Goal: Information Seeking & Learning: Find contact information

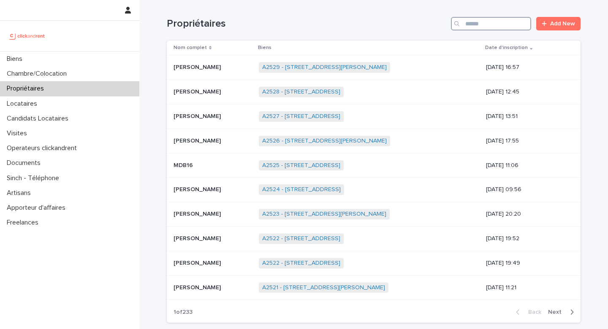
click at [502, 26] on input "Search" at bounding box center [491, 24] width 80 height 14
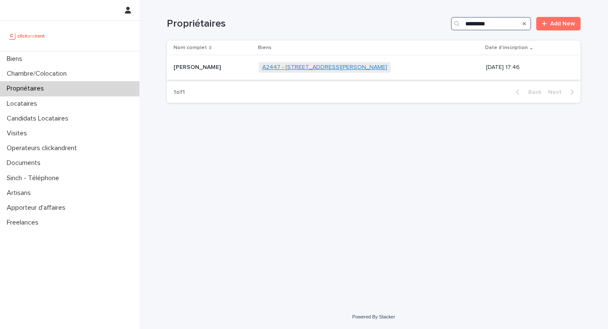
type input "*********"
click at [309, 64] on link "A2447 - 14 rue Jean Jacques Rousseau, Romainville 93230" at bounding box center [324, 67] width 125 height 7
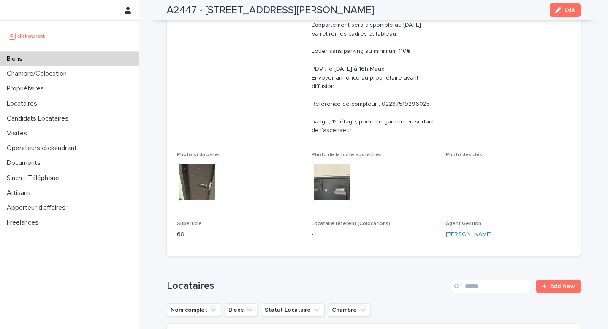
scroll to position [574, 0]
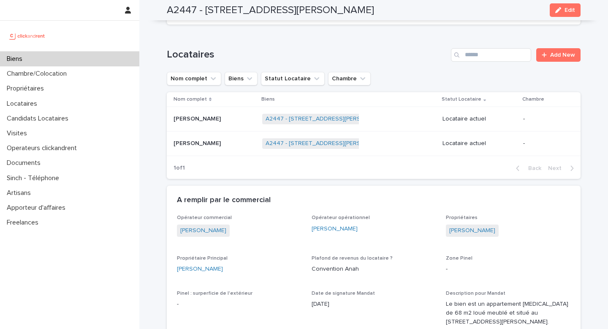
click at [220, 115] on p at bounding box center [215, 118] width 82 height 7
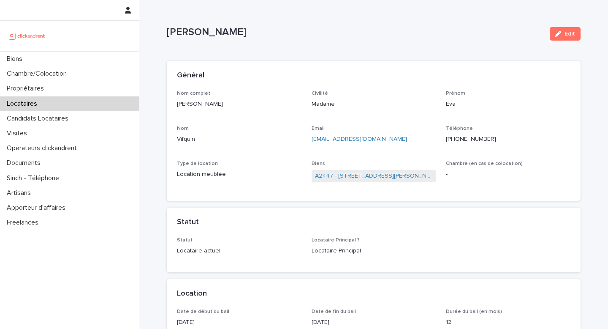
click at [578, 34] on button "Edit" at bounding box center [565, 34] width 31 height 14
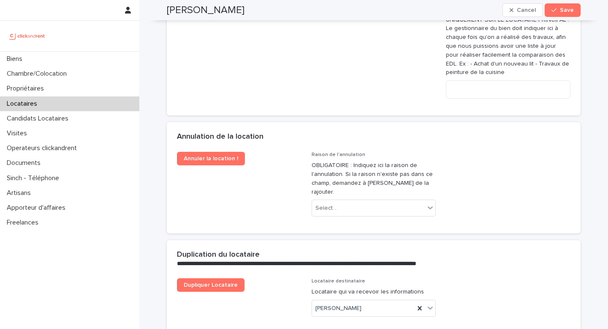
scroll to position [1774, 0]
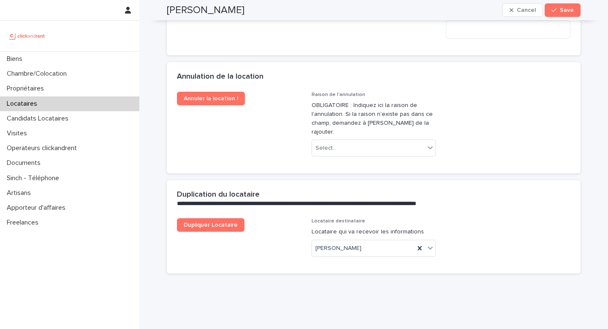
click at [385, 148] on div "Annuler la location ! Raison de l'annulation OBLIGATOIRE : Indiquez ici la rais…" at bounding box center [374, 133] width 414 height 82
click at [385, 139] on div "Select..." at bounding box center [374, 147] width 125 height 17
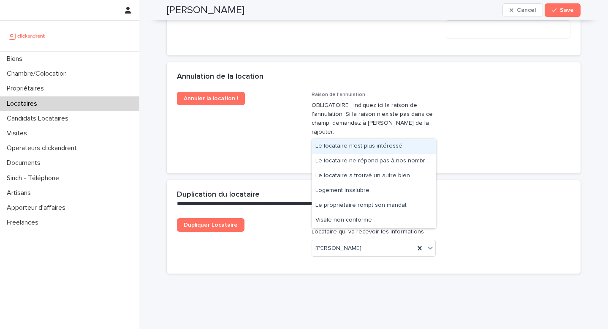
click at [384, 146] on div "Le locataire n'est plus intéressé" at bounding box center [374, 146] width 124 height 15
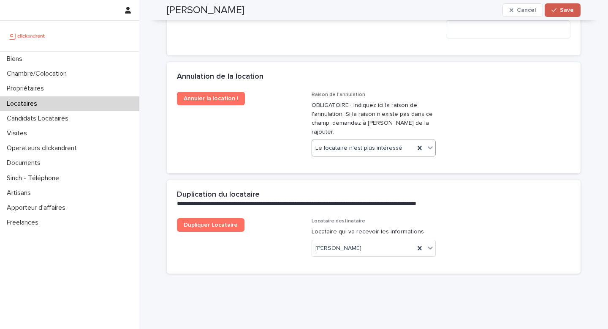
click at [566, 6] on button "Save" at bounding box center [563, 10] width 36 height 14
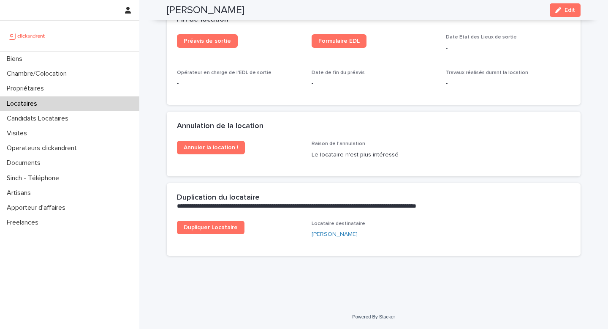
scroll to position [1114, 0]
click at [220, 149] on span "Annuler la location !" at bounding box center [211, 147] width 54 height 6
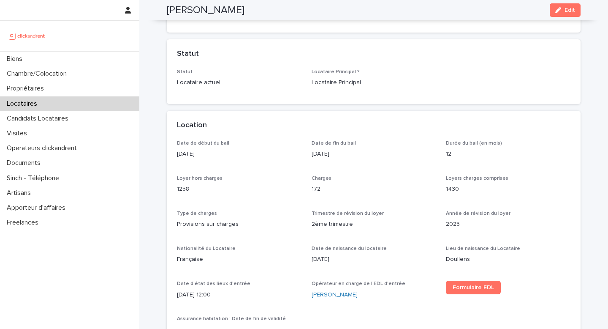
scroll to position [0, 0]
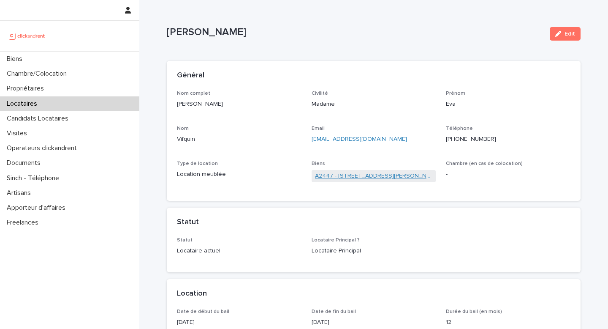
click at [346, 176] on link "A2447 - 14 rue Jean Jacques Rousseau, Romainville 93230" at bounding box center [374, 175] width 118 height 9
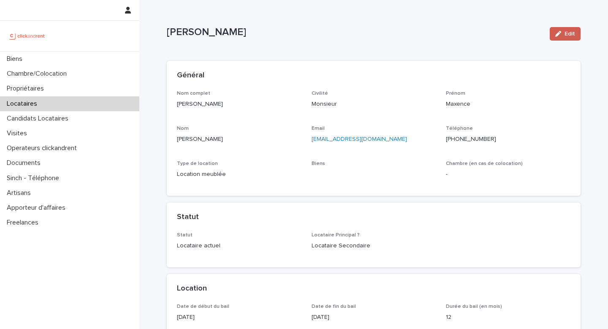
click at [570, 34] on span "Edit" at bounding box center [570, 34] width 11 height 6
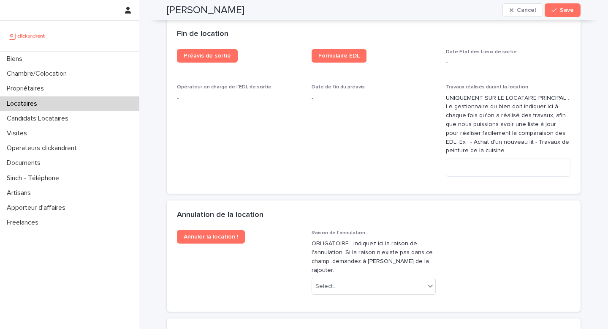
scroll to position [1709, 0]
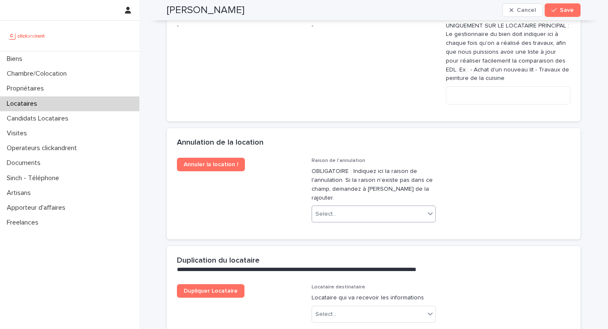
click at [392, 207] on div "Select..." at bounding box center [368, 214] width 113 height 14
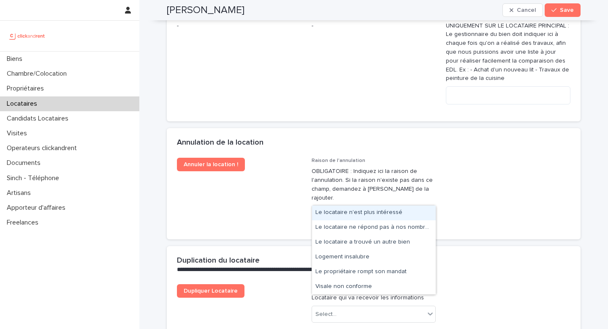
click at [391, 209] on div "Le locataire n'est plus intéressé" at bounding box center [374, 212] width 124 height 15
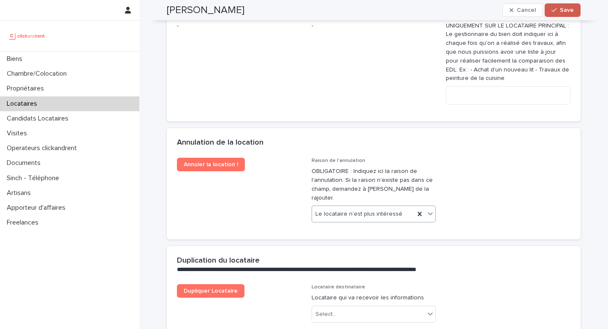
click at [562, 9] on span "Save" at bounding box center [567, 10] width 14 height 6
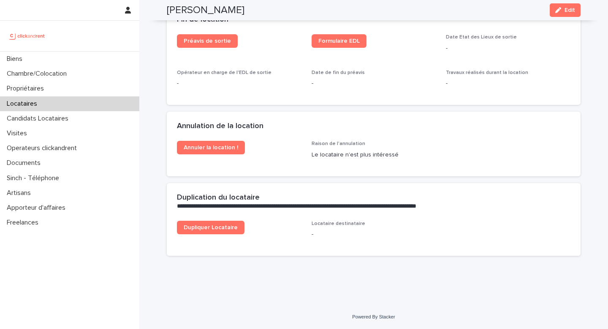
scroll to position [1114, 0]
click at [229, 146] on span "Annuler la location !" at bounding box center [211, 147] width 54 height 6
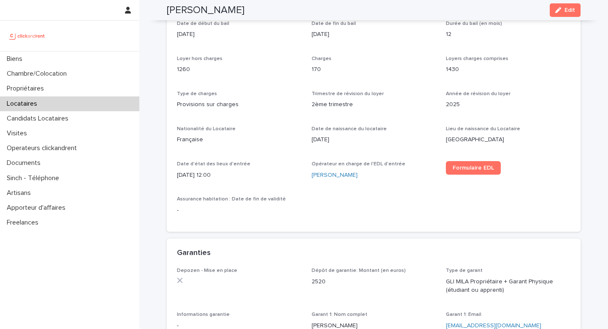
scroll to position [0, 0]
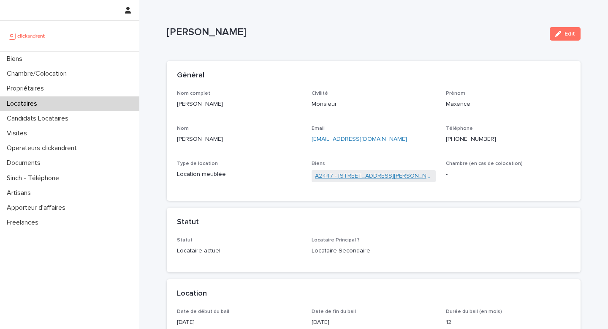
click at [343, 174] on link "A2447 - 14 rue Jean Jacques Rousseau, Romainville 93230" at bounding box center [374, 175] width 118 height 9
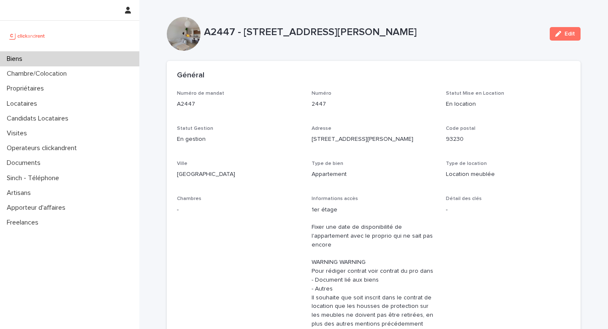
drag, startPoint x: 205, startPoint y: 33, endPoint x: 472, endPoint y: 37, distance: 267.4
click at [472, 37] on p "A2447 - 14 rue Jean Jacques Rousseau, Romainville 93230" at bounding box center [373, 32] width 339 height 12
copy p "A2447 - 14 rue Jean Jacques Rousseau, Romainville 93230"
click at [574, 33] on span "Edit" at bounding box center [570, 34] width 11 height 6
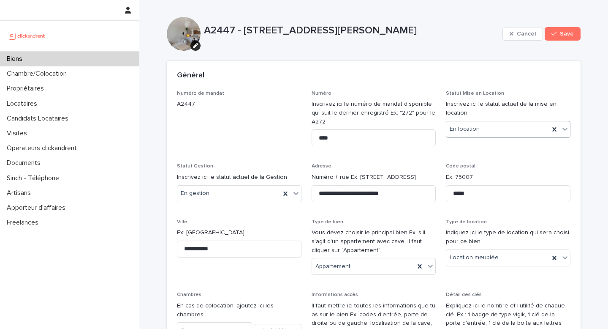
click at [488, 129] on div "En location" at bounding box center [497, 129] width 103 height 14
click at [488, 157] on div "En recherche de locataire" at bounding box center [508, 160] width 124 height 15
click at [569, 26] on div "Cancel Save" at bounding box center [542, 34] width 78 height 34
click at [569, 34] on span "Save" at bounding box center [567, 34] width 14 height 6
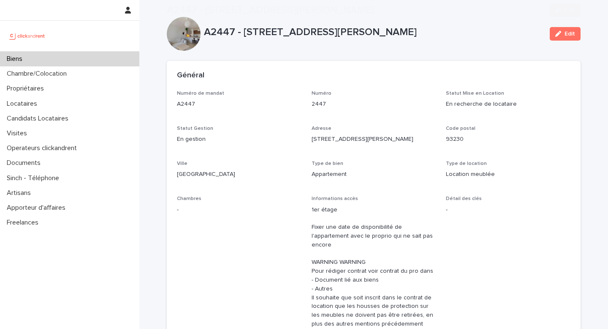
scroll to position [309, 0]
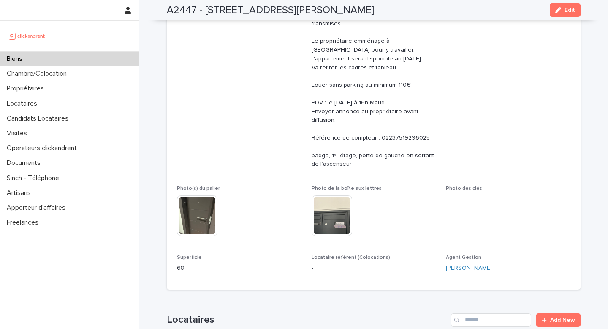
click at [109, 60] on div "Biens" at bounding box center [69, 59] width 139 height 15
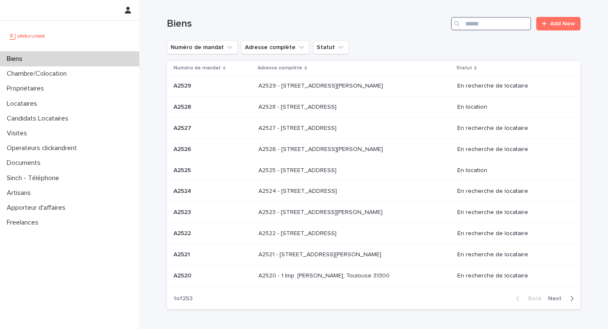
click at [487, 28] on input "Search" at bounding box center [491, 24] width 80 height 14
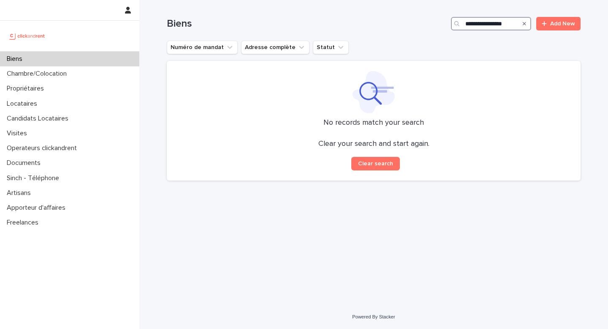
type input "**********"
drag, startPoint x: 519, startPoint y: 26, endPoint x: 462, endPoint y: 24, distance: 57.5
click at [462, 24] on div "**********" at bounding box center [491, 24] width 80 height 14
click at [525, 23] on icon "Search" at bounding box center [524, 23] width 3 height 5
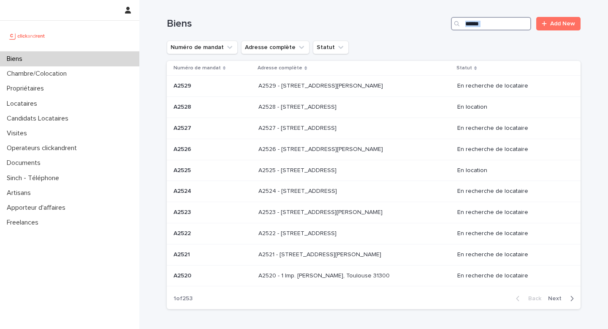
click at [508, 25] on input "Search" at bounding box center [491, 24] width 80 height 14
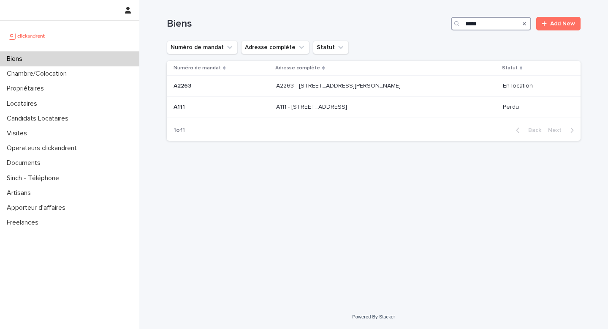
type input "*****"
drag, startPoint x: 507, startPoint y: 23, endPoint x: 425, endPoint y: 23, distance: 81.9
click at [425, 23] on div "Biens ***** Add New" at bounding box center [374, 24] width 414 height 14
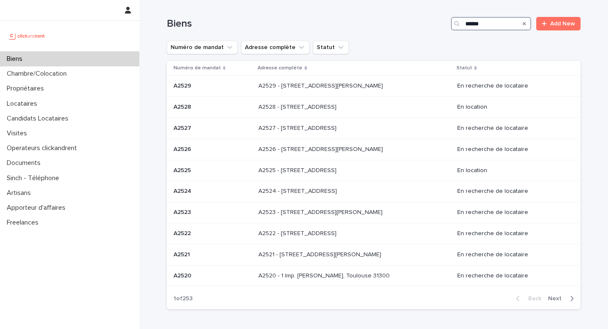
type input "*****"
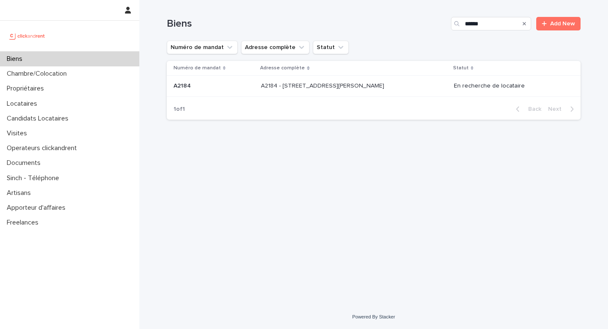
click at [338, 90] on div "A2184 - 59 rue Pierre Butin, Pontoise 95300 A2184 - 59 rue Pierre Butin, Pontoi…" at bounding box center [354, 86] width 186 height 14
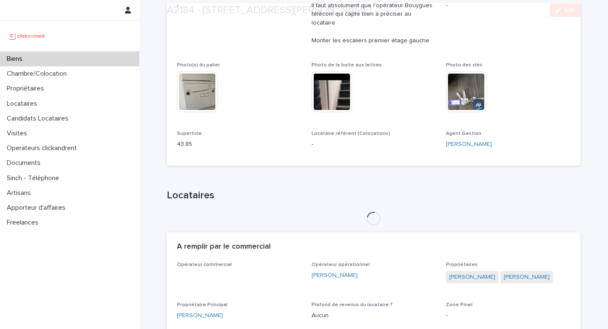
scroll to position [381, 0]
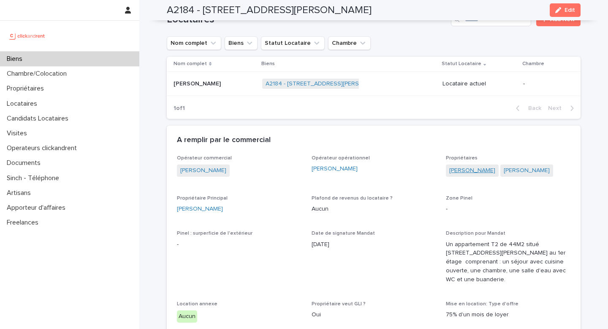
click at [473, 166] on link "Ulduz Palaniyandy" at bounding box center [472, 170] width 46 height 9
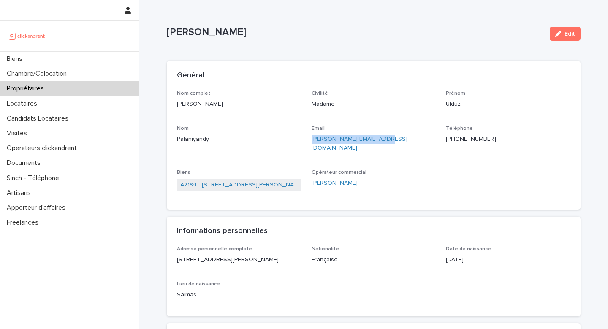
drag, startPoint x: 395, startPoint y: 138, endPoint x: 310, endPoint y: 139, distance: 84.5
click at [310, 139] on div "Nom complet Ulduz Palaniyandy Civilité Madame Prénom Ulduz Nom Palaniyandy Emai…" at bounding box center [374, 144] width 394 height 109
copy link "sarah.palani@outlook.com"
click at [109, 56] on div "Biens" at bounding box center [69, 59] width 139 height 15
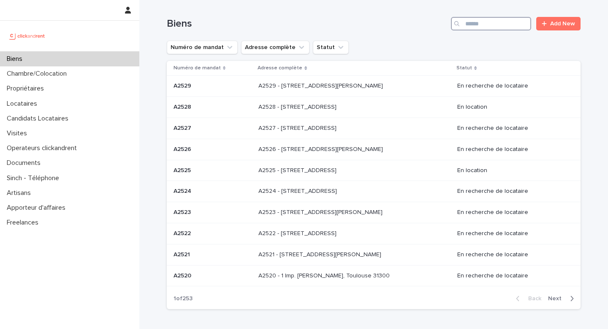
click at [502, 26] on input "Search" at bounding box center [491, 24] width 80 height 14
type input "*****"
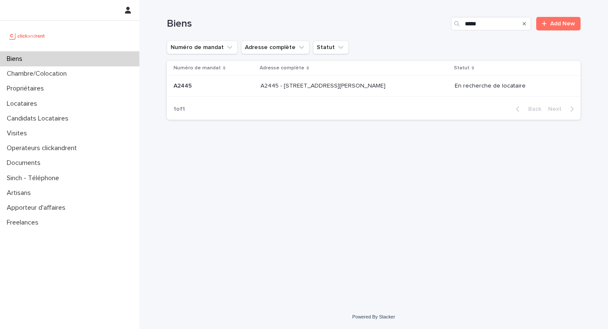
click at [375, 88] on p "A2445 - 90 avenue Raymond Poincaré, Paris 75016" at bounding box center [324, 85] width 127 height 9
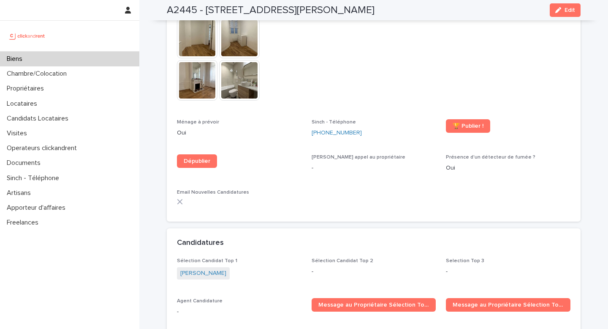
scroll to position [2619, 0]
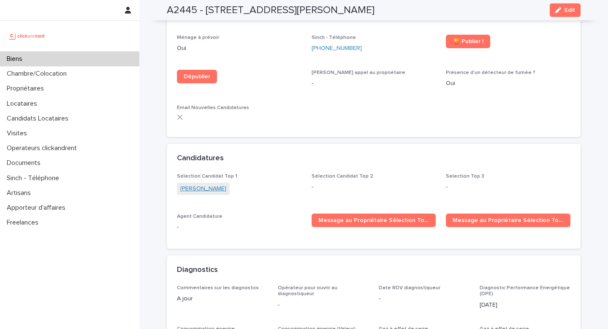
click at [218, 184] on link "Mohamed Kesraoui" at bounding box center [203, 188] width 46 height 9
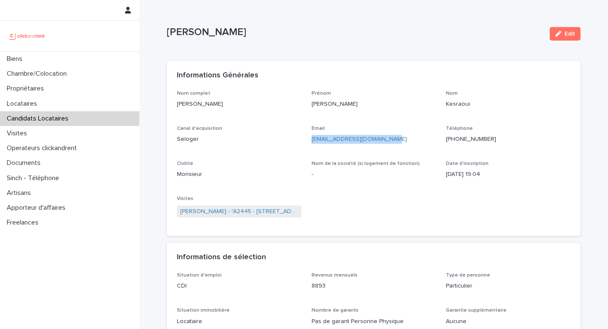
drag, startPoint x: 404, startPoint y: 139, endPoint x: 310, endPoint y: 140, distance: 94.6
click at [310, 140] on div "Nom complet Mohamed Kesraoui Prénom Mohamed Nom Kesraoui Canal d'acquisition Se…" at bounding box center [374, 158] width 394 height 136
copy link "mohammedkesraoui@gmail.com"
click at [74, 62] on div "Biens" at bounding box center [69, 59] width 139 height 15
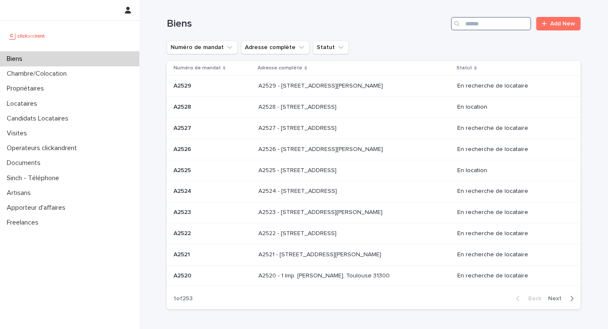
click at [492, 25] on input "Search" at bounding box center [491, 24] width 80 height 14
type input "*****"
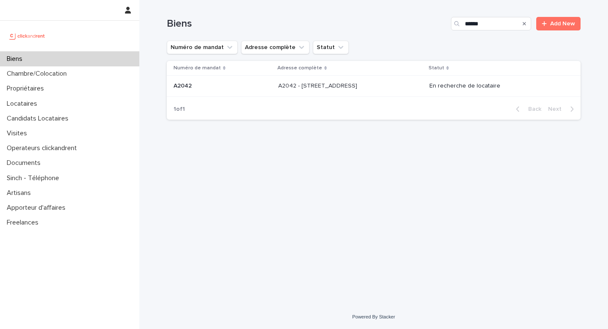
click at [365, 92] on div "A2042 - 52 Rue Latour, Amiens 80000 A2042 - 52 Rue Latour, Amiens 80000" at bounding box center [350, 86] width 144 height 14
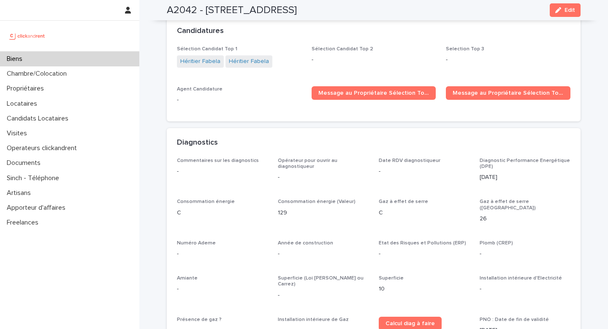
scroll to position [2484, 0]
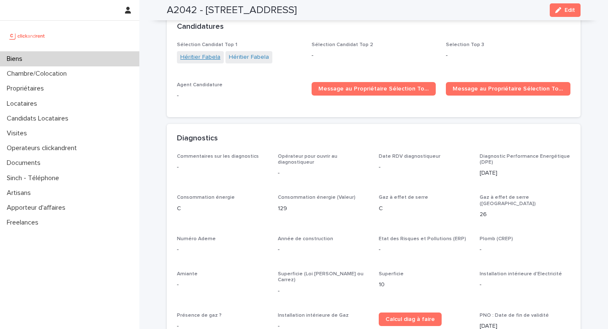
click at [206, 53] on link "Héritier Fabela" at bounding box center [200, 57] width 40 height 9
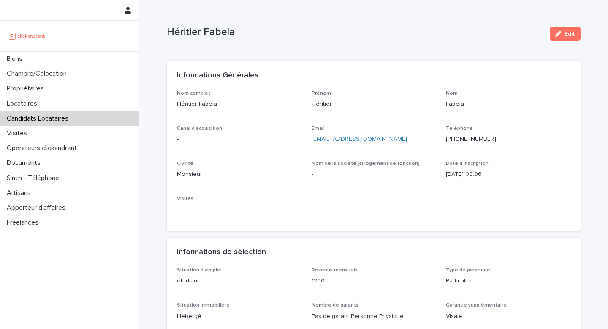
click at [473, 140] on ringoverc2c-number-84e06f14122c "+33751429097" at bounding box center [471, 139] width 50 height 6
drag, startPoint x: 509, startPoint y: 140, endPoint x: 452, endPoint y: 140, distance: 57.0
click at [452, 140] on p "+33751429097" at bounding box center [508, 139] width 125 height 9
copy ringoverc2c-84e06f14122c "+33751429097"
click at [382, 254] on div "Informations de sélection" at bounding box center [372, 252] width 390 height 9
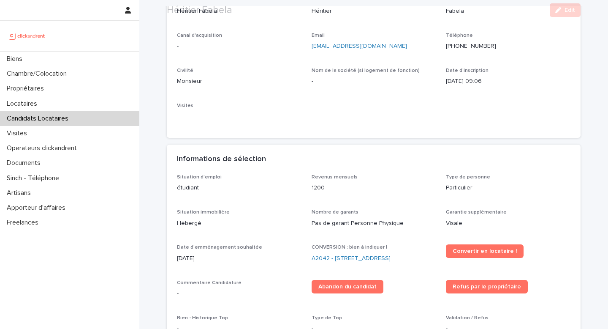
scroll to position [102, 0]
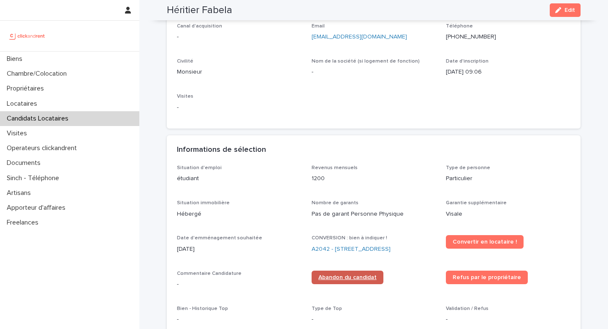
click at [357, 275] on span "Abandon du candidat" at bounding box center [347, 277] width 58 height 6
click at [357, 248] on link "A2042 - 52 Rue Latour, Amiens 80000" at bounding box center [351, 249] width 79 height 9
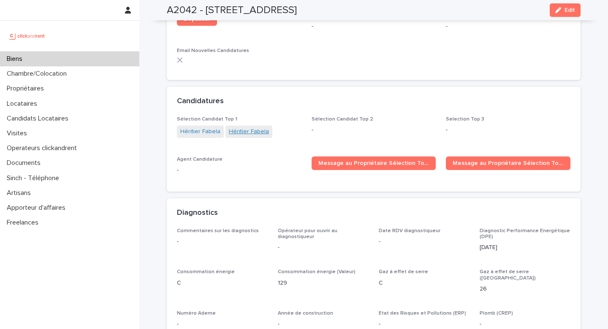
click at [241, 127] on link "Héritier Fabela" at bounding box center [249, 131] width 40 height 9
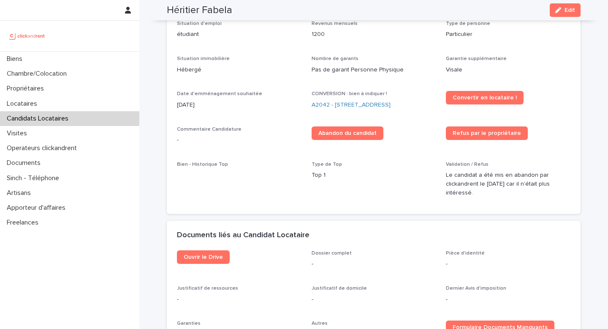
scroll to position [199, 0]
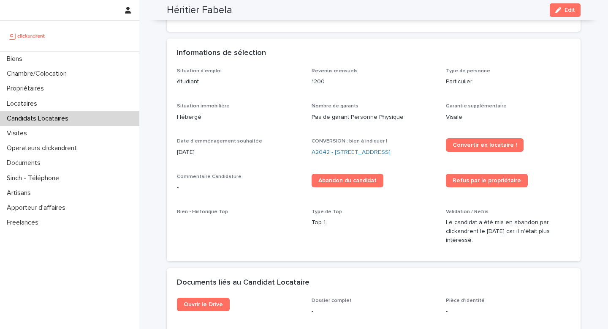
click at [351, 192] on div "Abandon du candidat" at bounding box center [374, 184] width 125 height 20
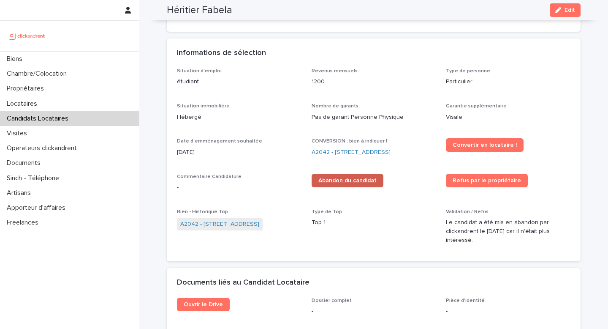
click at [345, 182] on span "Abandon du candidat" at bounding box center [347, 180] width 58 height 6
click at [334, 151] on link "A2042 - 52 Rue Latour, Amiens 80000" at bounding box center [351, 152] width 79 height 9
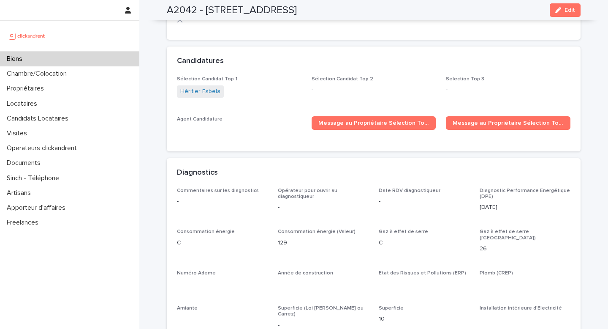
scroll to position [2450, 0]
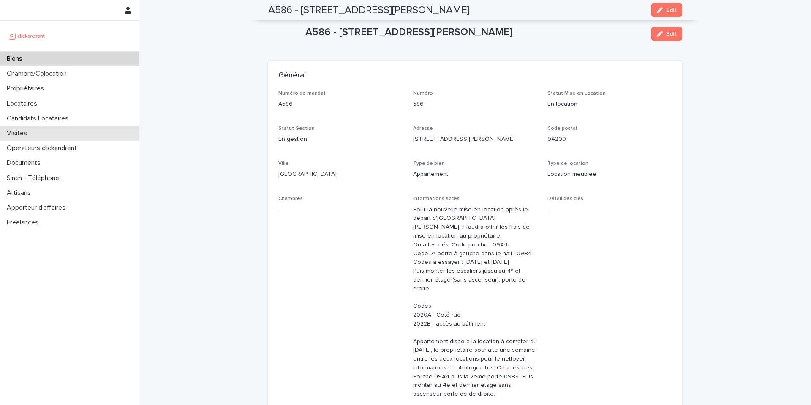
scroll to position [911, 0]
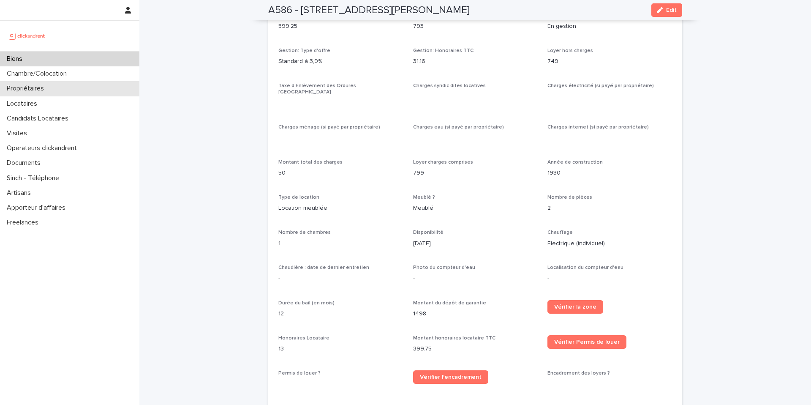
click at [38, 93] on div "Propriétaires" at bounding box center [69, 88] width 139 height 15
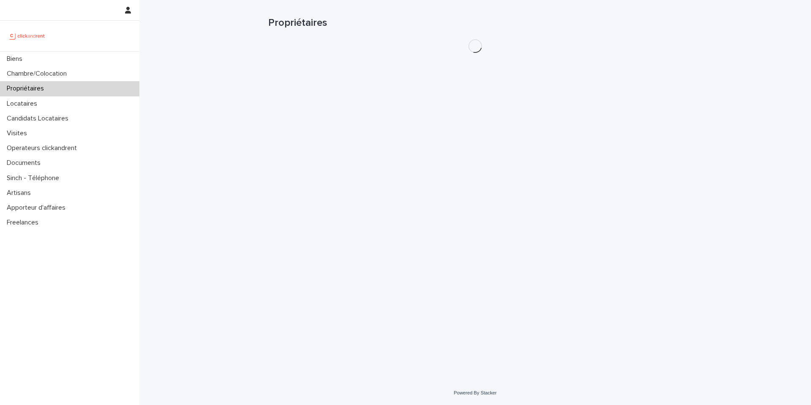
click at [588, 26] on h1 "Propriétaires" at bounding box center [475, 23] width 414 height 12
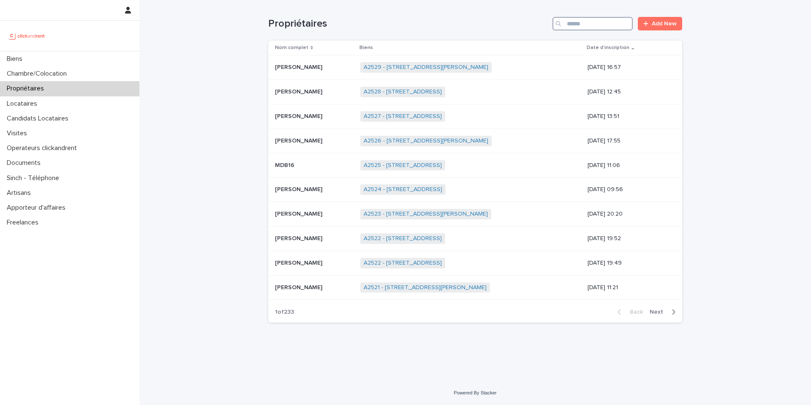
click at [599, 22] on input "Search" at bounding box center [592, 24] width 80 height 14
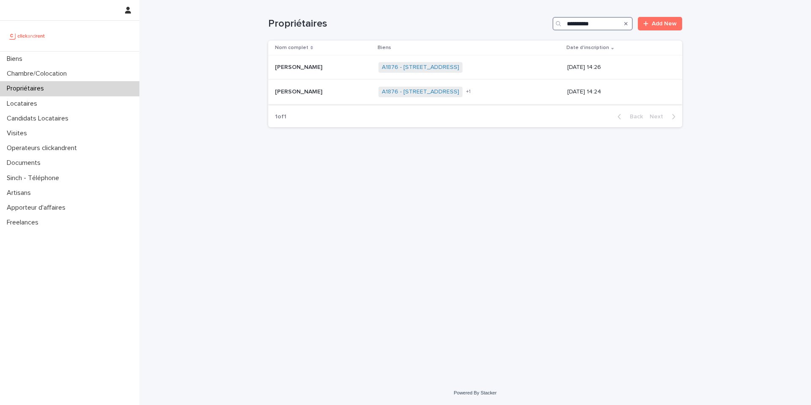
type input "**********"
click at [347, 99] on td "Christian Devauchelle Christian Devauchelle" at bounding box center [321, 92] width 107 height 24
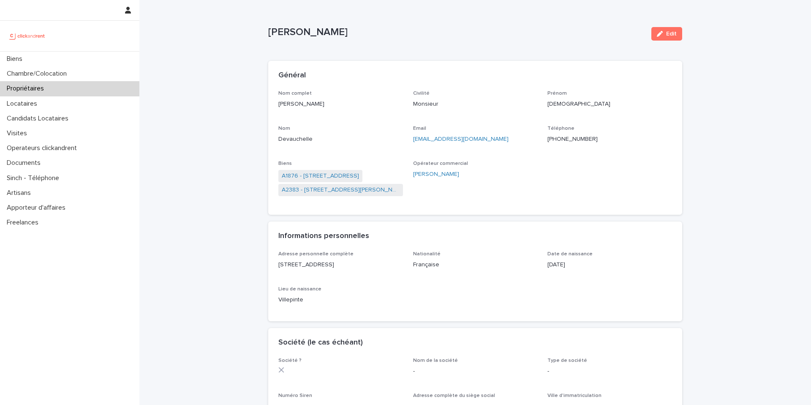
drag, startPoint x: 511, startPoint y: 136, endPoint x: 411, endPoint y: 141, distance: 99.8
click at [411, 141] on div "Nom complet Christian Devauchelle Civilité Monsieur Prénom Christian Nom Devauc…" at bounding box center [475, 147] width 394 height 114
copy link "christian.devauchelle@gmail.com"
click at [336, 177] on link "A1876 - [STREET_ADDRESS]" at bounding box center [320, 175] width 77 height 9
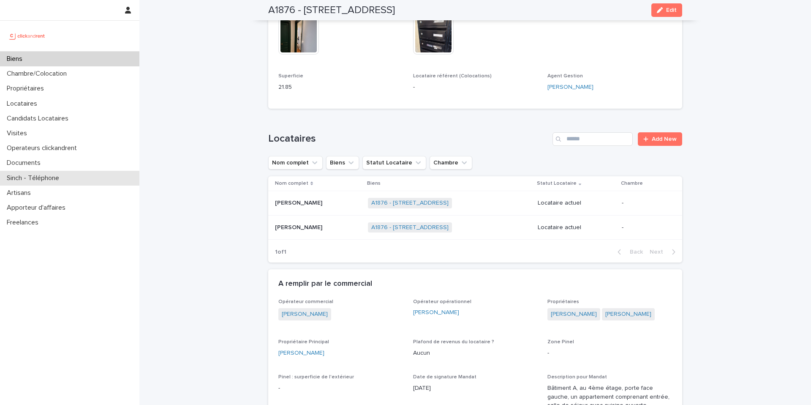
scroll to position [289, 0]
click at [318, 223] on p at bounding box center [318, 226] width 86 height 7
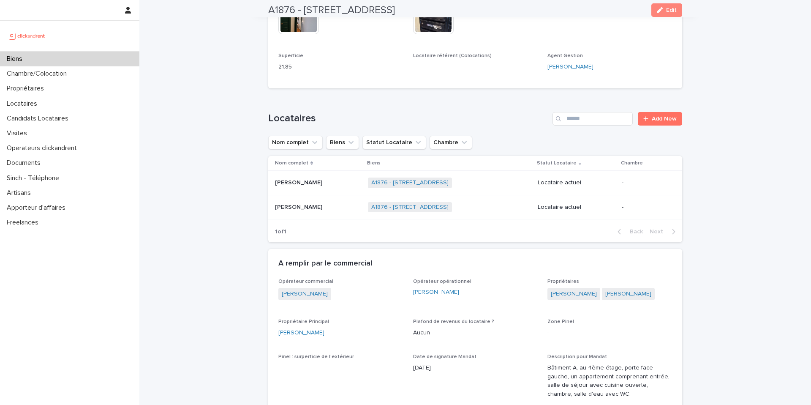
scroll to position [328, 0]
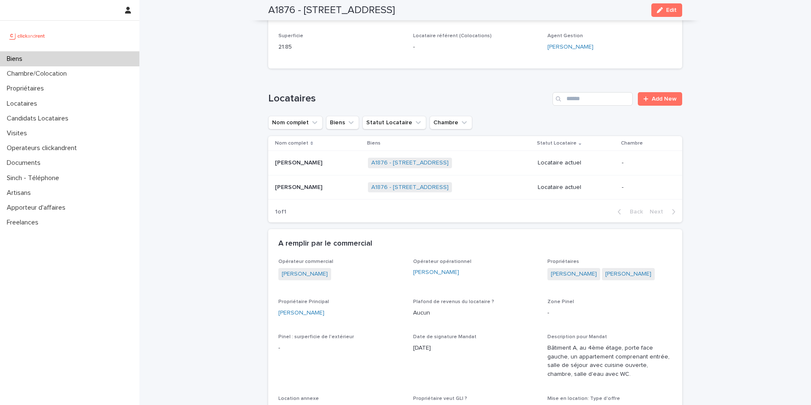
click at [321, 159] on p at bounding box center [318, 162] width 86 height 7
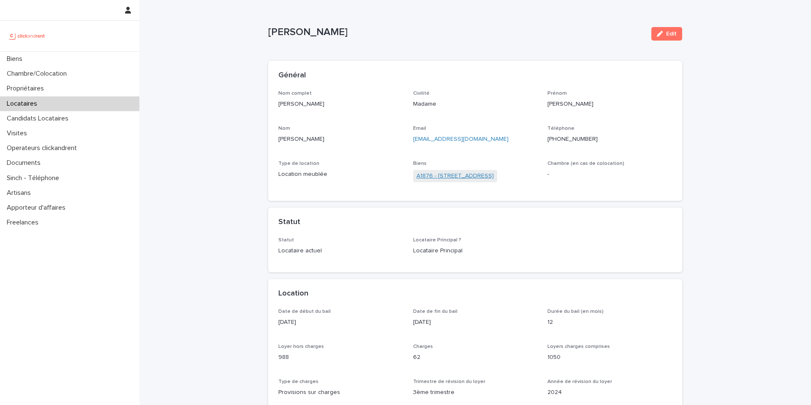
click at [457, 174] on link "A1876 - [STREET_ADDRESS]" at bounding box center [454, 175] width 77 height 9
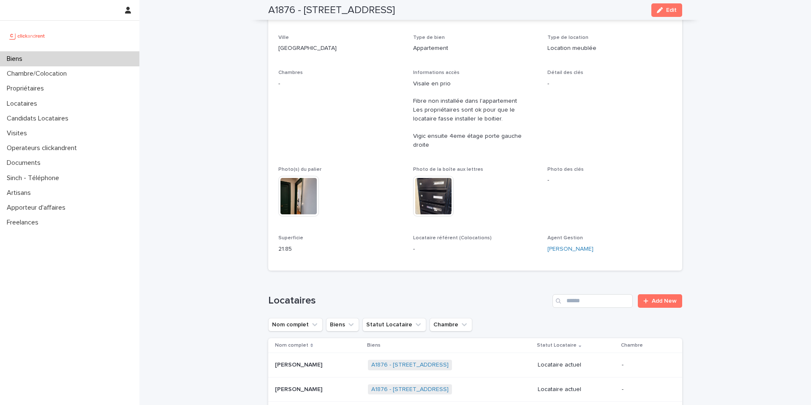
scroll to position [133, 0]
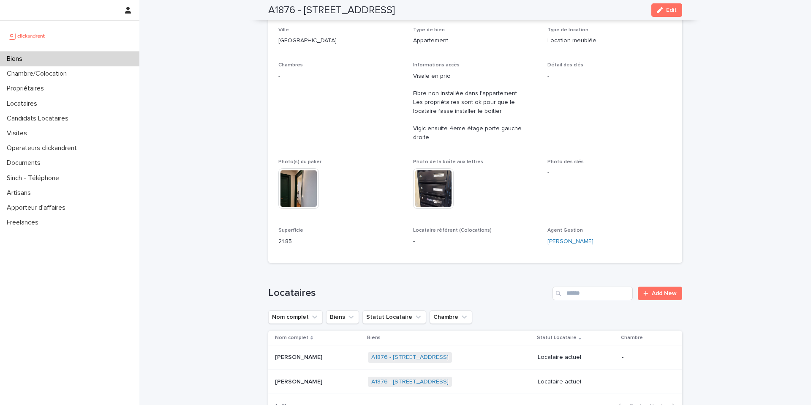
click at [311, 380] on td "Marie Debas Marie Debas" at bounding box center [316, 381] width 96 height 24
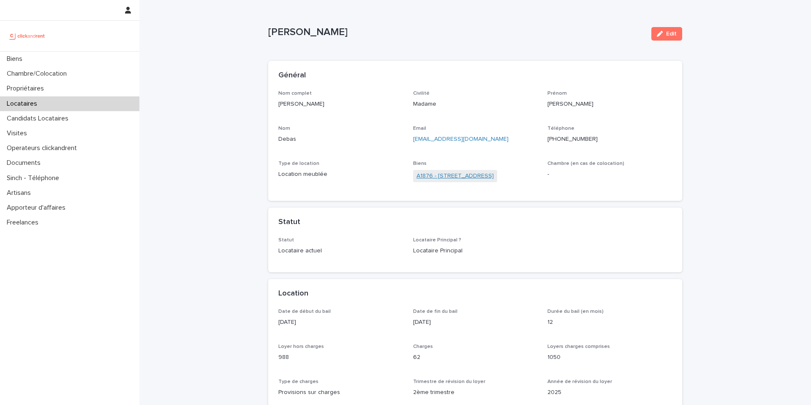
click at [463, 177] on link "A1876 - [STREET_ADDRESS]" at bounding box center [454, 175] width 77 height 9
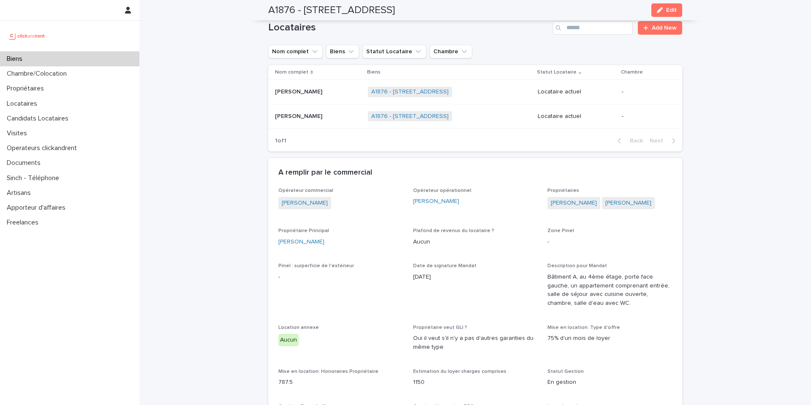
scroll to position [384, 0]
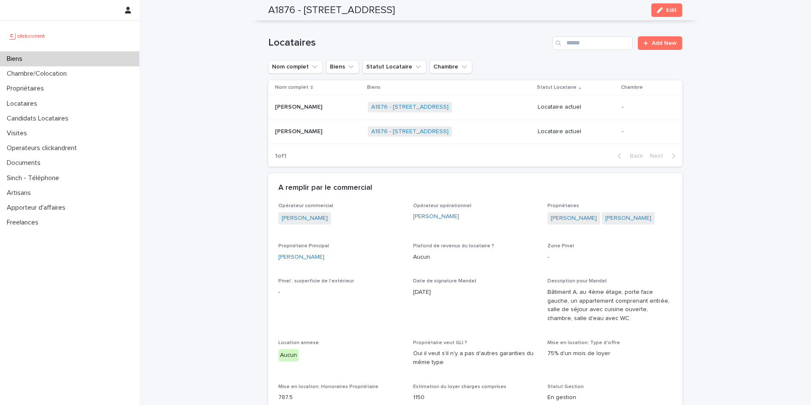
click at [324, 128] on div "Marie Debas Marie Debas" at bounding box center [318, 132] width 86 height 14
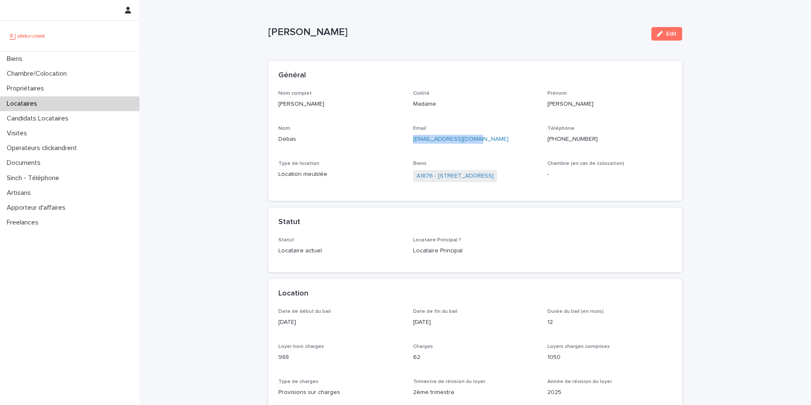
drag, startPoint x: 498, startPoint y: 142, endPoint x: 412, endPoint y: 143, distance: 86.2
click at [412, 142] on div "Nom complet Marie Debas Civilité Madame Prénom Marie Nom Debas Email debasmarie…" at bounding box center [475, 140] width 394 height 101
copy link "debasmarie2@gmail.com"
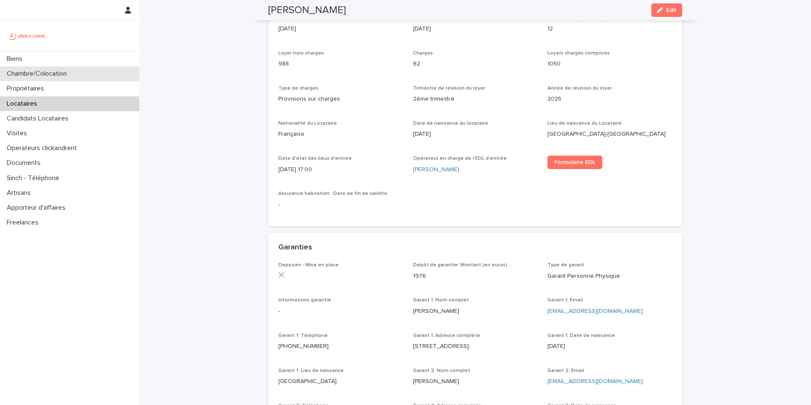
scroll to position [365, 0]
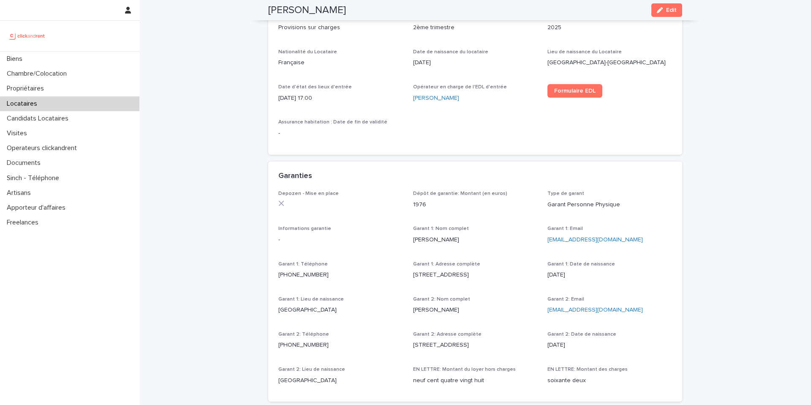
drag, startPoint x: 625, startPoint y: 240, endPoint x: 542, endPoint y: 243, distance: 82.8
click at [542, 243] on div "Depozen - Mise en place Dépôt de garantie: Montant (en euros) 1976 Type de gara…" at bounding box center [475, 290] width 394 height 201
copy div "Garant 1: Email rodriguedebas@hotmail.fr"
click at [568, 246] on div "Garant 1: Email rodriguedebas@hotmail.fr" at bounding box center [609, 238] width 125 height 25
drag, startPoint x: 639, startPoint y: 240, endPoint x: 546, endPoint y: 242, distance: 93.4
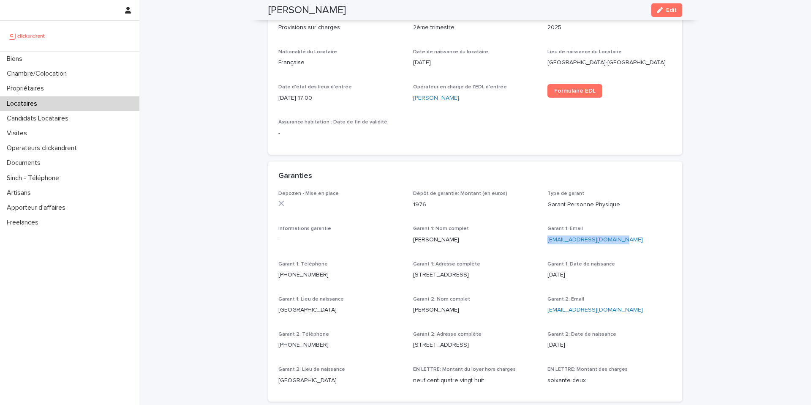
click at [546, 241] on div "Depozen - Mise en place Dépôt de garantie: Montant (en euros) 1976 Type de gara…" at bounding box center [475, 290] width 394 height 201
copy link "rodriguedebas@hotmail.fr"
drag, startPoint x: 648, startPoint y: 311, endPoint x: 547, endPoint y: 313, distance: 101.0
click at [547, 313] on div "Depozen - Mise en place Dépôt de garantie: Montant (en euros) 1976 Type de gara…" at bounding box center [475, 290] width 394 height 201
copy link "francettemaquinghen@orange.fr"
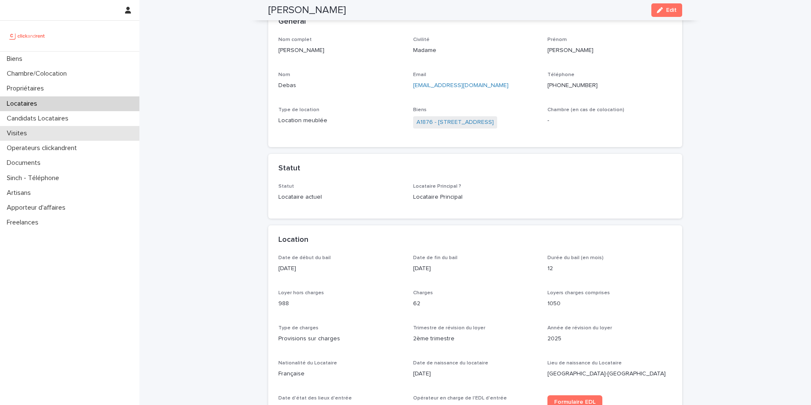
scroll to position [0, 0]
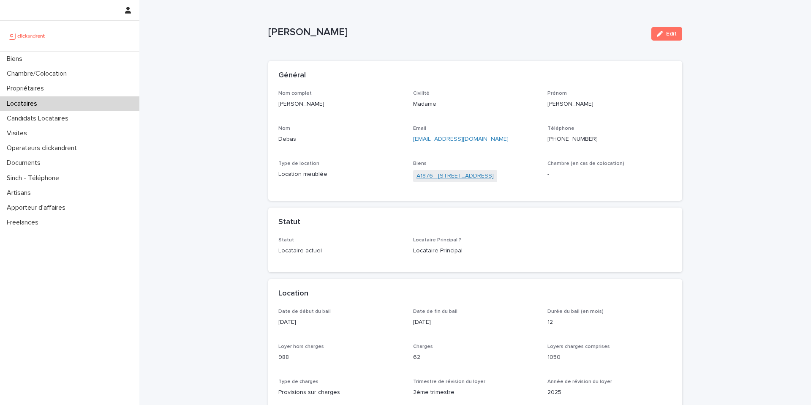
click at [449, 177] on link "A1876 - [STREET_ADDRESS]" at bounding box center [454, 175] width 77 height 9
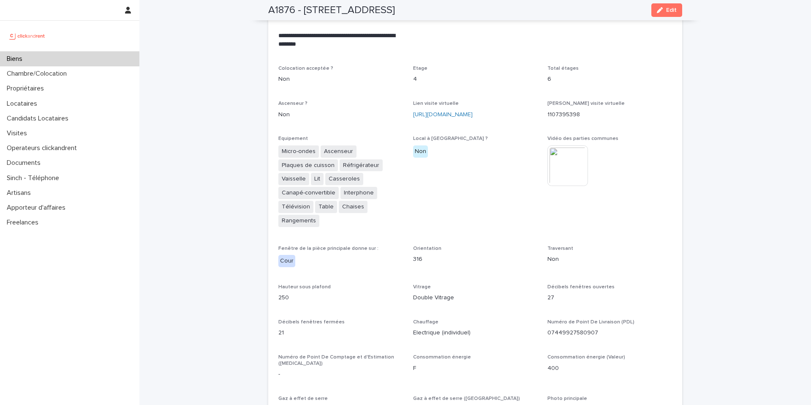
scroll to position [1772, 0]
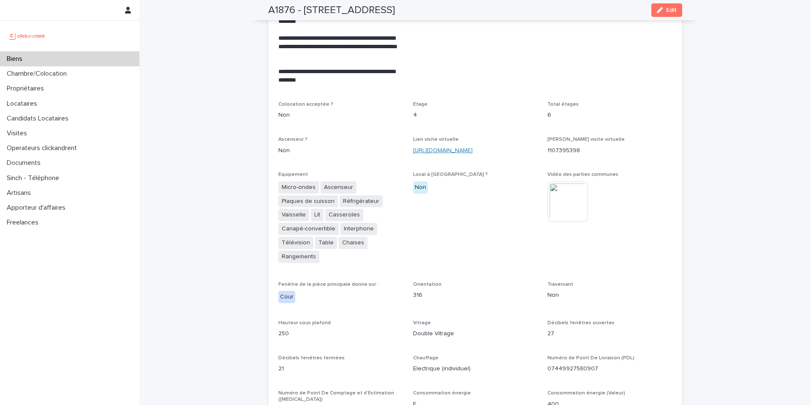
click at [473, 147] on link "[URL][DOMAIN_NAME]" at bounding box center [443, 150] width 60 height 6
drag, startPoint x: 268, startPoint y: 11, endPoint x: 457, endPoint y: 11, distance: 188.8
click at [457, 11] on div "A1876 - 4 rue Fourcade, Paris 75015 Edit" at bounding box center [475, 10] width 414 height 20
copy h2 "A1876 - [STREET_ADDRESS]"
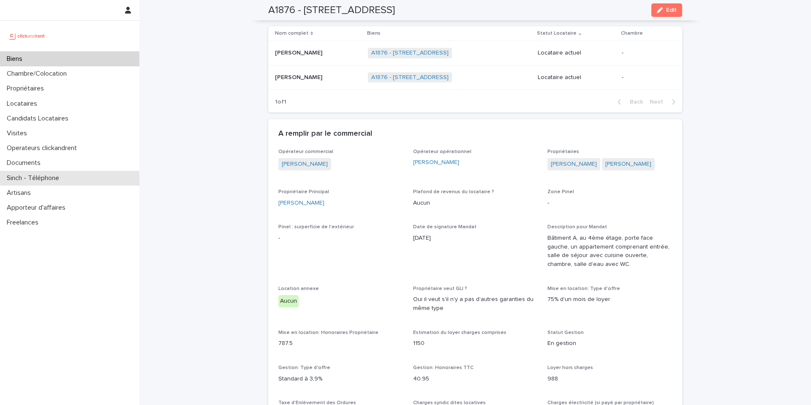
scroll to position [412, 0]
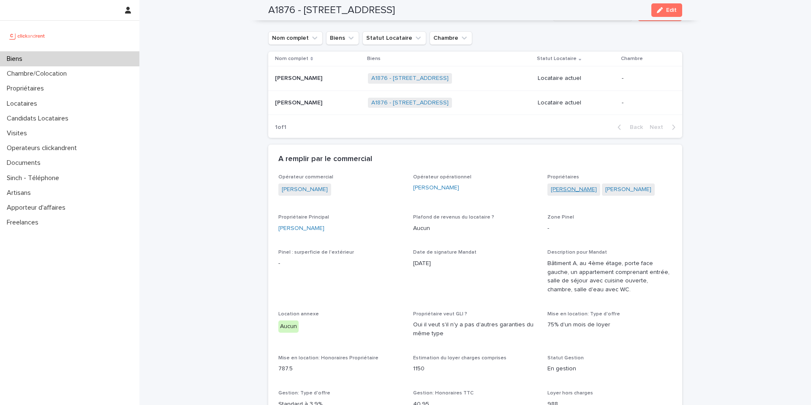
click at [581, 185] on link "[PERSON_NAME]" at bounding box center [574, 189] width 46 height 9
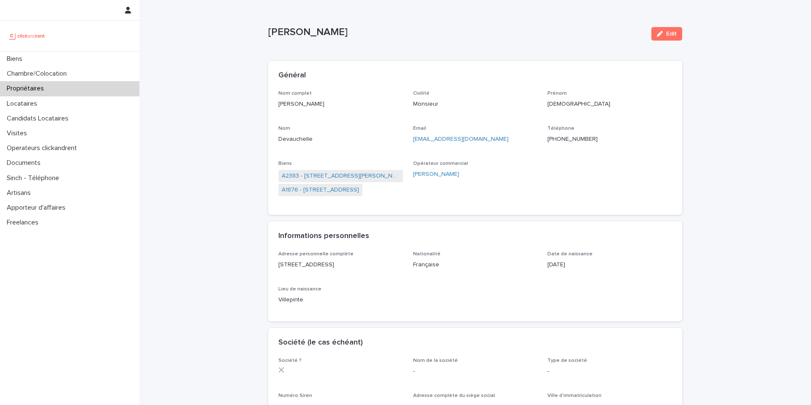
click at [508, 143] on p "christian.devauchelle@gmail.com" at bounding box center [475, 139] width 125 height 9
drag, startPoint x: 510, startPoint y: 141, endPoint x: 412, endPoint y: 142, distance: 98.4
click at [412, 142] on div "Nom complet Christian Devauchelle Civilité Monsieur Prénom Christian Nom Devauc…" at bounding box center [475, 147] width 394 height 114
copy link "christian.devauchelle@gmail.com"
click at [353, 189] on link "A1876 - [STREET_ADDRESS]" at bounding box center [320, 189] width 77 height 9
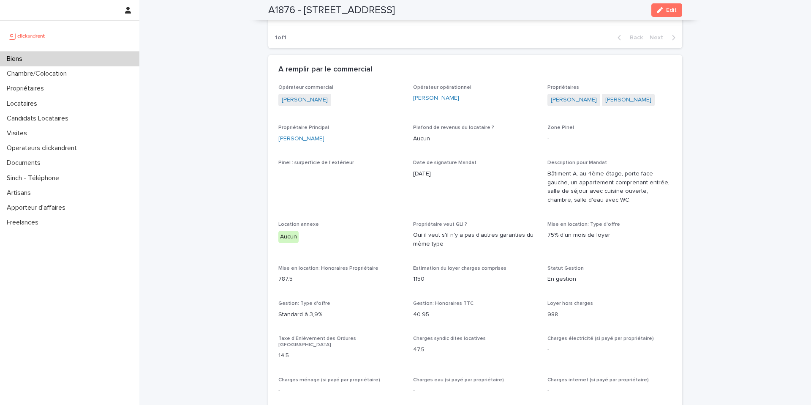
scroll to position [384, 0]
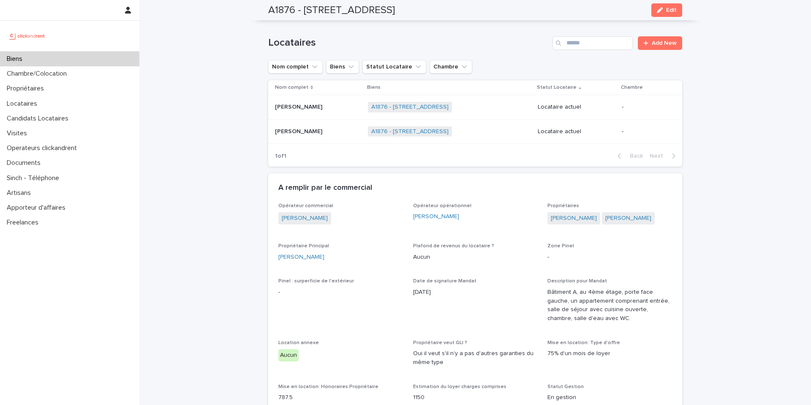
click at [302, 102] on p "[PERSON_NAME]" at bounding box center [299, 106] width 49 height 9
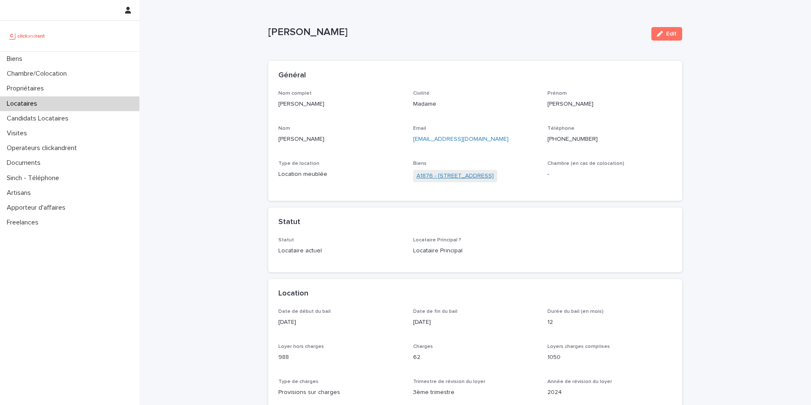
click at [455, 176] on link "A1876 - [STREET_ADDRESS]" at bounding box center [454, 175] width 77 height 9
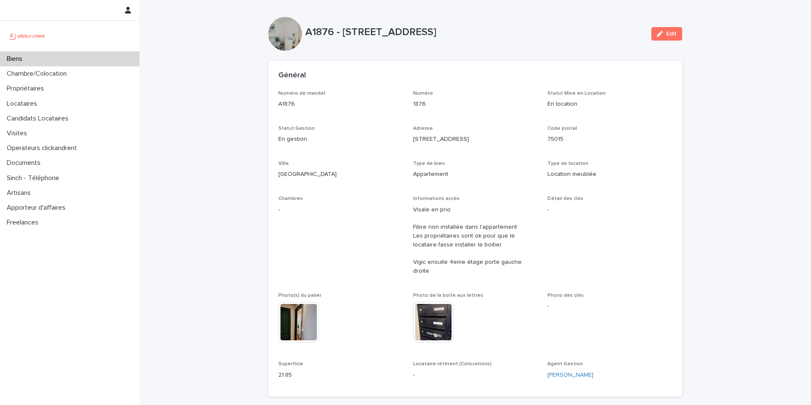
click at [69, 57] on div "Biens" at bounding box center [69, 59] width 139 height 15
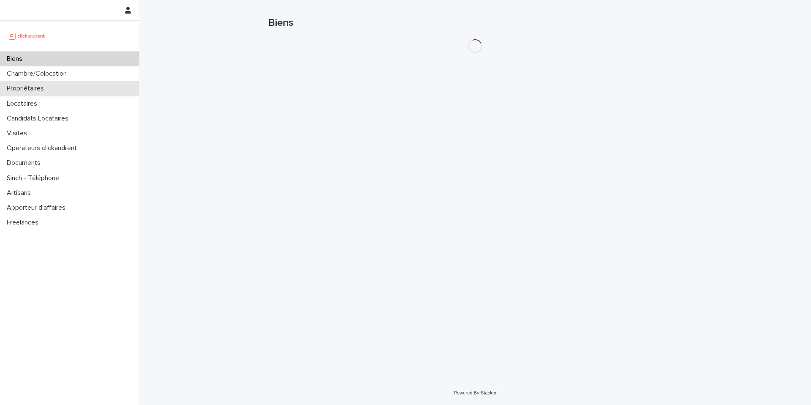
click at [63, 89] on div "Propriétaires" at bounding box center [69, 88] width 139 height 15
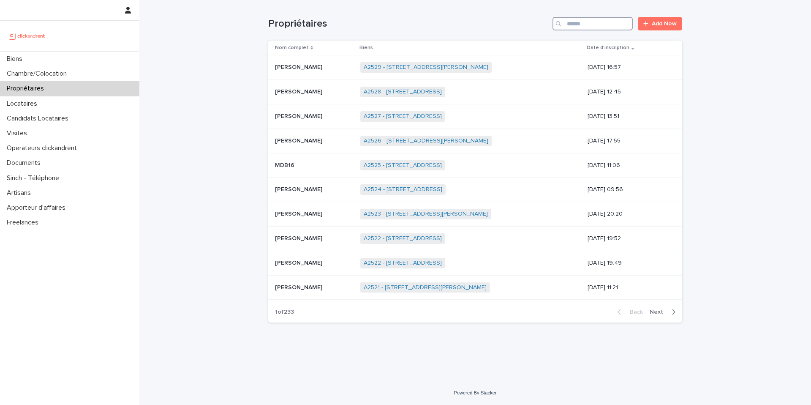
click at [582, 21] on input "Search" at bounding box center [592, 24] width 80 height 14
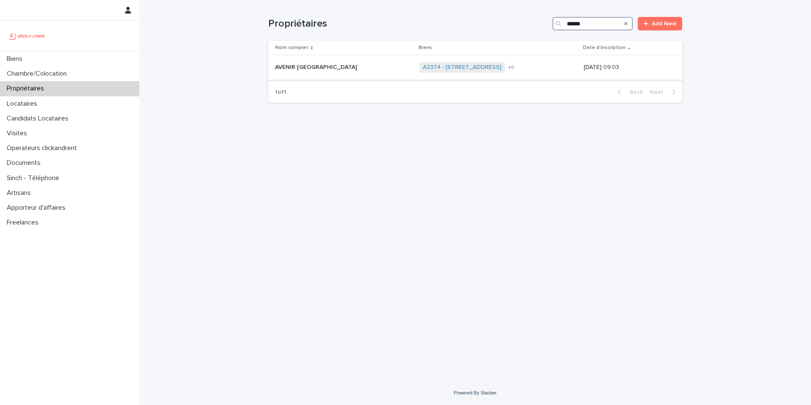
type input "******"
click at [330, 71] on p at bounding box center [344, 67] width 138 height 7
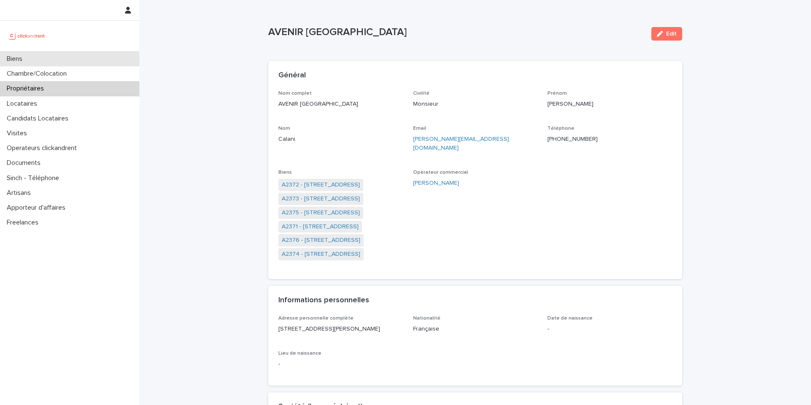
click at [106, 56] on div "Biens" at bounding box center [69, 59] width 139 height 15
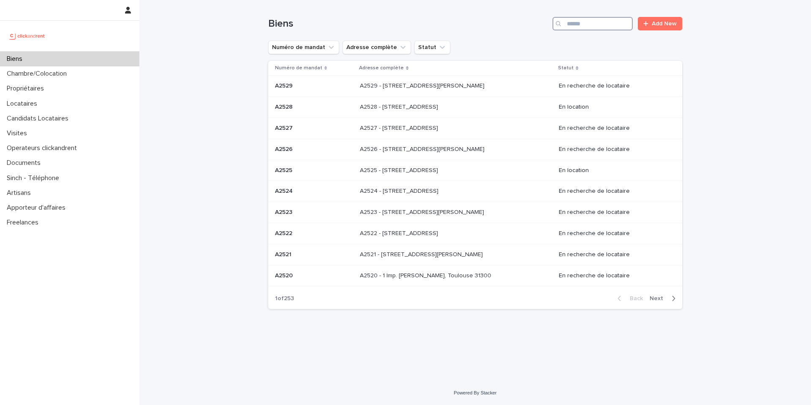
click at [599, 19] on input "Search" at bounding box center [592, 24] width 80 height 14
type input "*****"
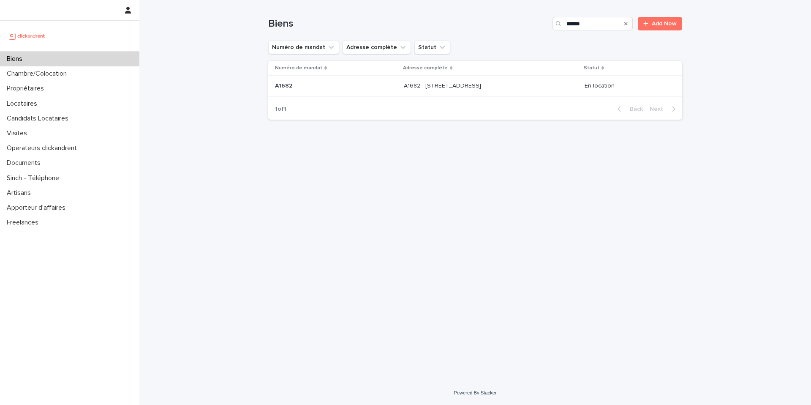
click at [489, 84] on p at bounding box center [474, 85] width 141 height 7
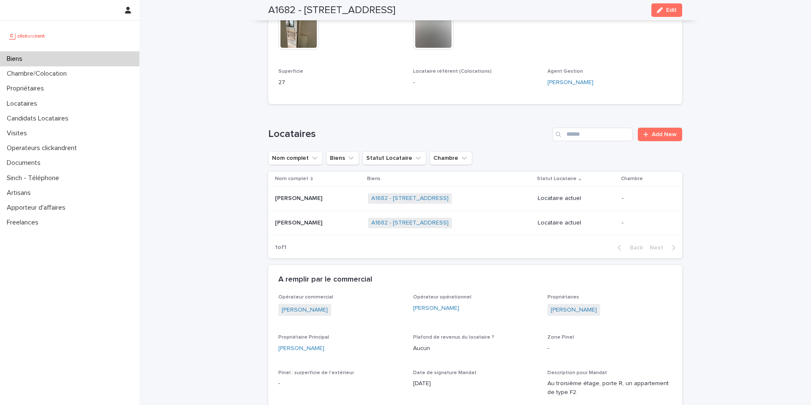
scroll to position [361, 0]
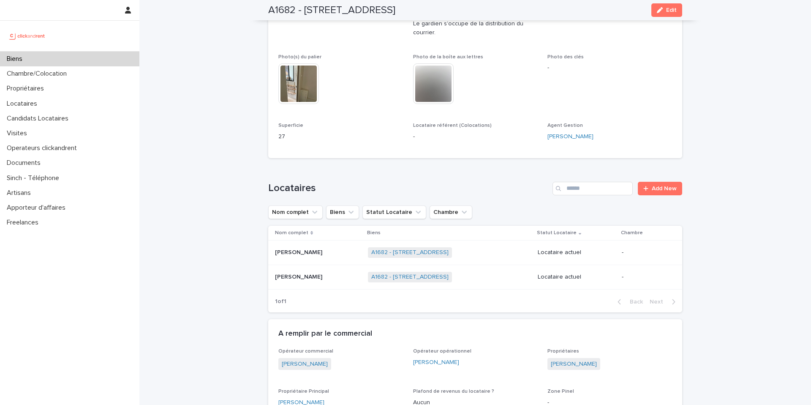
click at [310, 256] on p "[PERSON_NAME]" at bounding box center [299, 251] width 49 height 9
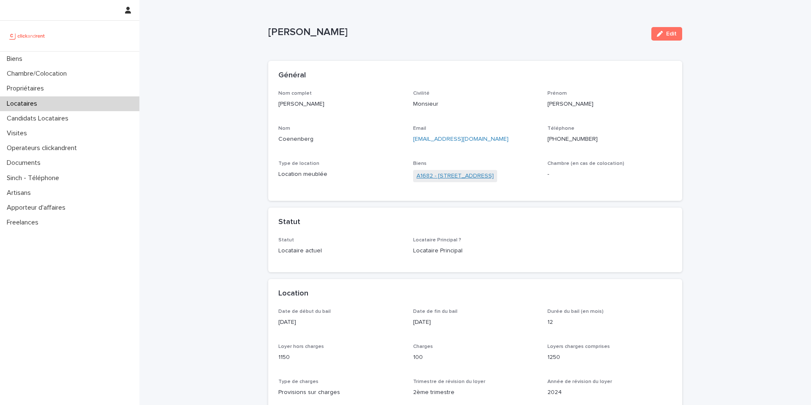
click at [452, 176] on link "A1682 - [STREET_ADDRESS]" at bounding box center [454, 175] width 77 height 9
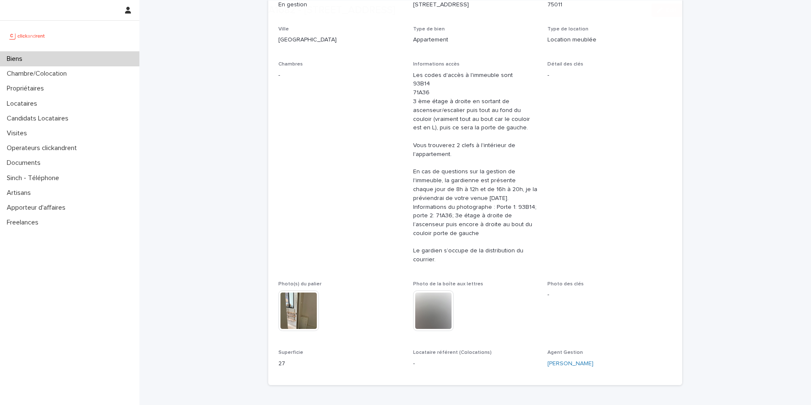
scroll to position [293, 0]
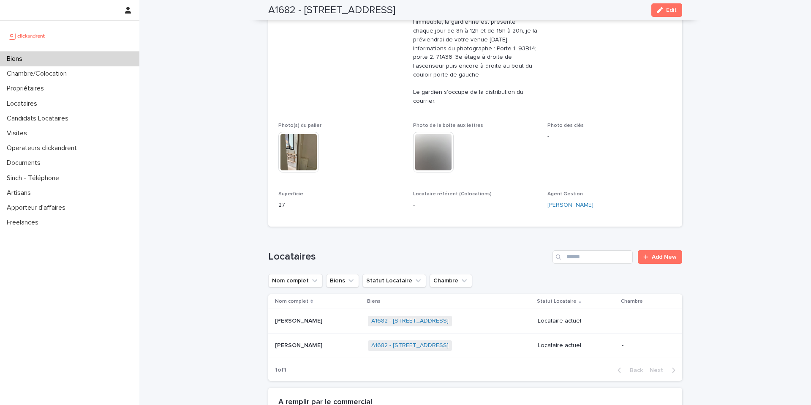
click at [335, 345] on p at bounding box center [318, 345] width 86 height 7
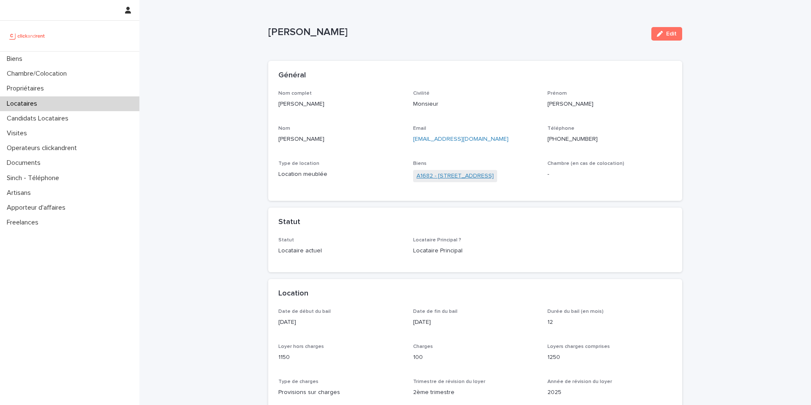
click at [478, 178] on link "A1682 - [STREET_ADDRESS]" at bounding box center [454, 175] width 77 height 9
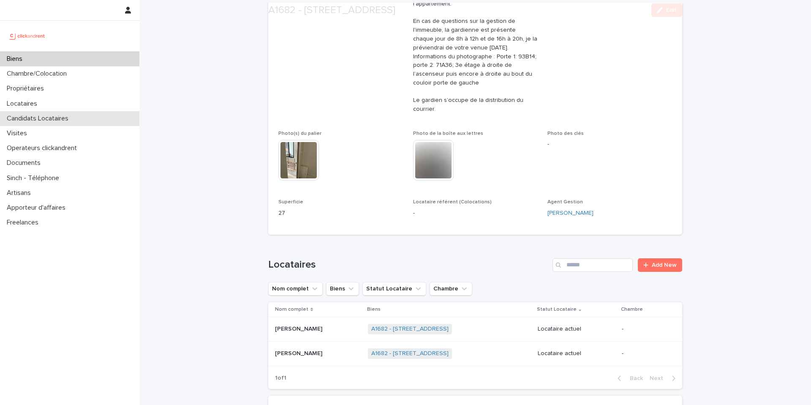
scroll to position [520, 0]
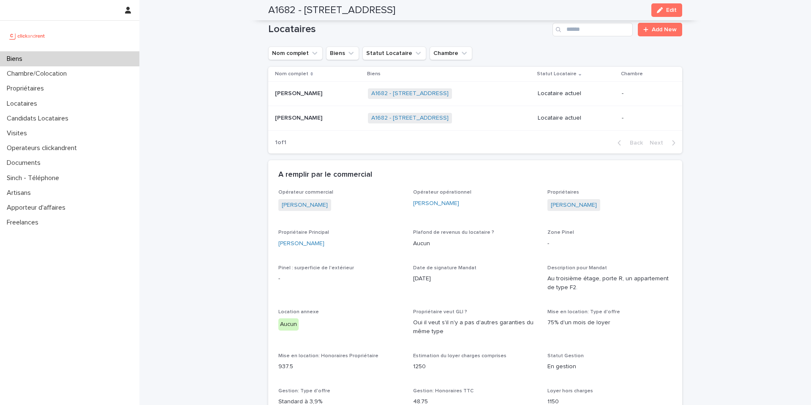
click at [312, 117] on p "[PERSON_NAME]" at bounding box center [299, 117] width 49 height 9
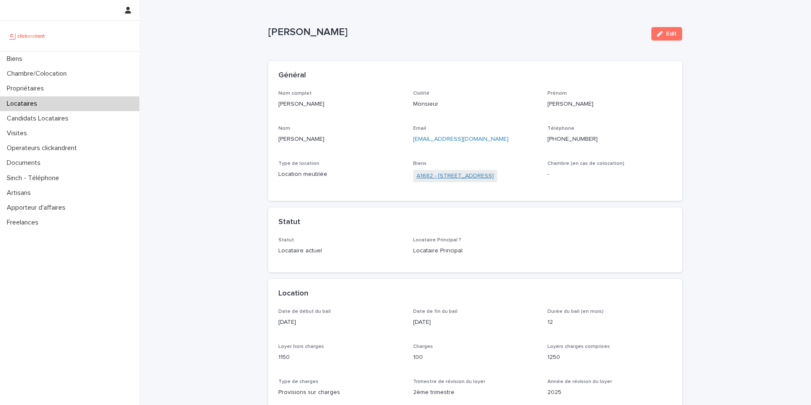
click at [441, 173] on link "A1682 - [STREET_ADDRESS]" at bounding box center [454, 175] width 77 height 9
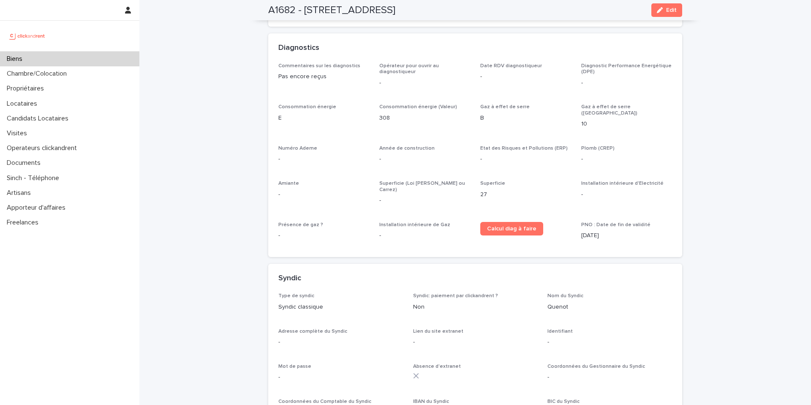
scroll to position [2824, 0]
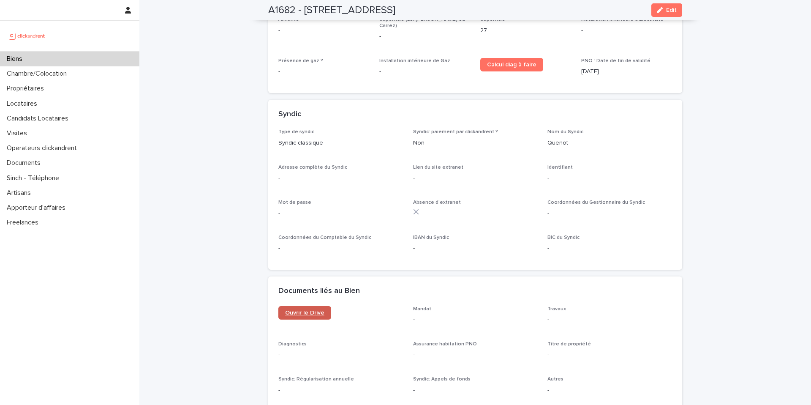
click at [308, 310] on span "Ouvrir le Drive" at bounding box center [304, 313] width 39 height 6
click at [305, 11] on h2 "A1682 - [STREET_ADDRESS]" at bounding box center [331, 10] width 127 height 12
drag, startPoint x: 305, startPoint y: 10, endPoint x: 455, endPoint y: 11, distance: 150.0
click at [455, 11] on div "A1682 - 15 rue des Boulets, Paris 75011 Edit" at bounding box center [475, 10] width 414 height 20
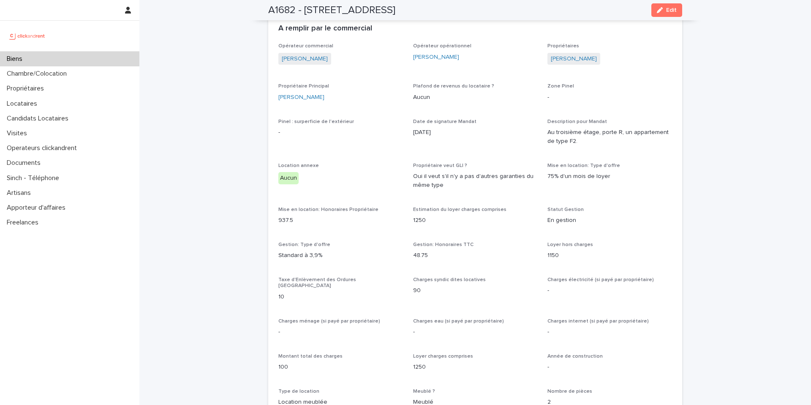
scroll to position [615, 0]
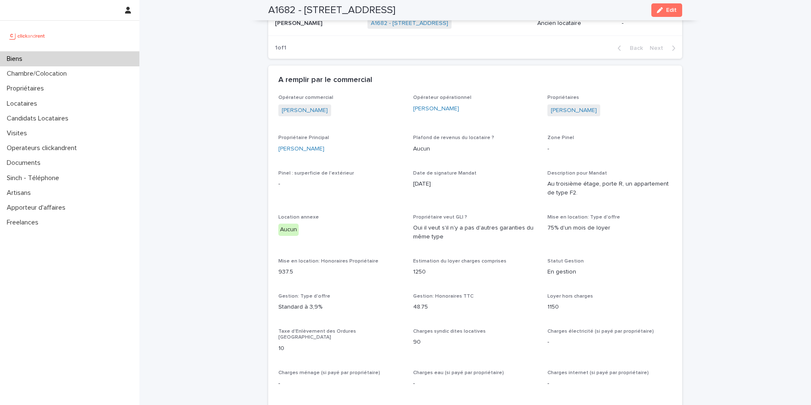
click at [559, 102] on div "Propriétaires Julie Catrin" at bounding box center [609, 110] width 125 height 30
click at [562, 108] on link "[PERSON_NAME]" at bounding box center [574, 110] width 46 height 9
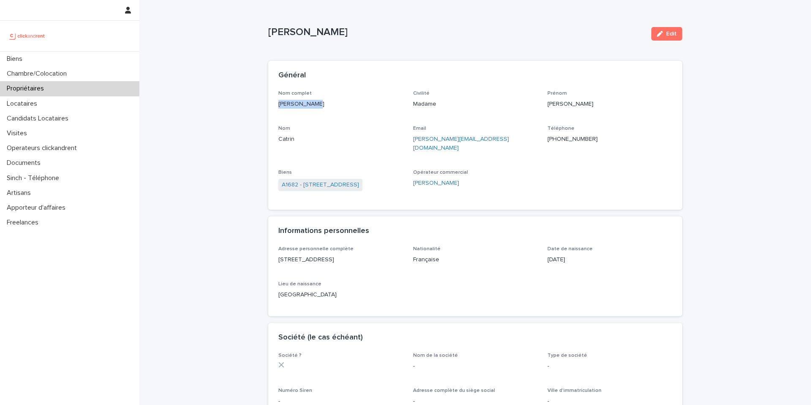
drag, startPoint x: 317, startPoint y: 102, endPoint x: 275, endPoint y: 102, distance: 41.8
click at [275, 102] on div "Nom complet [PERSON_NAME] Civilité Madame [PERSON_NAME] [PERSON_NAME] Email [PE…" at bounding box center [475, 149] width 414 height 119
copy p "[PERSON_NAME]"
drag, startPoint x: 484, startPoint y: 142, endPoint x: 409, endPoint y: 142, distance: 75.2
click at [409, 142] on div "Nom complet [PERSON_NAME] Civilité Madame [PERSON_NAME] [PERSON_NAME] Email [PE…" at bounding box center [475, 144] width 394 height 109
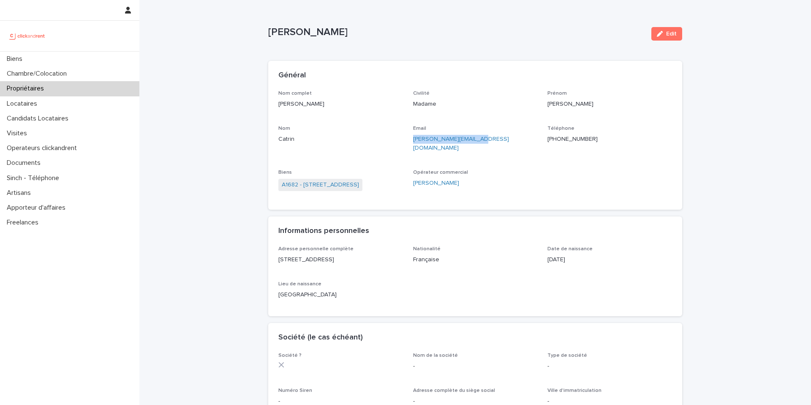
copy link "[PERSON_NAME][EMAIL_ADDRESS][DOMAIN_NAME]"
click at [611, 142] on p "[PHONE_NUMBER]" at bounding box center [609, 139] width 125 height 9
drag, startPoint x: 617, startPoint y: 142, endPoint x: 552, endPoint y: 140, distance: 65.1
click at [552, 140] on p "[PHONE_NUMBER]" at bounding box center [609, 139] width 125 height 9
copy ringoverc2c-84e06f14122c "[PHONE_NUMBER]"
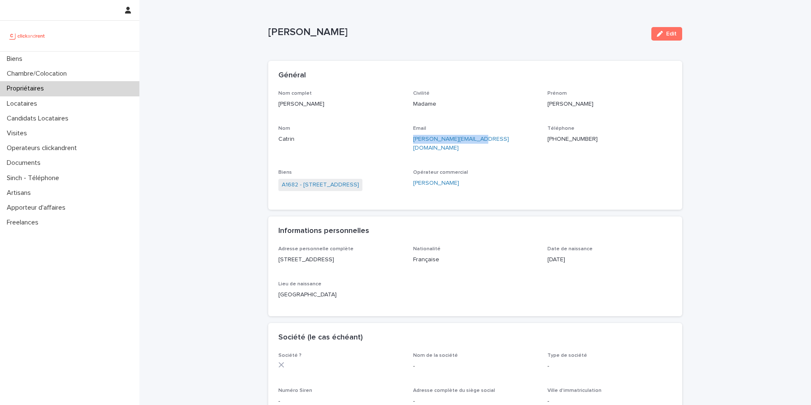
drag, startPoint x: 486, startPoint y: 139, endPoint x: 409, endPoint y: 139, distance: 76.9
click at [409, 139] on div "Nom complet [PERSON_NAME] Civilité Madame [PERSON_NAME] [PERSON_NAME] Email [PE…" at bounding box center [475, 144] width 394 height 109
click at [51, 107] on div "Locataires" at bounding box center [69, 103] width 139 height 15
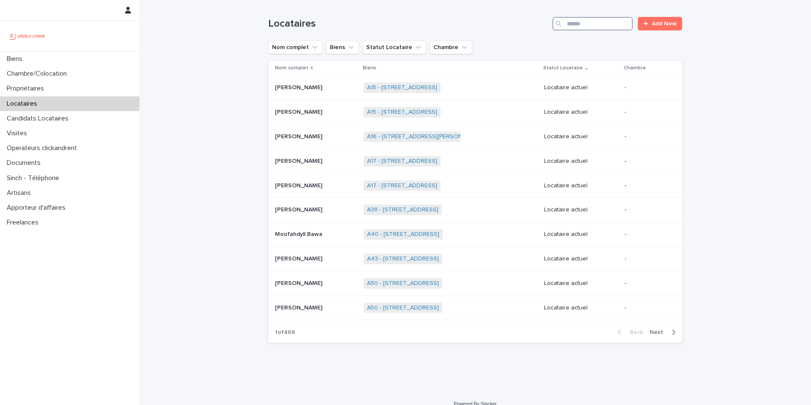
click at [588, 29] on input "Search" at bounding box center [592, 24] width 80 height 14
paste input "**********"
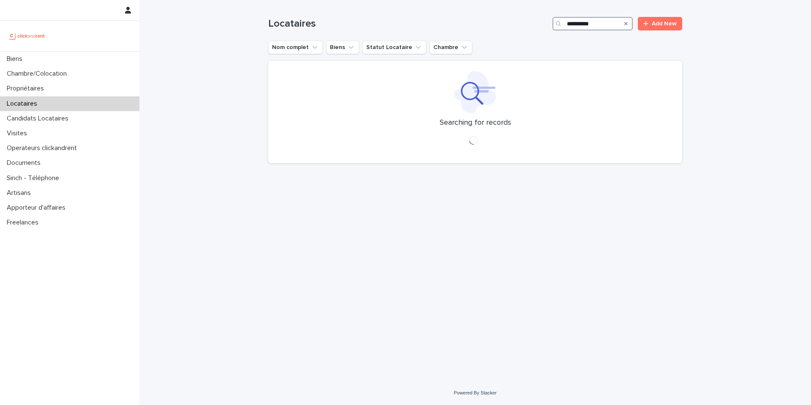
type input "**********"
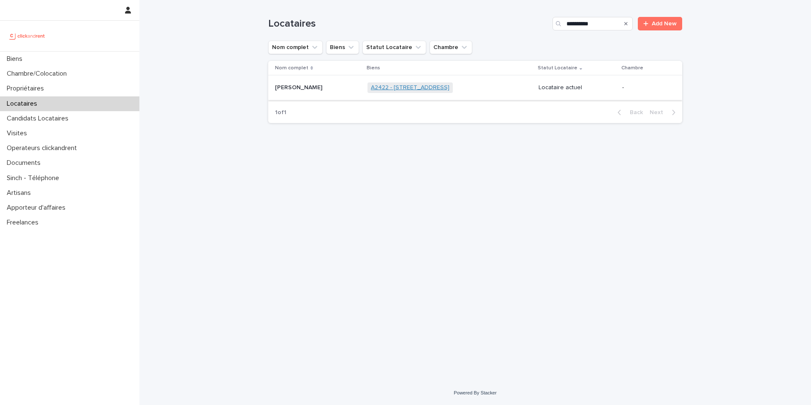
click at [371, 88] on link "A2422 - 64 boulevard Pasteur, Amiens 80000" at bounding box center [410, 87] width 79 height 7
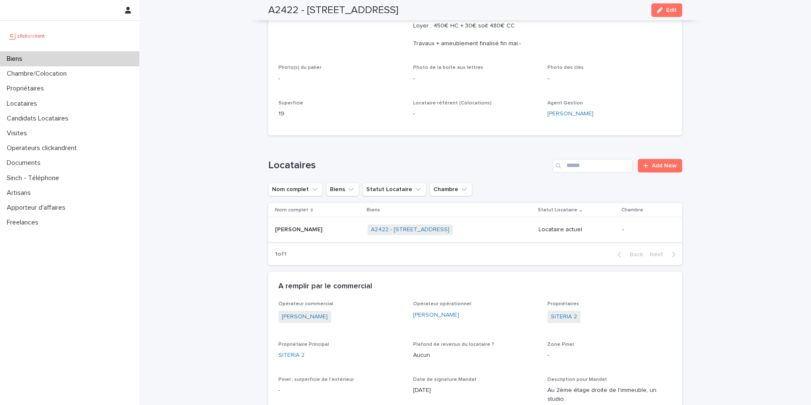
scroll to position [213, 0]
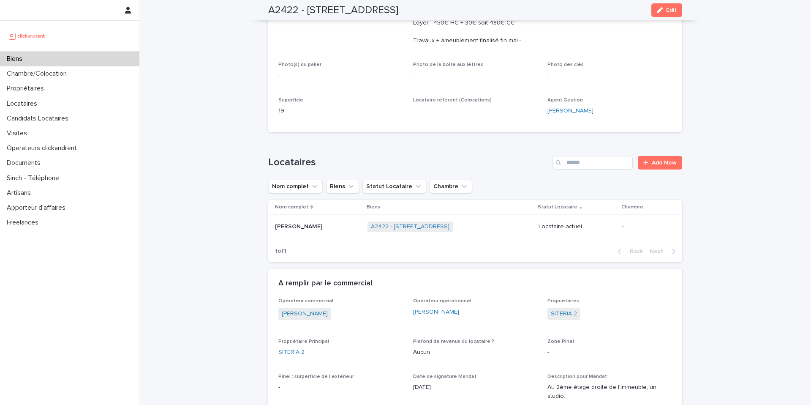
click at [318, 232] on div "Marion Cau Marion Cau" at bounding box center [318, 227] width 86 height 14
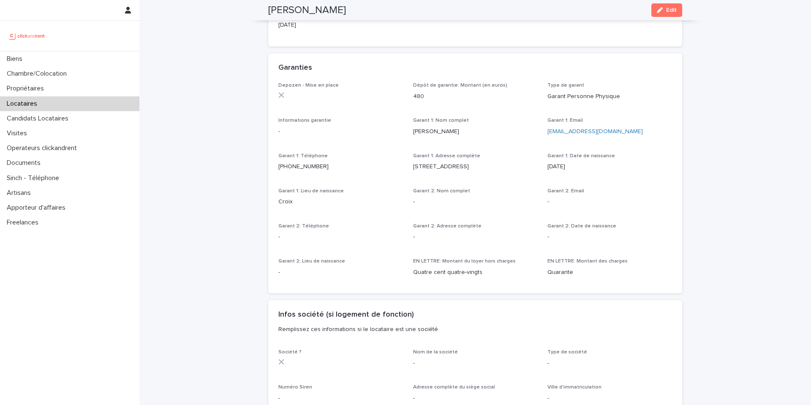
scroll to position [440, 0]
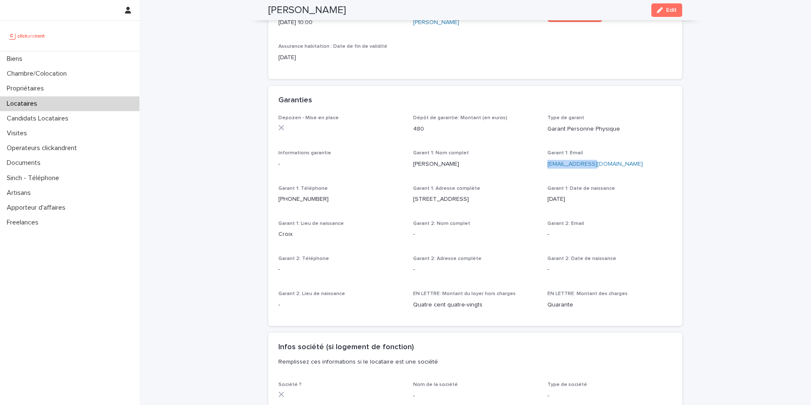
drag, startPoint x: 610, startPoint y: 169, endPoint x: 546, endPoint y: 167, distance: 63.8
click at [546, 167] on div "Depozen - Mise en place Dépôt de garantie: Montant (en euros) 480 Type de garan…" at bounding box center [475, 215] width 394 height 201
click at [479, 179] on div "Depozen - Mise en place Dépôt de garantie: Montant (en euros) 480 Type de garan…" at bounding box center [475, 215] width 394 height 201
drag, startPoint x: 599, startPoint y: 166, endPoint x: 540, endPoint y: 166, distance: 59.1
click at [540, 166] on div "Depozen - Mise en place Dépôt de garantie: Montant (en euros) 480 Type de garan…" at bounding box center [475, 215] width 394 height 201
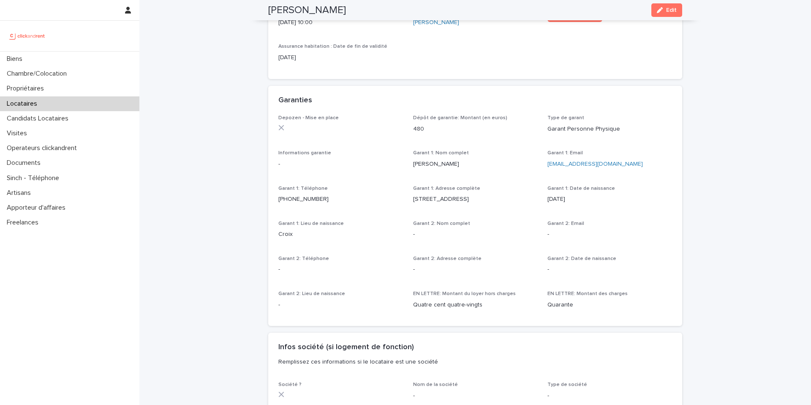
click at [558, 175] on div "Depozen - Mise en place Dépôt de garantie: Montant (en euros) 480 Type de garan…" at bounding box center [475, 215] width 394 height 201
drag, startPoint x: 598, startPoint y: 168, endPoint x: 546, endPoint y: 167, distance: 51.5
click at [546, 167] on div "Depozen - Mise en place Dépôt de garantie: Montant (en euros) 480 Type de garan…" at bounding box center [475, 215] width 394 height 201
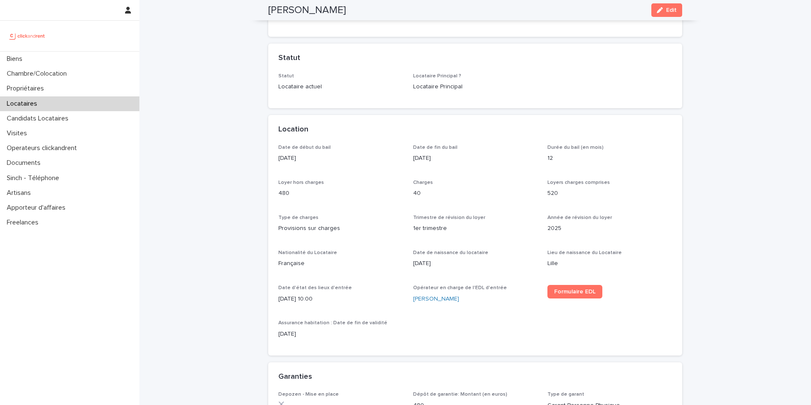
scroll to position [0, 0]
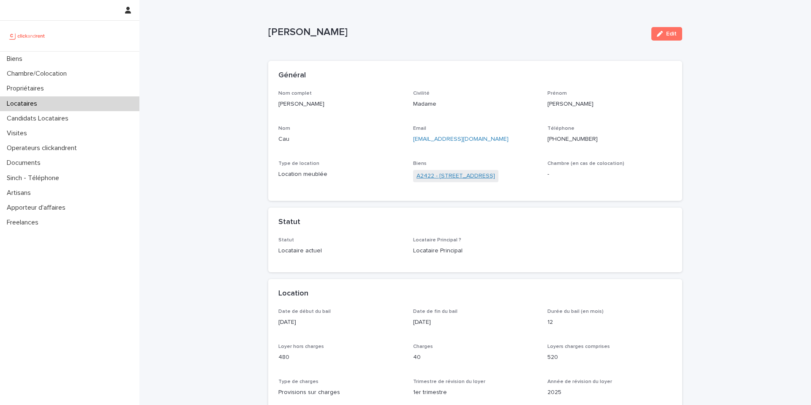
click at [473, 173] on link "A2422 - 64 boulevard Pasteur, Amiens 80000" at bounding box center [455, 175] width 79 height 9
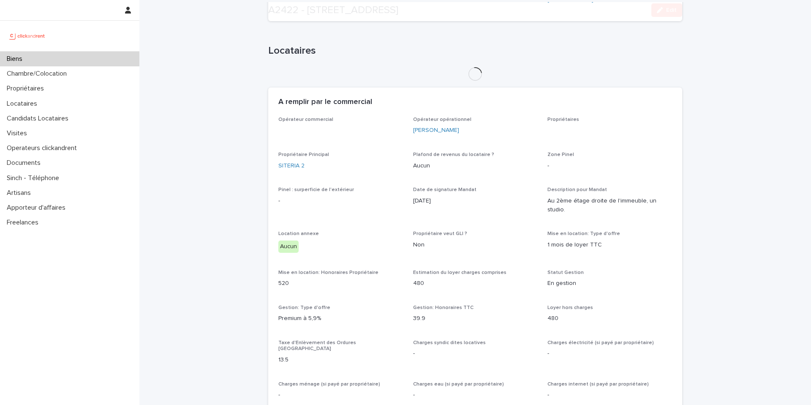
scroll to position [352, 0]
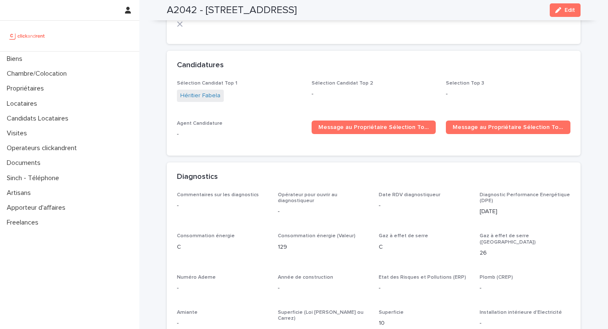
scroll to position [2412, 0]
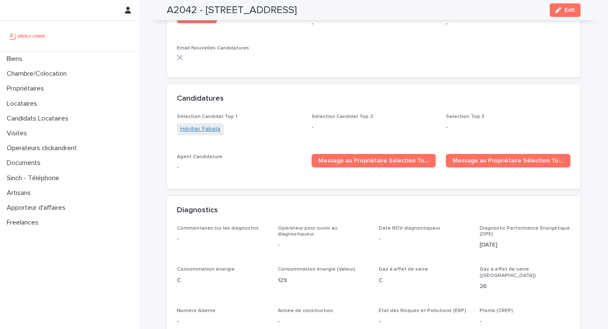
click at [209, 125] on link "Héritier Fabela" at bounding box center [200, 129] width 40 height 9
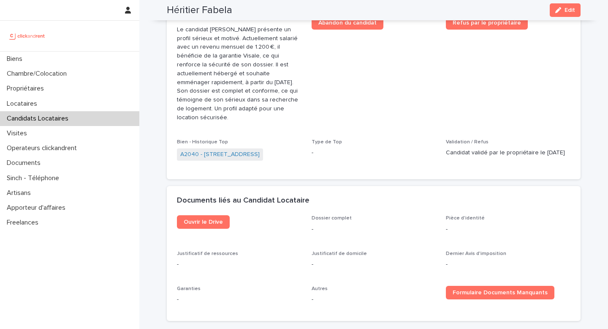
scroll to position [246, 0]
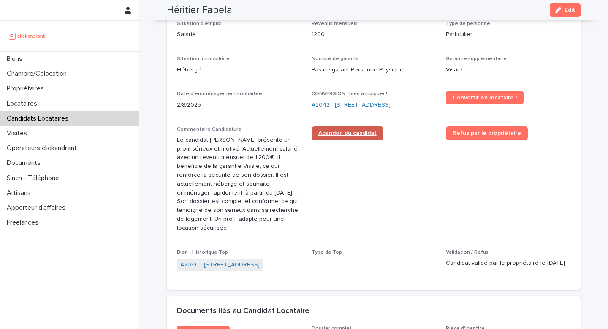
click at [337, 135] on span "Abandon du candidat" at bounding box center [347, 133] width 58 height 6
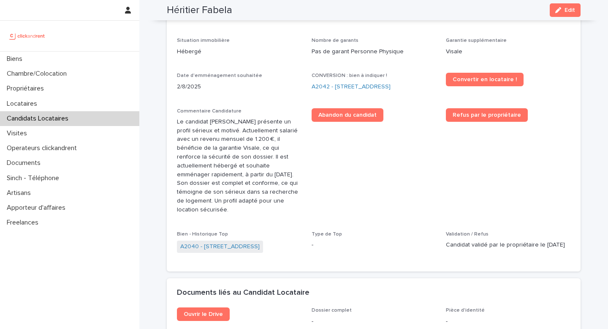
scroll to position [37, 0]
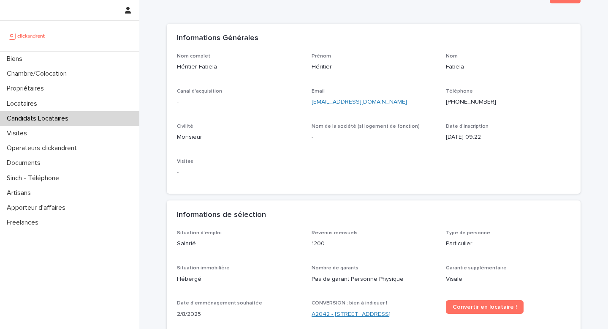
click at [362, 312] on link "A2042 - [STREET_ADDRESS]" at bounding box center [351, 314] width 79 height 9
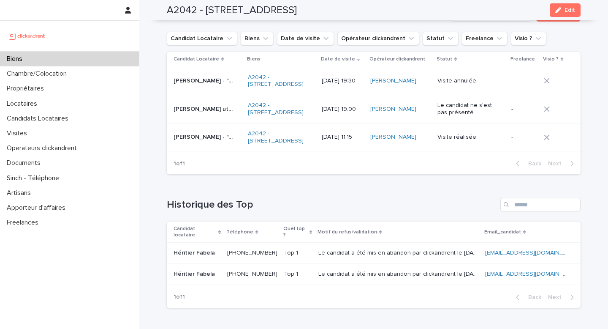
scroll to position [3162, 0]
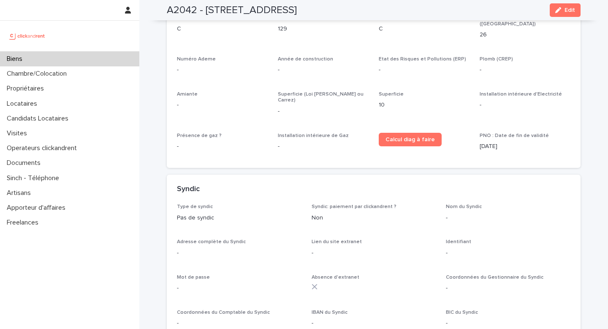
scroll to position [2653, 0]
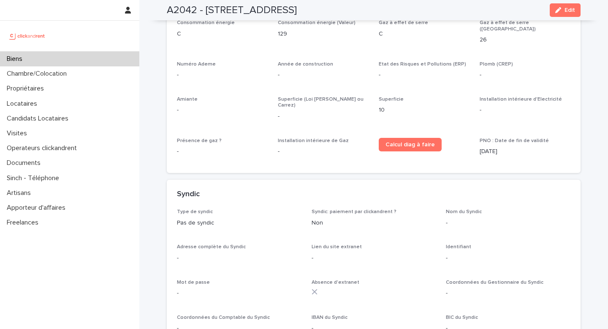
click at [121, 63] on div "Biens" at bounding box center [69, 59] width 139 height 15
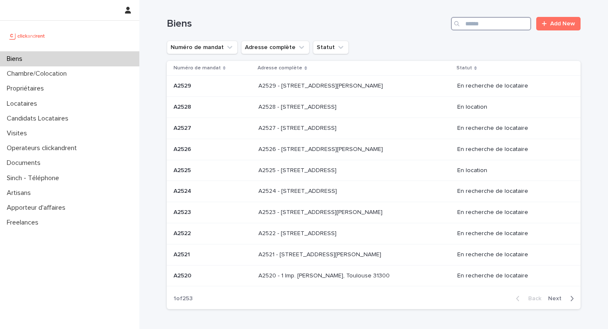
click at [501, 20] on input "Search" at bounding box center [491, 24] width 80 height 14
type input "*****"
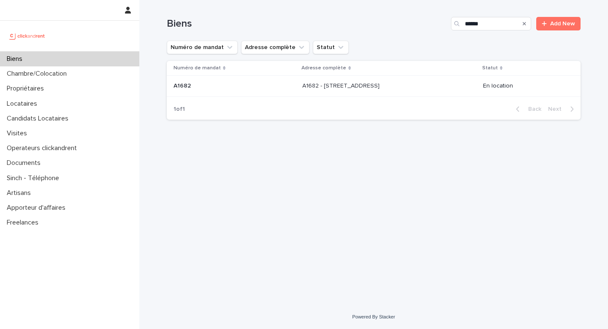
click at [354, 85] on p "A1682 - [STREET_ADDRESS]" at bounding box center [341, 85] width 79 height 9
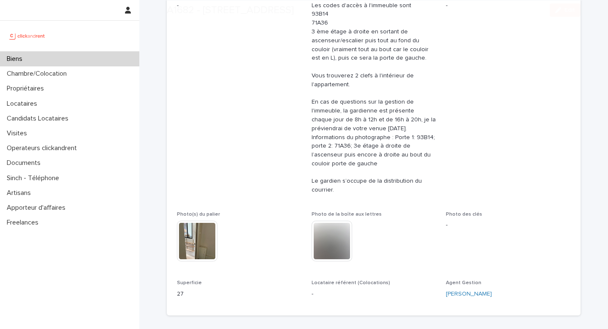
scroll to position [471, 0]
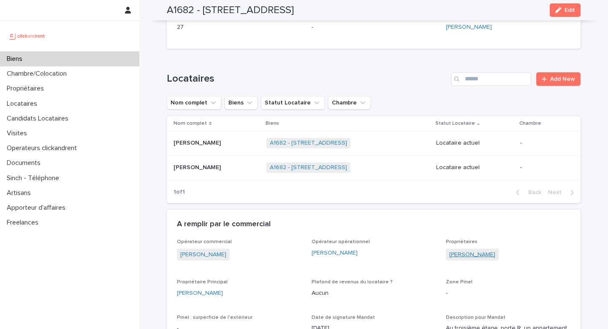
click at [462, 255] on link "[PERSON_NAME]" at bounding box center [472, 254] width 46 height 9
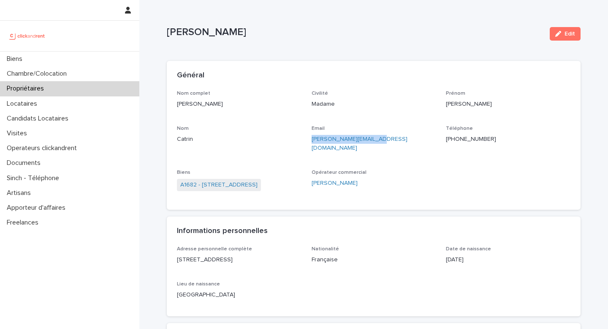
drag, startPoint x: 397, startPoint y: 140, endPoint x: 307, endPoint y: 141, distance: 89.5
click at [307, 141] on div "Nom complet Julie Catrin Civilité Madame Prénom Julie Nom Catrin Email julie.ca…" at bounding box center [374, 144] width 394 height 109
copy link "julie.catrin@gmail.com"
click at [380, 137] on p "julie.catrin@gmail.com" at bounding box center [374, 144] width 125 height 18
drag, startPoint x: 380, startPoint y: 141, endPoint x: 307, endPoint y: 141, distance: 73.1
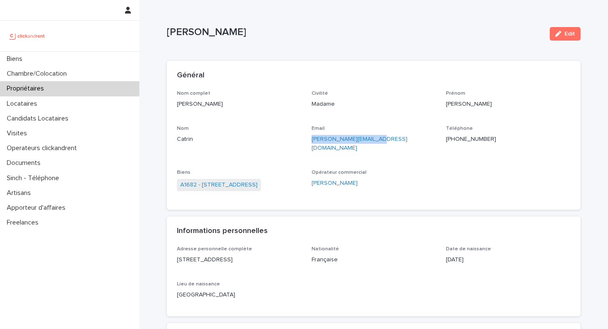
click at [307, 141] on div "Nom complet Julie Catrin Civilité Madame Prénom Julie Nom Catrin Email julie.ca…" at bounding box center [374, 144] width 394 height 109
copy link "julie.catrin@gmail.com"
click at [52, 89] on div "Propriétaires" at bounding box center [69, 88] width 139 height 15
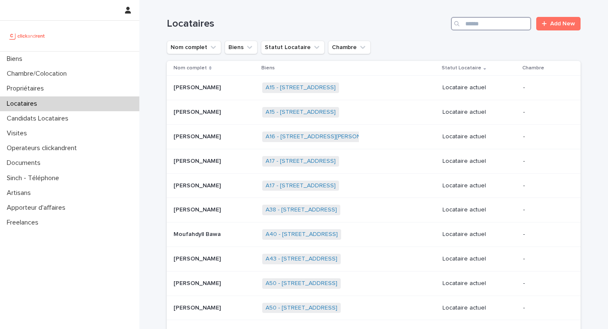
click at [514, 29] on input "Search" at bounding box center [491, 24] width 80 height 14
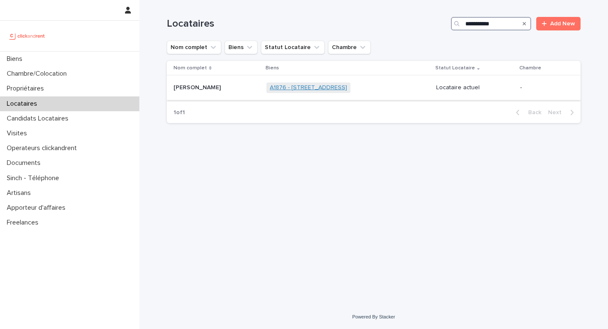
type input "**********"
click at [287, 87] on link "A1876 - 4 rue Fourcade, Paris 75015" at bounding box center [308, 87] width 77 height 7
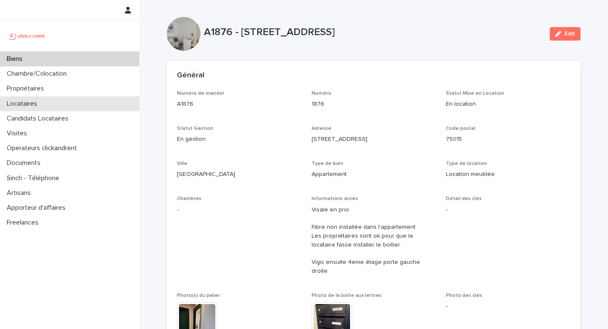
click at [49, 105] on div "Locataires" at bounding box center [69, 103] width 139 height 15
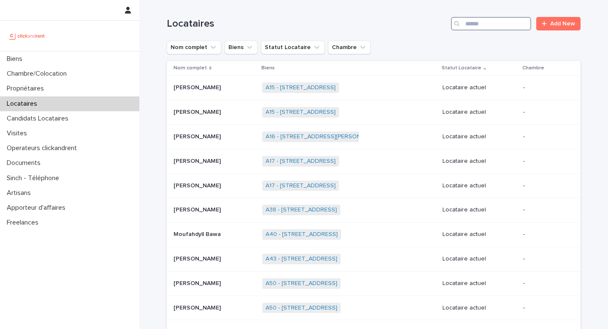
click at [493, 22] on input "Search" at bounding box center [491, 24] width 80 height 14
paste input "**********"
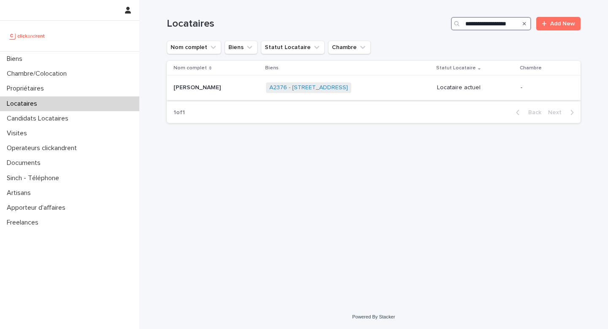
type input "**********"
click at [229, 92] on div "Anne Solene Thibaud Anne Solene Thibaud" at bounding box center [217, 88] width 86 height 14
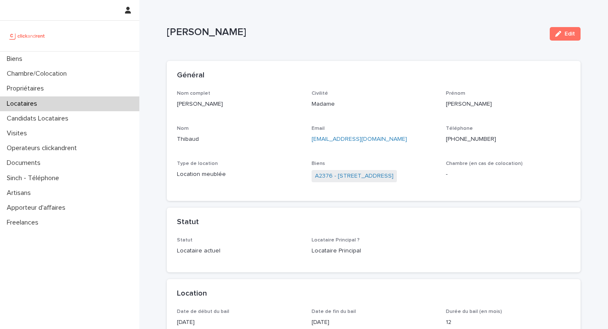
click at [257, 111] on div "Nom complet Anne Solene Thibaud" at bounding box center [239, 102] width 125 height 25
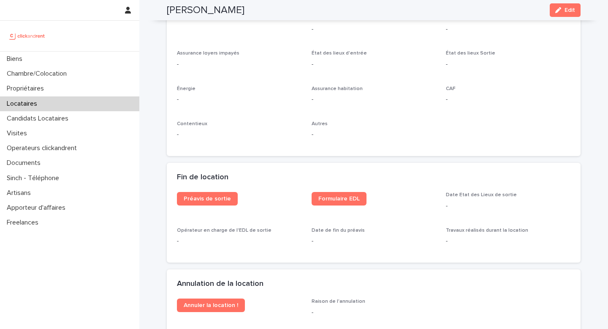
scroll to position [923, 0]
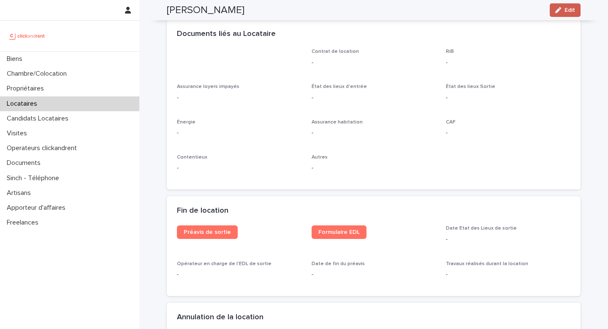
click at [570, 11] on span "Edit" at bounding box center [570, 10] width 11 height 6
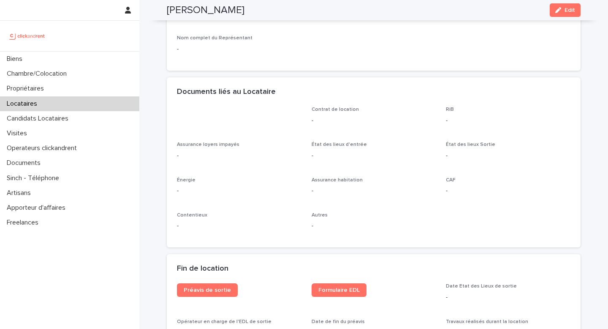
scroll to position [715, 0]
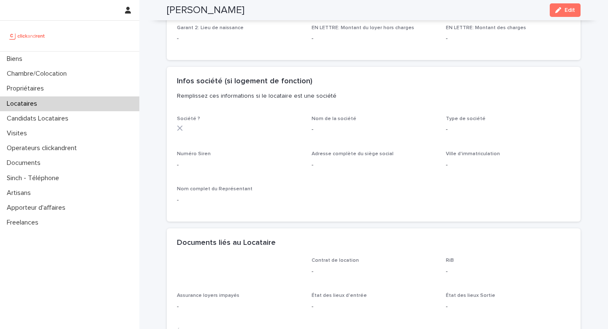
click at [563, 33] on div "-" at bounding box center [508, 38] width 125 height 11
drag, startPoint x: 573, startPoint y: 14, endPoint x: 446, endPoint y: 164, distance: 197.2
click at [573, 13] on button "Edit" at bounding box center [565, 10] width 31 height 14
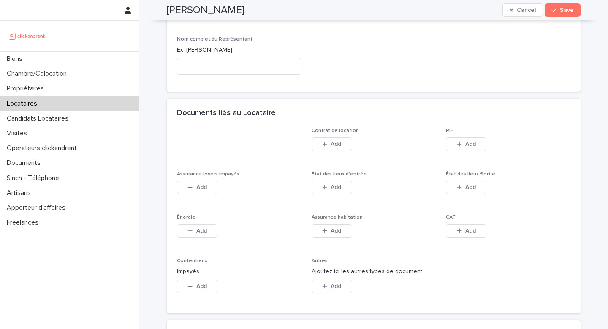
scroll to position [1406, 0]
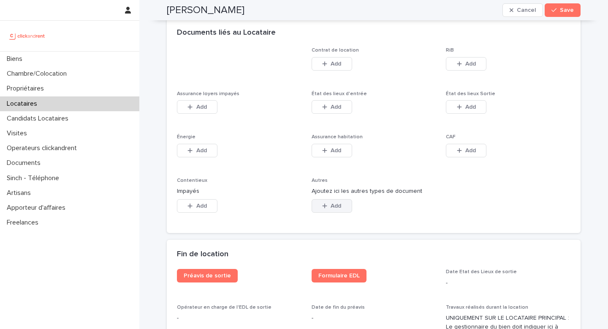
click at [334, 205] on span "Add" at bounding box center [336, 206] width 11 height 6
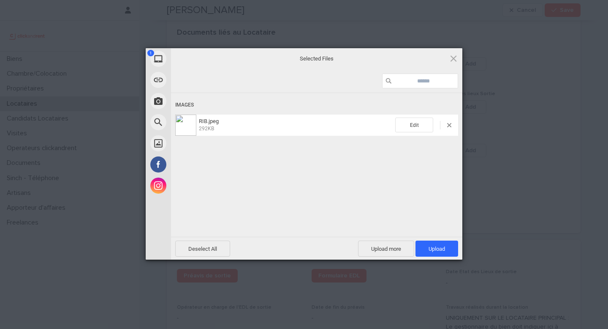
click at [425, 239] on div "Deselect All Upload more Upload 1" at bounding box center [316, 248] width 291 height 23
click at [425, 244] on span "Upload 1" at bounding box center [437, 248] width 43 height 16
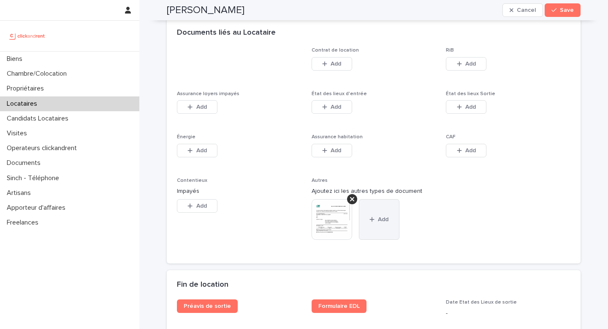
click at [379, 213] on button "Add" at bounding box center [379, 219] width 41 height 41
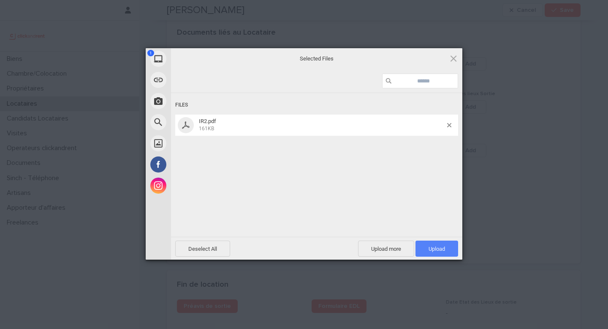
click at [447, 253] on span "Upload 1" at bounding box center [437, 248] width 43 height 16
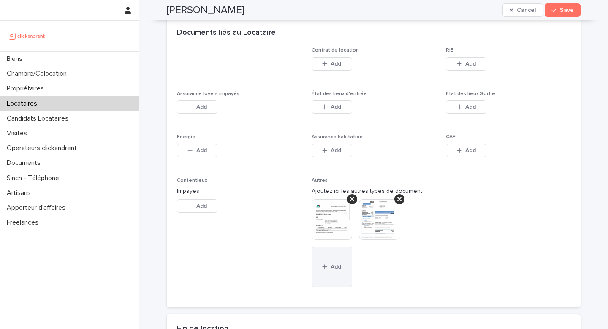
click at [342, 269] on button "Add" at bounding box center [332, 266] width 41 height 41
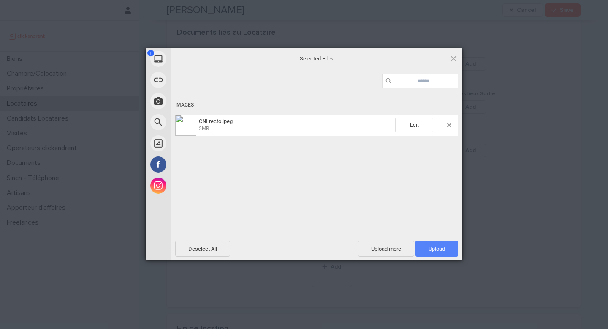
click at [424, 244] on span "Upload 1" at bounding box center [437, 248] width 43 height 16
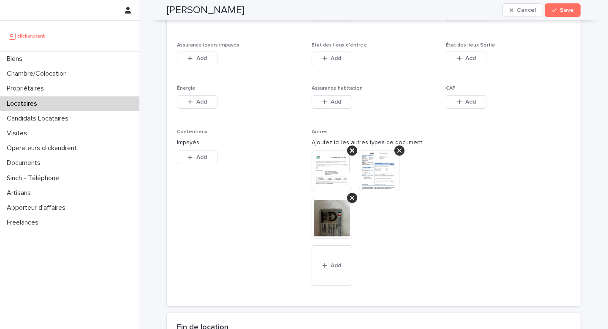
scroll to position [1511, 0]
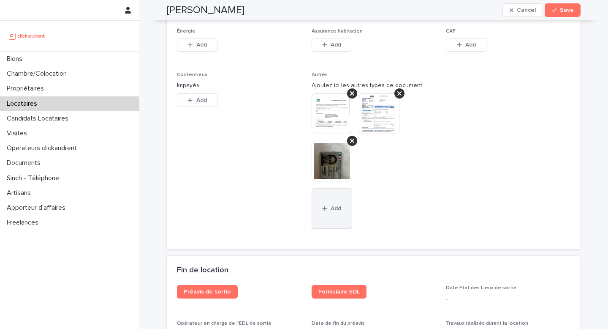
click at [332, 216] on button "Add" at bounding box center [332, 208] width 41 height 41
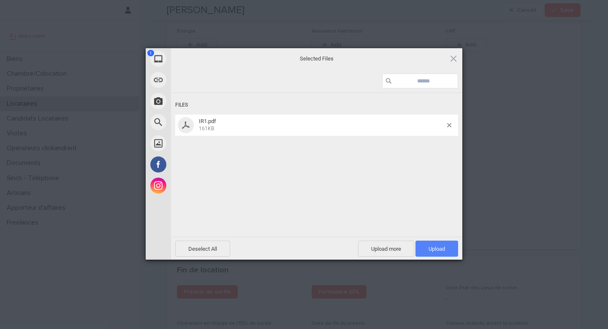
click at [438, 251] on span "Upload 1" at bounding box center [437, 248] width 43 height 16
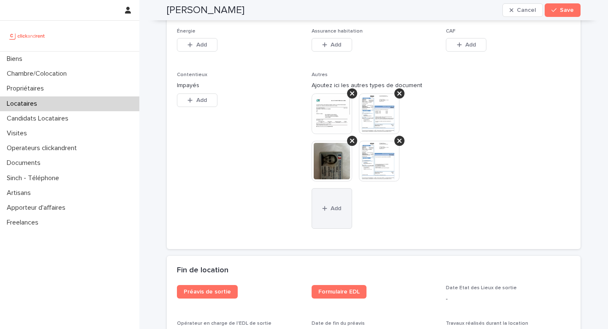
click at [337, 220] on button "Add" at bounding box center [332, 208] width 41 height 41
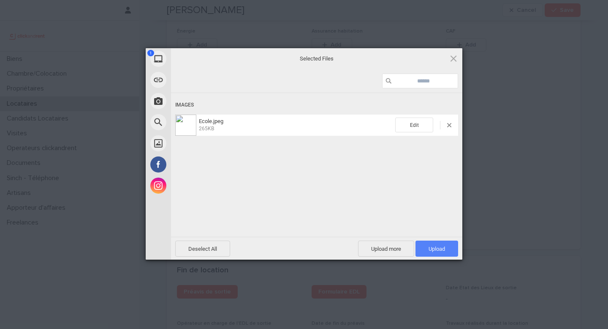
click at [436, 248] on span "Upload 1" at bounding box center [437, 248] width 16 height 6
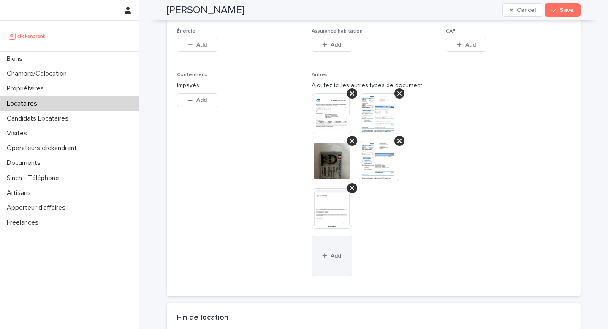
click at [339, 257] on span "Add" at bounding box center [336, 256] width 11 height 6
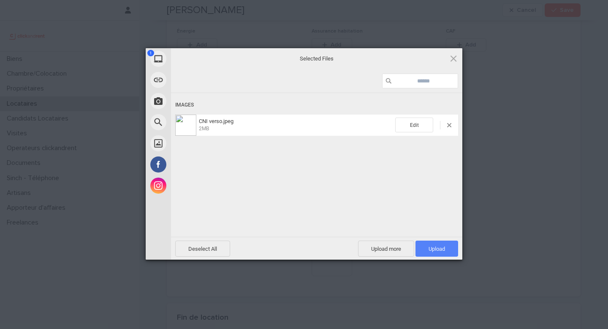
click at [434, 252] on span "Upload 1" at bounding box center [437, 248] width 43 height 16
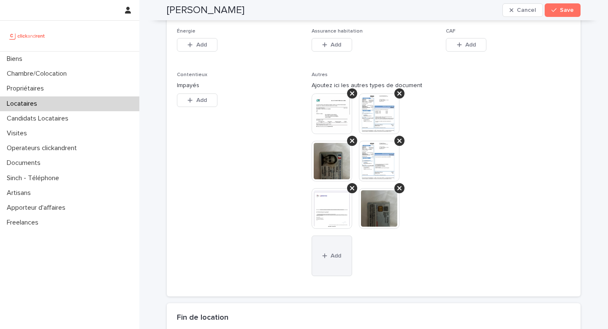
click at [331, 254] on span "Add" at bounding box center [336, 256] width 11 height 6
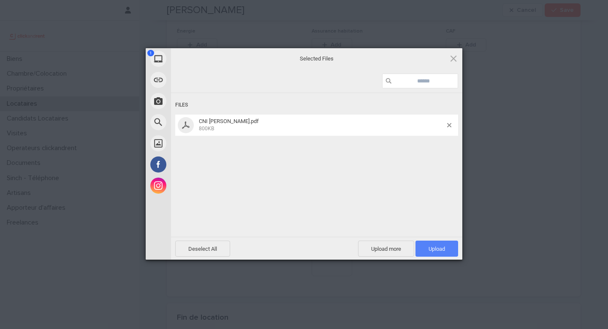
click at [431, 242] on span "Upload 1" at bounding box center [437, 248] width 43 height 16
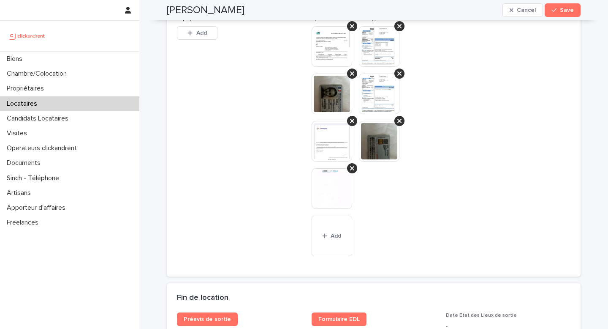
scroll to position [1593, 0]
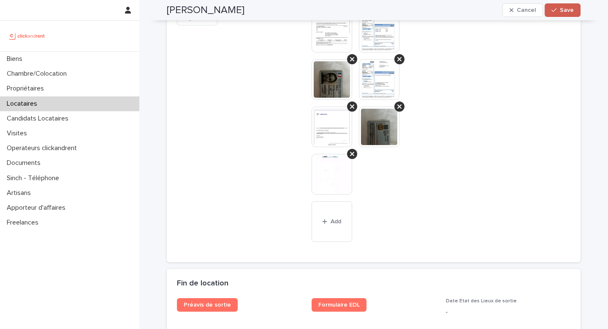
click at [561, 15] on button "Save" at bounding box center [563, 10] width 36 height 14
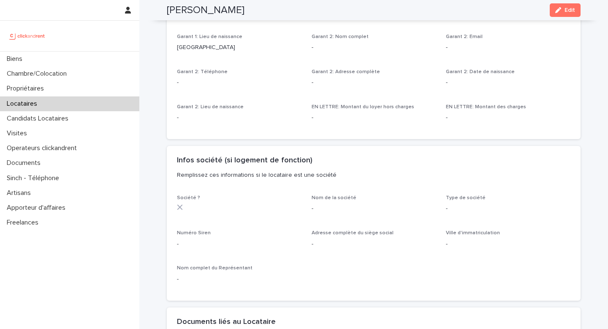
scroll to position [838, 0]
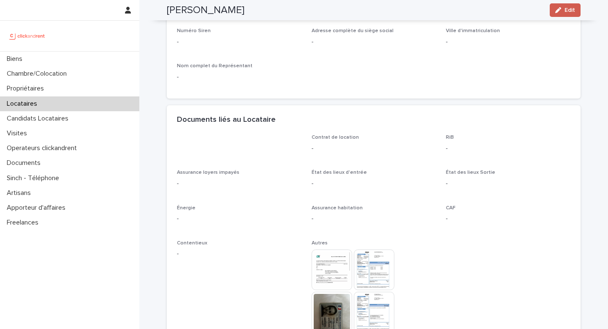
click at [563, 12] on div "button" at bounding box center [559, 10] width 9 height 6
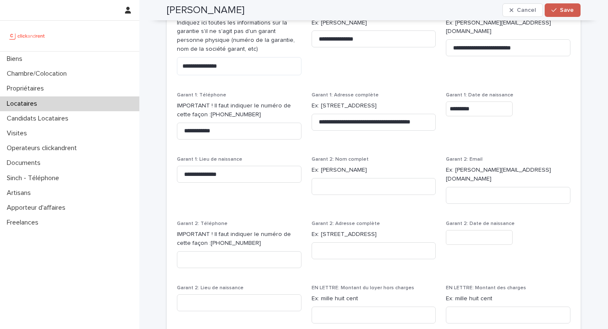
click at [569, 11] on span "Save" at bounding box center [567, 10] width 14 height 6
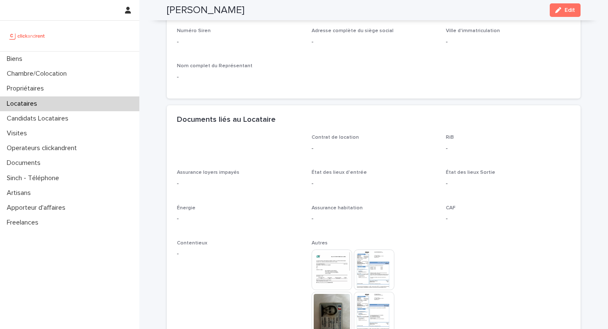
scroll to position [479, 0]
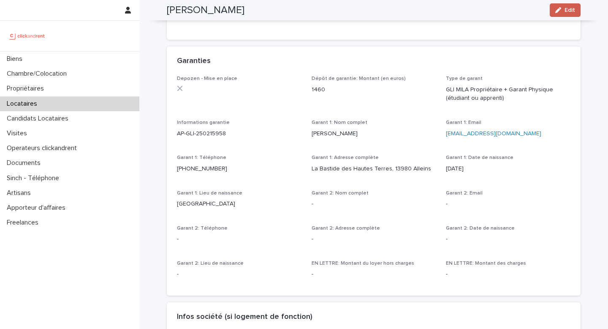
click at [566, 11] on span "Edit" at bounding box center [570, 10] width 11 height 6
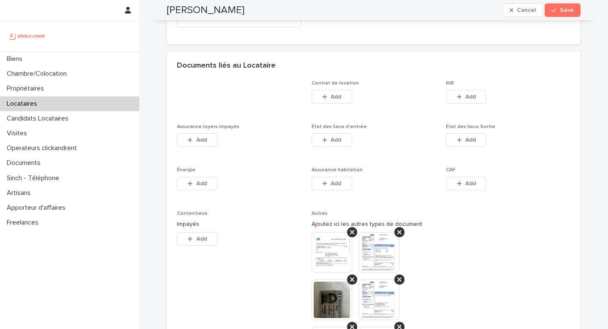
scroll to position [1366, 0]
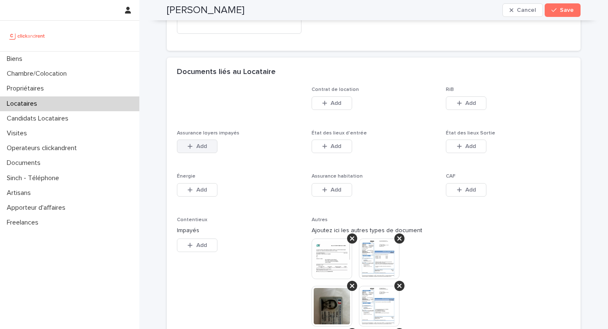
click at [203, 145] on span "Add" at bounding box center [201, 146] width 11 height 6
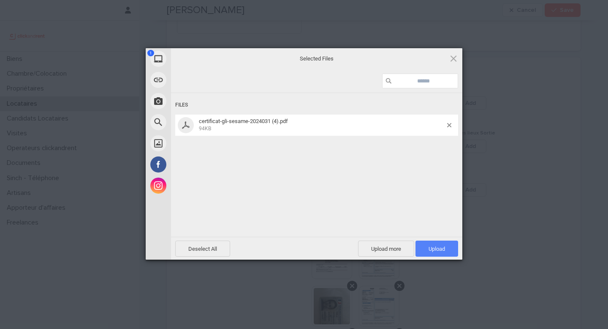
click at [454, 251] on span "Upload 1" at bounding box center [437, 248] width 43 height 16
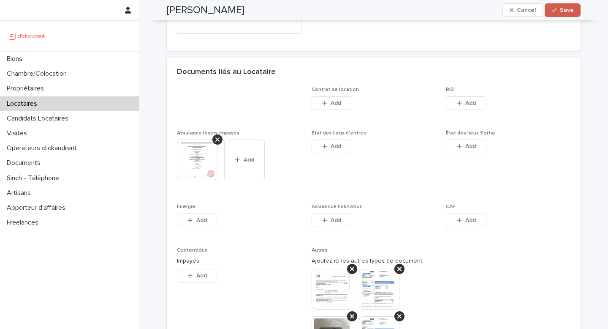
click at [563, 16] on button "Save" at bounding box center [563, 10] width 36 height 14
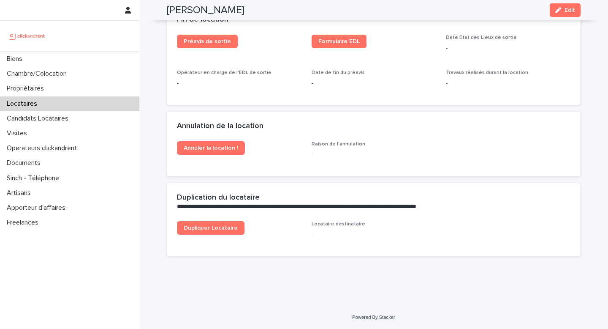
scroll to position [1308, 0]
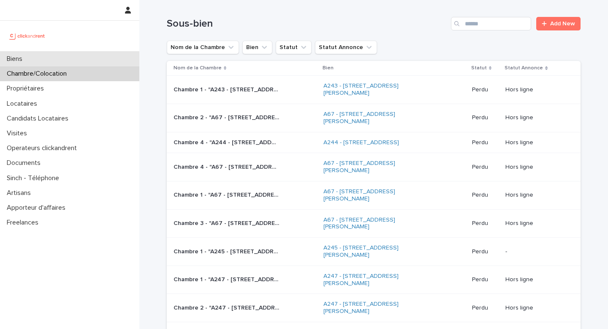
click at [93, 61] on div "Biens" at bounding box center [69, 59] width 139 height 15
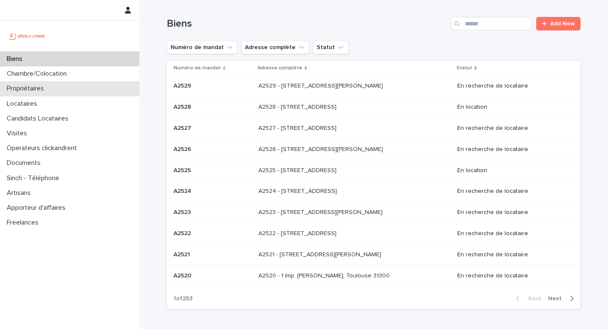
click at [93, 93] on div "Propriétaires" at bounding box center [69, 88] width 139 height 15
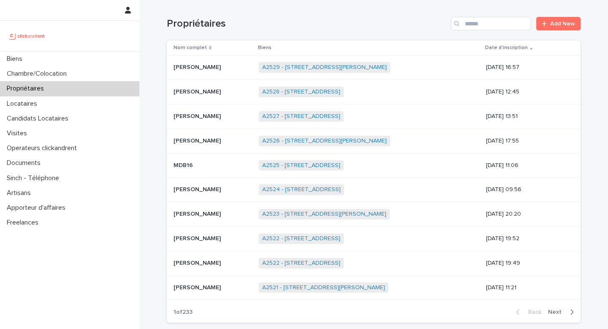
scroll to position [67, 0]
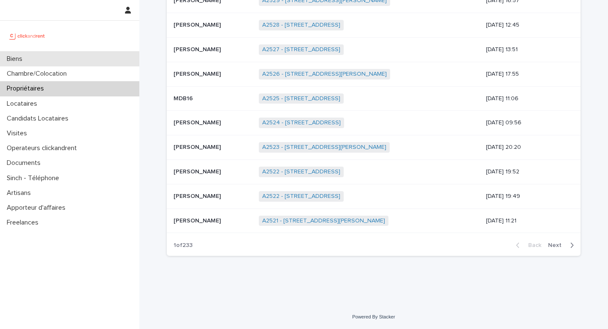
click at [95, 56] on div "Biens" at bounding box center [69, 59] width 139 height 15
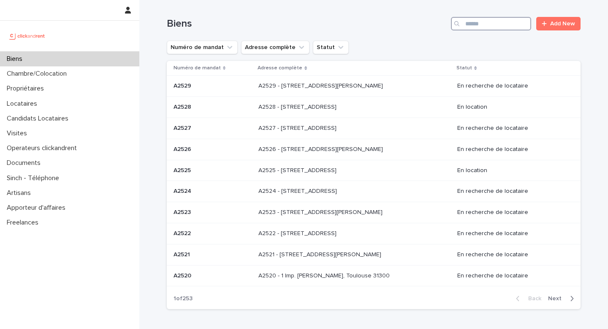
click at [496, 22] on input "Search" at bounding box center [491, 24] width 80 height 14
type input "****"
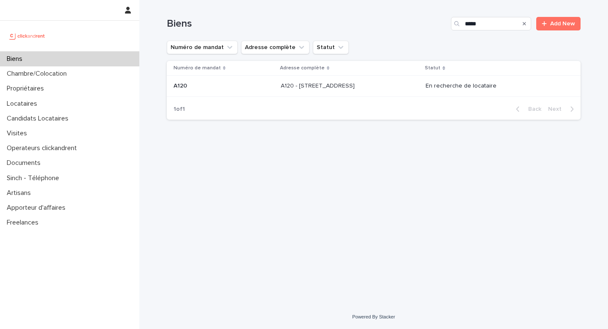
click at [385, 84] on p at bounding box center [350, 85] width 139 height 7
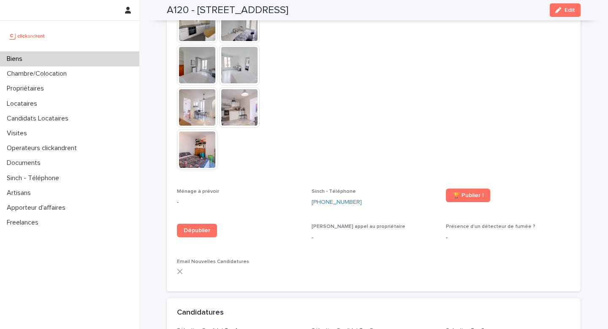
scroll to position [2205, 0]
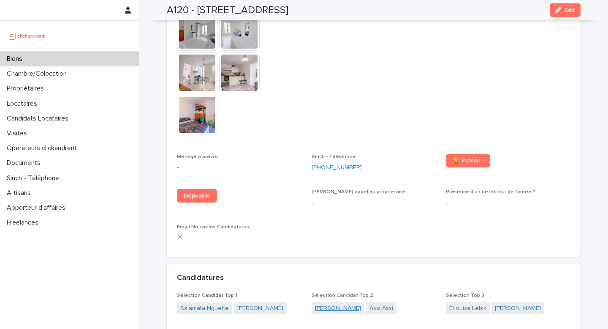
click at [337, 304] on link "Laura Le callennec" at bounding box center [338, 308] width 46 height 9
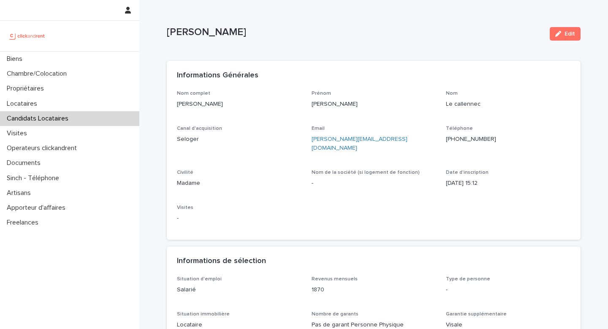
click at [467, 136] on ringoverc2c-number-84e06f14122c "+33645908966" at bounding box center [471, 139] width 50 height 6
drag, startPoint x: 248, startPoint y: 107, endPoint x: 176, endPoint y: 106, distance: 71.8
click at [176, 106] on div "Nom complet Laura Le callennec Prénom Laura Nom Le callennec Canal d'acquisitio…" at bounding box center [374, 165] width 414 height 150
copy p "Laura Le callennec"
click at [118, 56] on div "Biens" at bounding box center [69, 59] width 139 height 15
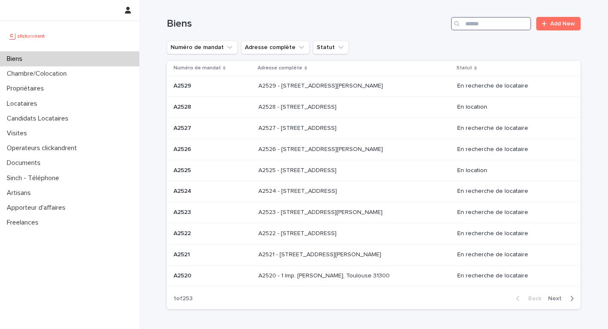
click at [510, 27] on input "Search" at bounding box center [491, 24] width 80 height 14
type input "****"
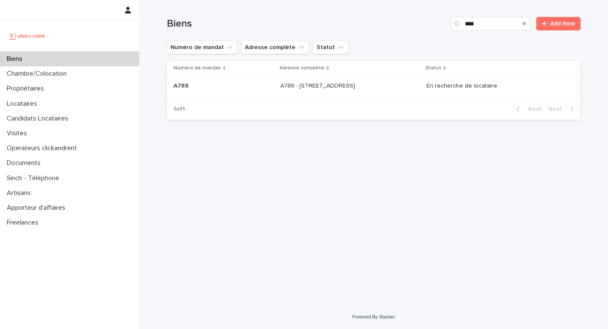
click at [379, 88] on p at bounding box center [349, 85] width 139 height 7
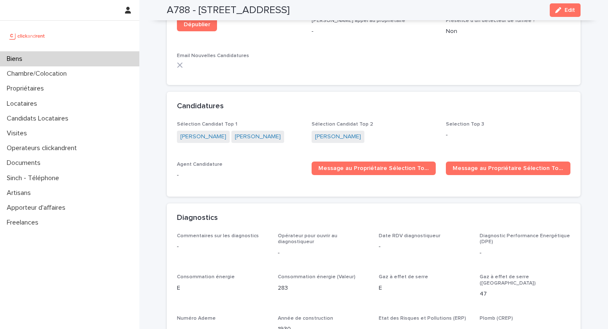
scroll to position [2409, 0]
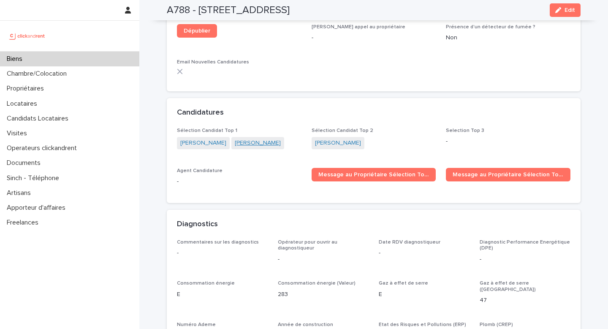
click at [243, 139] on link "Gabriel Bacha" at bounding box center [258, 143] width 46 height 9
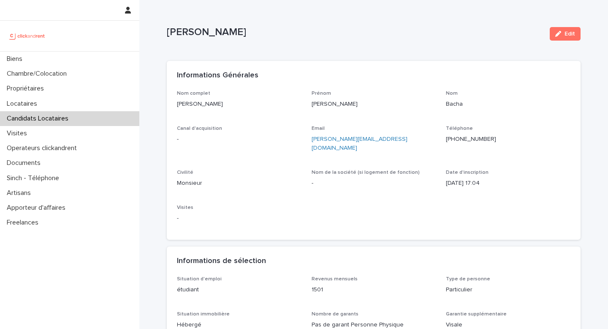
click at [473, 138] on ringoverc2c-number-84e06f14122c "+33625429254" at bounding box center [471, 139] width 50 height 6
drag, startPoint x: 219, startPoint y: 101, endPoint x: 176, endPoint y: 102, distance: 42.7
click at [176, 102] on div "Nom complet Gabriel Bacha Prénom Gabriel Nom Bacha Canal d'acquisition - Email …" at bounding box center [374, 165] width 414 height 150
copy p "Gabriel Bacha"
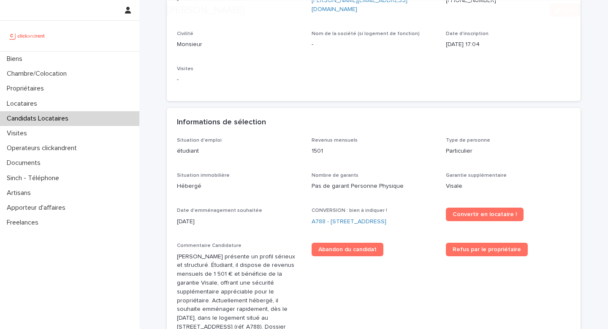
scroll to position [139, 0]
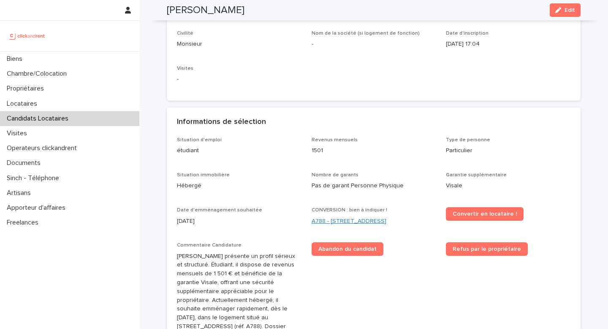
click at [373, 217] on link "A788 - 26 rue des Chaillots, Clamart 92140" at bounding box center [349, 221] width 75 height 9
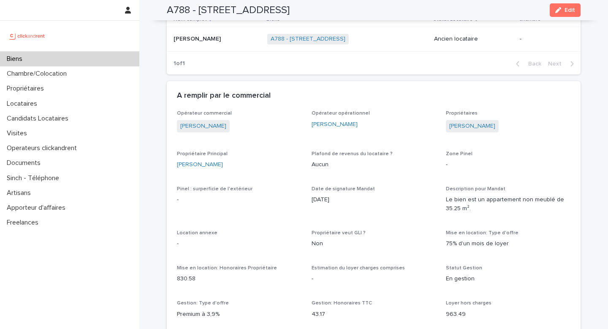
scroll to position [486, 0]
click at [235, 44] on div "Jean-Marie Le Lann Jean-Marie Le Lann" at bounding box center [217, 40] width 87 height 14
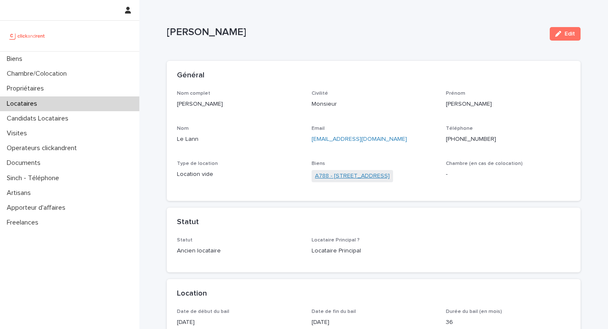
click at [348, 174] on link "A788 - 26 rue des Chaillots, Clamart 92140" at bounding box center [352, 175] width 75 height 9
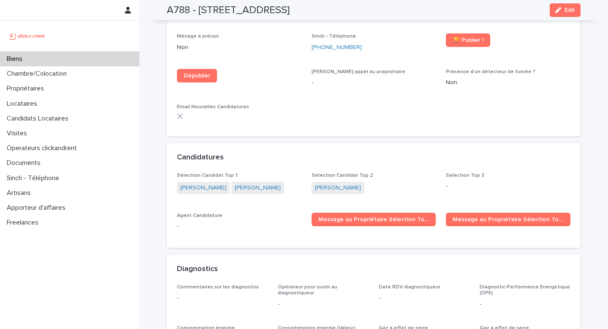
scroll to position [2367, 0]
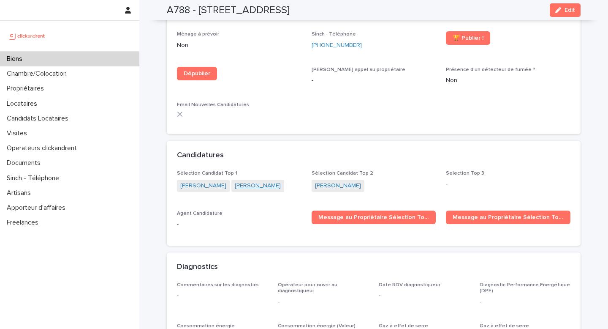
click at [237, 181] on link "Gabriel Bacha" at bounding box center [258, 185] width 46 height 9
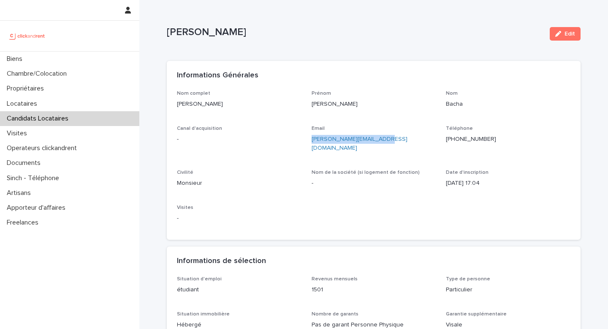
drag, startPoint x: 396, startPoint y: 147, endPoint x: 309, endPoint y: 143, distance: 86.7
click at [309, 143] on div "Nom complet Gabriel Bacha Prénom Gabriel Nom Bacha Canal d'acquisition - Email …" at bounding box center [374, 159] width 394 height 139
copy link "gabriel.dernis@gmail.com"
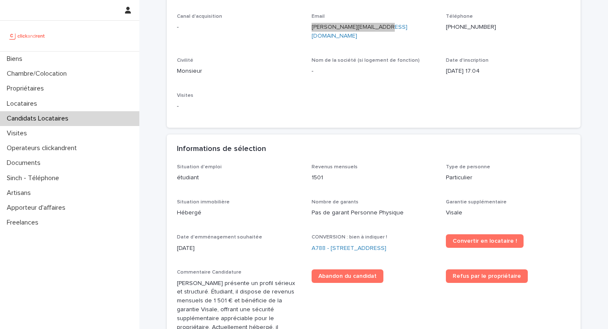
scroll to position [139, 0]
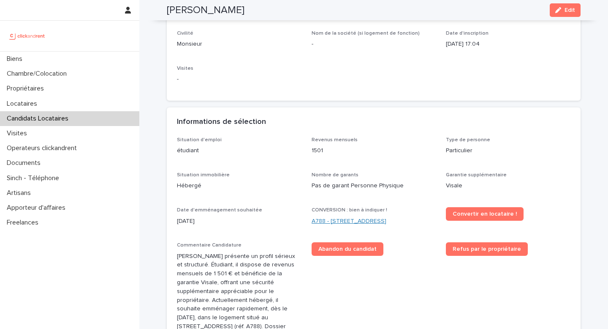
click at [341, 217] on link "A788 - 26 rue des Chaillots, Clamart 92140" at bounding box center [349, 221] width 75 height 9
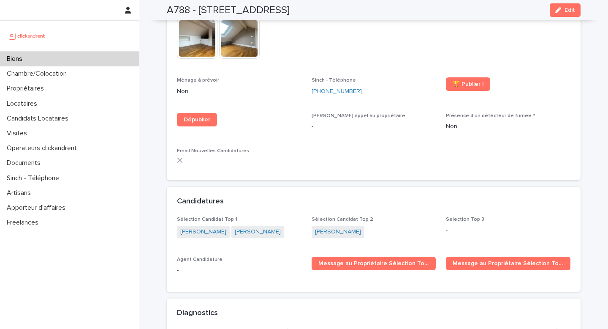
scroll to position [2446, 0]
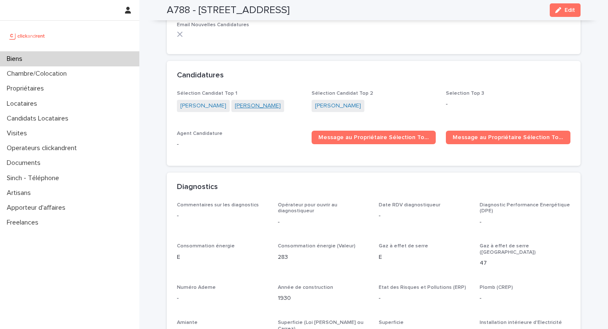
click at [240, 101] on link "Renan Moreau" at bounding box center [258, 105] width 46 height 9
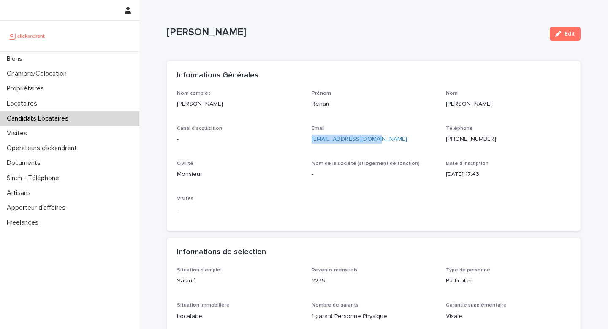
drag, startPoint x: 389, startPoint y: 138, endPoint x: 307, endPoint y: 140, distance: 81.5
click at [307, 140] on div "Nom complet Renan Moreau Prénom Renan Nom Moreau Canal d'acquisition - Email mo…" at bounding box center [374, 155] width 394 height 131
copy link "moreaurenan@gmail.com"
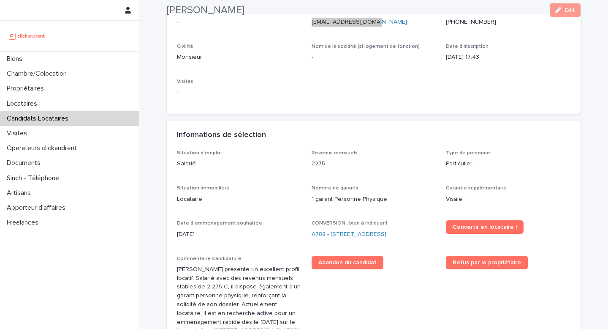
scroll to position [117, 0]
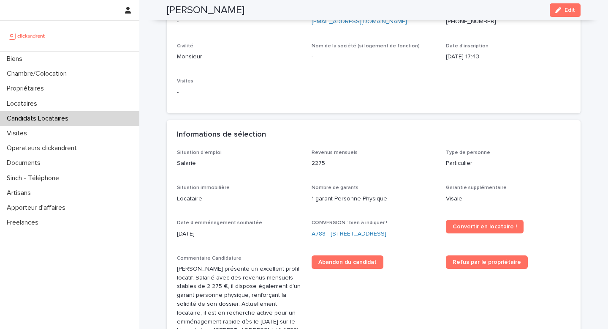
click at [384, 228] on div "CONVERSION : bien à indiquer ! A788 - 26 rue des Chaillots, Clamart 92140" at bounding box center [374, 232] width 125 height 25
click at [386, 237] on link "A788 - 26 rue des Chaillots, Clamart 92140" at bounding box center [349, 233] width 75 height 9
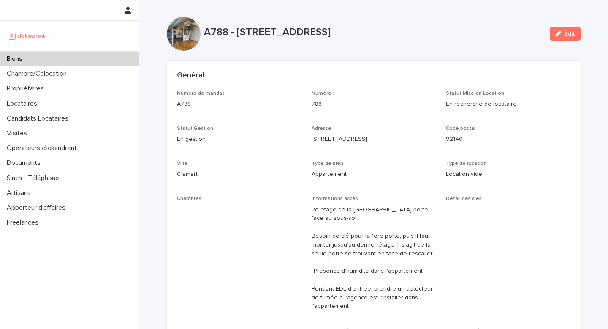
drag, startPoint x: 236, startPoint y: 31, endPoint x: 463, endPoint y: 32, distance: 227.2
click at [463, 32] on p "A788 - 26 rue des Chaillots, Clamart 92140" at bounding box center [373, 32] width 339 height 12
copy p "26 rue des Chaillots, Clamart 92140"
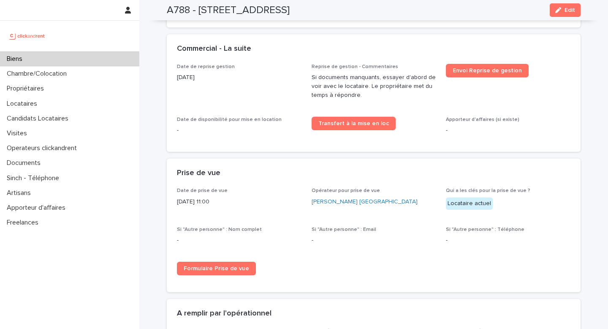
scroll to position [1477, 0]
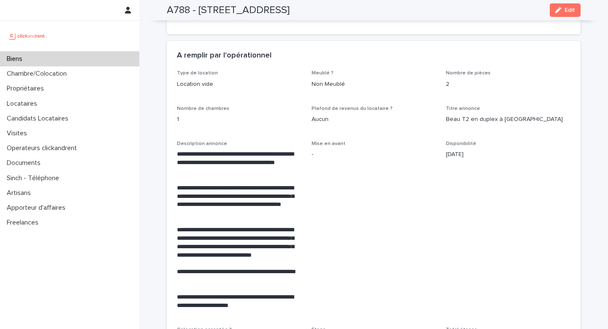
click at [101, 46] on div at bounding box center [69, 36] width 139 height 30
click at [105, 58] on div "Biens" at bounding box center [69, 59] width 139 height 15
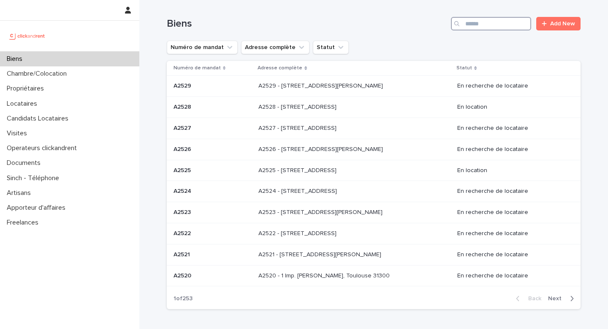
click at [509, 24] on input "Search" at bounding box center [491, 24] width 80 height 14
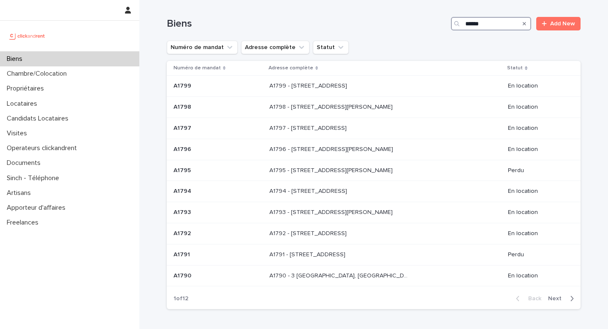
type input "*****"
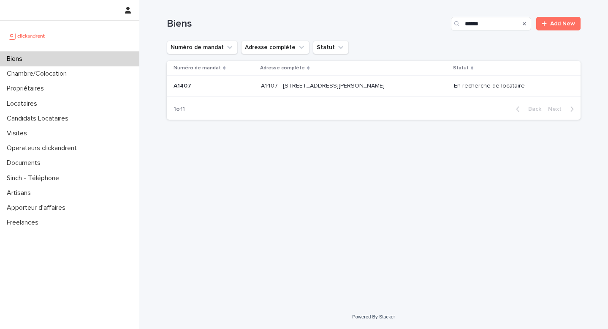
click at [410, 82] on div "A1407 - 15 Rue du Docteur Fillioux, Villiers-sur-Marne 94350 A1407 - 15 Rue du …" at bounding box center [354, 86] width 186 height 14
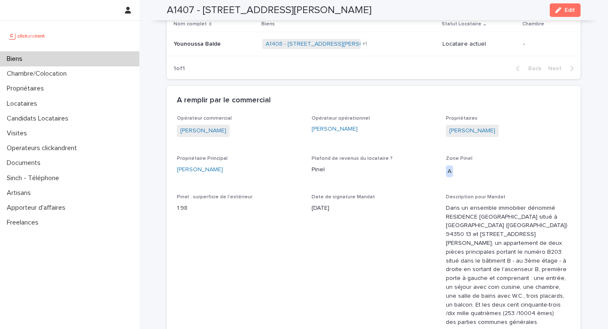
scroll to position [411, 0]
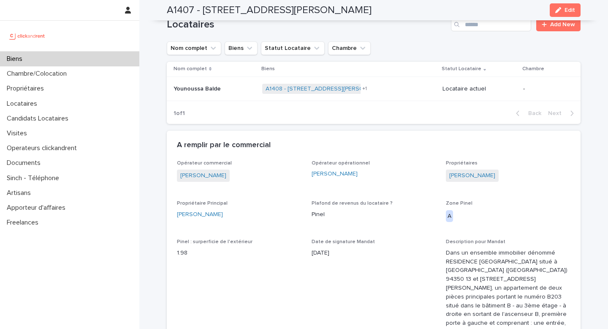
click at [215, 83] on div "Younoussa Balde Younoussa Balde" at bounding box center [215, 89] width 82 height 14
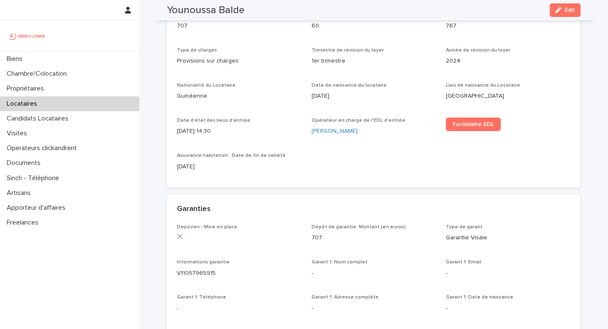
scroll to position [38, 0]
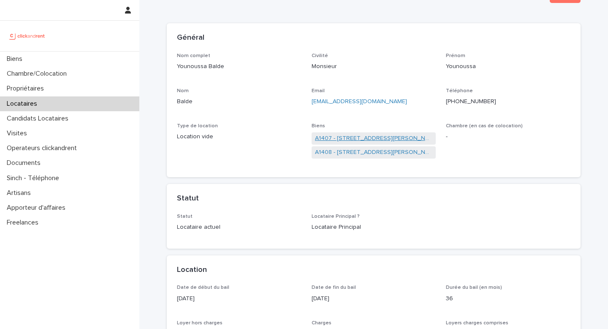
click at [364, 137] on link "A1407 - 15 Rue du Docteur Fillioux, Villiers-sur-Marne 94350" at bounding box center [374, 138] width 118 height 9
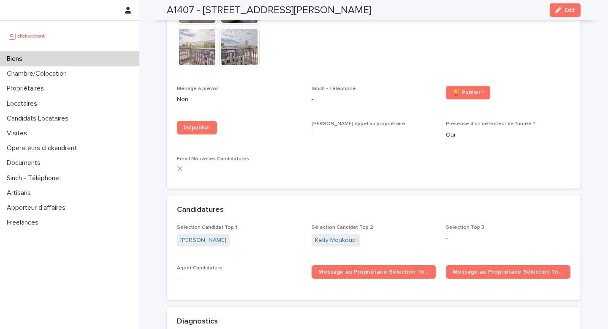
scroll to position [2620, 0]
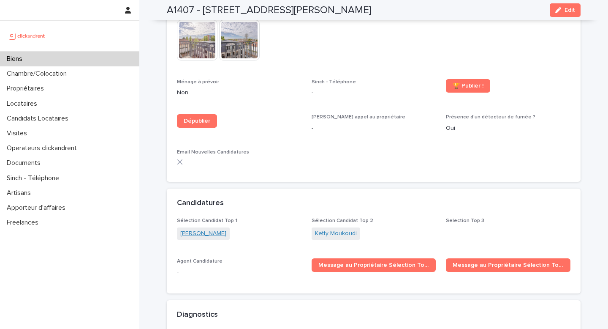
click at [205, 229] on link "David Lauga" at bounding box center [203, 233] width 46 height 9
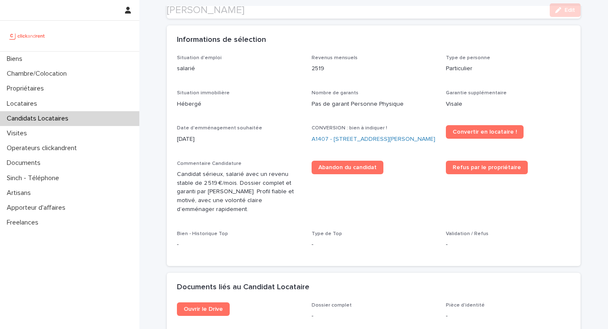
scroll to position [233, 0]
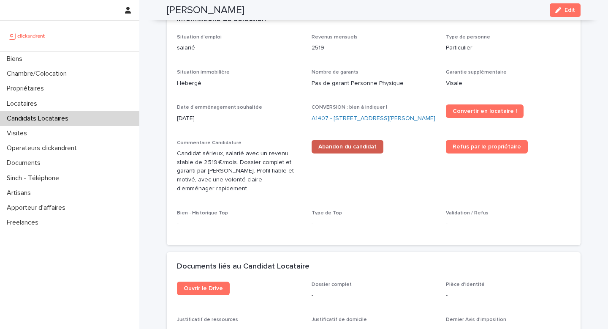
click at [373, 150] on span "Abandon du candidat" at bounding box center [347, 147] width 58 height 6
click at [385, 117] on link "A1407 - 15 Rue du Docteur Fillioux, Villiers-sur-Marne 94350" at bounding box center [374, 118] width 124 height 9
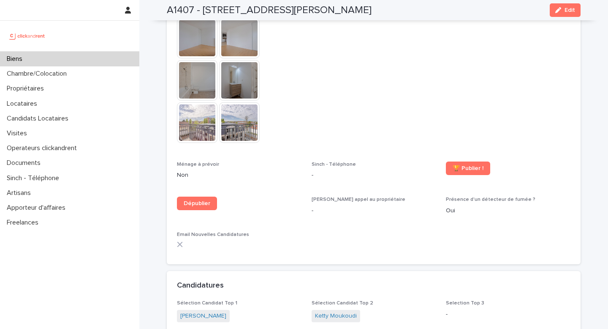
scroll to position [2544, 0]
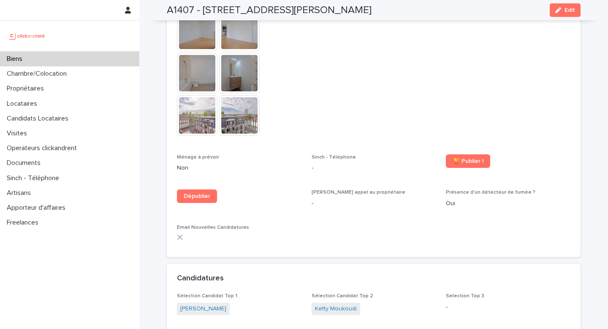
click at [357, 302] on span "Ketty Moukoudi" at bounding box center [336, 308] width 49 height 12
click at [356, 302] on span "Ketty Moukoudi" at bounding box center [336, 308] width 49 height 12
click at [352, 304] on link "Ketty Moukoudi" at bounding box center [336, 308] width 42 height 9
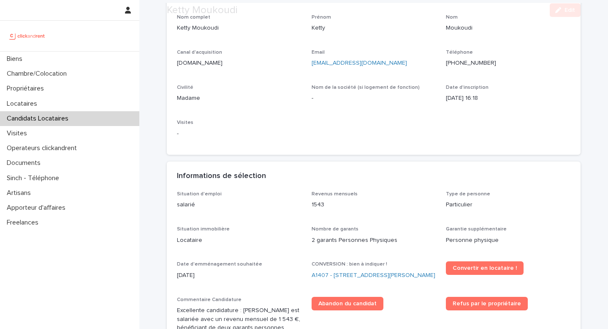
scroll to position [103, 0]
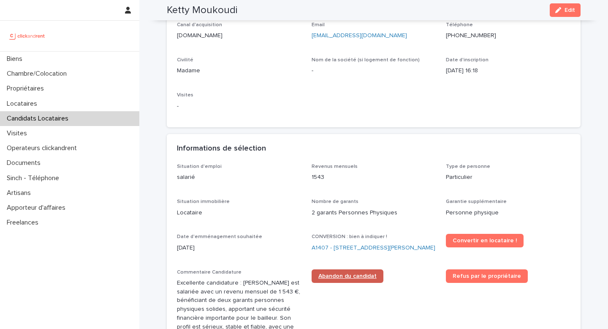
click at [364, 283] on link "Abandon du candidat" at bounding box center [348, 276] width 72 height 14
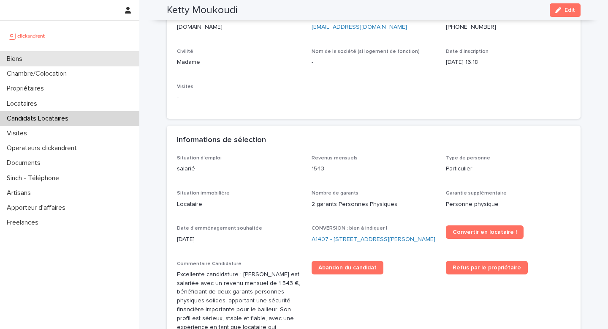
click at [120, 58] on div "Biens" at bounding box center [69, 59] width 139 height 15
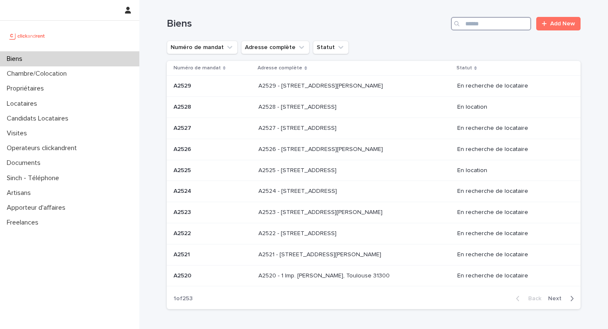
click at [506, 20] on input "Search" at bounding box center [491, 24] width 80 height 14
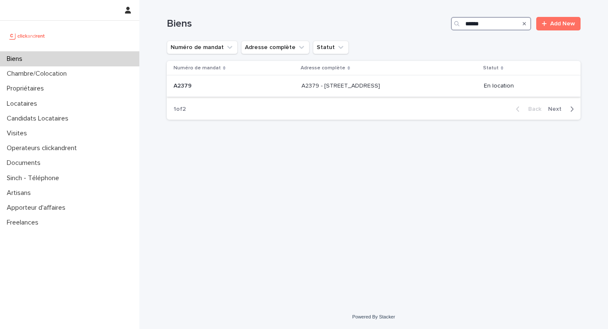
type input "*****"
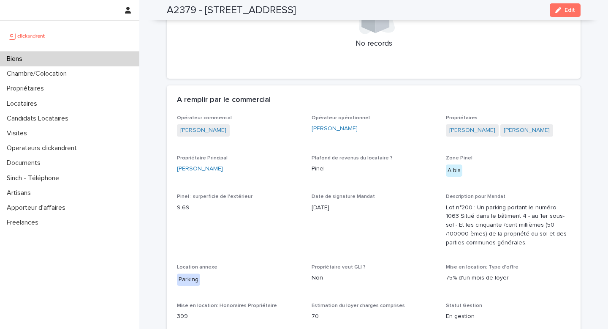
scroll to position [387, 0]
click at [106, 57] on div "Biens" at bounding box center [69, 59] width 139 height 15
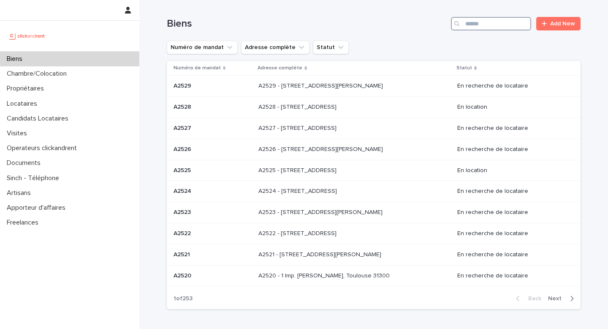
click at [489, 17] on input "Search" at bounding box center [491, 24] width 80 height 14
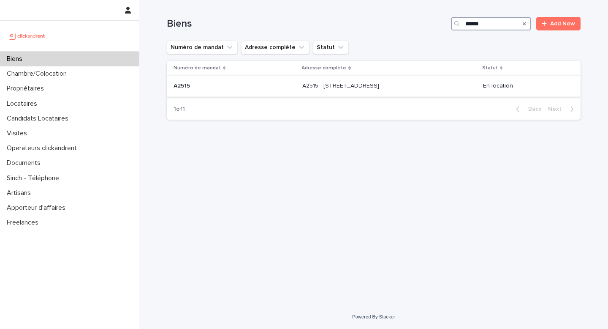
type input "*****"
click at [336, 89] on p "A2515 - 5 rue du Marché, Lille 59000" at bounding box center [341, 85] width 79 height 9
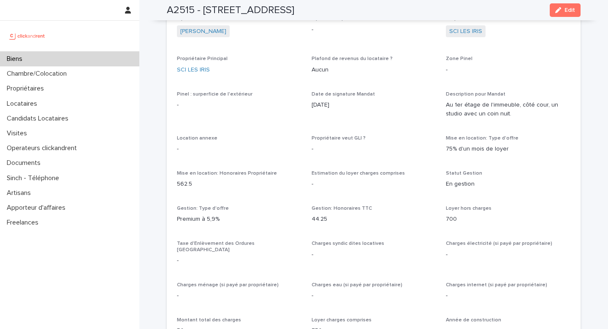
scroll to position [603, 0]
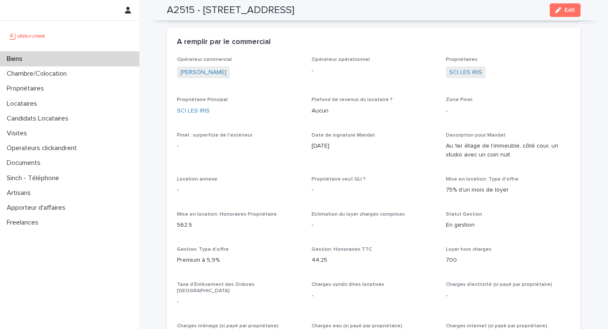
click at [575, 32] on div "A remplir par le commercial" at bounding box center [374, 42] width 414 height 30
click at [574, 9] on span "Edit" at bounding box center [570, 10] width 11 height 6
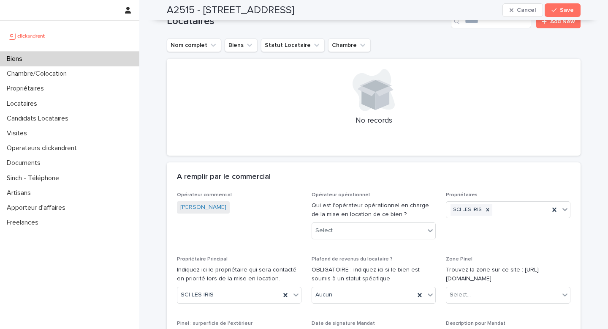
scroll to position [681, 0]
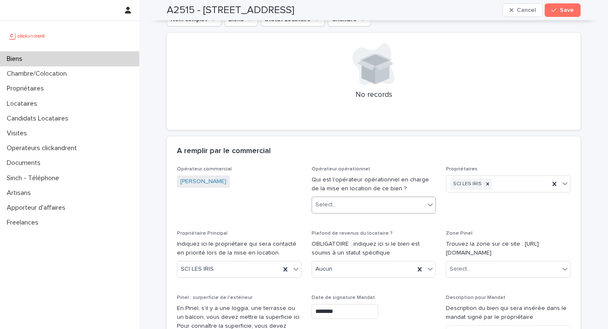
click at [333, 200] on div "Select..." at bounding box center [326, 204] width 21 height 9
type input "****"
click at [355, 207] on div "Sarah Ntimasieme" at bounding box center [374, 212] width 124 height 15
click at [565, 12] on span "Save" at bounding box center [567, 10] width 14 height 6
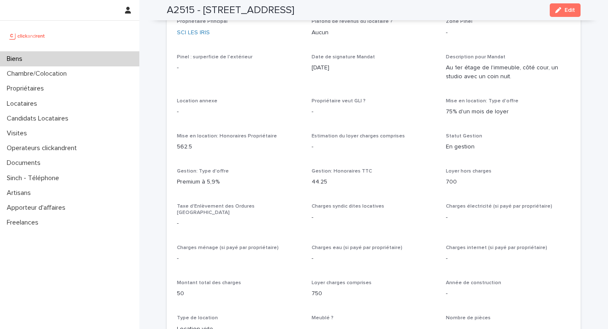
click at [89, 61] on div "Biens" at bounding box center [69, 59] width 139 height 15
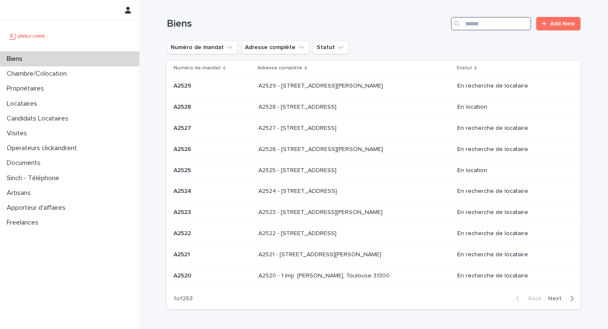
click at [491, 23] on input "Search" at bounding box center [491, 24] width 80 height 14
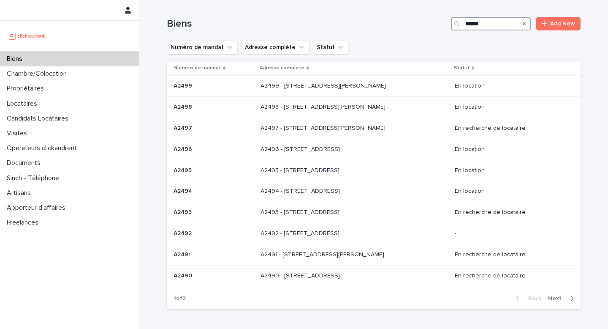
type input "*****"
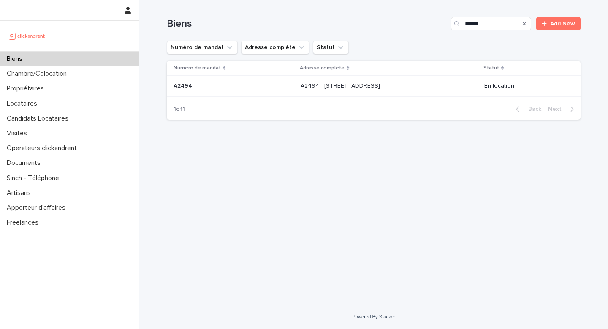
click at [352, 91] on div "A2494 - 67 rue Danjou, Boulogne-Billancourt 92100 A2494 - 67 rue Danjou, Boulog…" at bounding box center [389, 86] width 177 height 14
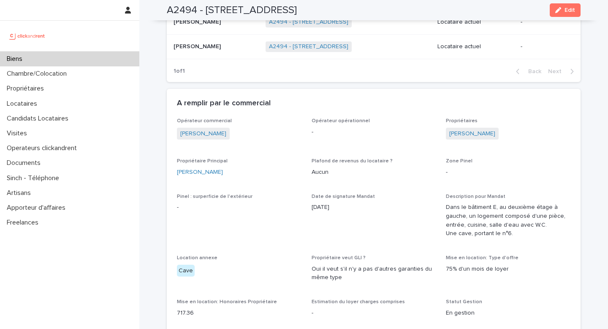
scroll to position [381, 0]
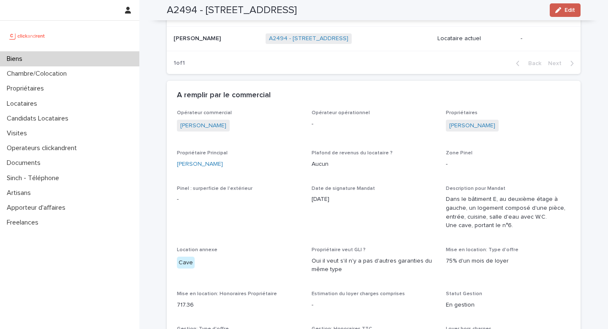
click at [566, 14] on button "Edit" at bounding box center [565, 10] width 31 height 14
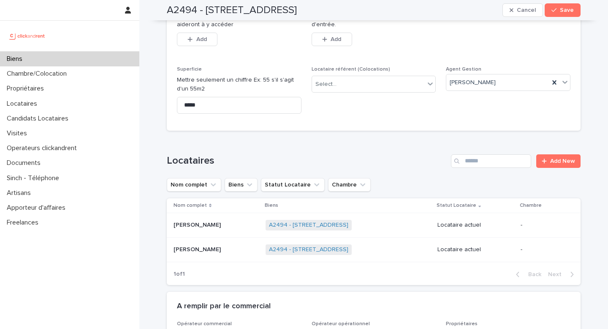
scroll to position [556, 0]
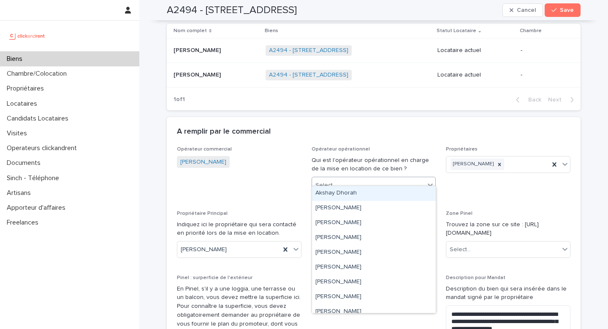
click at [352, 178] on div "Select..." at bounding box center [368, 185] width 113 height 14
type input "***"
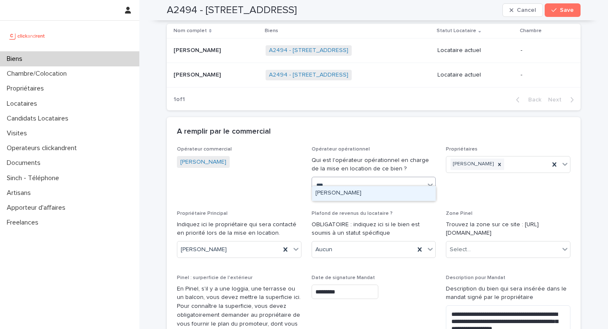
click at [359, 198] on div "[PERSON_NAME]" at bounding box center [374, 193] width 124 height 15
click at [569, 10] on span "Save" at bounding box center [567, 10] width 14 height 6
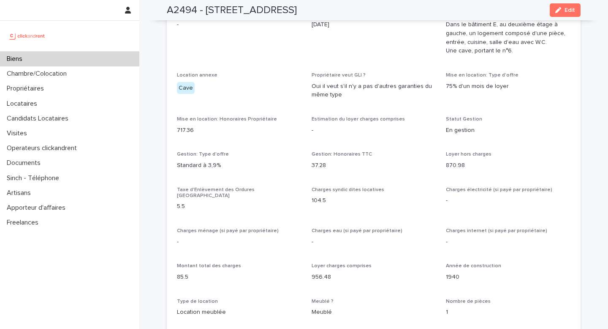
click at [122, 63] on div "Biens" at bounding box center [69, 59] width 139 height 15
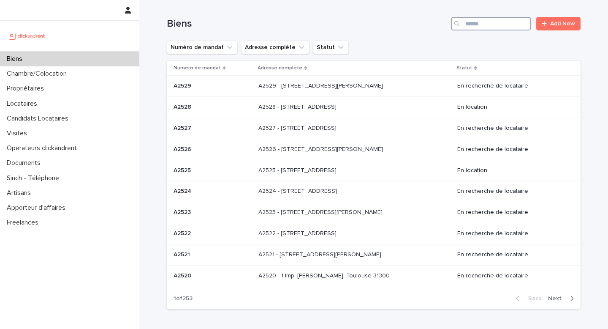
click at [470, 26] on input "Search" at bounding box center [491, 24] width 80 height 14
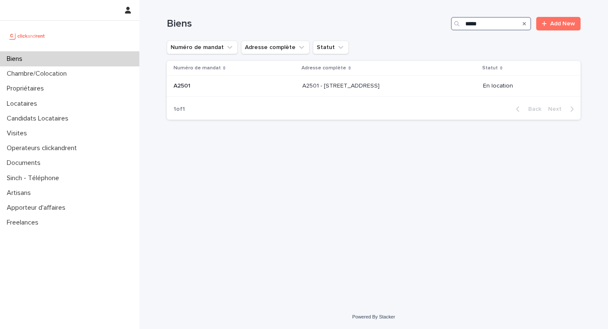
type input "*****"
click at [353, 89] on p "A2501 - 45 Grande rue Saint-Michel, Toulouse 31400" at bounding box center [341, 85] width 79 height 9
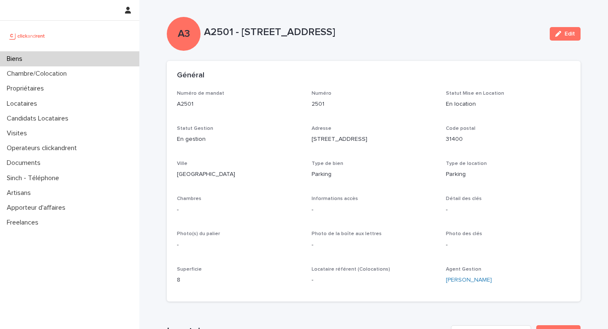
click at [574, 35] on span "Edit" at bounding box center [570, 34] width 11 height 6
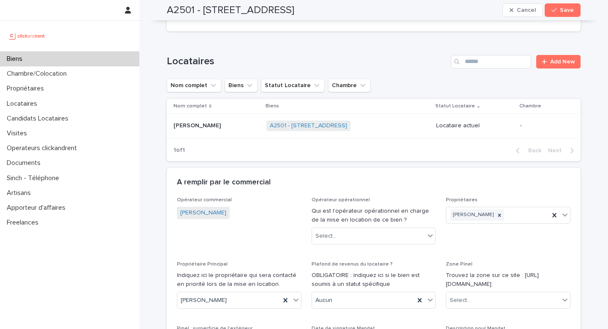
scroll to position [522, 0]
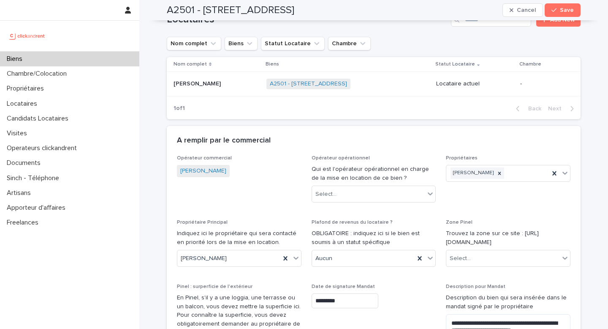
click at [388, 197] on div "Opérateur opérationnel Qui est l'opérateur opérationnel en charge de la mise en…" at bounding box center [374, 182] width 125 height 54
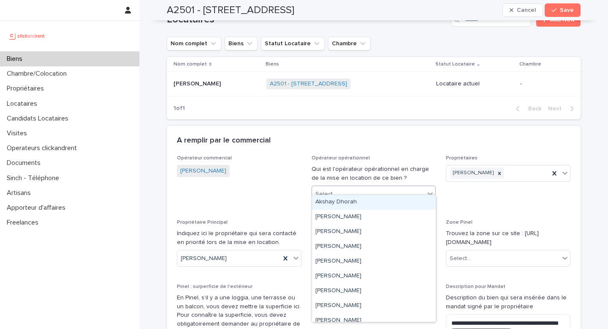
click at [388, 191] on div "Select..." at bounding box center [368, 194] width 113 height 14
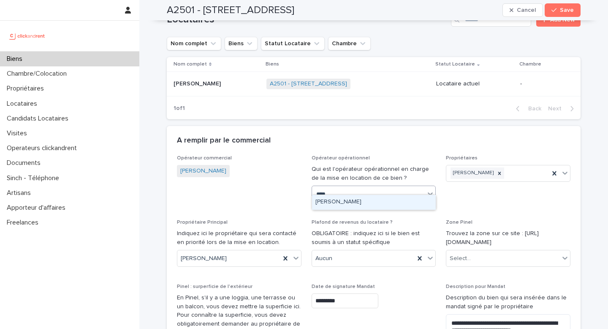
type input "*****"
click at [396, 195] on div "Sarah Ntimasieme" at bounding box center [374, 202] width 124 height 15
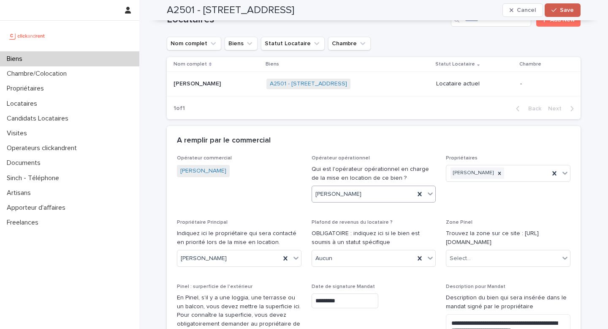
click at [577, 9] on button "Save" at bounding box center [563, 10] width 36 height 14
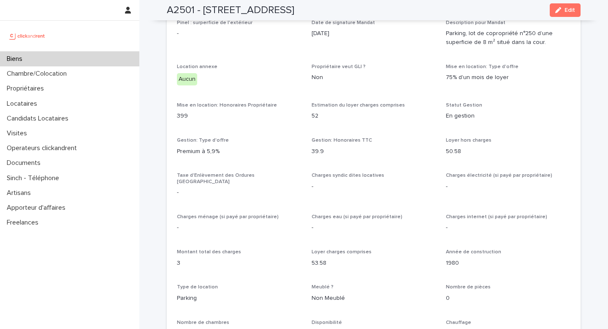
click at [101, 60] on div "Biens" at bounding box center [69, 59] width 139 height 15
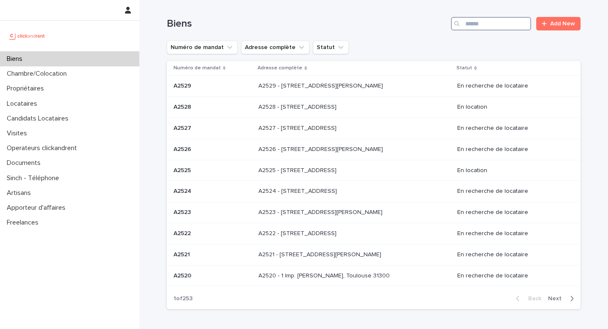
click at [510, 21] on input "Search" at bounding box center [491, 24] width 80 height 14
type input "*****"
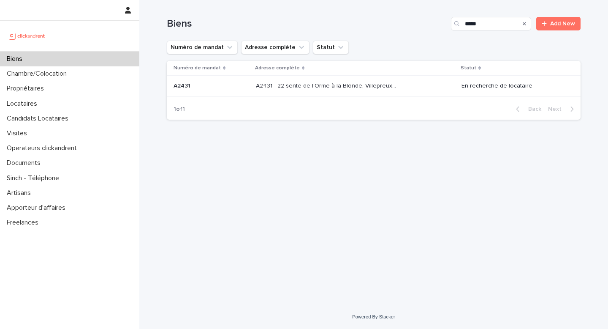
click at [264, 94] on td "A2431 - 22 sente de l’Orme à la Blonde, Villepreux 78450 A2431 - 22 sente de l’…" at bounding box center [356, 86] width 206 height 21
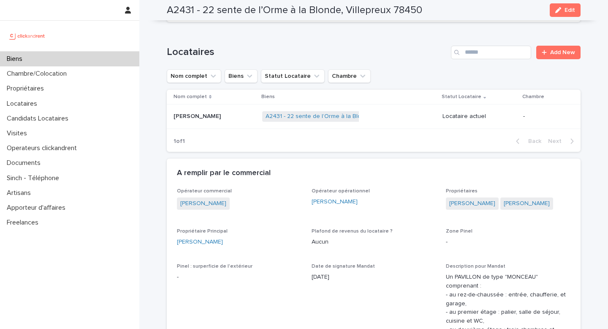
scroll to position [280, 0]
click at [235, 116] on p at bounding box center [215, 115] width 82 height 7
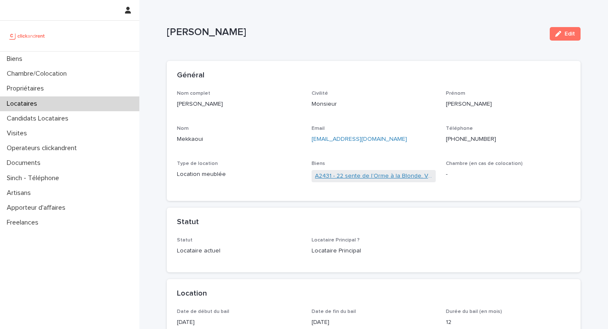
click at [388, 177] on link "A2431 - 22 sente de l’Orme à la Blonde, Villepreux 78450" at bounding box center [374, 175] width 118 height 9
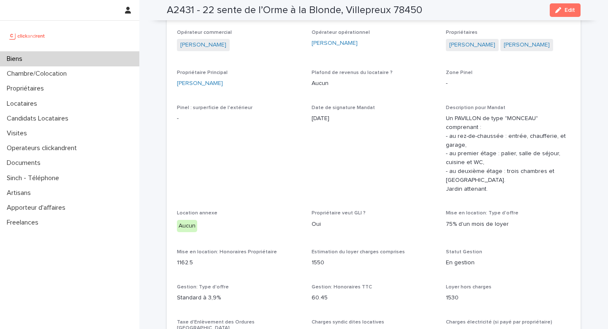
scroll to position [223, 0]
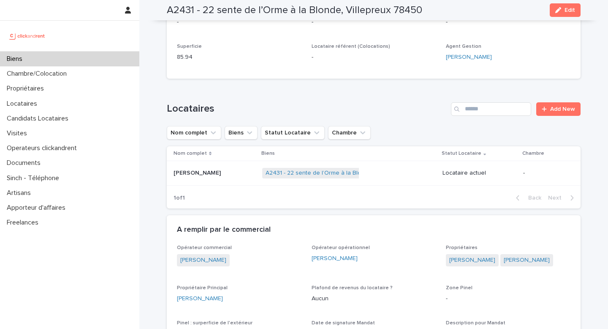
click at [229, 180] on div "Abdelkader Mekkaoui Abdelkader Mekkaoui" at bounding box center [215, 173] width 82 height 14
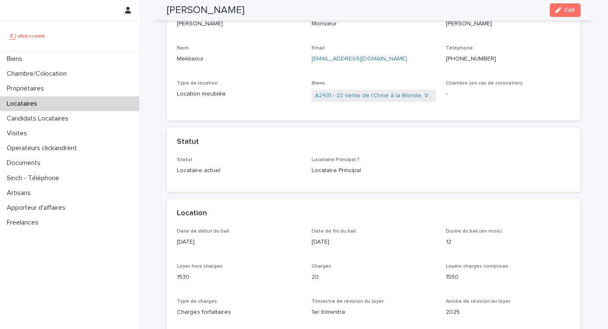
scroll to position [65, 0]
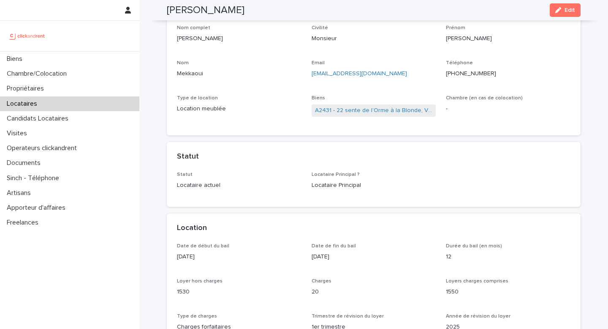
click at [370, 79] on div "Email m_kader@hotmail.fr" at bounding box center [374, 72] width 125 height 25
drag, startPoint x: 374, startPoint y: 77, endPoint x: 308, endPoint y: 77, distance: 65.9
click at [308, 77] on div "Nom complet Abdelkader Mekkaoui Civilité Monsieur Prénom Abdelkader Nom Mekkaou…" at bounding box center [374, 75] width 394 height 101
copy link "m_kader@hotmail.fr"
click at [362, 111] on link "A2431 - 22 sente de l’Orme à la Blonde, Villepreux 78450" at bounding box center [374, 110] width 118 height 9
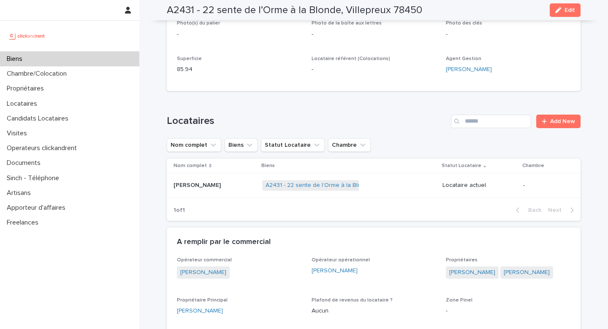
scroll to position [258, 0]
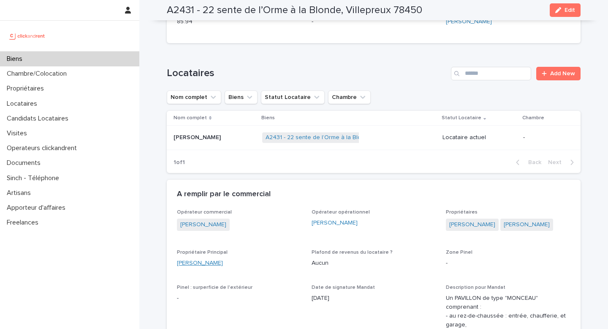
click at [207, 266] on link "Zohair Benaissaoui" at bounding box center [200, 262] width 46 height 9
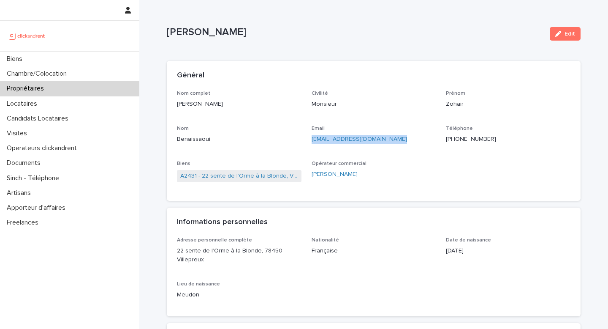
drag, startPoint x: 401, startPoint y: 139, endPoint x: 308, endPoint y: 140, distance: 92.9
click at [307, 140] on div "Nom complet Zohair Benaissaoui Civilité Monsieur Prénom Zohair Nom Benaissaoui …" at bounding box center [374, 140] width 394 height 101
copy link "zohair.benaissaoui@gmail.com"
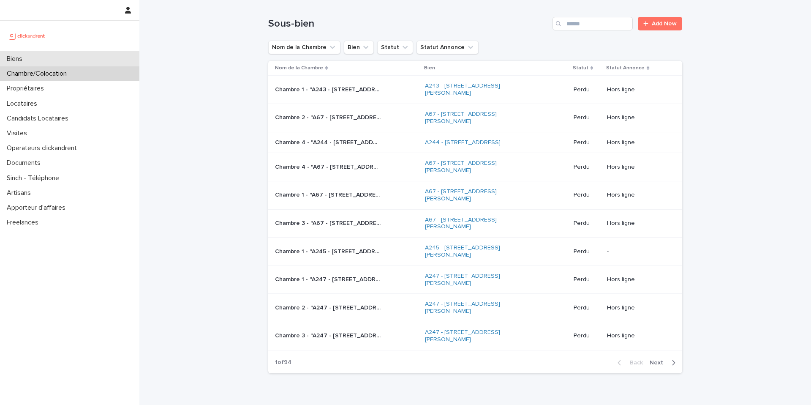
click at [120, 52] on div "Biens" at bounding box center [69, 59] width 139 height 15
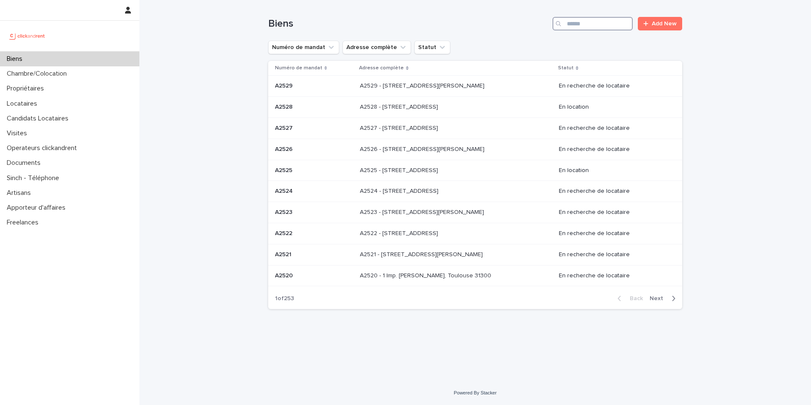
click at [596, 17] on input "Search" at bounding box center [592, 24] width 80 height 14
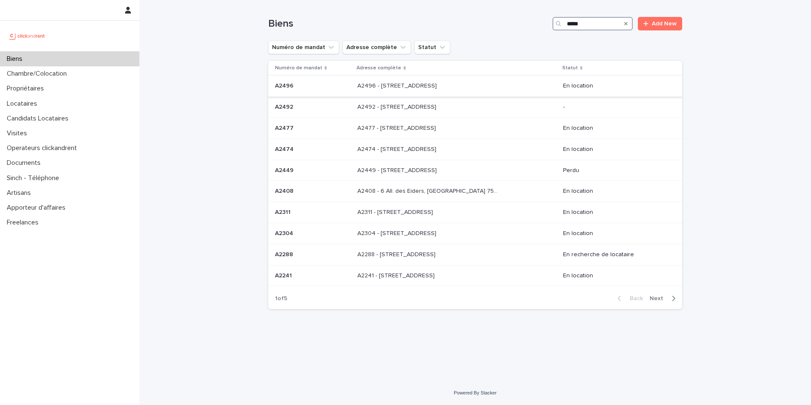
type input "*****"
click at [484, 88] on p at bounding box center [427, 85] width 141 height 7
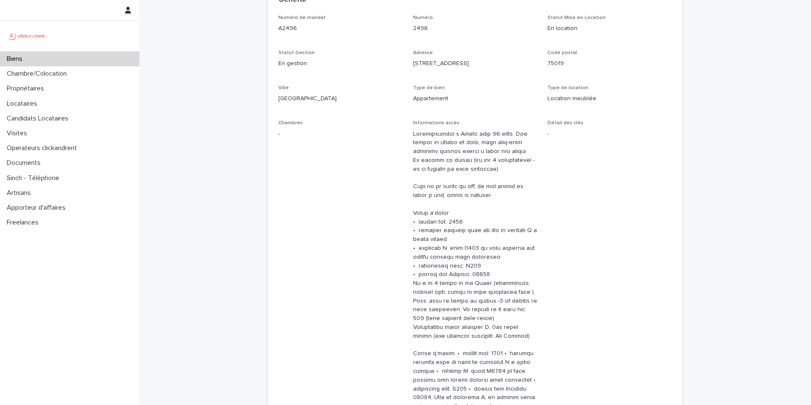
scroll to position [371, 0]
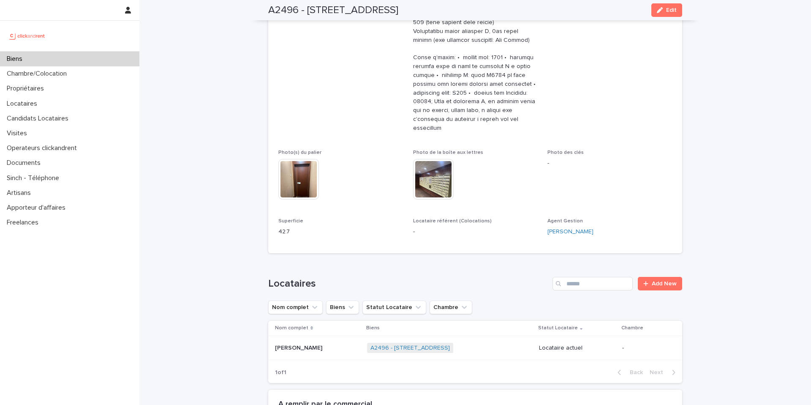
click at [322, 328] on p "[PERSON_NAME]" at bounding box center [299, 347] width 49 height 9
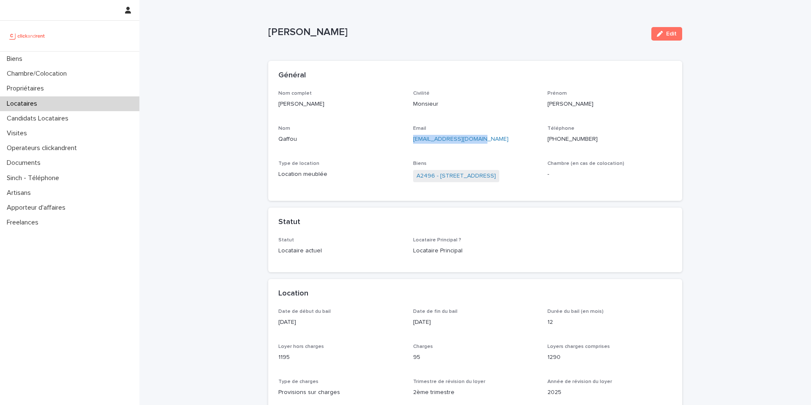
drag, startPoint x: 501, startPoint y: 139, endPoint x: 411, endPoint y: 140, distance: 90.4
click at [411, 140] on div "Nom complet [PERSON_NAME] Civilité Monsieur [PERSON_NAME] Email [EMAIL_ADDRESS]…" at bounding box center [475, 140] width 394 height 101
copy link "[EMAIL_ADDRESS][DOMAIN_NAME]"
click at [93, 62] on div "Biens" at bounding box center [69, 59] width 139 height 15
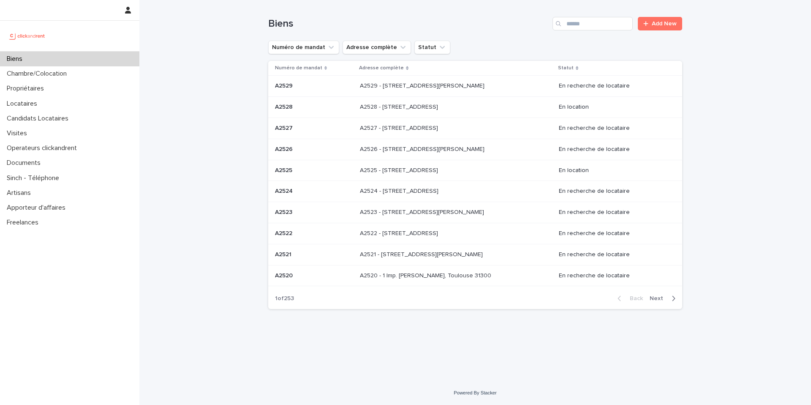
click at [608, 20] on input "Search" at bounding box center [592, 24] width 80 height 14
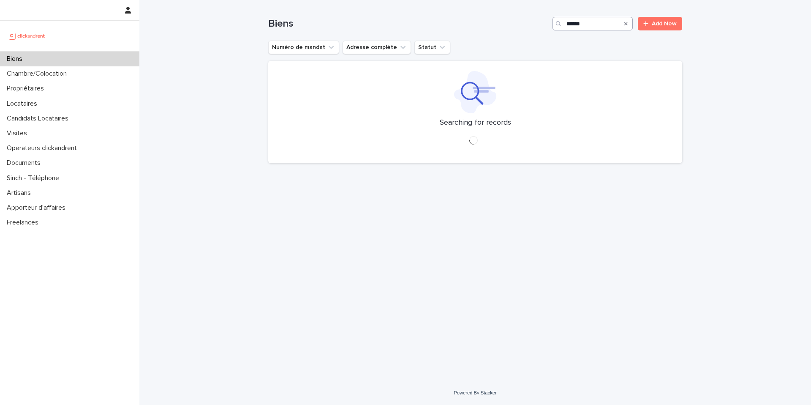
type input "*****"
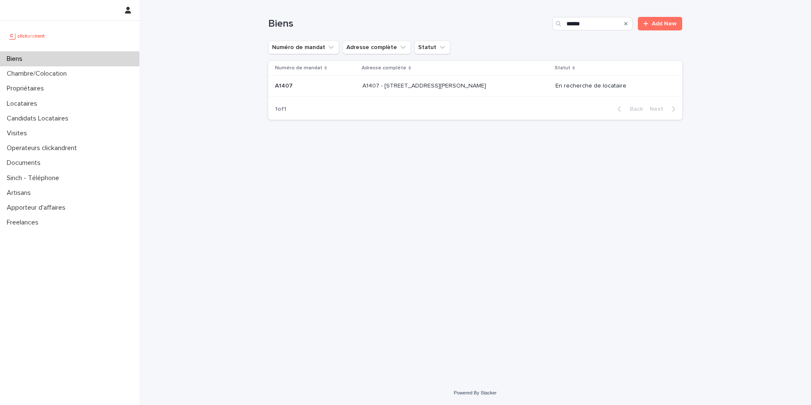
click at [444, 86] on p "A1407 - [STREET_ADDRESS][PERSON_NAME]" at bounding box center [424, 85] width 125 height 9
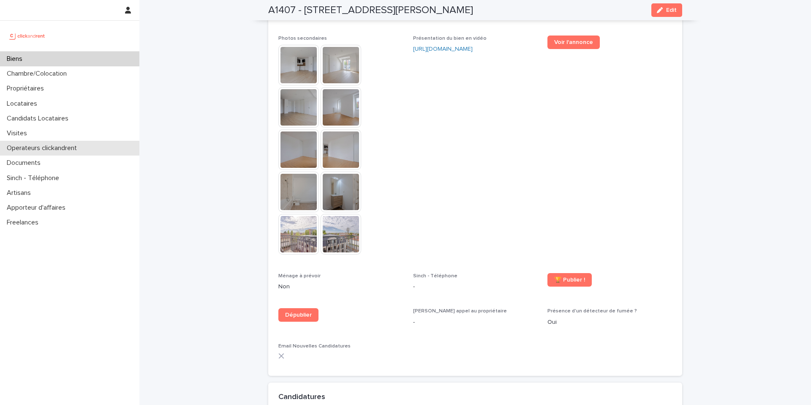
scroll to position [2427, 0]
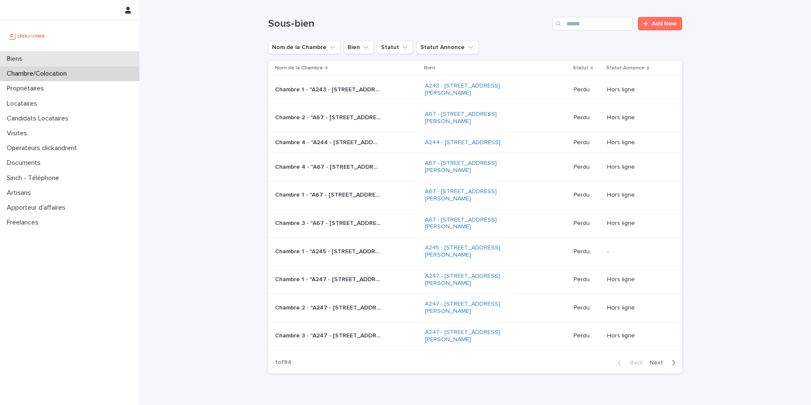
click at [109, 64] on div "Biens" at bounding box center [69, 59] width 139 height 15
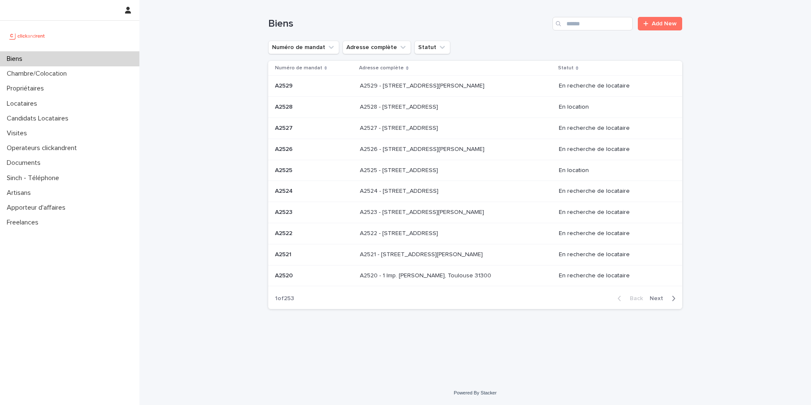
click at [509, 46] on div "Numéro de mandat Adresse complète Statut" at bounding box center [475, 48] width 414 height 14
click at [578, 25] on input "Search" at bounding box center [592, 24] width 80 height 14
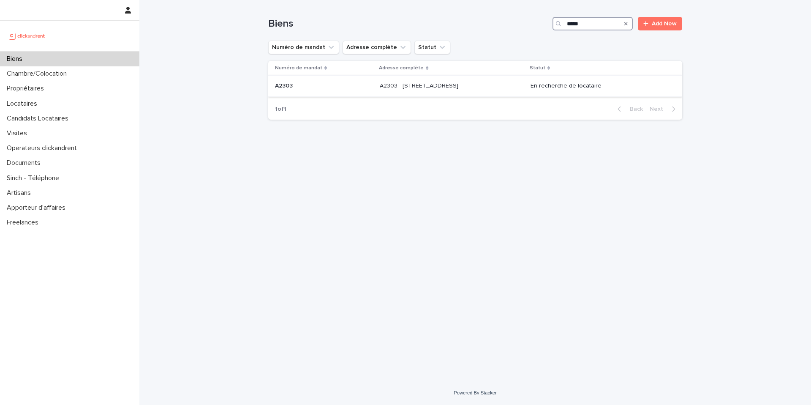
type input "*****"
click at [460, 88] on p "A2303 - [STREET_ADDRESS]" at bounding box center [420, 85] width 80 height 9
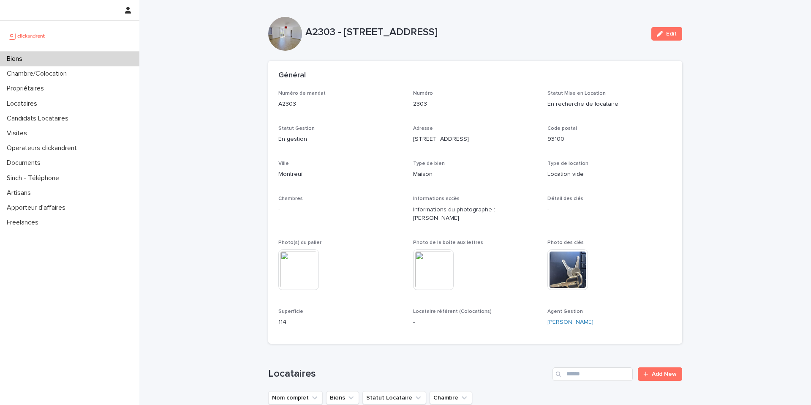
click at [311, 38] on p "A2303 - [STREET_ADDRESS]" at bounding box center [474, 32] width 339 height 12
drag, startPoint x: 306, startPoint y: 33, endPoint x: 560, endPoint y: 35, distance: 254.3
click at [560, 35] on p "A2303 - [STREET_ADDRESS]" at bounding box center [474, 32] width 339 height 12
copy p "A2303 - [STREET_ADDRESS]"
click at [132, 60] on div "Biens" at bounding box center [69, 59] width 139 height 15
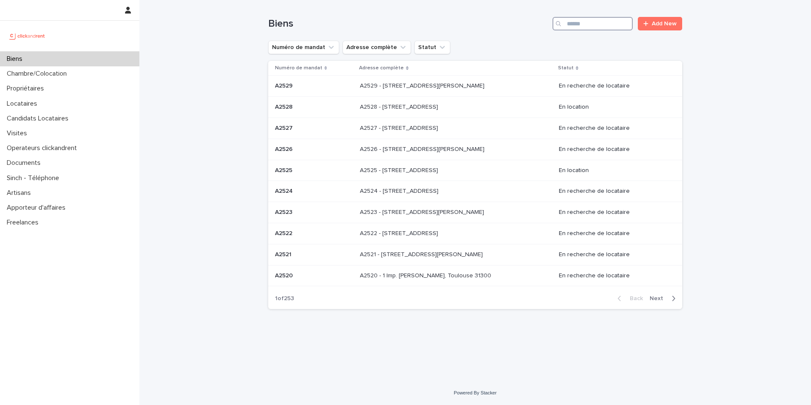
click at [596, 21] on input "Search" at bounding box center [592, 24] width 80 height 14
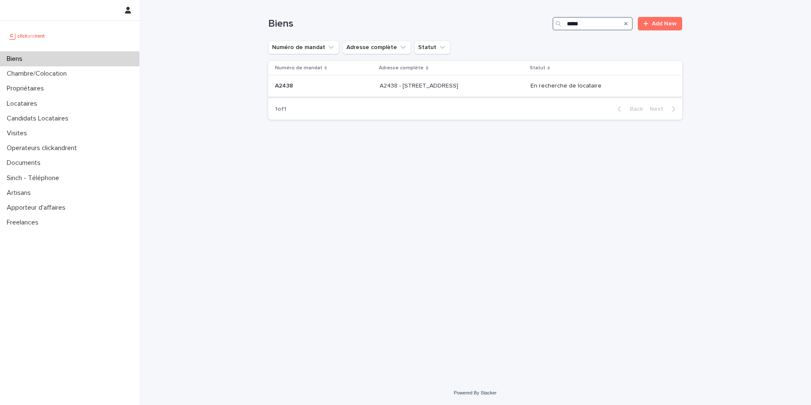
type input "*****"
click at [479, 87] on p at bounding box center [450, 85] width 141 height 7
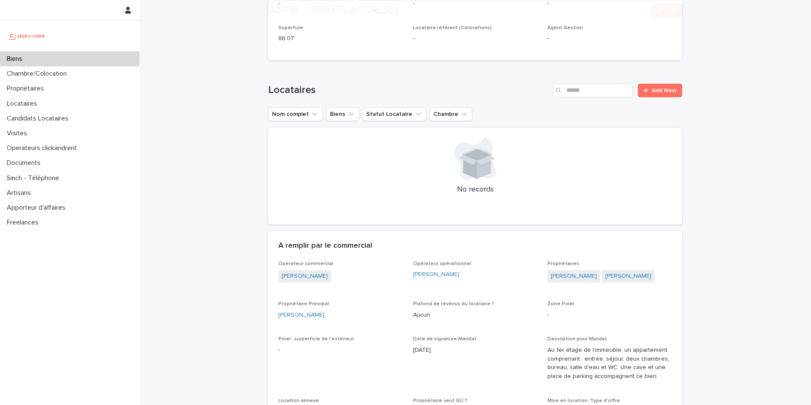
scroll to position [416, 0]
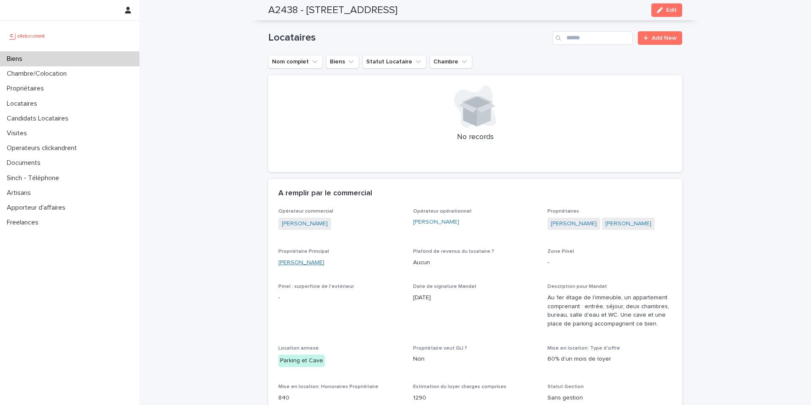
click at [298, 258] on link "[PERSON_NAME]" at bounding box center [301, 262] width 46 height 9
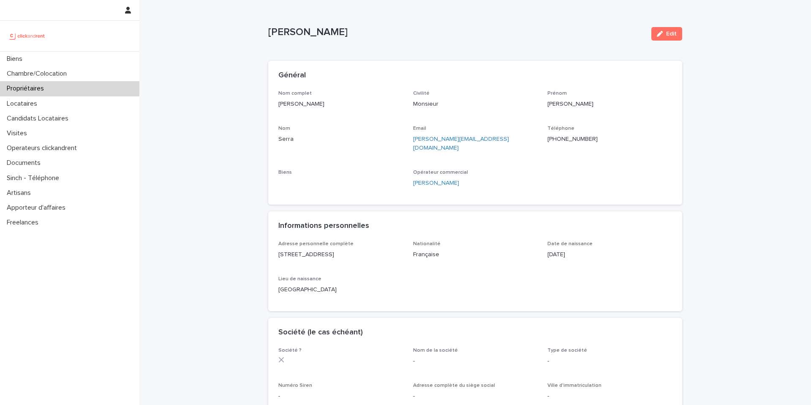
click at [495, 144] on div "Email philippe.serra@icloud.com" at bounding box center [475, 142] width 125 height 34
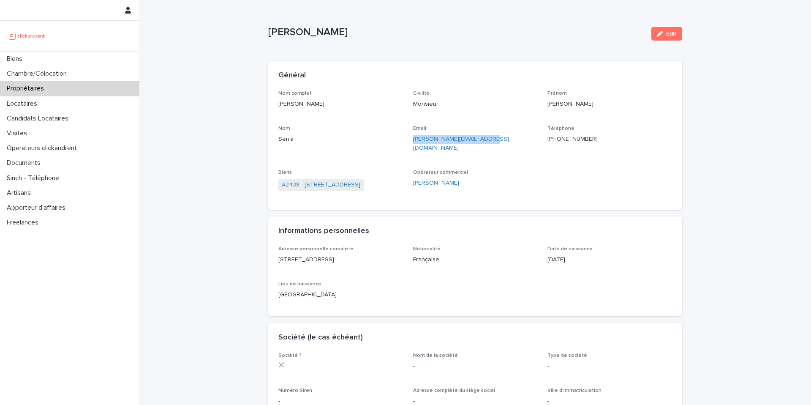
drag, startPoint x: 497, startPoint y: 141, endPoint x: 411, endPoint y: 141, distance: 86.2
click at [411, 141] on div "Nom complet Philippe Serra Civilité Monsieur Prénom Philippe Nom Serra Email ph…" at bounding box center [475, 144] width 394 height 109
copy link "philippe.serra@icloud.com"
click at [357, 180] on link "A2438 - [STREET_ADDRESS]" at bounding box center [321, 184] width 79 height 9
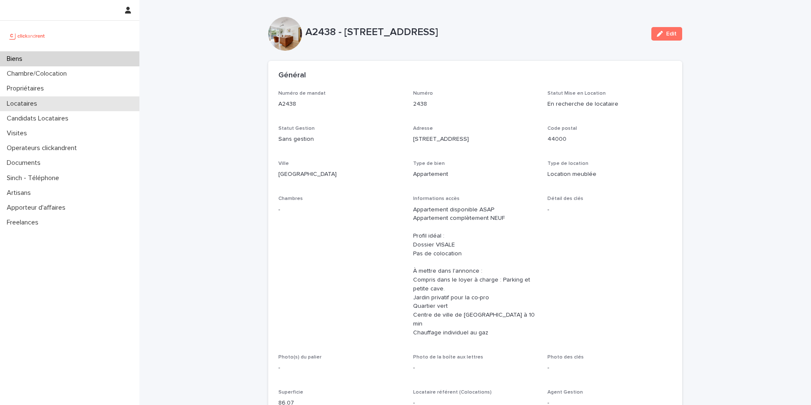
click at [65, 101] on div "Locataires" at bounding box center [69, 103] width 139 height 15
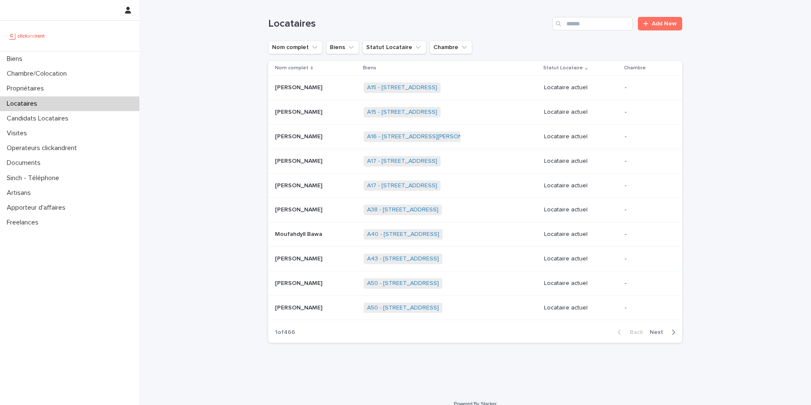
click at [598, 32] on div "Locataires Add New" at bounding box center [475, 20] width 414 height 41
click at [582, 31] on div "Locataires Add New" at bounding box center [475, 20] width 414 height 41
click at [580, 26] on input "Search" at bounding box center [592, 24] width 80 height 14
paste input "**********"
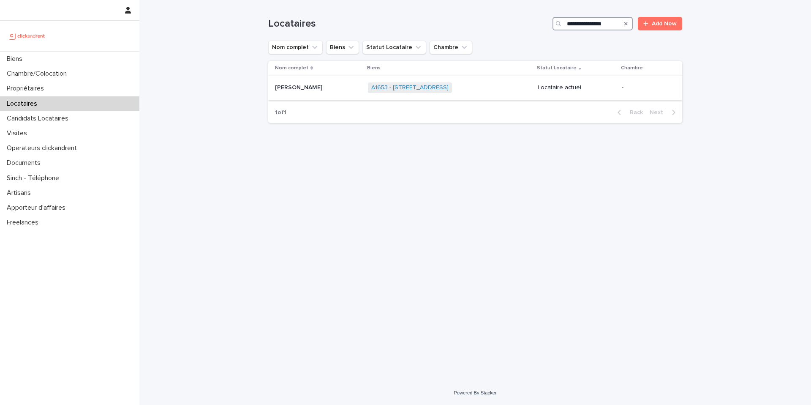
type input "**********"
click at [319, 85] on p "Antoine Champeil" at bounding box center [299, 86] width 49 height 9
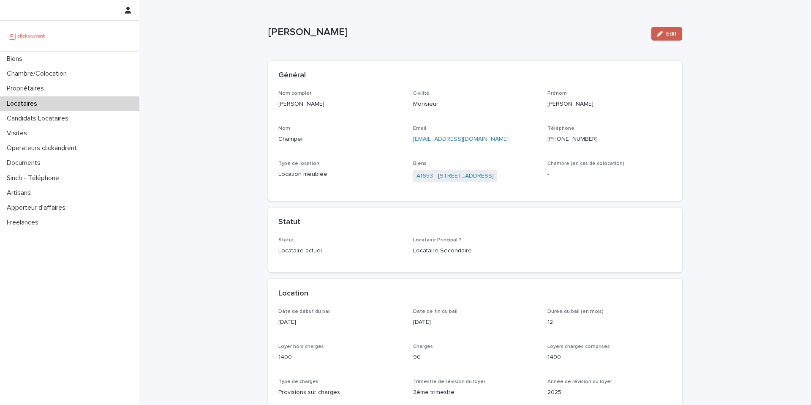
click at [672, 31] on span "Edit" at bounding box center [671, 34] width 11 height 6
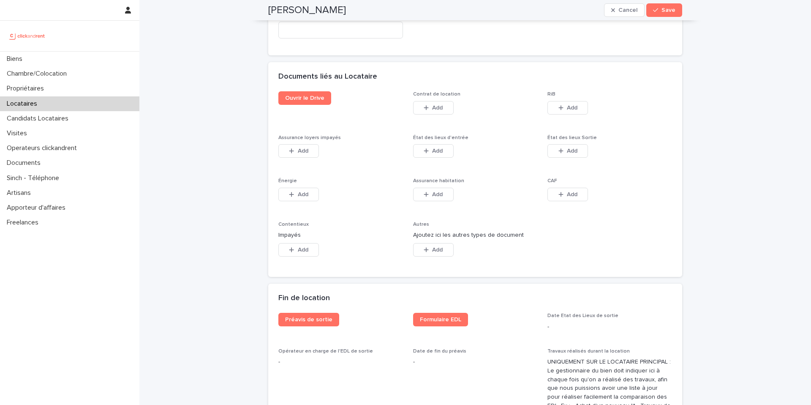
scroll to position [1345, 0]
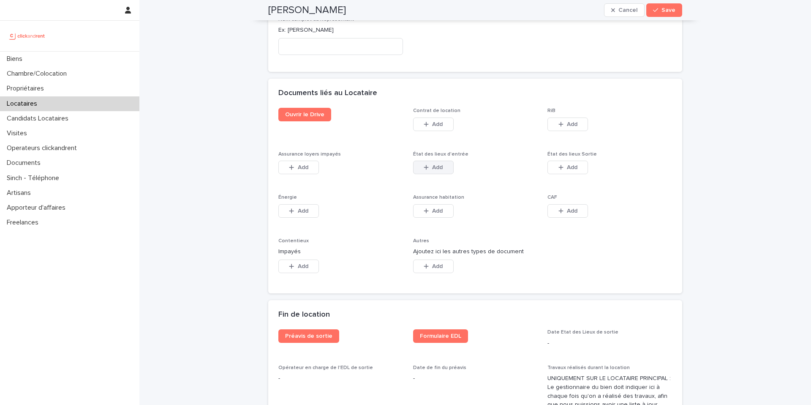
click at [441, 168] on span "Add" at bounding box center [437, 167] width 11 height 6
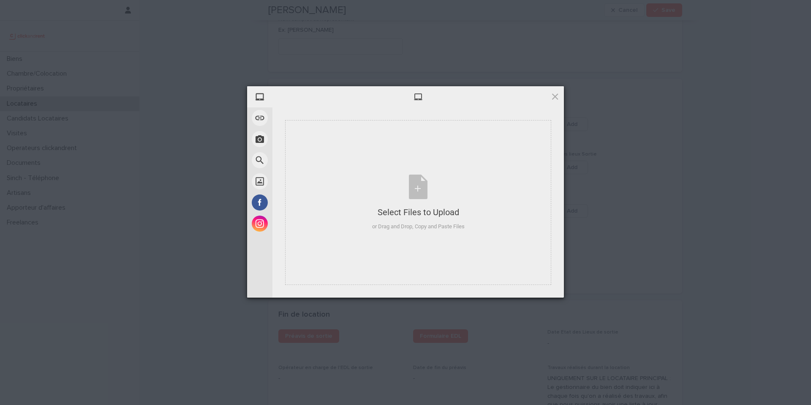
click at [554, 101] on div at bounding box center [417, 96] width 291 height 21
click at [556, 98] on span at bounding box center [554, 96] width 9 height 9
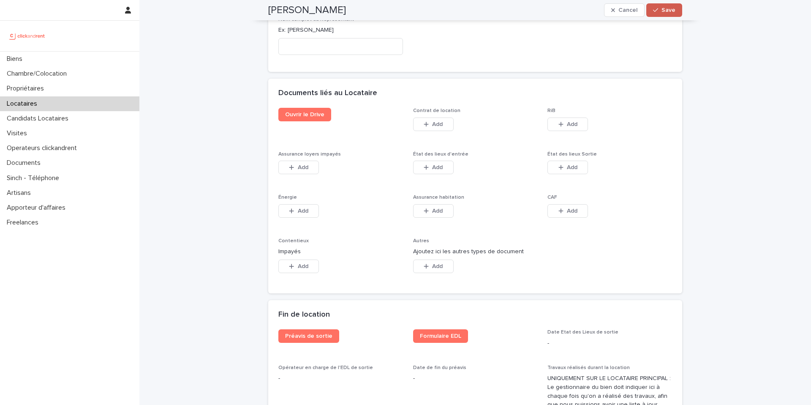
click at [662, 7] on span "Save" at bounding box center [668, 10] width 14 height 6
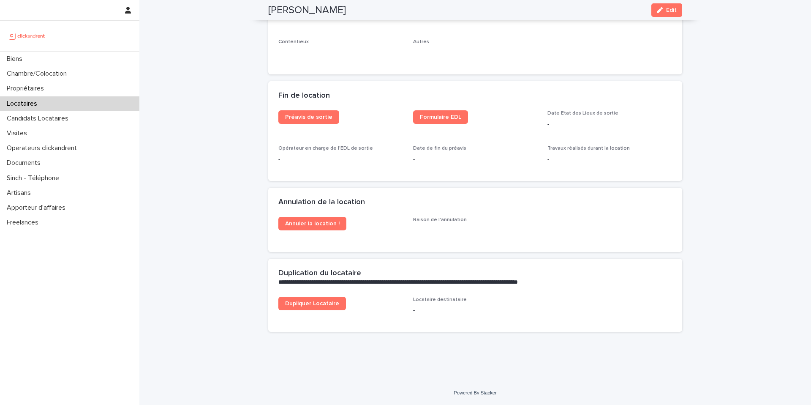
scroll to position [1029, 0]
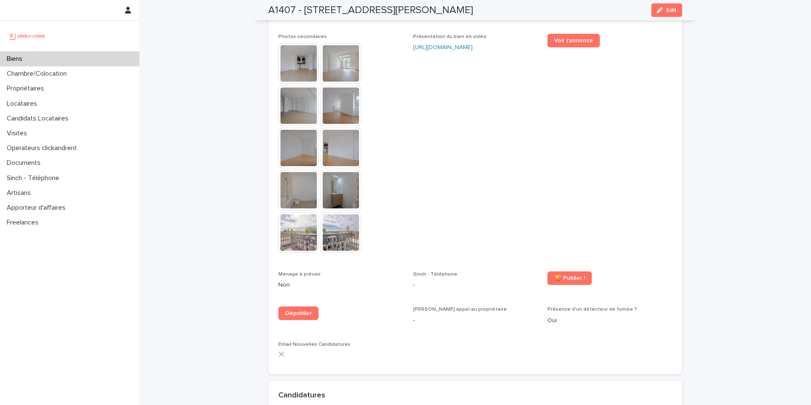
scroll to position [2427, 0]
click at [72, 57] on div "Biens" at bounding box center [69, 59] width 139 height 15
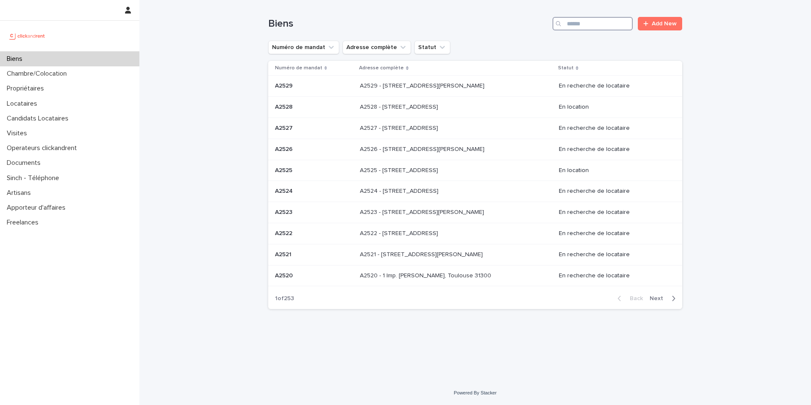
click at [581, 22] on input "Search" at bounding box center [592, 24] width 80 height 14
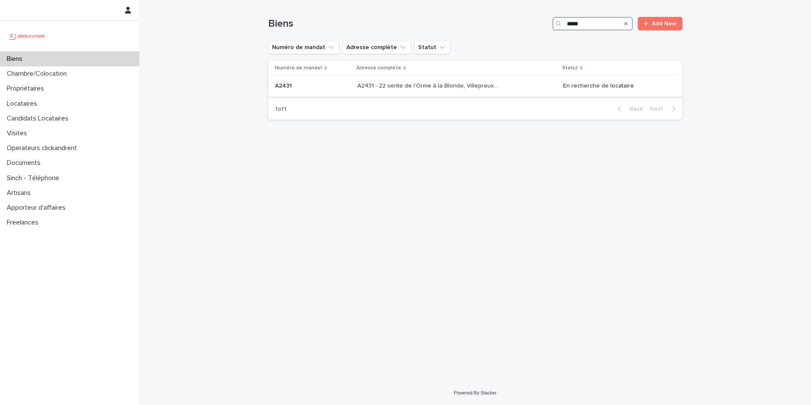
type input "*****"
click at [476, 84] on p "A2431 - 22 sente de l’Orme à la Blonde, Villepreux 78450" at bounding box center [428, 85] width 142 height 9
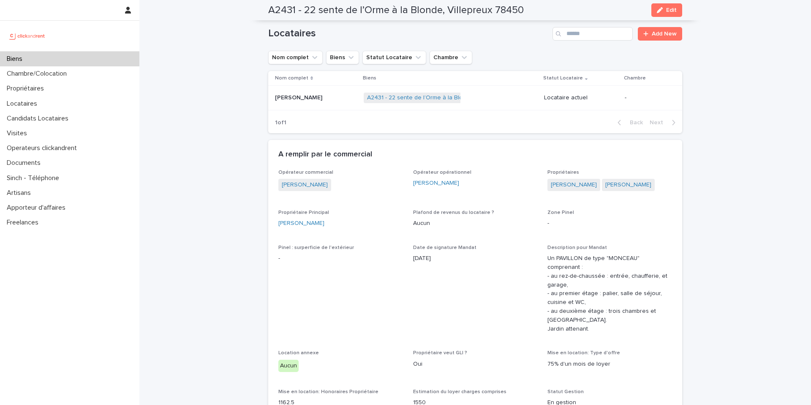
scroll to position [266, 0]
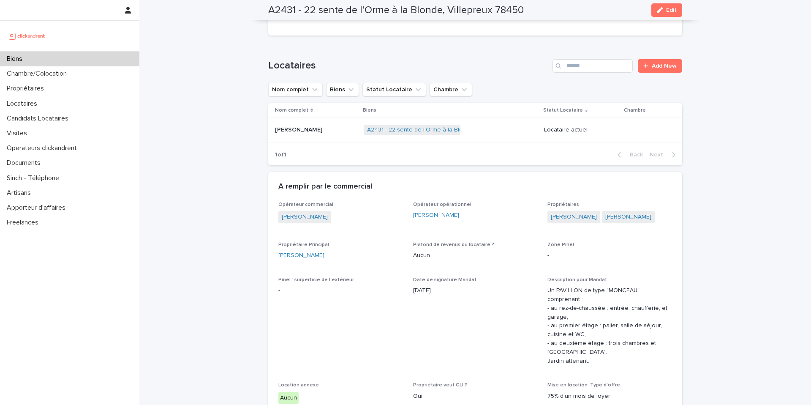
click at [324, 130] on p "[PERSON_NAME]" at bounding box center [299, 129] width 49 height 9
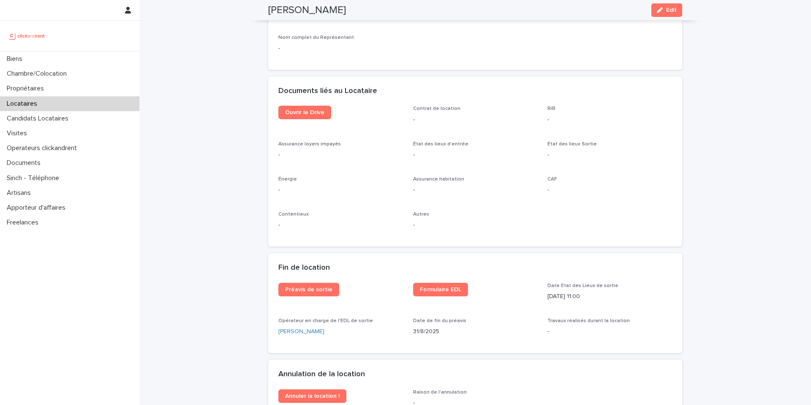
scroll to position [871, 0]
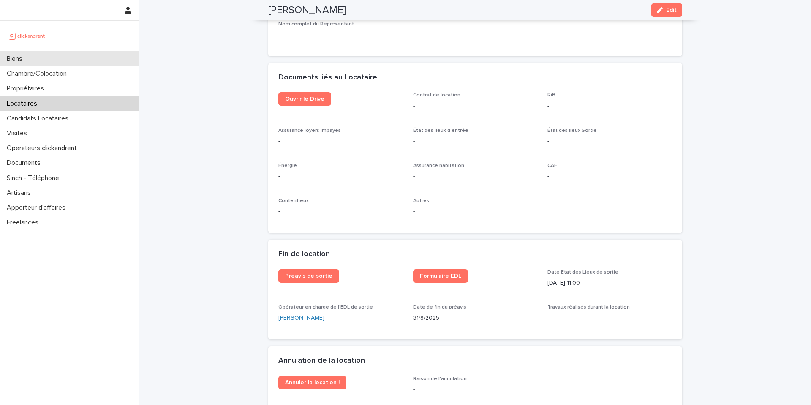
click at [79, 59] on div "Biens" at bounding box center [69, 59] width 139 height 15
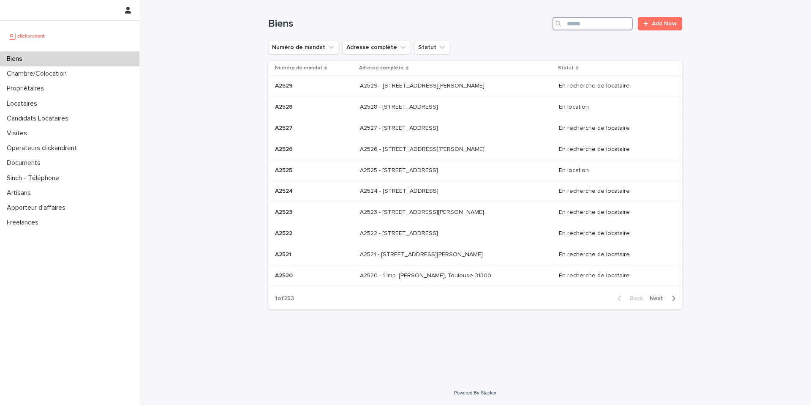
click at [606, 26] on input "Search" at bounding box center [592, 24] width 80 height 14
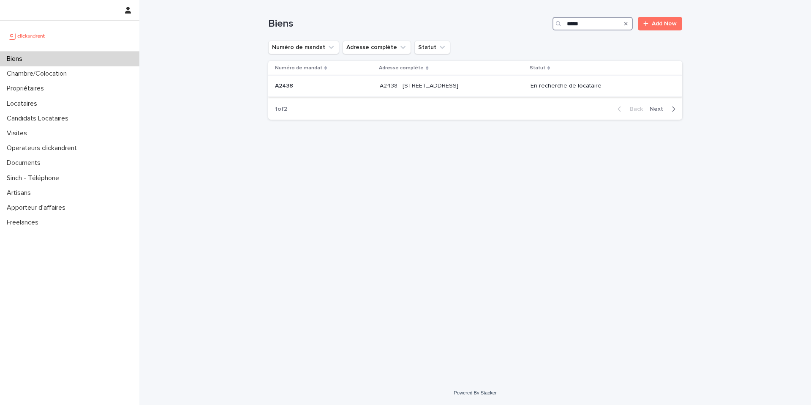
type input "*****"
click at [454, 90] on div "A2438 - [STREET_ADDRESS][GEOGRAPHIC_DATA][STREET_ADDRESS]" at bounding box center [452, 86] width 144 height 14
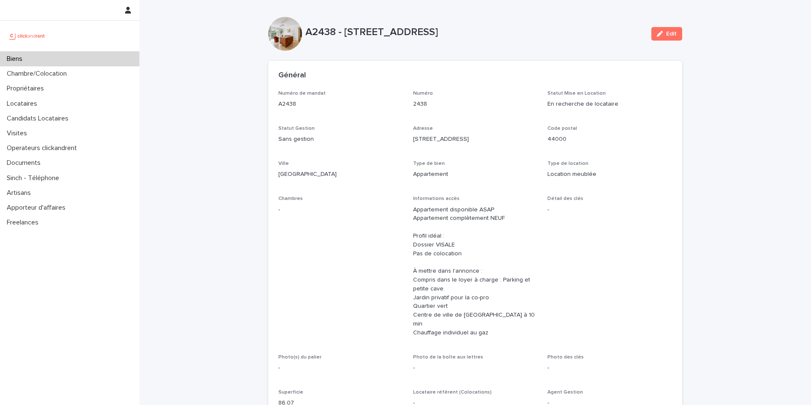
click at [65, 60] on div "Biens" at bounding box center [69, 59] width 139 height 15
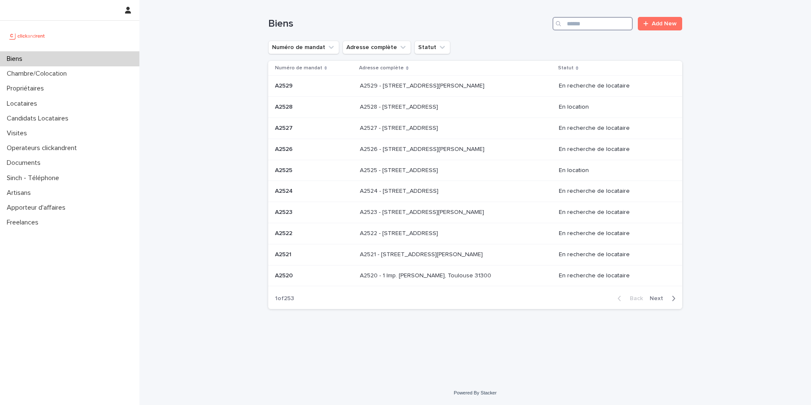
click at [584, 20] on input "Search" at bounding box center [592, 24] width 80 height 14
type input "*****"
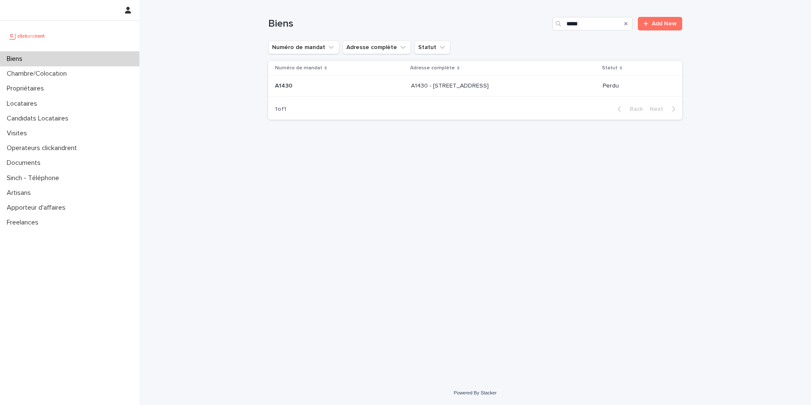
click at [443, 88] on p "A1430 - 12 Boulevard Desgranges, Sceaux 92330" at bounding box center [450, 85] width 79 height 9
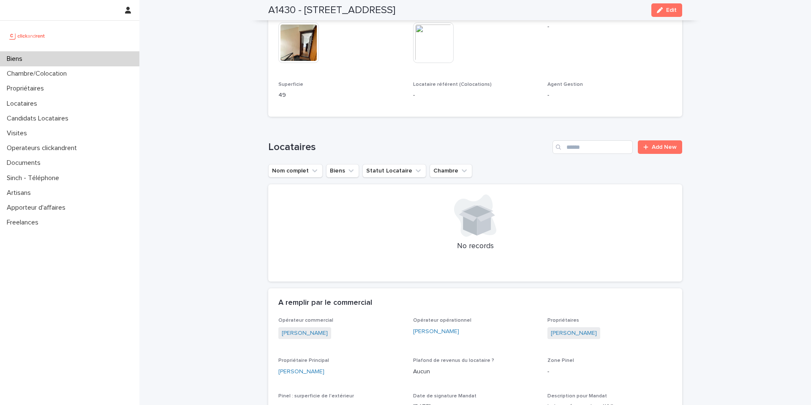
scroll to position [341, 0]
click at [98, 63] on div "Biens" at bounding box center [69, 59] width 139 height 15
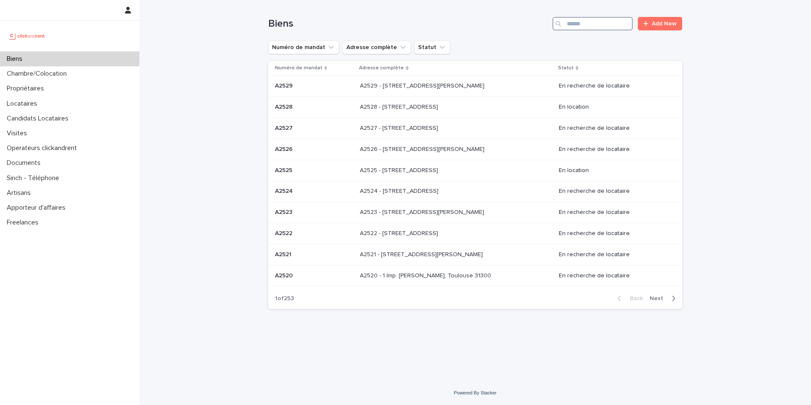
click at [621, 27] on input "Search" at bounding box center [592, 24] width 80 height 14
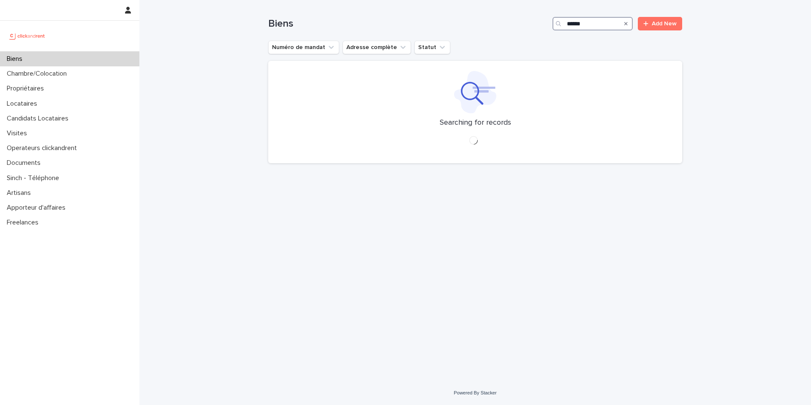
type input "*****"
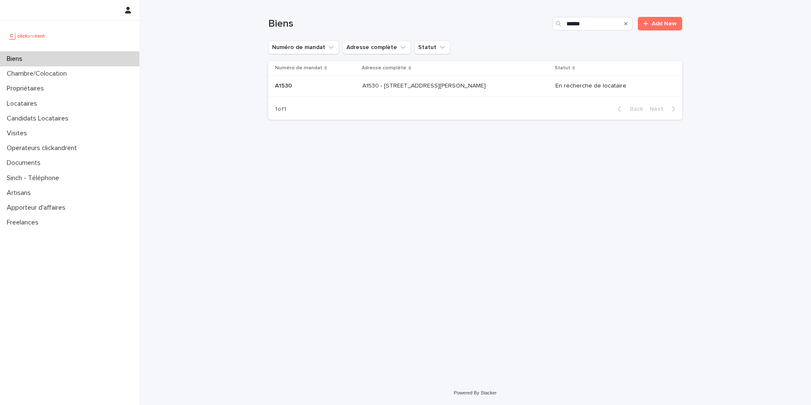
click at [427, 86] on p "A1530 - 33 Avenue des Martyrs de Chateaubriant, Orly 94310" at bounding box center [424, 85] width 125 height 9
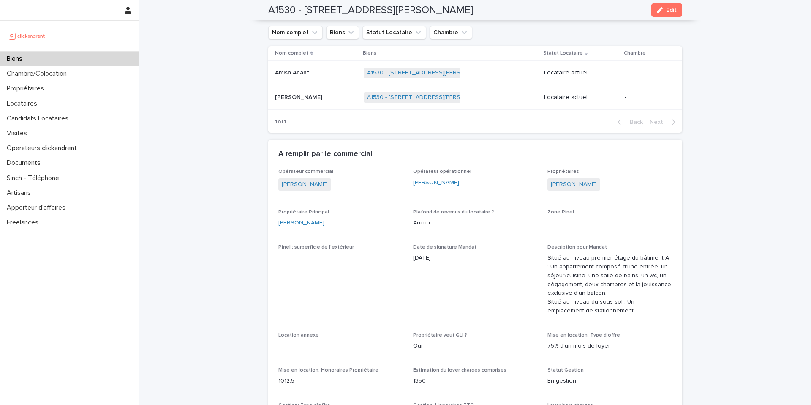
scroll to position [416, 0]
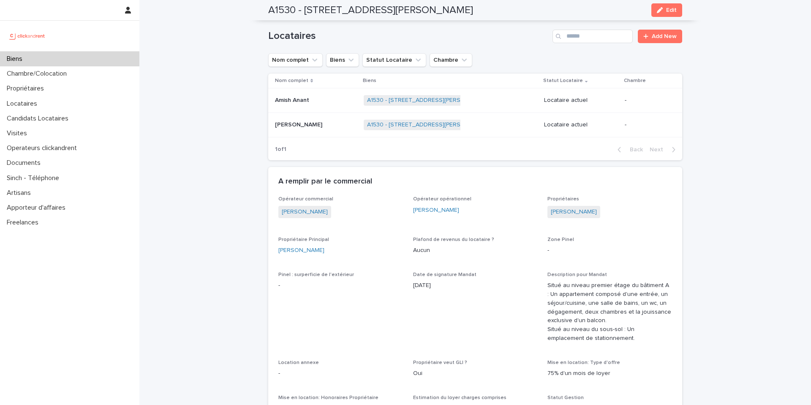
click at [317, 105] on div "Amish Anant Amish Anant" at bounding box center [316, 100] width 82 height 14
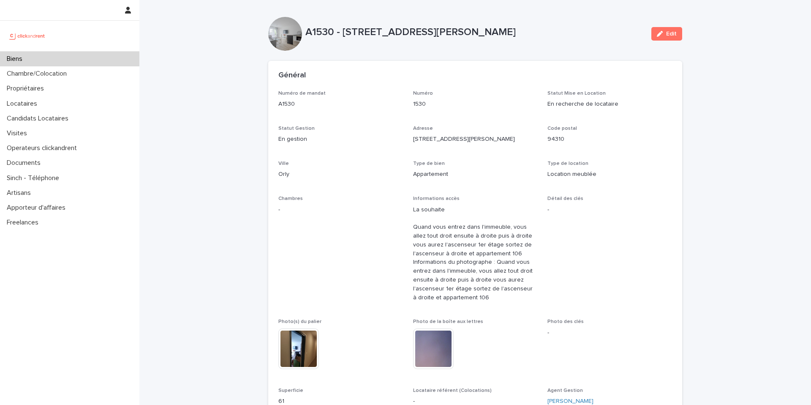
scroll to position [347, 0]
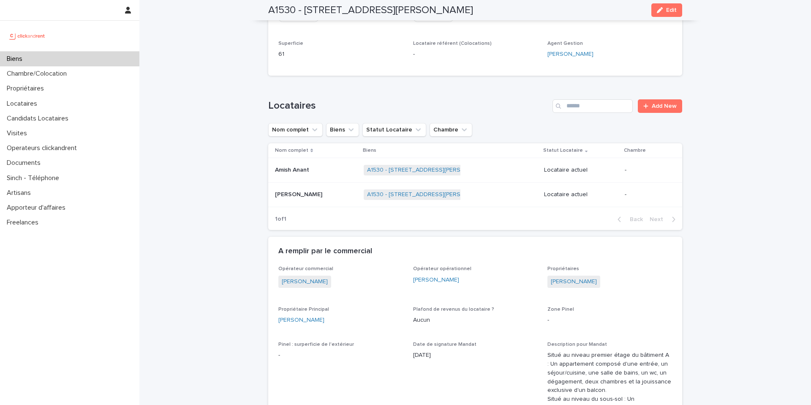
click at [323, 197] on p at bounding box center [316, 194] width 82 height 7
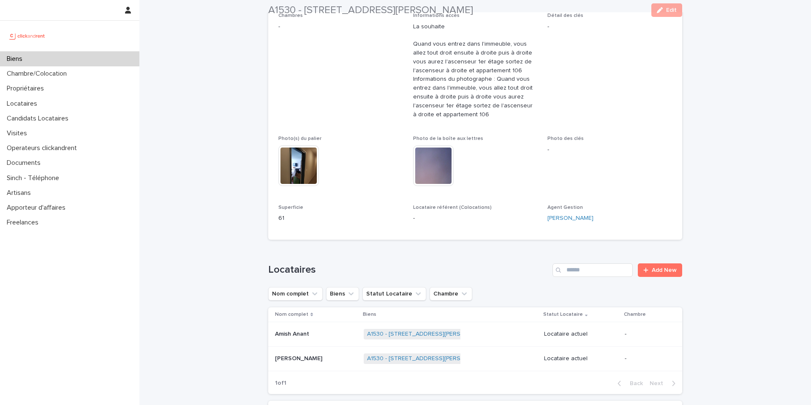
scroll to position [250, 0]
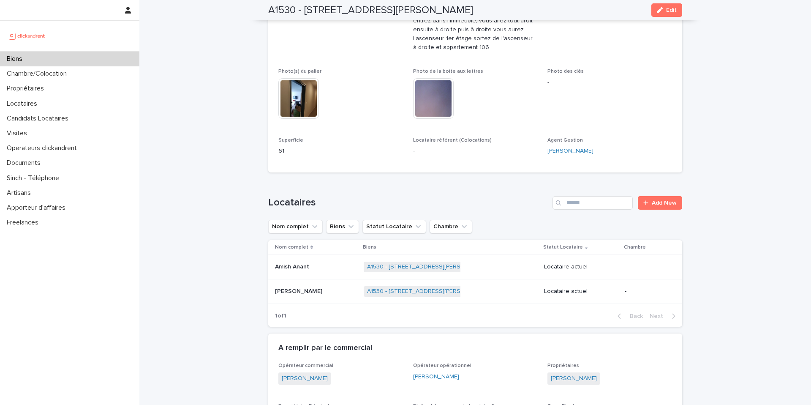
click at [329, 267] on p at bounding box center [316, 266] width 82 height 7
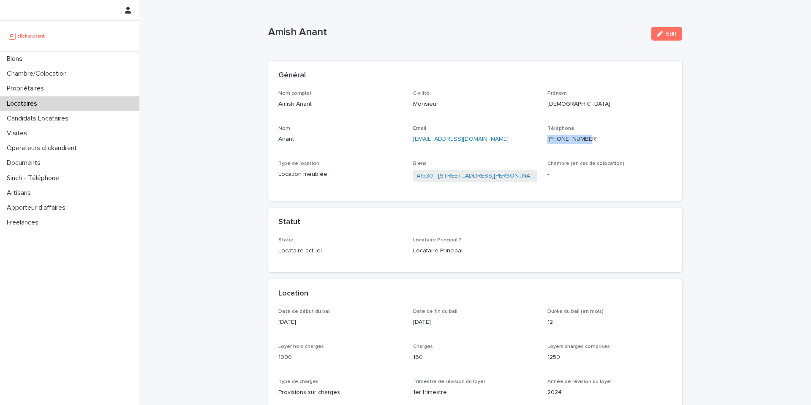
drag, startPoint x: 607, startPoint y: 141, endPoint x: 553, endPoint y: 140, distance: 53.2
click at [553, 140] on p "+33764091144" at bounding box center [609, 139] width 125 height 9
copy ringoverc2c-84e06f14122c "+33764091144"
click at [603, 141] on p "+33764091144" at bounding box center [609, 139] width 125 height 9
drag, startPoint x: 603, startPoint y: 139, endPoint x: 554, endPoint y: 140, distance: 49.0
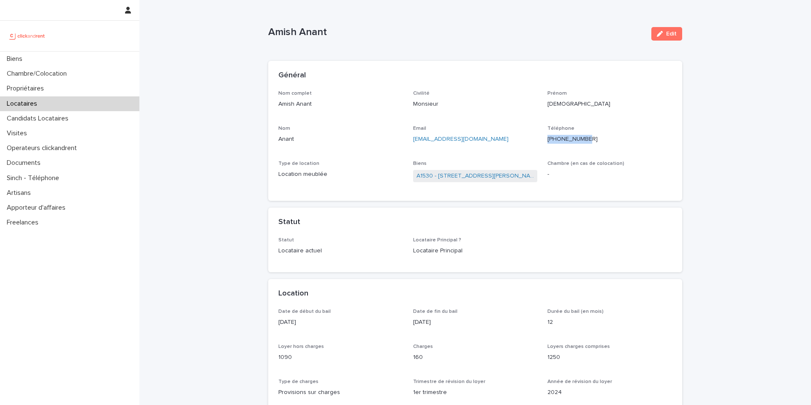
click at [554, 140] on p "+33764091144" at bounding box center [609, 139] width 125 height 9
copy ringoverc2c-84e06f14122c "+33764091144"
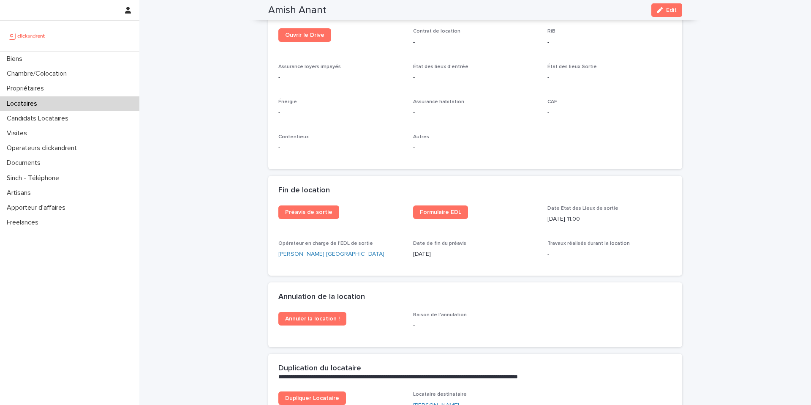
scroll to position [932, 0]
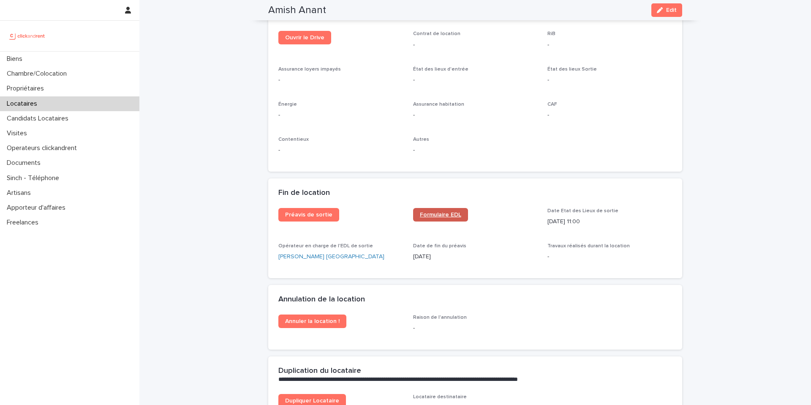
click at [429, 217] on span "Formulaire EDL" at bounding box center [440, 215] width 41 height 6
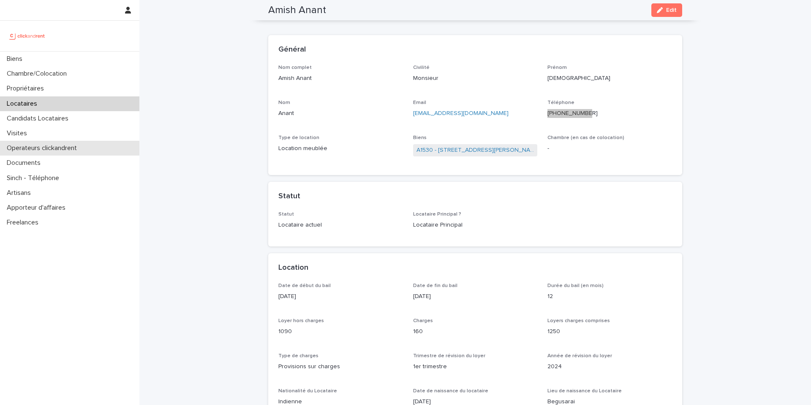
scroll to position [0, 0]
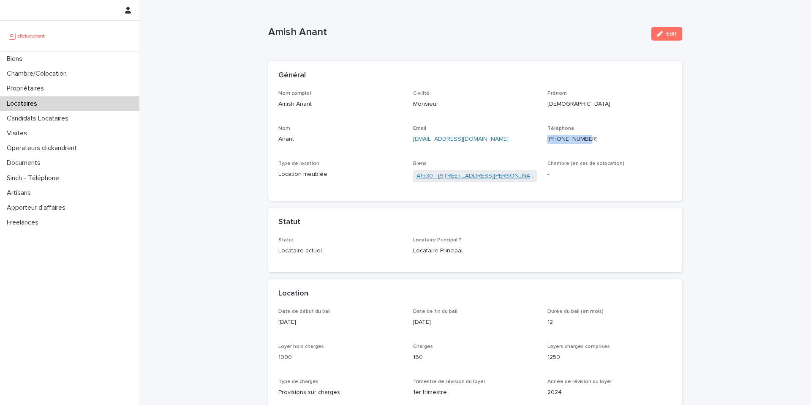
click at [452, 176] on link "A1530 - 33 Avenue des Martyrs de Chateaubriant, Orly 94310" at bounding box center [475, 175] width 118 height 9
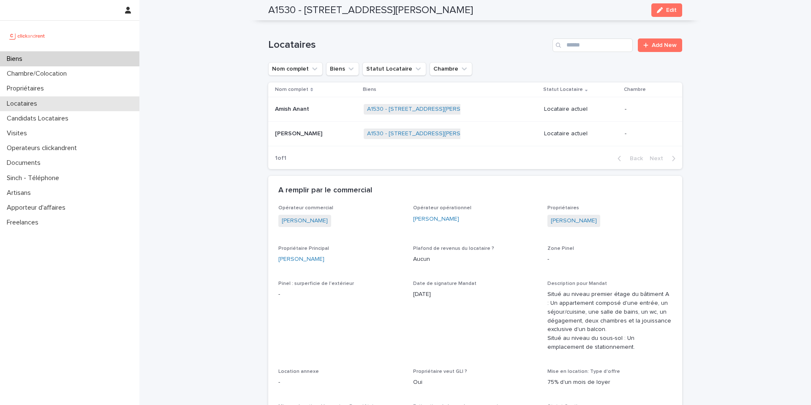
scroll to position [408, 0]
click at [52, 87] on div "Propriétaires" at bounding box center [69, 88] width 139 height 15
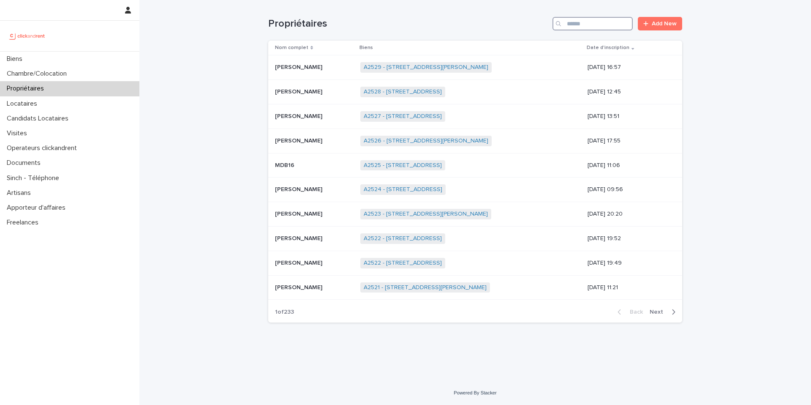
click at [595, 24] on input "Search" at bounding box center [592, 24] width 80 height 14
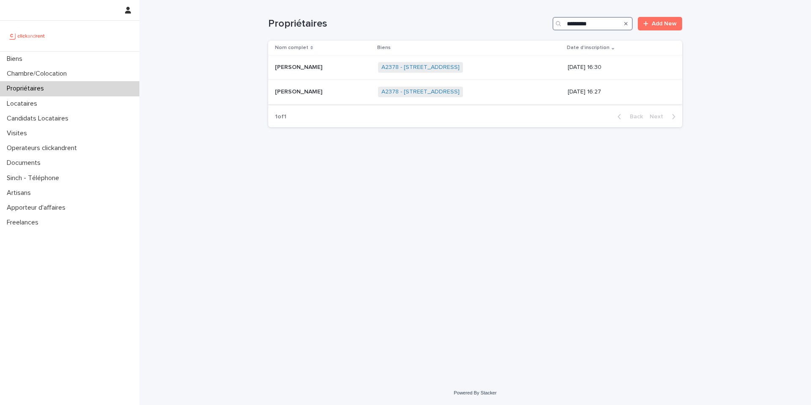
type input "*********"
click at [319, 92] on p "Charles De Maleville" at bounding box center [299, 91] width 49 height 9
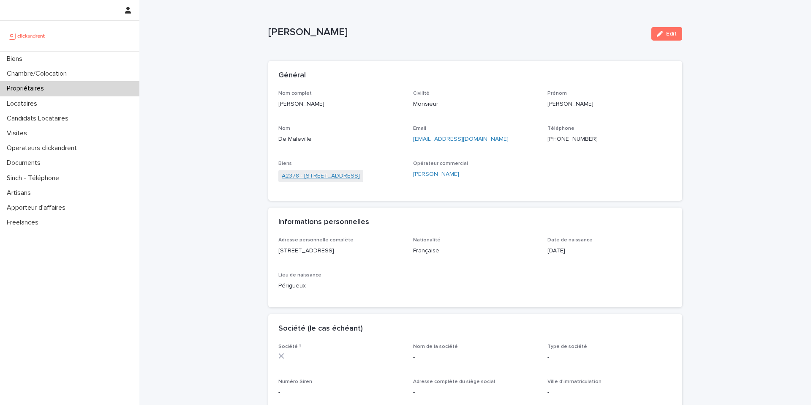
click at [360, 179] on link "A2378 - 43 Rue Auvry, Aubervilliers 93300" at bounding box center [321, 175] width 78 height 9
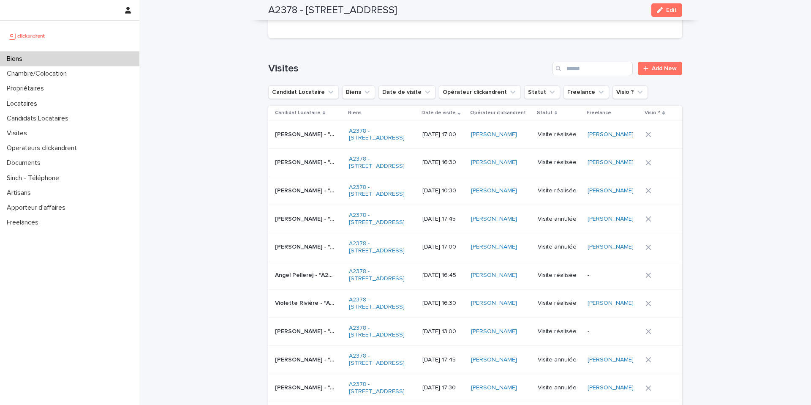
scroll to position [3187, 0]
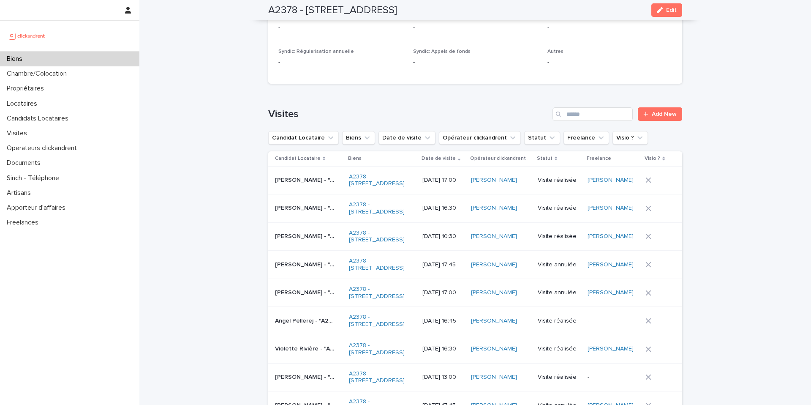
click at [311, 173] on div "Candelaria Riveros - "A2378 - 43 Rue Auvry, Aubervilliers 93300" Candelaria Riv…" at bounding box center [308, 180] width 67 height 14
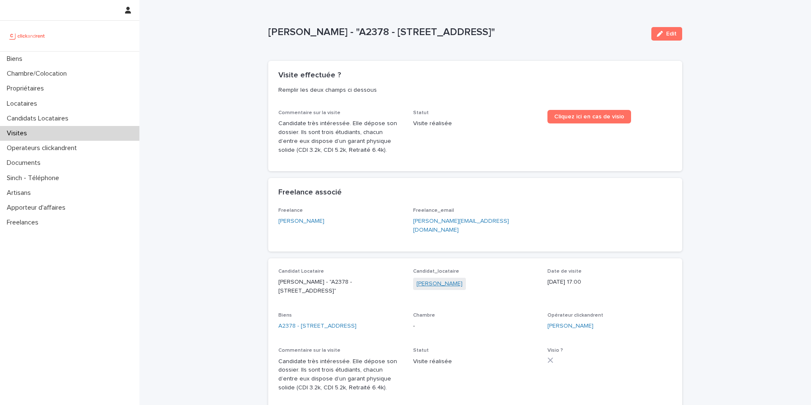
click at [438, 279] on link "Candelaria Riveros" at bounding box center [439, 283] width 46 height 9
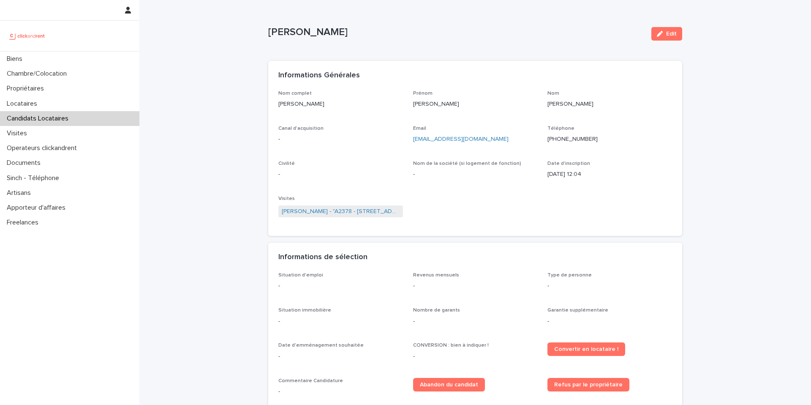
click at [580, 140] on ringoverc2c-number-84e06f14122c "+33768632678" at bounding box center [572, 139] width 50 height 6
drag, startPoint x: 360, startPoint y: 111, endPoint x: 274, endPoint y: 105, distance: 86.4
click at [274, 105] on div "Nom complet Candelaria Riveros Prénom Candelaria Nom Riveros Canal d'acquisitio…" at bounding box center [475, 163] width 414 height 146
copy p "Candelaria Riveros"
click at [384, 210] on link "Candelaria Riveros - "A2378 - 43 Rue Auvry, Aubervilliers 93300"" at bounding box center [341, 211] width 118 height 9
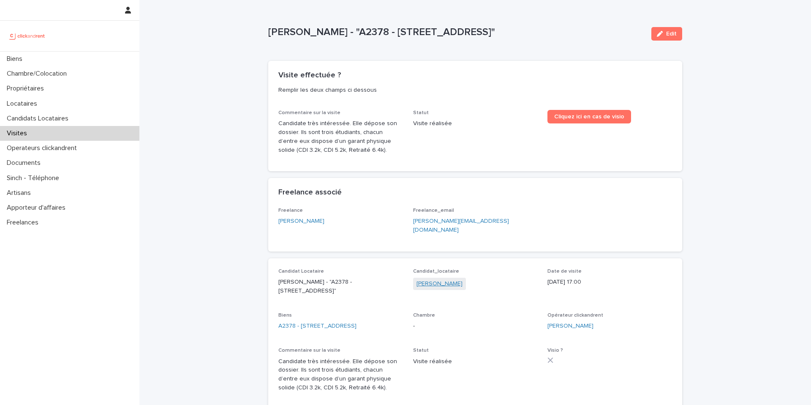
click at [426, 279] on link "Candelaria Riveros" at bounding box center [439, 283] width 46 height 9
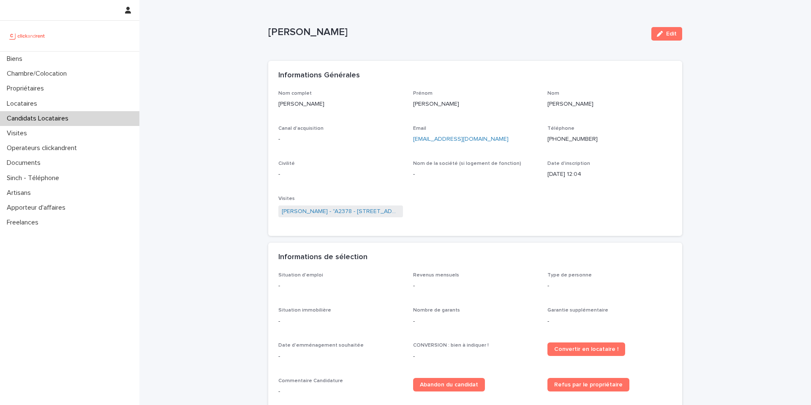
drag, startPoint x: 341, startPoint y: 106, endPoint x: 275, endPoint y: 108, distance: 65.9
click at [275, 108] on div "Nom complet Candelaria Riveros Prénom Candelaria Nom Riveros Canal d'acquisitio…" at bounding box center [475, 163] width 414 height 146
copy p "Candelaria Riveros"
click at [362, 206] on span "Candelaria Riveros - "A2378 - 43 Rue Auvry, Aubervilliers 93300"" at bounding box center [340, 211] width 125 height 12
click at [365, 210] on link "Candelaria Riveros - "A2378 - 43 Rue Auvry, Aubervilliers 93300"" at bounding box center [341, 211] width 118 height 9
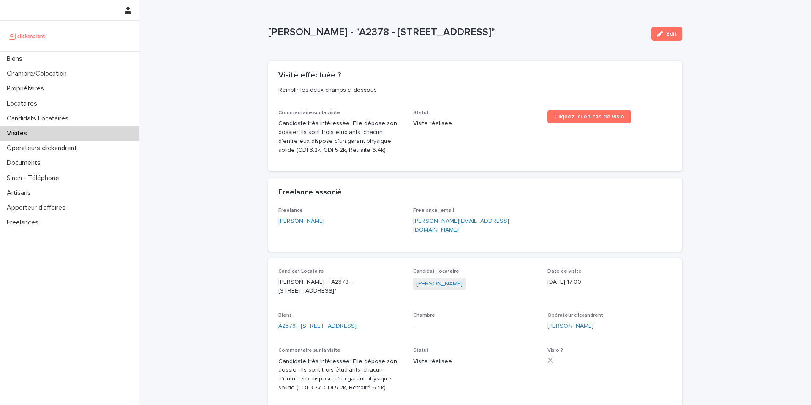
click at [356, 321] on link "A2378 - 43 Rue Auvry, Aubervilliers 93300" at bounding box center [317, 325] width 78 height 9
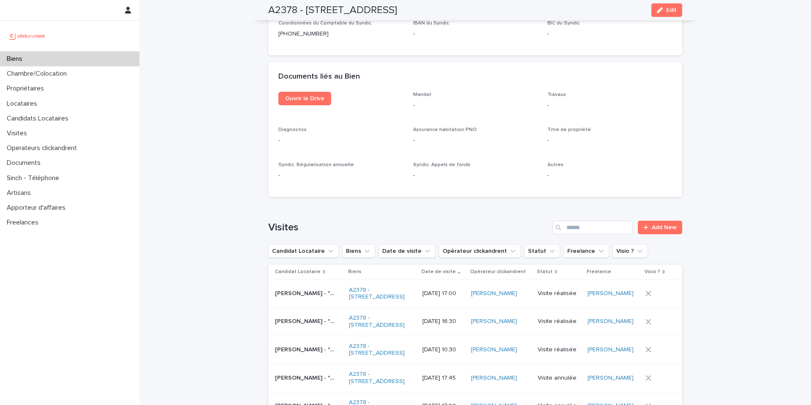
scroll to position [3081, 0]
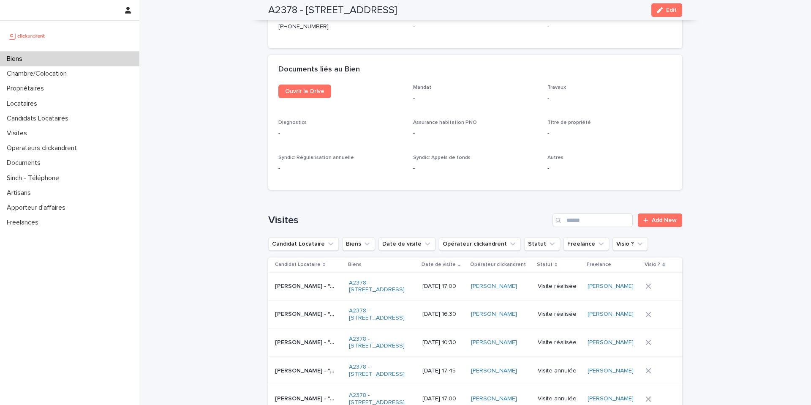
click at [295, 309] on p "Étienne Ndongo - "A2378 - 43 Rue Auvry, Aubervilliers 93300"" at bounding box center [306, 313] width 62 height 9
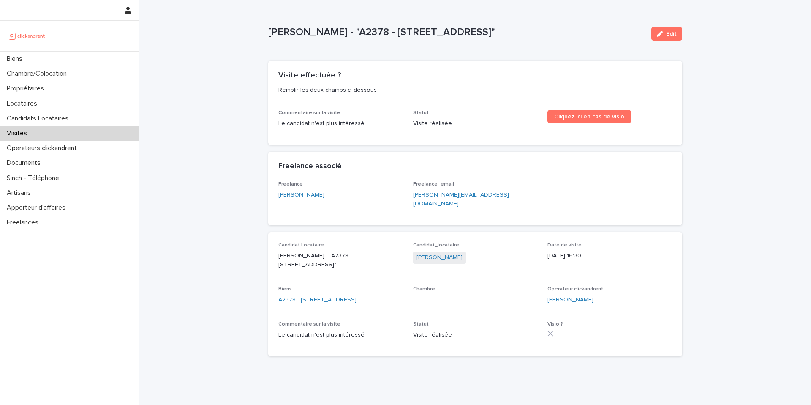
click at [438, 253] on link "Étienne Ndongo" at bounding box center [439, 257] width 46 height 9
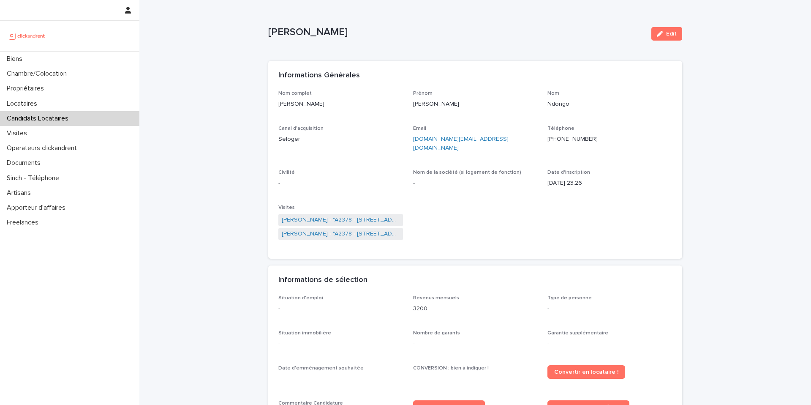
click at [583, 136] on ringoverc2c-number-84e06f14122c "+33612354051" at bounding box center [572, 139] width 50 height 6
drag, startPoint x: 323, startPoint y: 101, endPoint x: 255, endPoint y: 104, distance: 67.6
click at [255, 104] on div "Loading... Saving… Loading... Saving… Étienne Ndongo Edit Étienne Ndongo Edit S…" at bounding box center [475, 330] width 672 height 661
copy p "Étienne Ndongo"
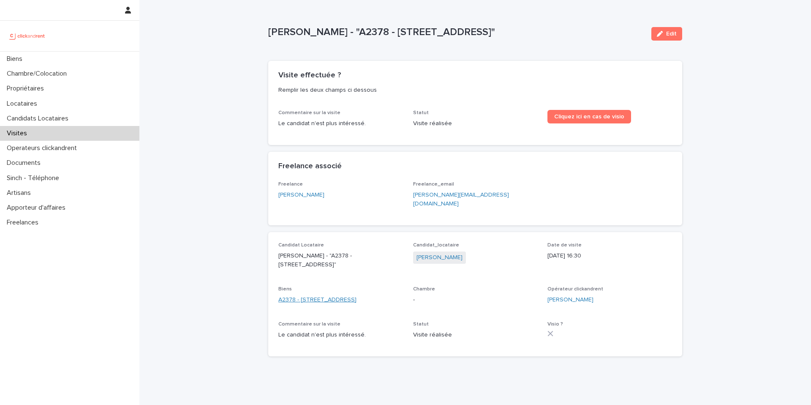
click at [351, 295] on link "A2378 - 43 Rue Auvry, Aubervilliers 93300" at bounding box center [317, 299] width 78 height 9
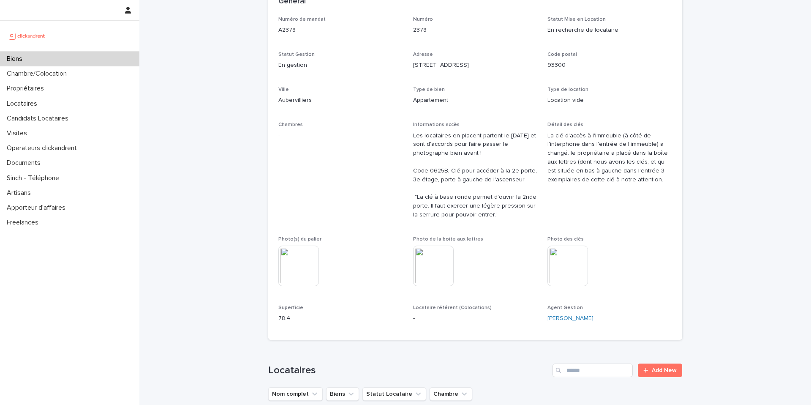
scroll to position [356, 0]
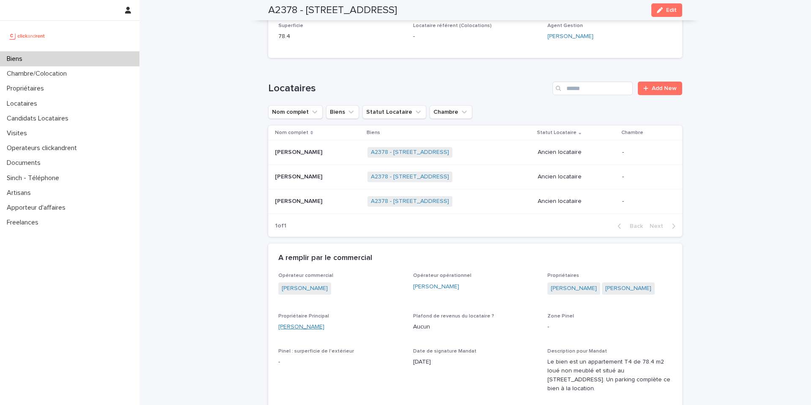
click at [290, 328] on link "[PERSON_NAME]" at bounding box center [301, 326] width 46 height 9
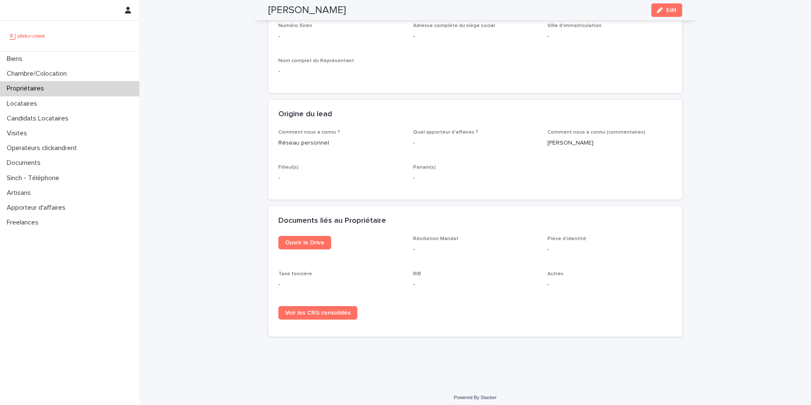
scroll to position [48, 0]
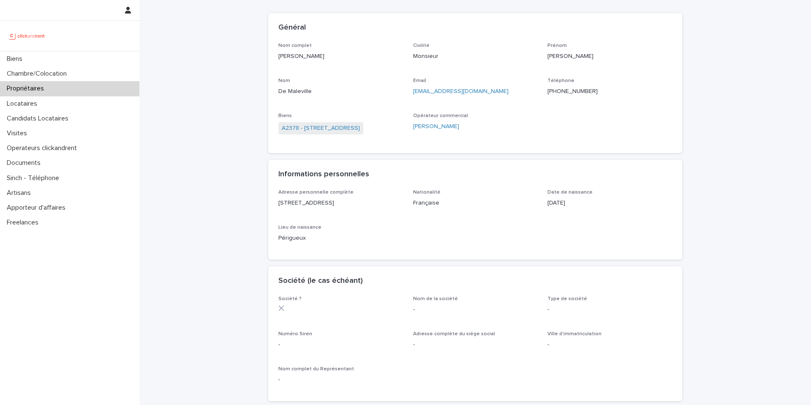
click at [580, 93] on ringoverc2c-number-84e06f14122c "[PHONE_NUMBER]" at bounding box center [572, 91] width 50 height 6
drag, startPoint x: 345, startPoint y: 56, endPoint x: 275, endPoint y: 58, distance: 69.7
click at [275, 57] on div "Nom complet Charles De Maleville Civilité Monsieur Prénom Charles Nom De Malevi…" at bounding box center [475, 98] width 414 height 111
copy p "[PERSON_NAME]"
click at [360, 131] on link "A2378 - [STREET_ADDRESS]" at bounding box center [321, 128] width 78 height 9
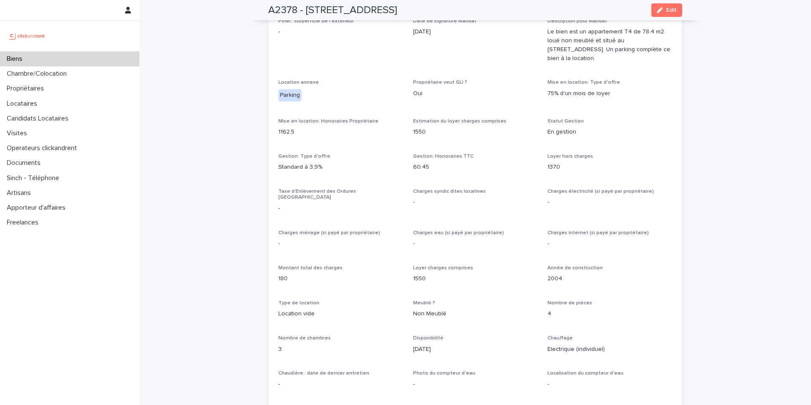
scroll to position [686, 0]
click at [41, 107] on p "Locataires" at bounding box center [23, 104] width 41 height 8
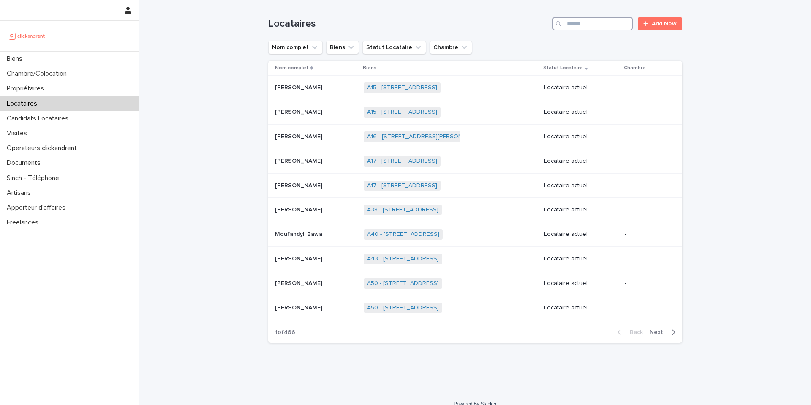
click at [593, 29] on input "Search" at bounding box center [592, 24] width 80 height 14
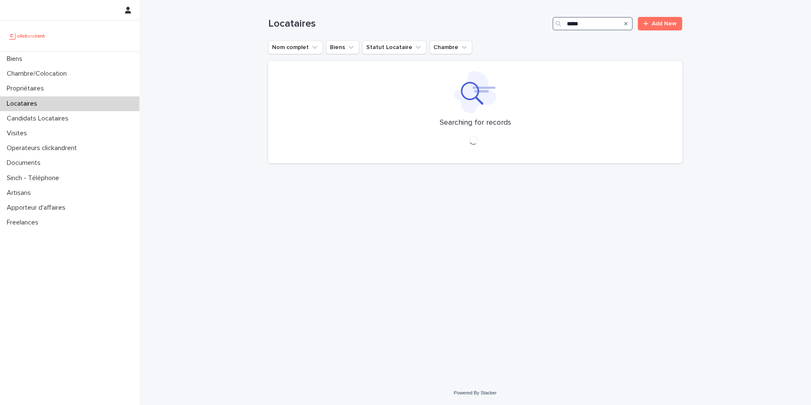
type input "******"
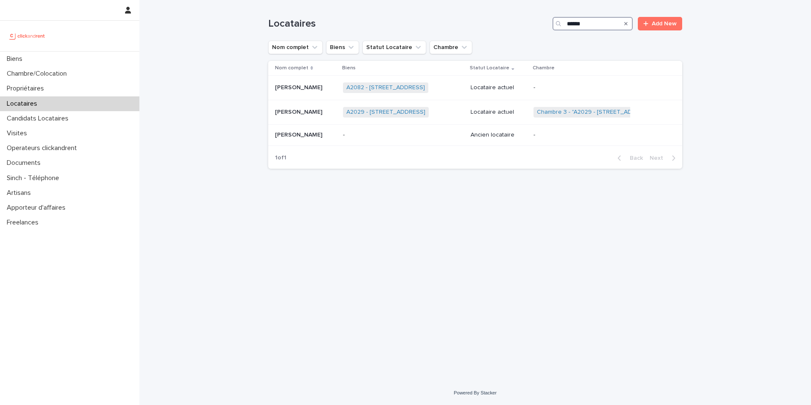
drag, startPoint x: 605, startPoint y: 27, endPoint x: 542, endPoint y: 27, distance: 63.4
click at [542, 27] on div "Locataires ****** Add New" at bounding box center [475, 24] width 414 height 14
drag, startPoint x: 609, startPoint y: 26, endPoint x: 536, endPoint y: 22, distance: 73.2
click at [536, 22] on div "Locataires ****** Add New" at bounding box center [475, 24] width 414 height 14
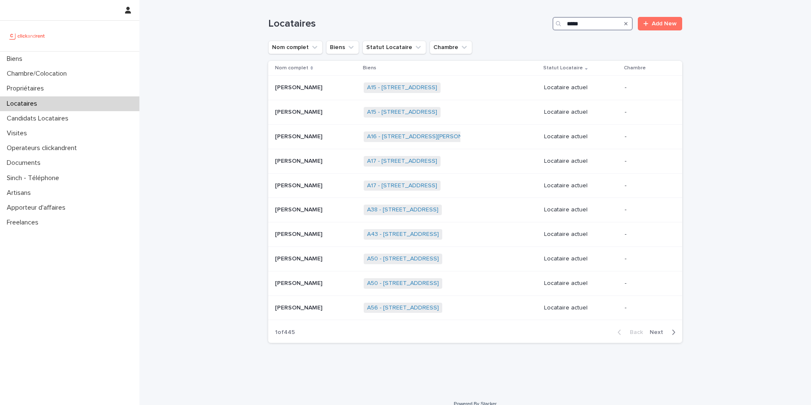
type input "******"
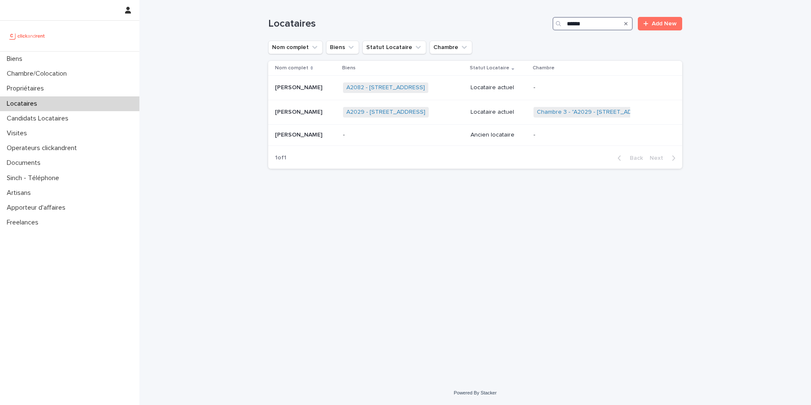
drag, startPoint x: 596, startPoint y: 24, endPoint x: 535, endPoint y: 24, distance: 61.7
click at [535, 24] on div "Locataires ****** Add New" at bounding box center [475, 24] width 414 height 14
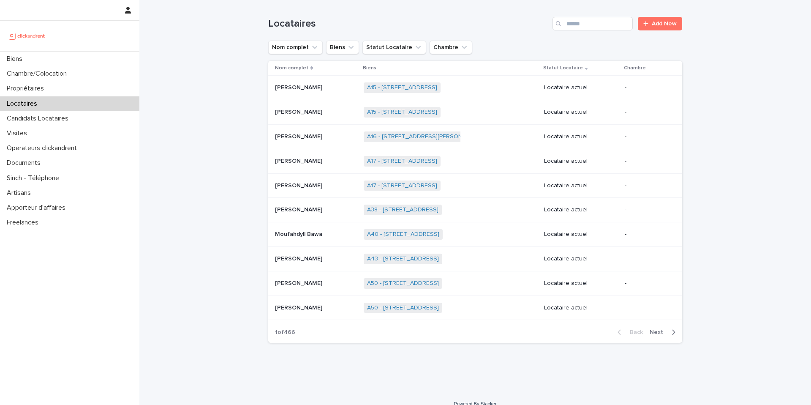
click at [64, 108] on div "Locataires" at bounding box center [69, 103] width 139 height 15
click at [582, 17] on input "Search" at bounding box center [592, 24] width 80 height 14
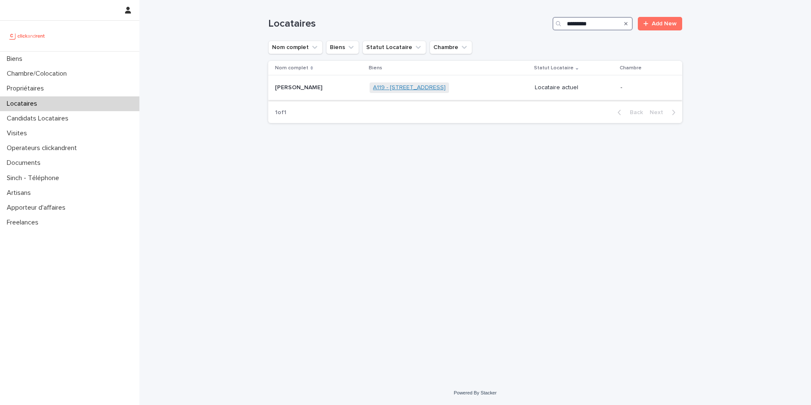
type input "*********"
click at [388, 87] on link "A119 - [STREET_ADDRESS]" at bounding box center [409, 87] width 73 height 7
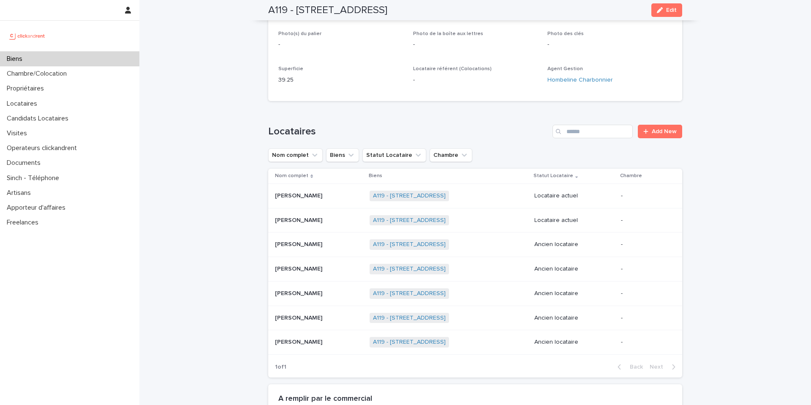
scroll to position [218, 0]
click at [116, 60] on div "Biens" at bounding box center [69, 59] width 139 height 15
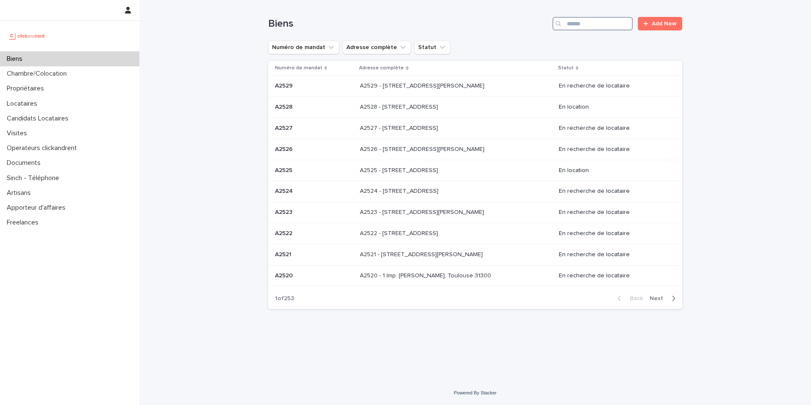
click at [594, 19] on input "Search" at bounding box center [592, 24] width 80 height 14
type input "****"
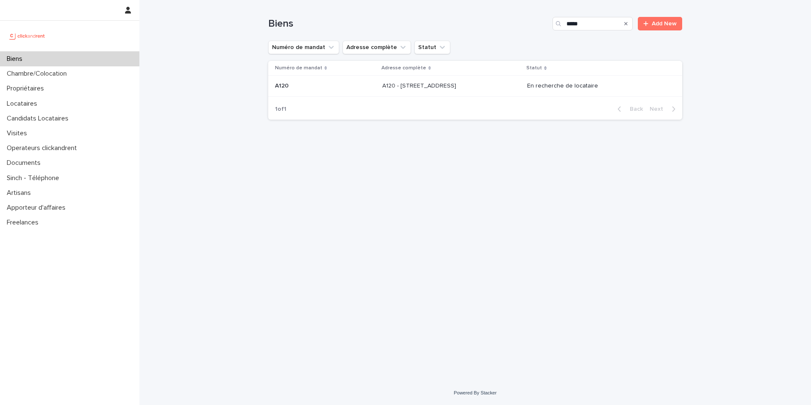
click at [483, 85] on p at bounding box center [451, 85] width 139 height 7
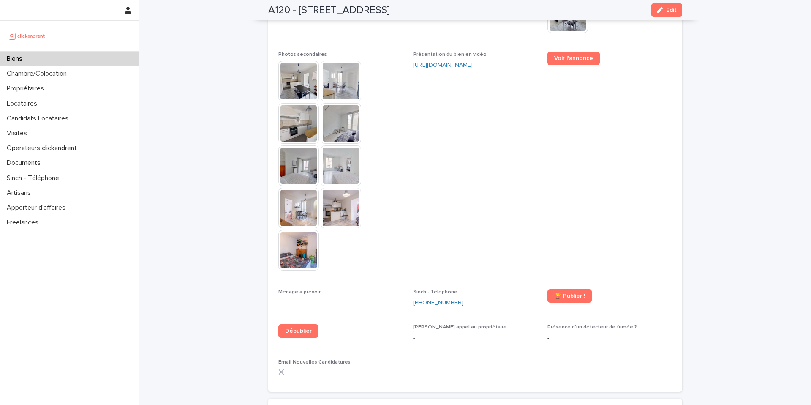
scroll to position [1994, 0]
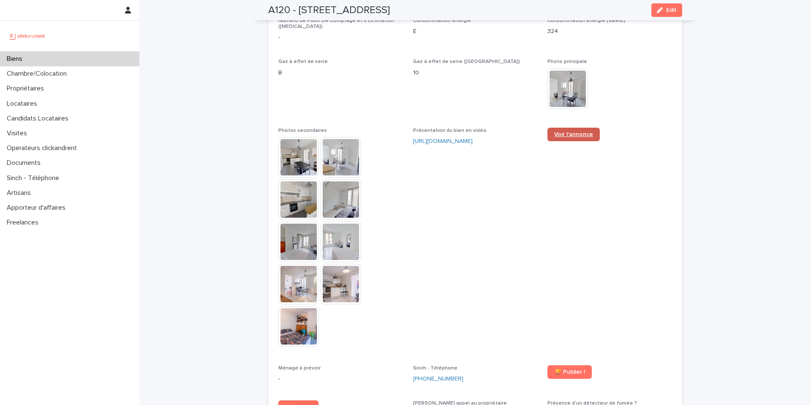
click at [581, 131] on span "Voir l'annonce" at bounding box center [573, 134] width 39 height 6
click at [64, 96] on div "Locataires" at bounding box center [69, 103] width 139 height 15
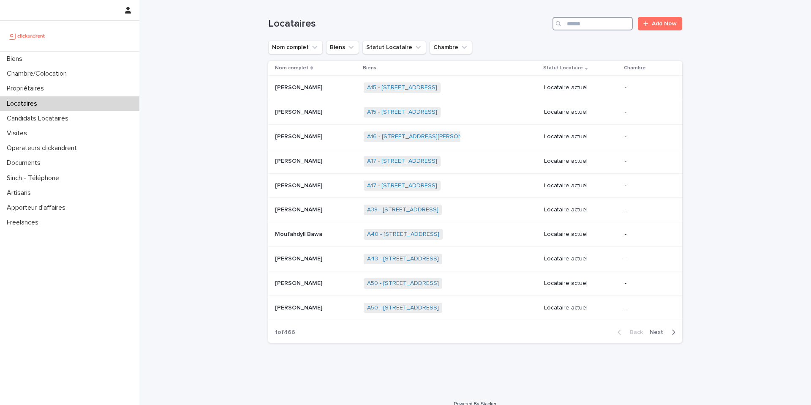
click at [581, 22] on input "Search" at bounding box center [592, 24] width 80 height 14
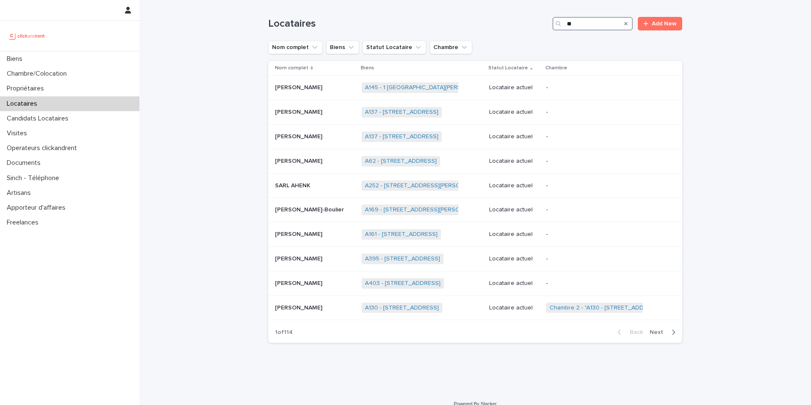
type input "*"
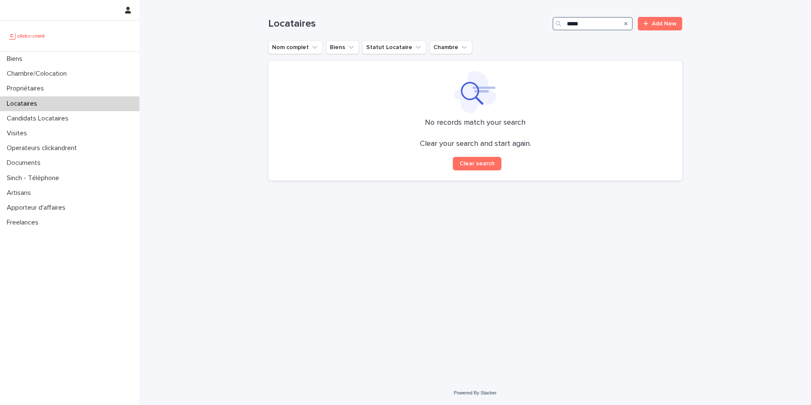
type input "******"
drag, startPoint x: 609, startPoint y: 23, endPoint x: 535, endPoint y: 23, distance: 73.9
click at [534, 23] on div "Locataires ****** Add New" at bounding box center [475, 24] width 414 height 14
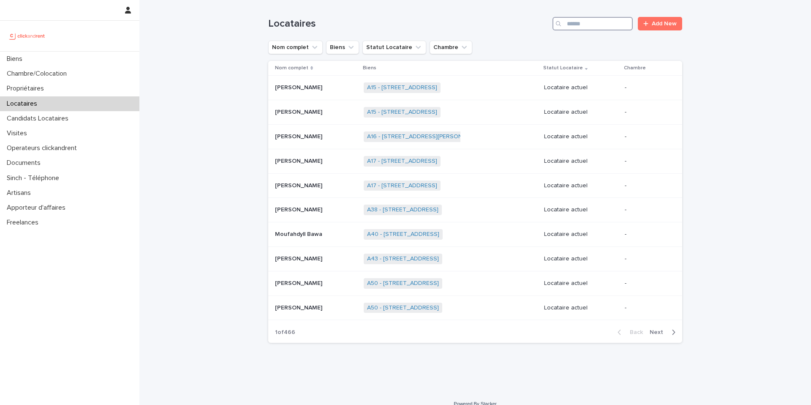
click at [571, 26] on input "Search" at bounding box center [592, 24] width 80 height 14
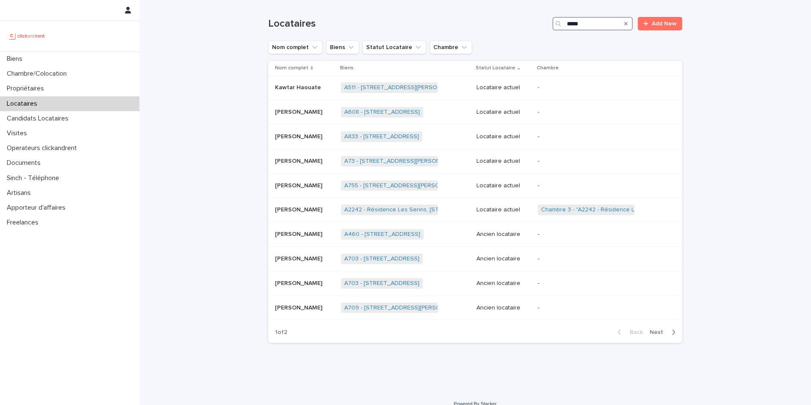
type input "******"
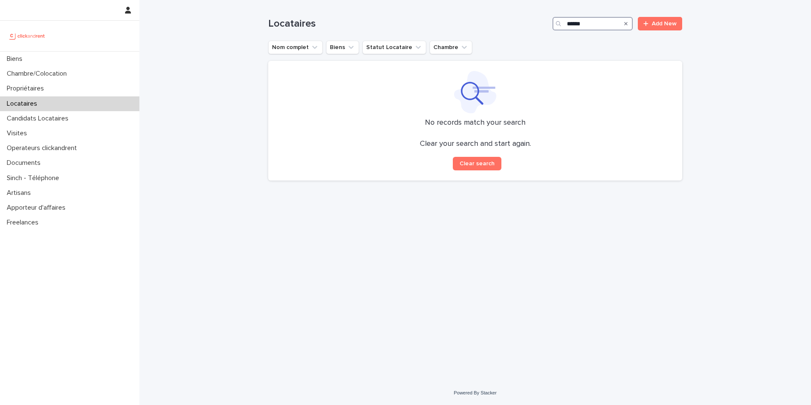
drag, startPoint x: 601, startPoint y: 24, endPoint x: 535, endPoint y: 24, distance: 66.3
click at [535, 24] on div "Locataires ****** Add New" at bounding box center [475, 24] width 414 height 14
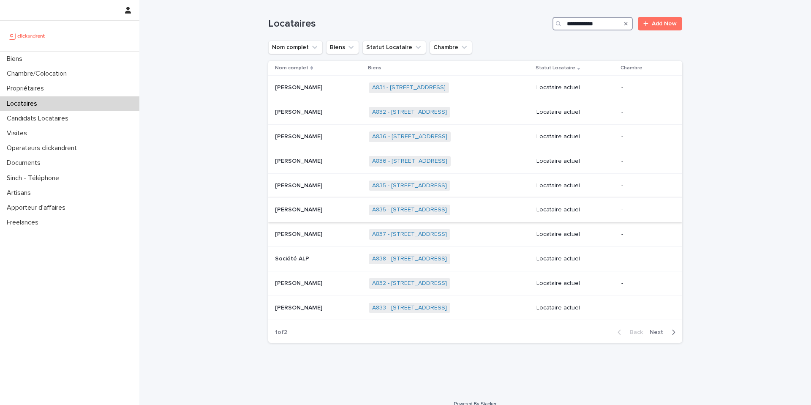
scroll to position [11, 0]
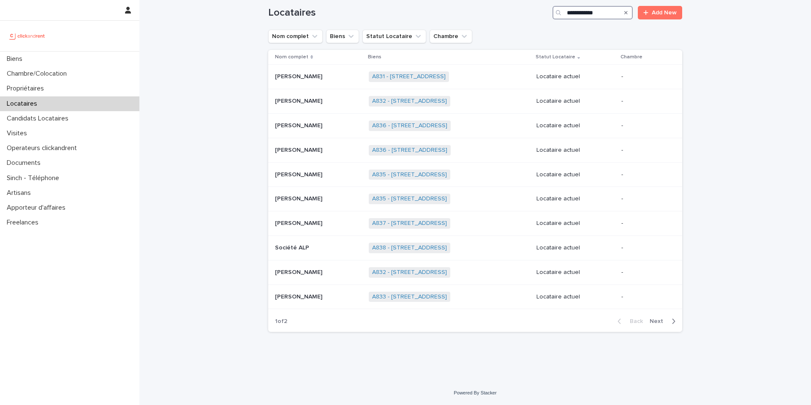
type input "**********"
drag, startPoint x: 617, startPoint y: 14, endPoint x: 533, endPoint y: 13, distance: 83.6
click at [533, 13] on div "**********" at bounding box center [475, 13] width 414 height 14
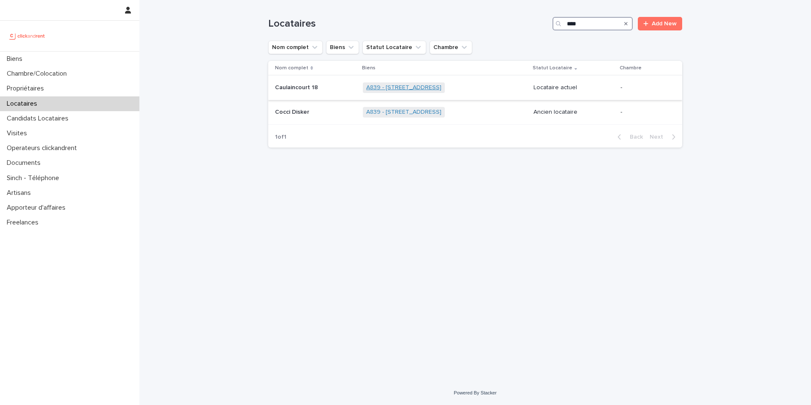
type input "****"
click at [368, 87] on link "A839 - 119 rue Caulaincourt, Paris 75018" at bounding box center [403, 87] width 75 height 7
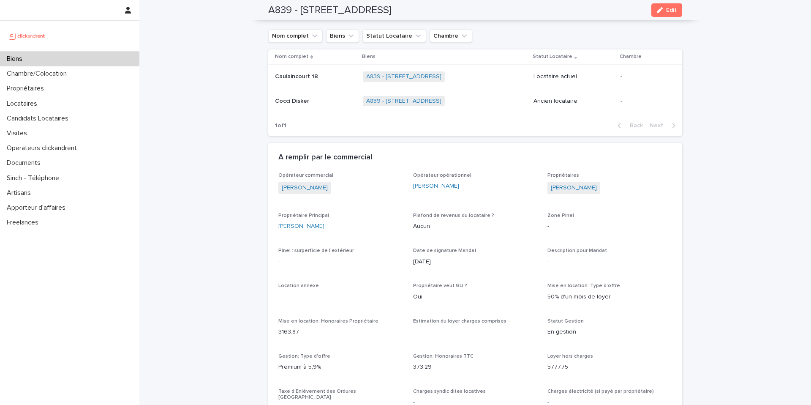
scroll to position [339, 0]
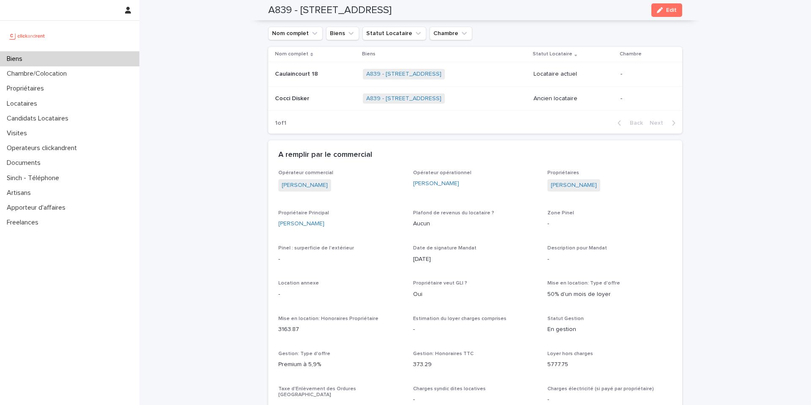
click at [313, 73] on p "Caulaincourt 18" at bounding box center [297, 73] width 45 height 9
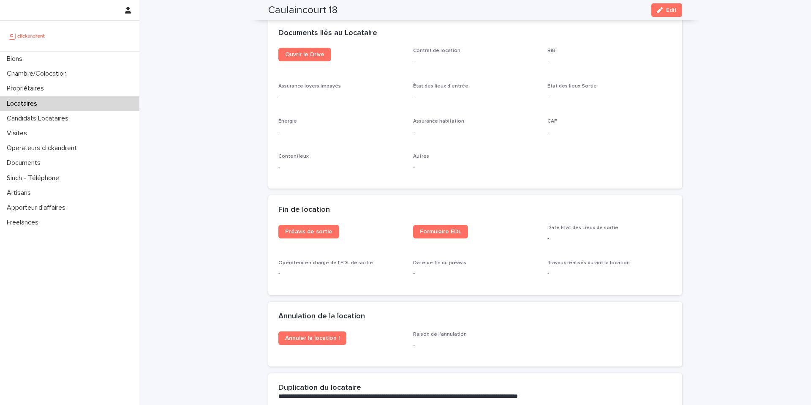
scroll to position [854, 0]
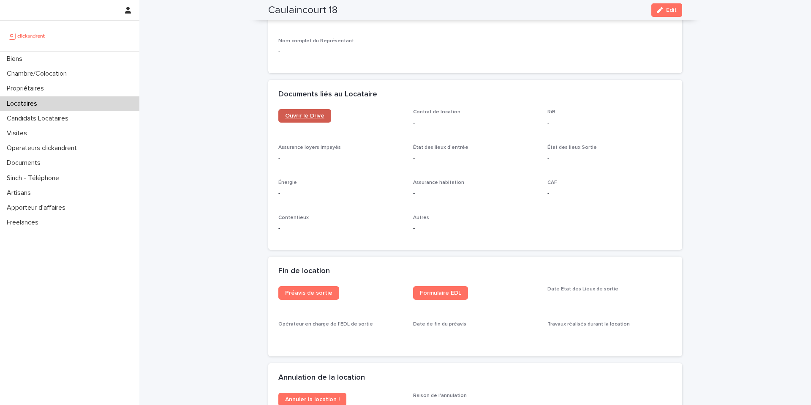
click at [304, 117] on span "Ouvrir le Drive" at bounding box center [304, 116] width 39 height 6
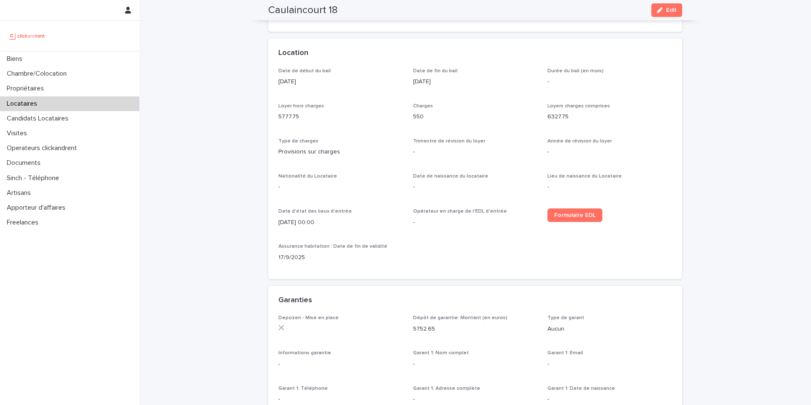
scroll to position [0, 0]
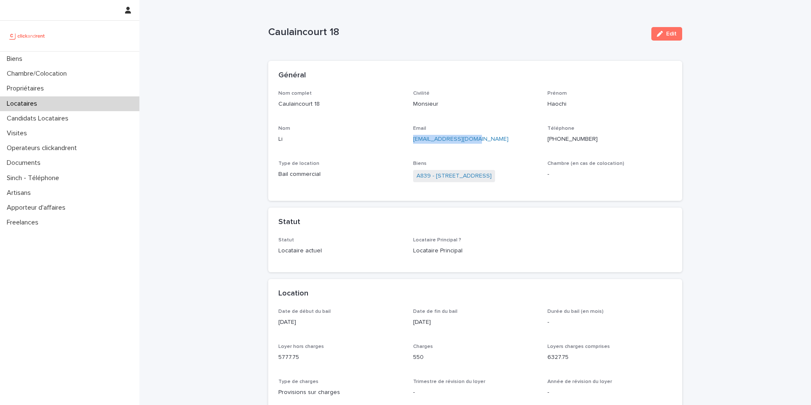
drag, startPoint x: 492, startPoint y: 138, endPoint x: 411, endPoint y: 139, distance: 80.7
click at [411, 139] on div "Nom complet Caulaincourt 18 Civilité Monsieur Prénom Haochi Nom Li Email lihaoc…" at bounding box center [475, 140] width 394 height 101
copy link "lihaochi88@gmail.com"
click at [491, 139] on p "lihaochi88@gmail.com" at bounding box center [475, 139] width 125 height 9
drag, startPoint x: 498, startPoint y: 139, endPoint x: 410, endPoint y: 139, distance: 88.3
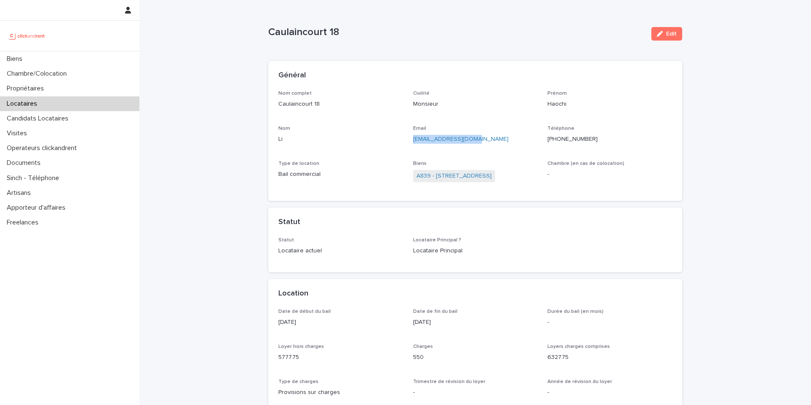
click at [410, 139] on div "Nom complet Caulaincourt 18 Civilité Monsieur Prénom Haochi Nom Li Email lihaoc…" at bounding box center [475, 140] width 394 height 101
copy link "lihaochi88@gmail.com"
click at [491, 152] on div "Nom complet Caulaincourt 18 Civilité Monsieur Prénom Haochi Nom Li Email lihaoc…" at bounding box center [475, 140] width 394 height 101
drag, startPoint x: 491, startPoint y: 147, endPoint x: 411, endPoint y: 140, distance: 80.1
click at [411, 140] on div "Nom complet Caulaincourt 18 Civilité Monsieur Prénom Haochi Nom Li Email lihaoc…" at bounding box center [475, 140] width 394 height 101
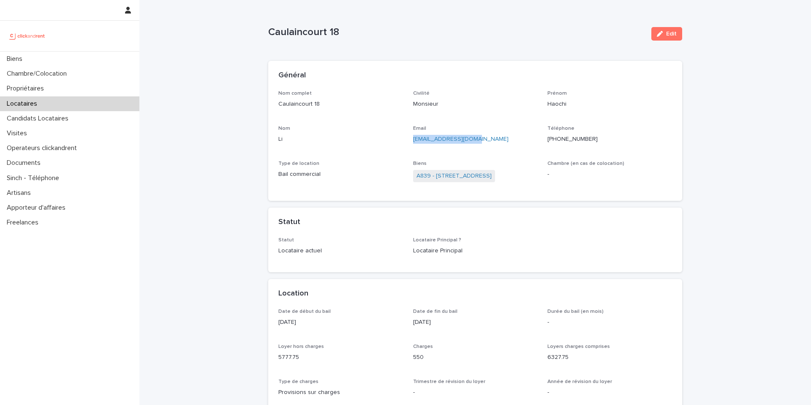
copy link "lihaochi88@gmail.com"
click at [89, 56] on div "Biens" at bounding box center [69, 59] width 139 height 15
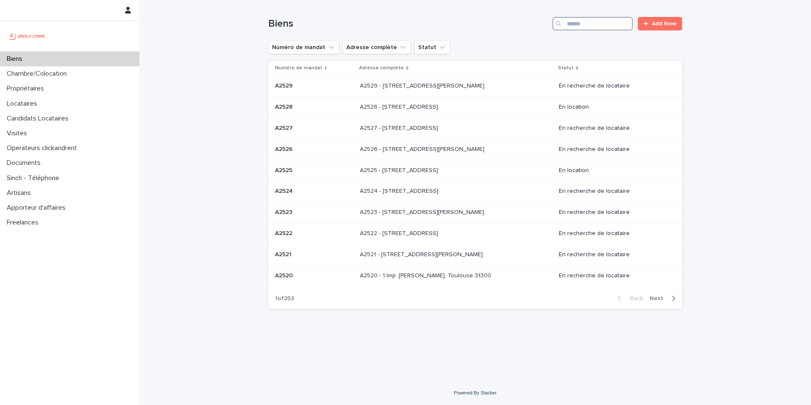
click at [595, 27] on input "Search" at bounding box center [592, 24] width 80 height 14
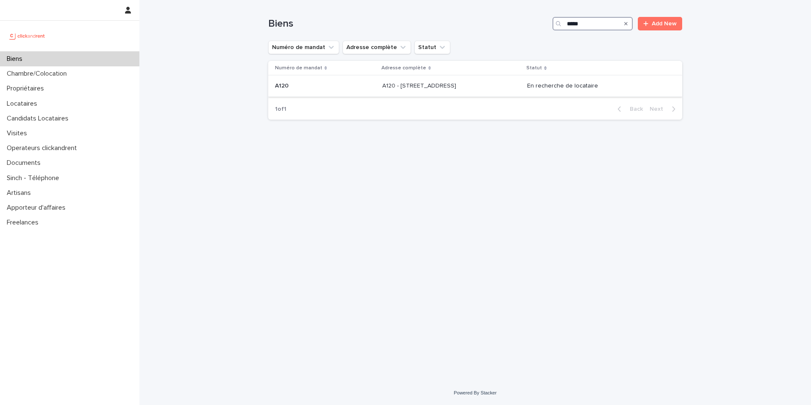
type input "****"
click at [428, 88] on p "A120 - 6 rue Saint-Mathieu, Paris 75018" at bounding box center [420, 85] width 76 height 9
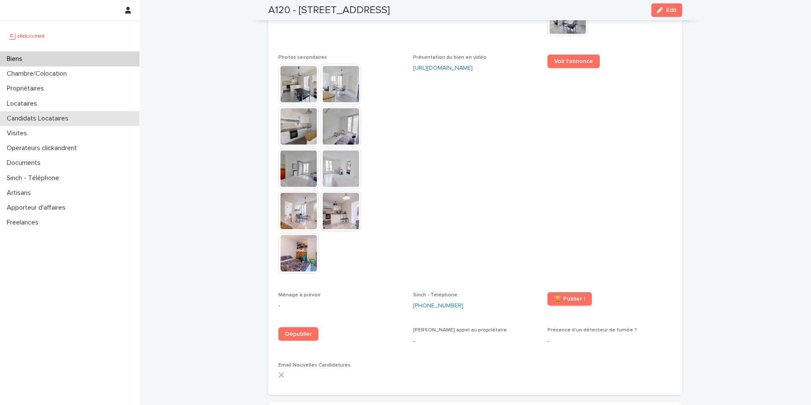
scroll to position [2071, 0]
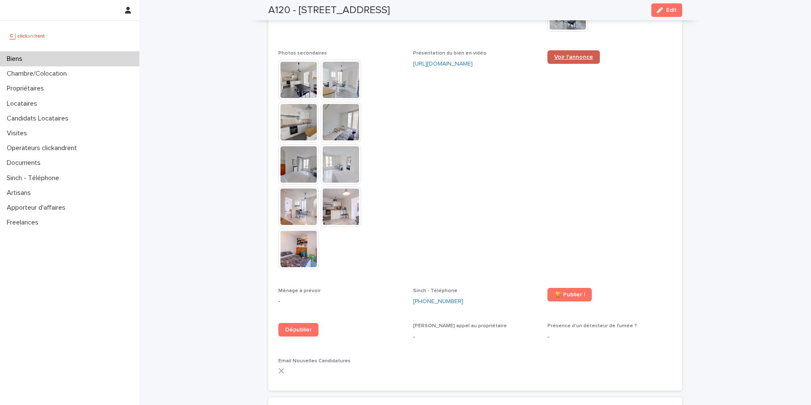
click at [578, 54] on span "Voir l'annonce" at bounding box center [573, 57] width 39 height 6
click at [62, 89] on div "Propriétaires" at bounding box center [69, 88] width 139 height 15
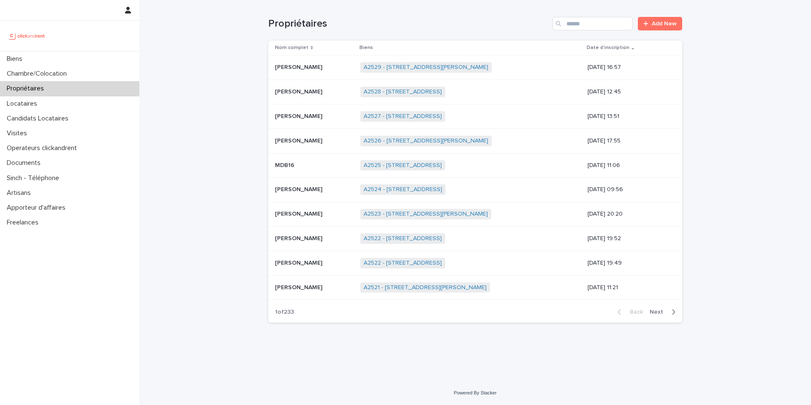
click at [605, 31] on div "Propriétaires Add New" at bounding box center [475, 20] width 414 height 41
click at [599, 26] on input "Search" at bounding box center [592, 24] width 80 height 14
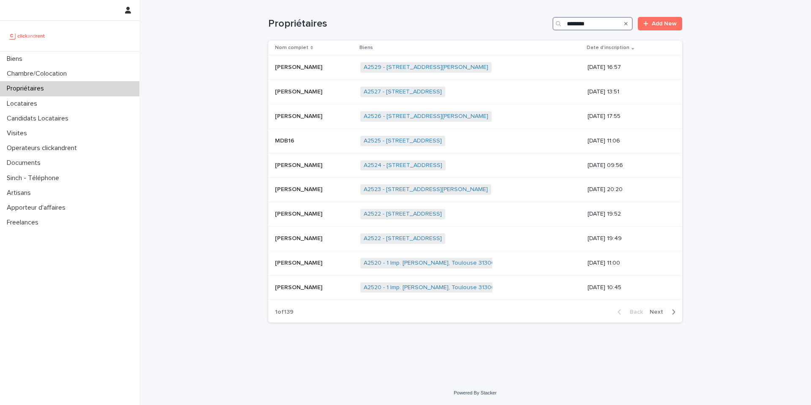
type input "*********"
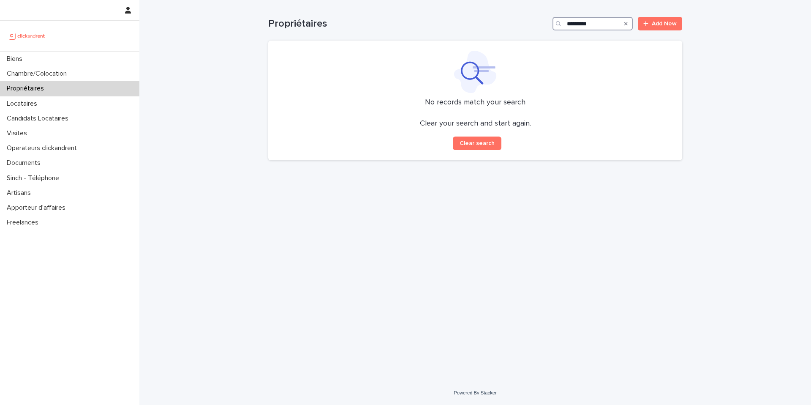
drag, startPoint x: 599, startPoint y: 25, endPoint x: 549, endPoint y: 20, distance: 50.1
click at [550, 20] on div "Propriétaires ********* Add New" at bounding box center [475, 24] width 414 height 14
click at [602, 24] on input "*********" at bounding box center [592, 24] width 80 height 14
drag, startPoint x: 610, startPoint y: 24, endPoint x: 522, endPoint y: 21, distance: 87.9
click at [522, 21] on div "Propriétaires ********* Add New" at bounding box center [475, 24] width 414 height 14
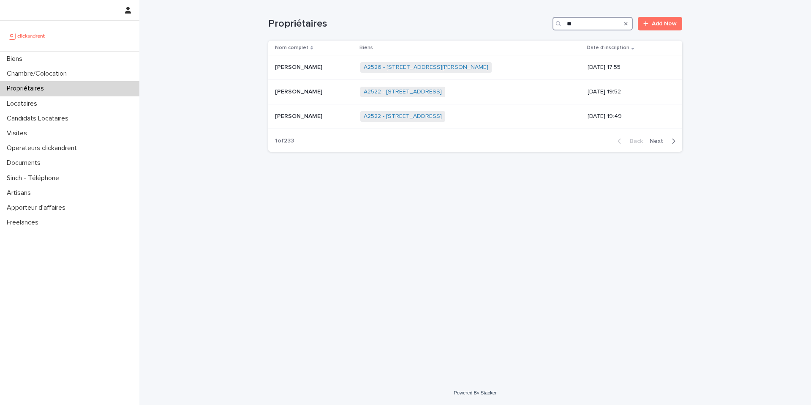
type input "*"
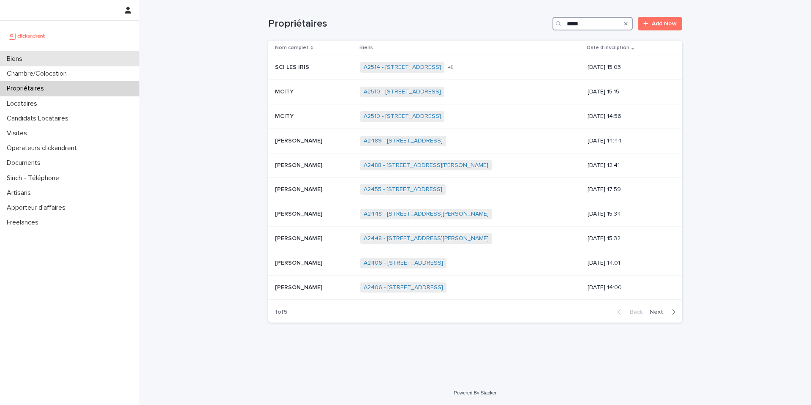
type input "*****"
click at [46, 58] on div "Biens" at bounding box center [69, 59] width 139 height 15
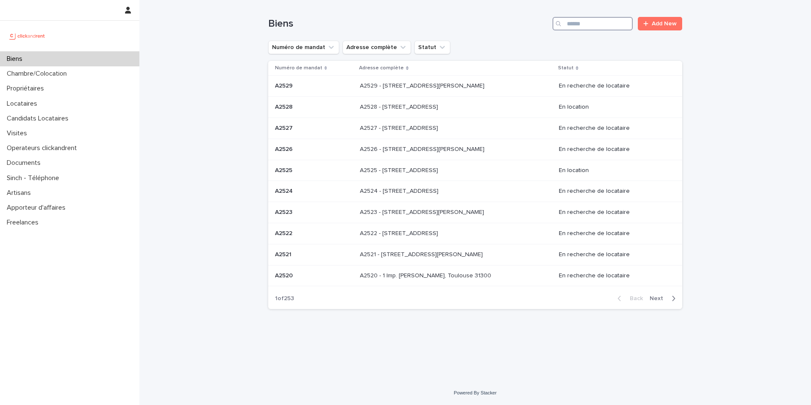
click at [623, 23] on input "Search" at bounding box center [592, 24] width 80 height 14
type input "*****"
click at [476, 213] on p at bounding box center [432, 212] width 141 height 7
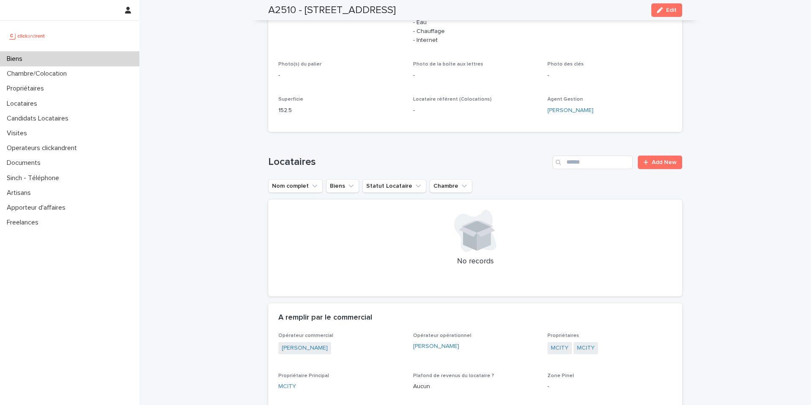
scroll to position [387, 0]
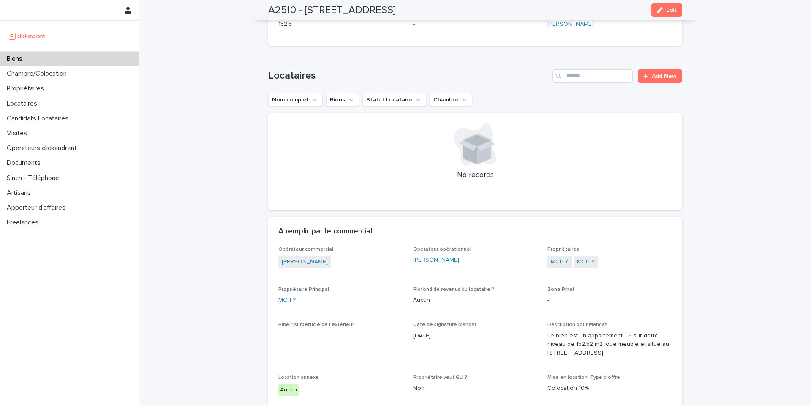
click at [558, 257] on link "MCITY" at bounding box center [560, 261] width 18 height 9
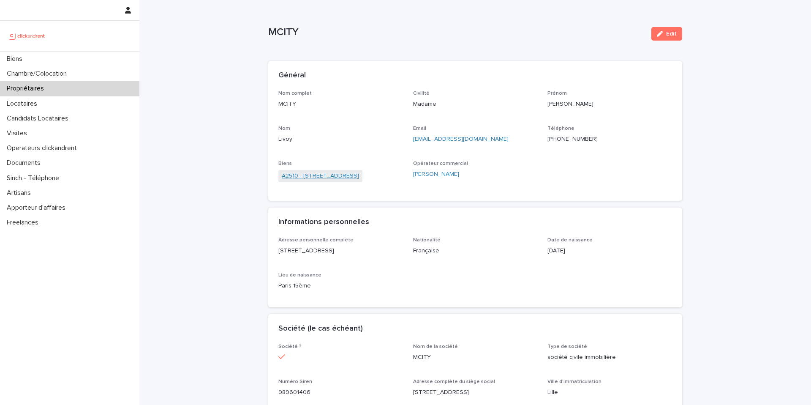
click at [354, 174] on link "A2510 - 51 rue Jacquard, Lille 59260" at bounding box center [320, 175] width 77 height 9
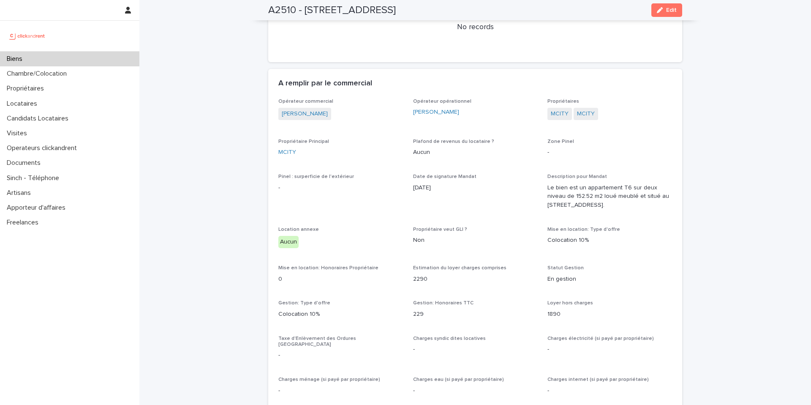
scroll to position [602, 0]
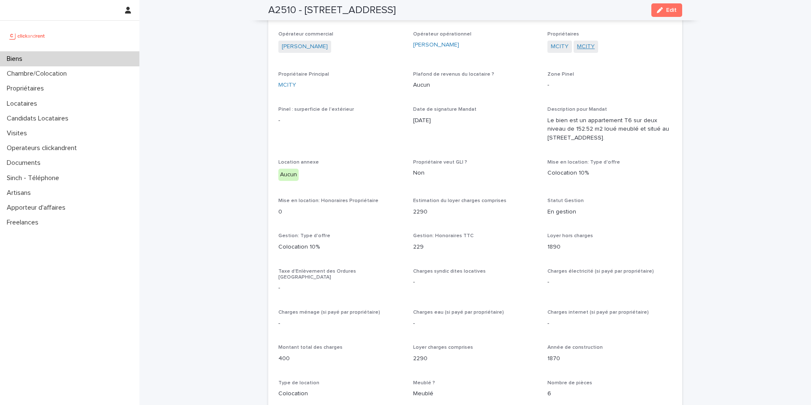
click at [590, 42] on link "MCITY" at bounding box center [586, 46] width 18 height 9
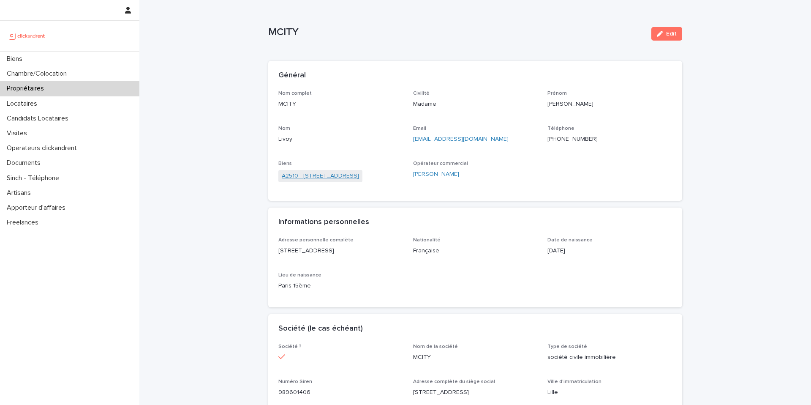
click at [337, 173] on link "A2510 - 51 rue Jacquard, Lille 59260" at bounding box center [320, 175] width 77 height 9
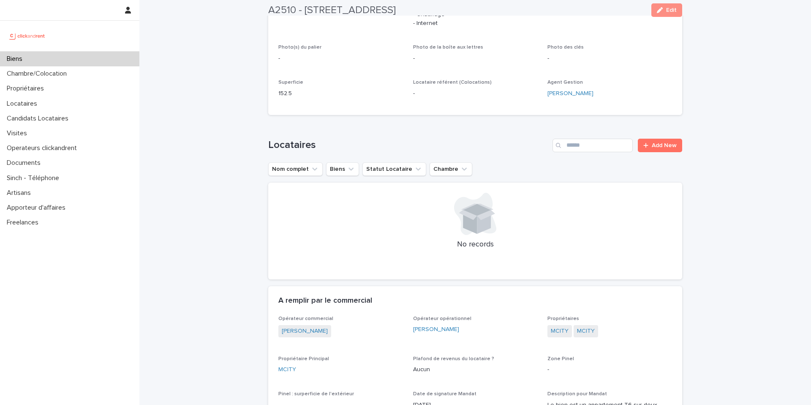
scroll to position [517, 0]
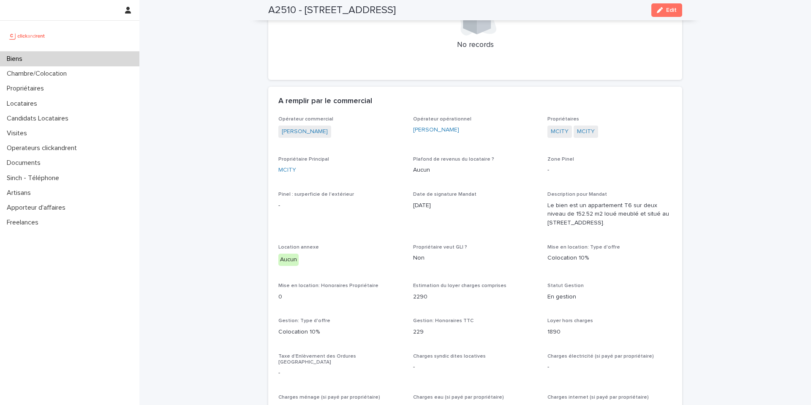
click at [586, 127] on span "MCITY" at bounding box center [586, 131] width 24 height 12
click at [585, 127] on link "MCITY" at bounding box center [586, 131] width 18 height 9
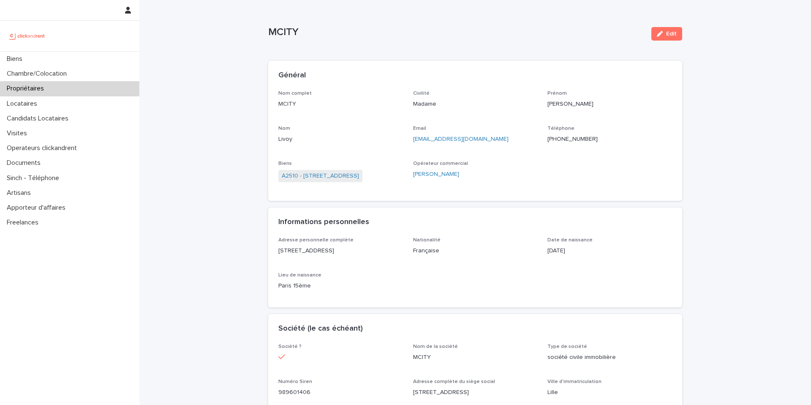
click at [314, 171] on span "A2510 - 51 rue Jacquard, Lille 59260" at bounding box center [320, 176] width 84 height 12
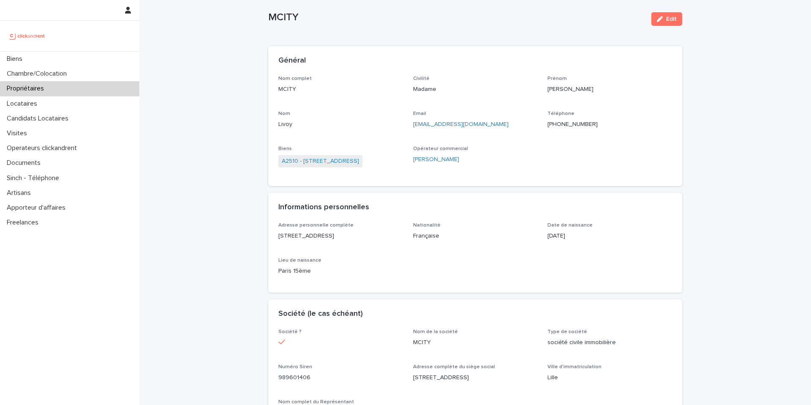
scroll to position [25, 0]
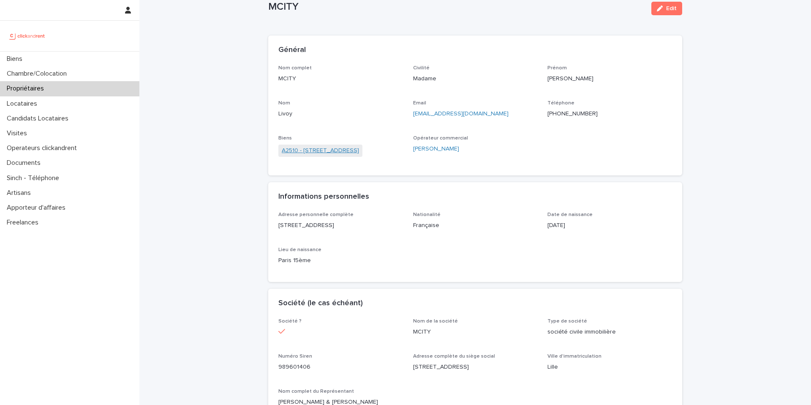
click at [349, 150] on link "A2510 - 51 rue Jacquard, Lille 59260" at bounding box center [320, 150] width 77 height 9
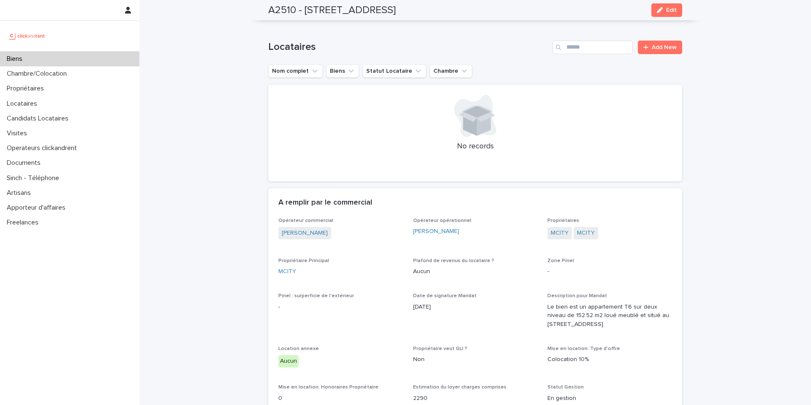
scroll to position [590, 0]
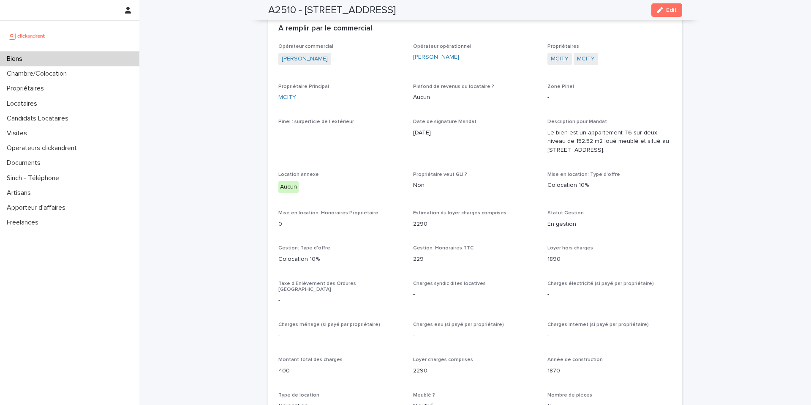
click at [560, 54] on link "MCITY" at bounding box center [560, 58] width 18 height 9
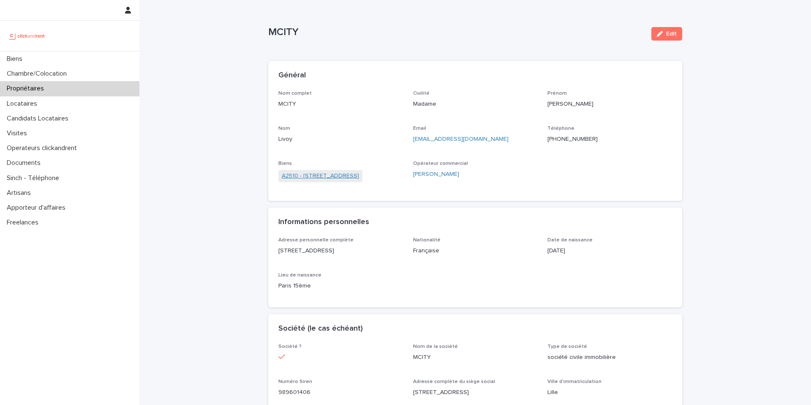
click at [334, 175] on link "A2510 - 51 rue Jacquard, Lille 59260" at bounding box center [320, 175] width 77 height 9
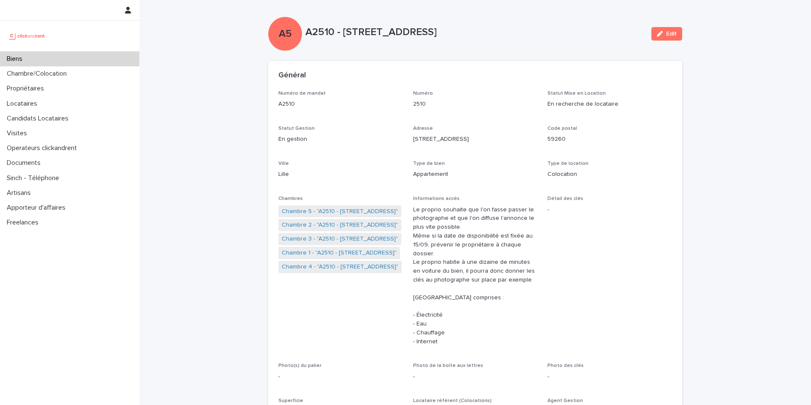
click at [102, 57] on div "Biens" at bounding box center [69, 59] width 139 height 15
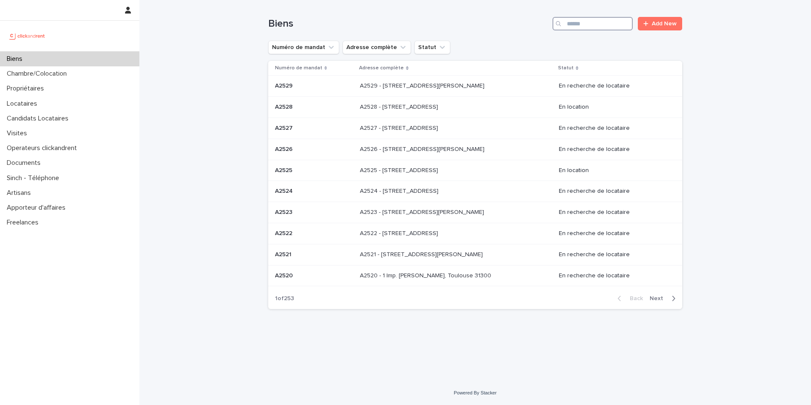
click at [594, 20] on input "Search" at bounding box center [592, 24] width 80 height 14
type input "*****"
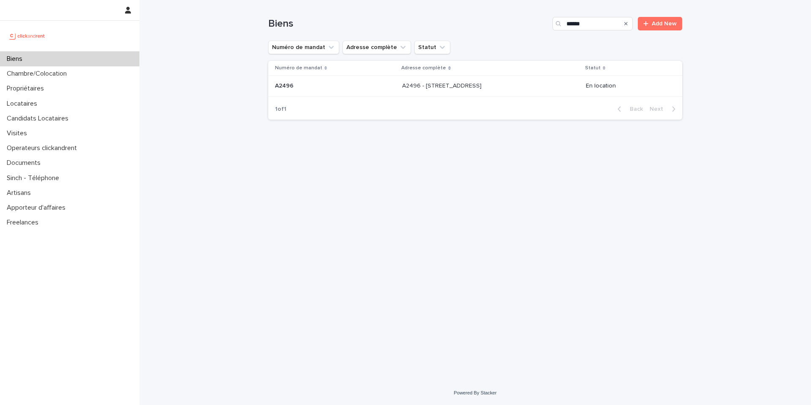
click at [457, 90] on div "A2496 - 85 rue de l'Ourcq, Paris 75019 A2496 - 85 rue de l'Ourcq, Paris 75019" at bounding box center [490, 86] width 177 height 14
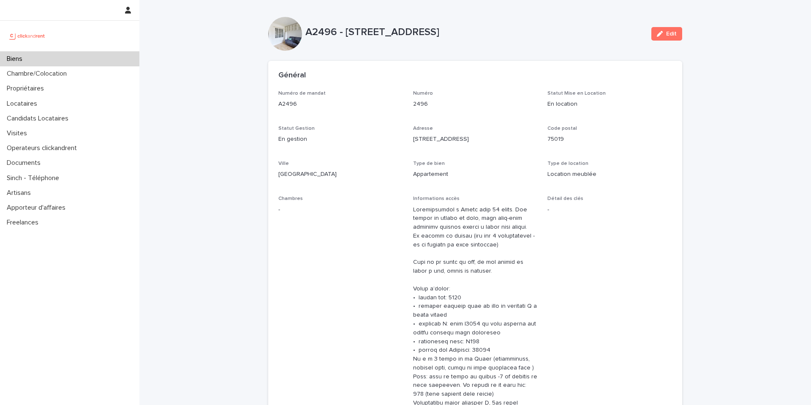
click at [81, 56] on div "Biens" at bounding box center [69, 59] width 139 height 15
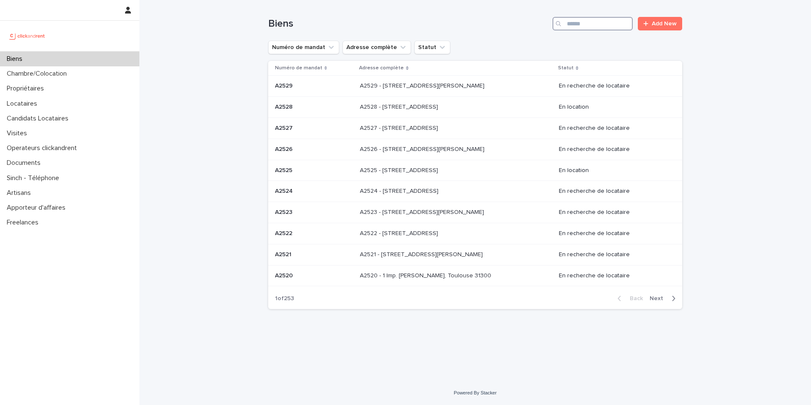
click at [593, 24] on input "Search" at bounding box center [592, 24] width 80 height 14
type input "*****"
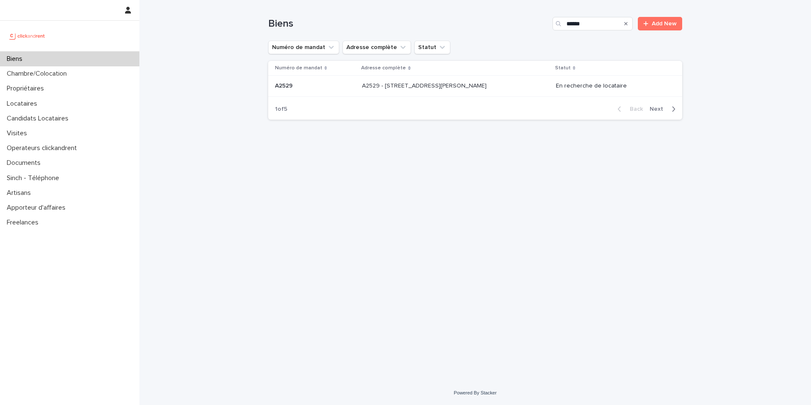
click at [449, 91] on div "A2529 - 14 rue Honoré de Balzac, Garges-lès-Gonesse 95140 A2529 - 14 rue Honoré…" at bounding box center [455, 86] width 187 height 14
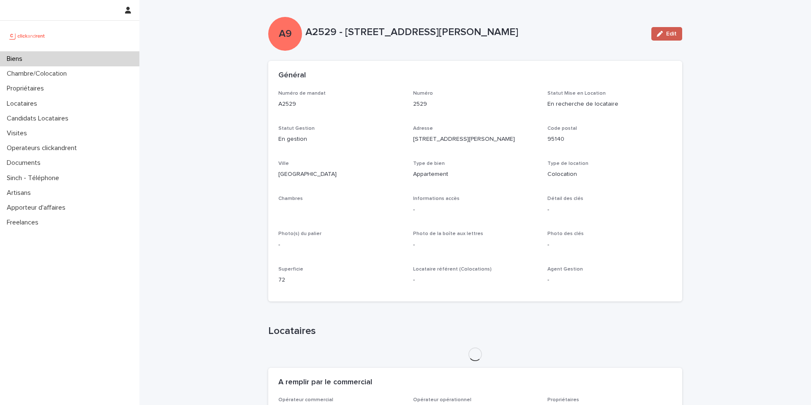
click at [667, 35] on span "Edit" at bounding box center [671, 34] width 11 height 6
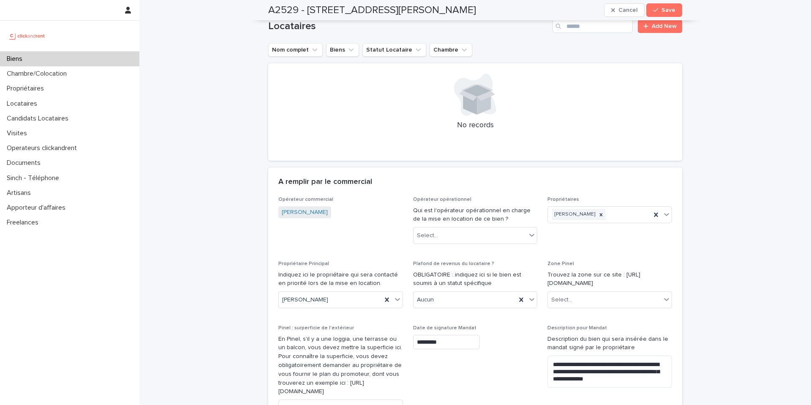
scroll to position [564, 0]
click at [493, 228] on div "Select..." at bounding box center [470, 233] width 113 height 14
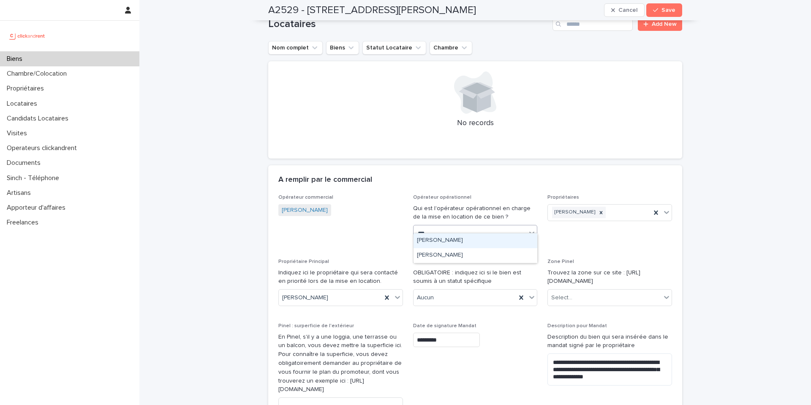
type input "****"
click at [469, 241] on div "Sarah Ntimasieme" at bounding box center [476, 240] width 124 height 15
click at [669, 10] on span "Save" at bounding box center [668, 10] width 14 height 6
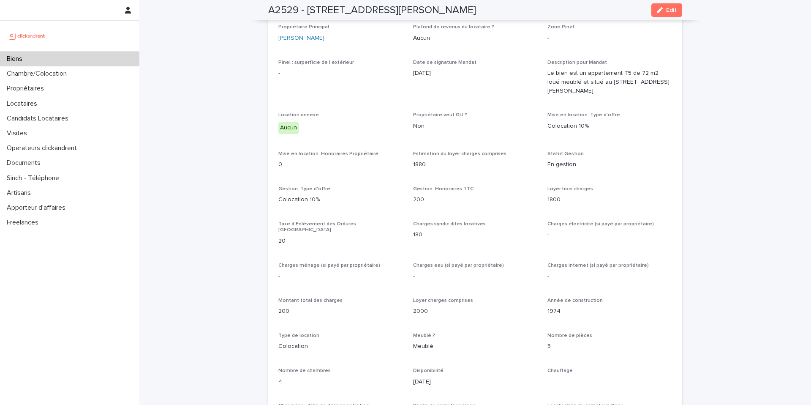
click at [102, 60] on div "Biens" at bounding box center [69, 59] width 139 height 15
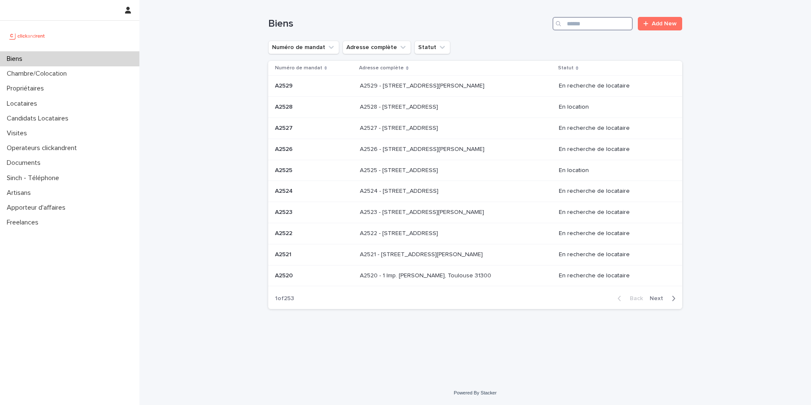
click at [591, 26] on input "Search" at bounding box center [592, 24] width 80 height 14
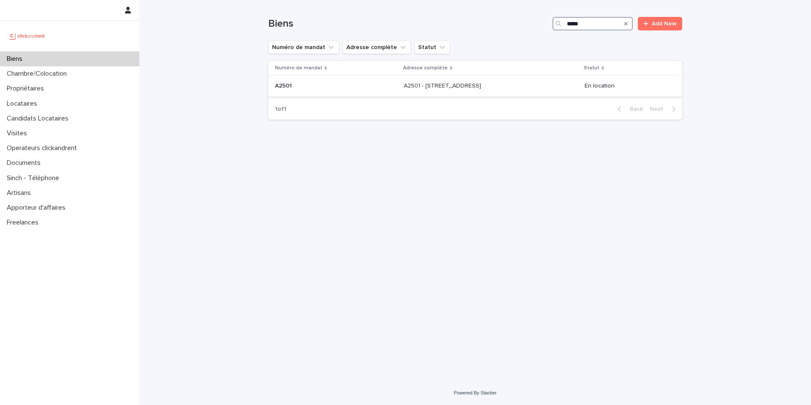
type input "*****"
click at [479, 86] on p "A2501 - 45 Grande rue Saint-Michel, Toulouse 31400" at bounding box center [443, 85] width 79 height 9
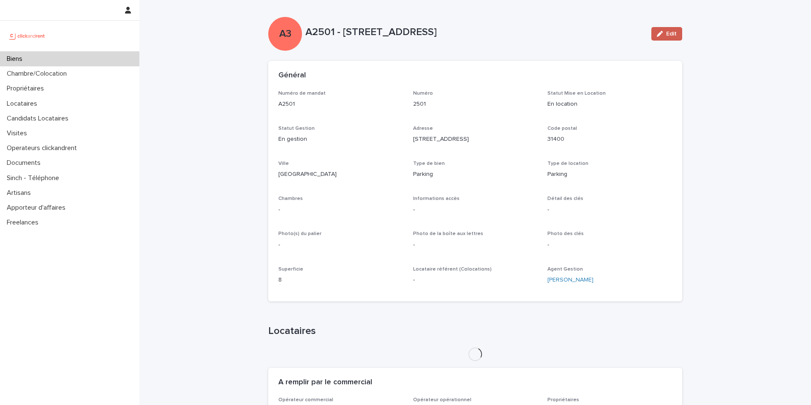
click at [673, 34] on span "Edit" at bounding box center [671, 34] width 11 height 6
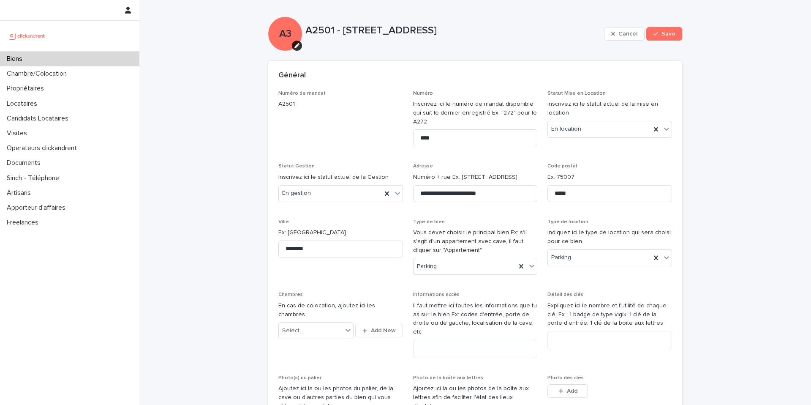
scroll to position [472, 0]
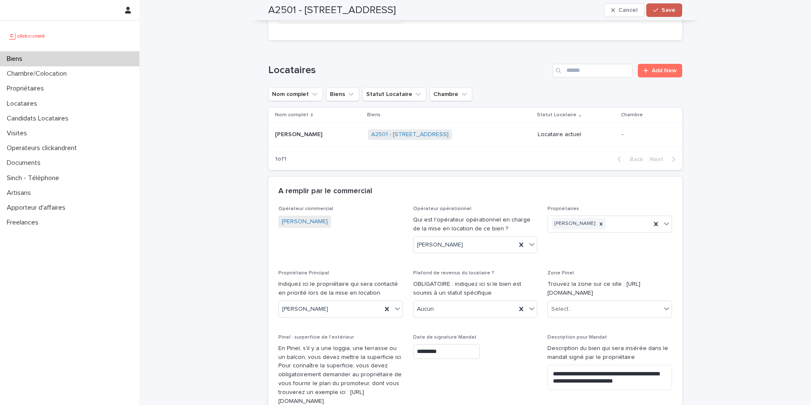
click at [661, 13] on button "Save" at bounding box center [664, 10] width 36 height 14
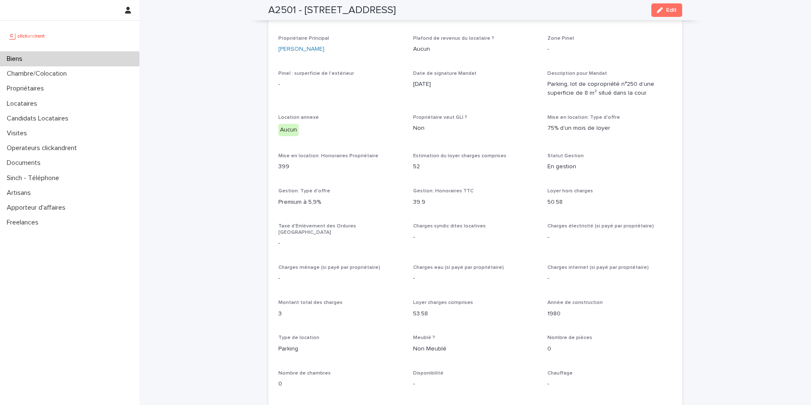
click at [98, 57] on div "Biens" at bounding box center [69, 59] width 139 height 15
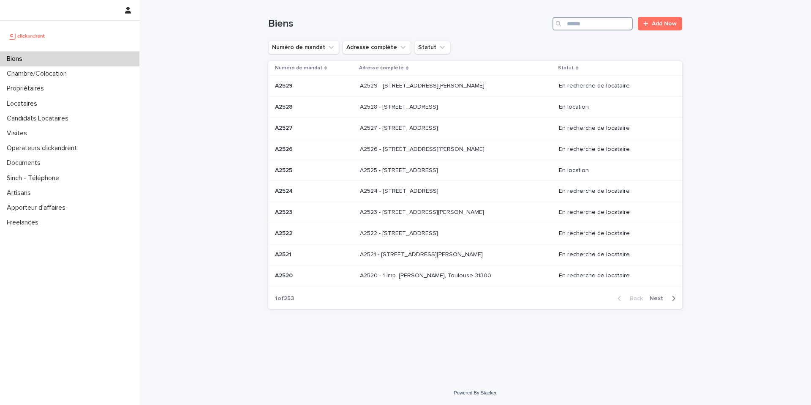
click at [574, 27] on input "Search" at bounding box center [592, 24] width 80 height 14
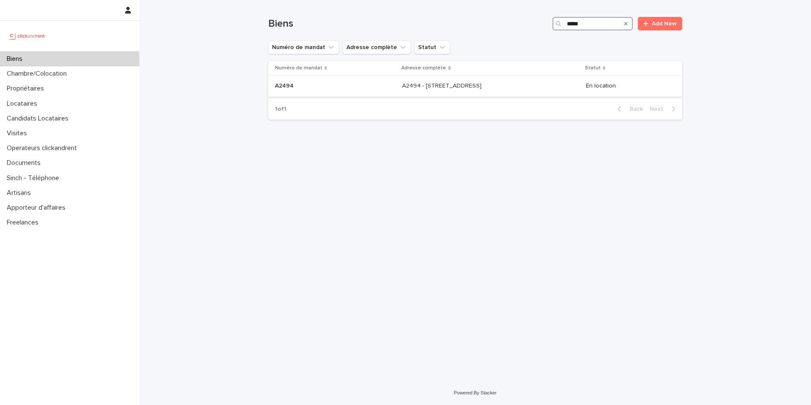
type input "*****"
click at [483, 86] on p "A2494 - 67 rue Danjou, Boulogne-Billancourt 92100" at bounding box center [442, 85] width 81 height 9
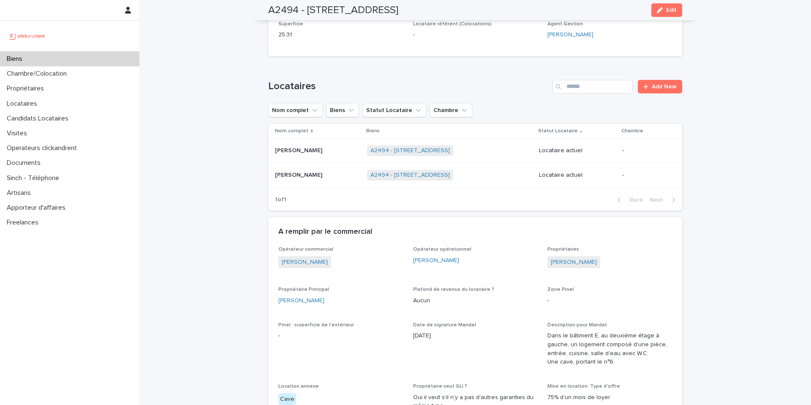
scroll to position [245, 0]
click at [91, 103] on div "Locataires" at bounding box center [69, 103] width 139 height 15
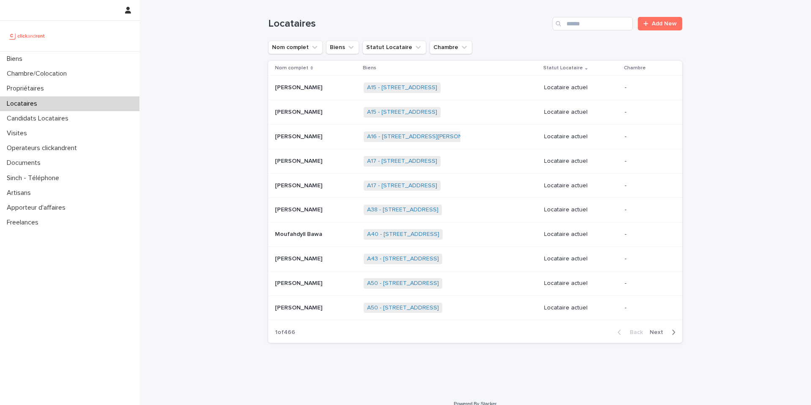
click at [558, 30] on div "Search" at bounding box center [559, 24] width 14 height 14
click at [573, 26] on input "Search" at bounding box center [592, 24] width 80 height 14
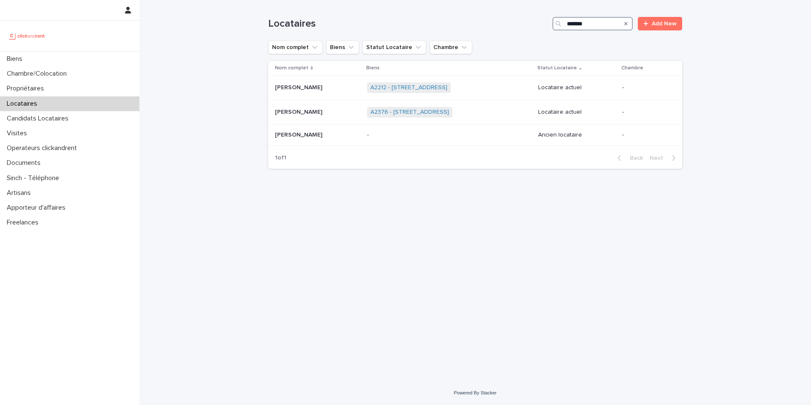
type input "*******"
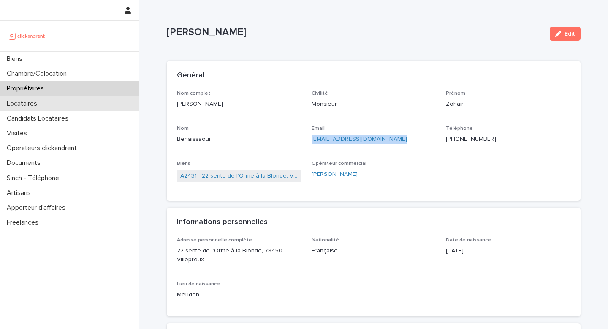
click at [88, 102] on div "Locataires" at bounding box center [69, 103] width 139 height 15
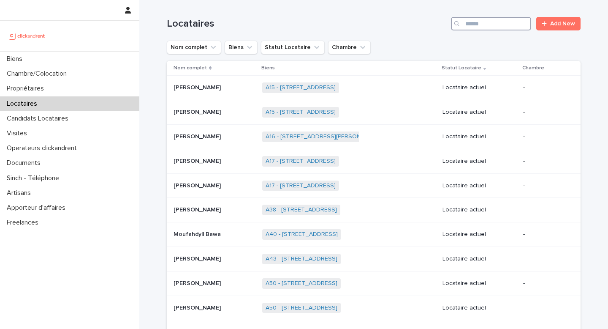
click at [476, 19] on input "Search" at bounding box center [491, 24] width 80 height 14
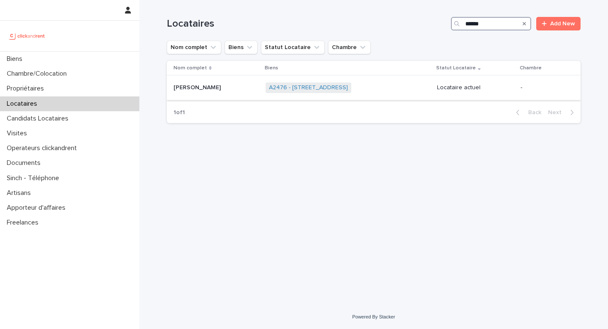
type input "*****"
click at [212, 91] on p at bounding box center [216, 87] width 85 height 7
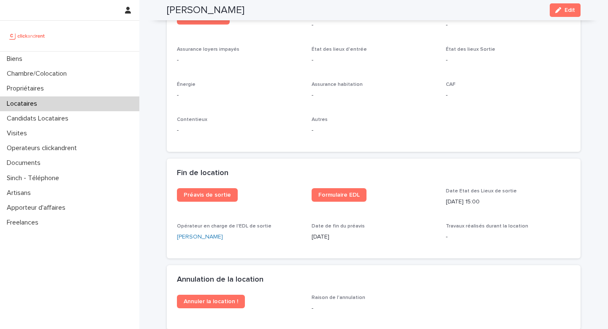
scroll to position [952, 0]
click at [338, 196] on span "Formulaire EDL" at bounding box center [338, 194] width 41 height 6
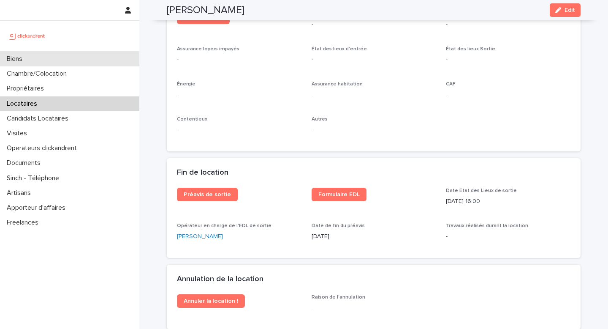
click at [113, 59] on div "Biens" at bounding box center [69, 59] width 139 height 15
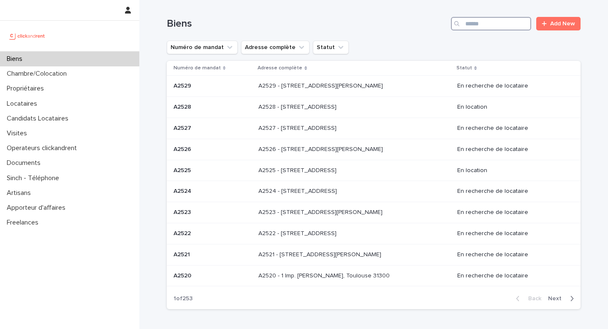
click at [476, 24] on input "Search" at bounding box center [491, 24] width 80 height 14
type input "*****"
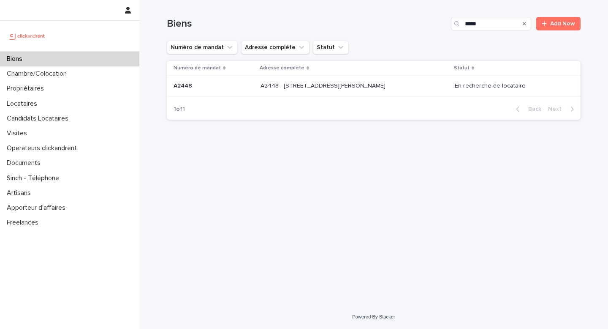
click at [379, 90] on div "A2448 - [STREET_ADDRESS][PERSON_NAME] - [STREET_ADDRESS][PERSON_NAME]" at bounding box center [355, 86] width 188 height 14
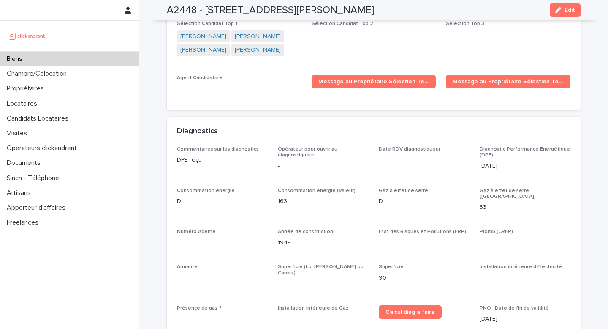
scroll to position [2634, 0]
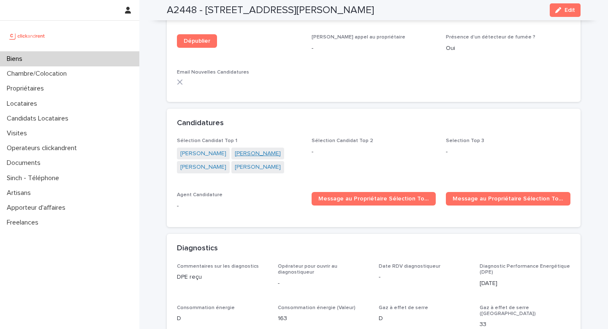
click at [235, 149] on link "[PERSON_NAME]" at bounding box center [258, 153] width 46 height 9
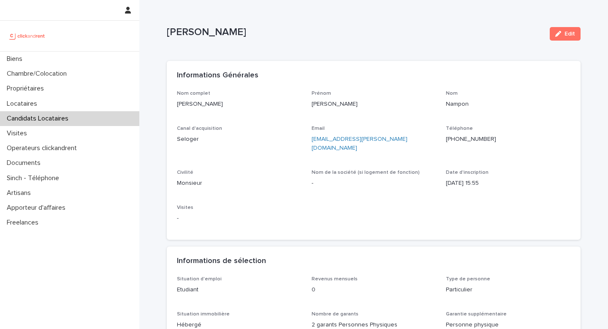
click at [467, 141] on ringoverc2c-number-84e06f14122c "[PHONE_NUMBER]" at bounding box center [471, 139] width 50 height 6
drag, startPoint x: 234, startPoint y: 103, endPoint x: 174, endPoint y: 105, distance: 60.8
click at [174, 105] on div "Nom complet [PERSON_NAME] Prénom [PERSON_NAME] Canal d'acquisition Seloger Emai…" at bounding box center [374, 165] width 414 height 150
copy p "[PERSON_NAME]"
drag, startPoint x: 504, startPoint y: 139, endPoint x: 454, endPoint y: 139, distance: 50.7
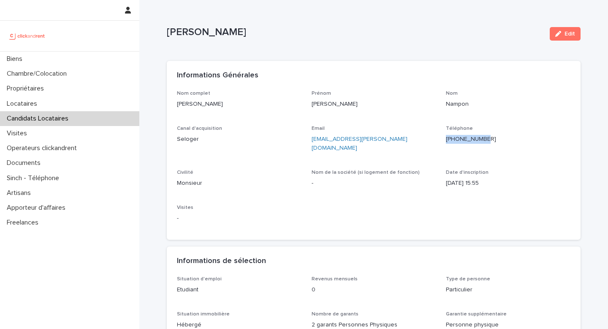
click at [454, 139] on p "[PHONE_NUMBER]" at bounding box center [508, 139] width 125 height 9
copy ringoverc2c-number-84e06f14122c "[PHONE_NUMBER]"
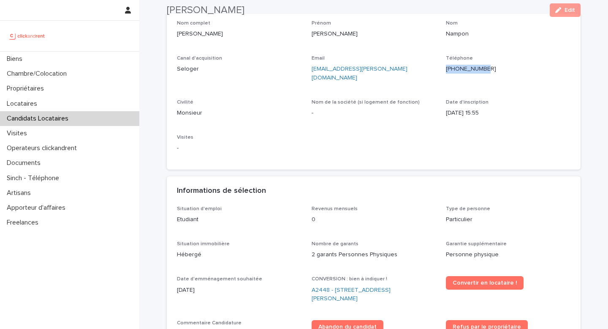
scroll to position [75, 0]
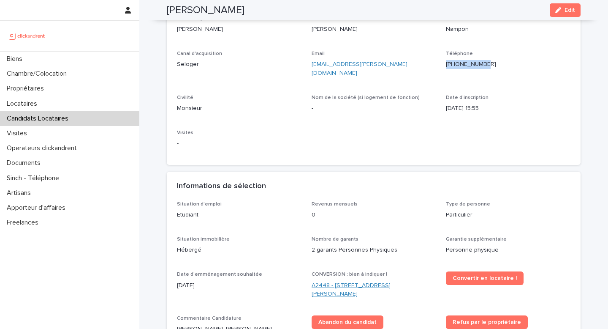
click at [354, 281] on link "A2448 - [STREET_ADDRESS][PERSON_NAME]" at bounding box center [374, 290] width 125 height 18
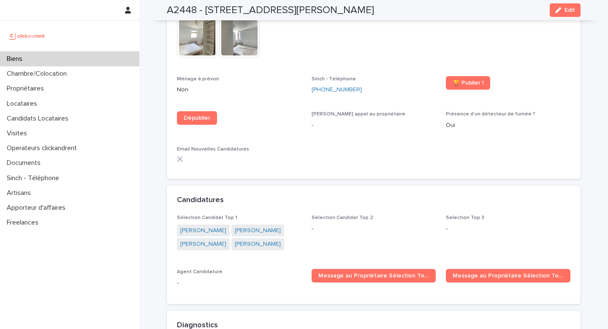
scroll to position [2636, 0]
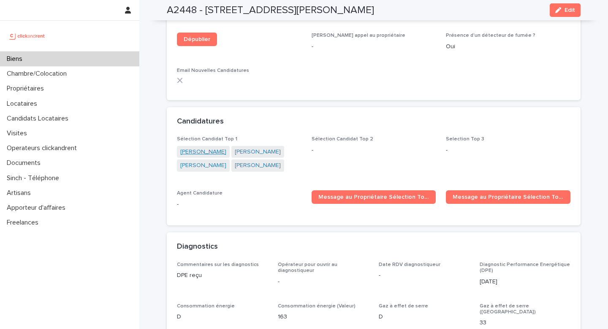
click at [206, 147] on link "[PERSON_NAME]" at bounding box center [203, 151] width 46 height 9
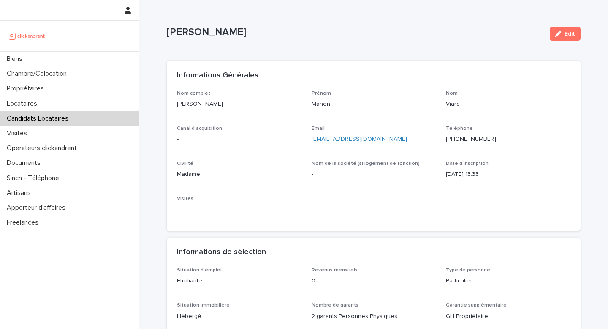
click at [469, 136] on ringoverc2c-number-84e06f14122c "[PHONE_NUMBER]" at bounding box center [471, 139] width 50 height 6
drag, startPoint x: 229, startPoint y: 113, endPoint x: 174, endPoint y: 107, distance: 55.2
click at [174, 107] on div "Nom complet [PERSON_NAME] Prénom Manon Nom Viard Canal d'acquisition - Email [E…" at bounding box center [374, 160] width 414 height 141
copy p "[PERSON_NAME]"
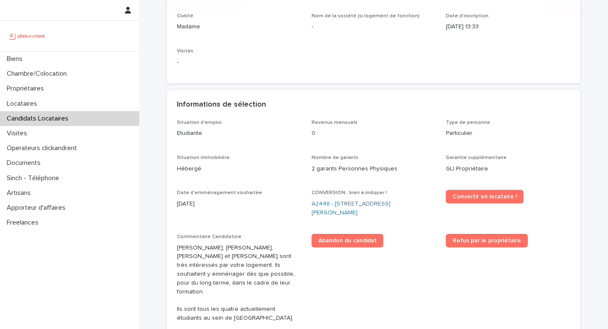
scroll to position [148, 0]
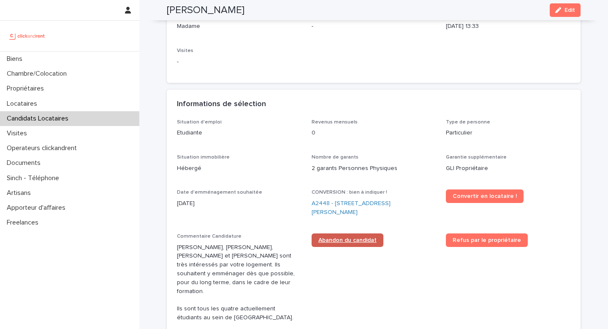
click at [356, 237] on span "Abandon du candidat" at bounding box center [347, 240] width 58 height 6
click at [343, 201] on link "A2448 - [STREET_ADDRESS][PERSON_NAME]" at bounding box center [374, 208] width 125 height 18
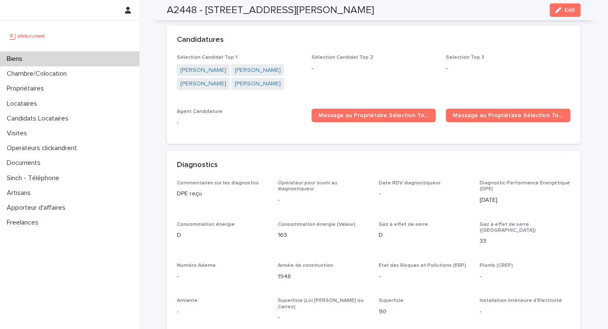
scroll to position [2640, 0]
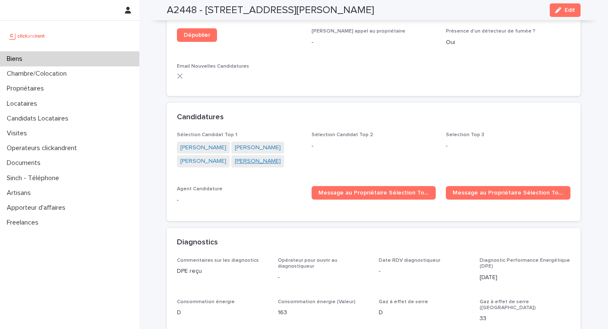
click at [247, 157] on link "[PERSON_NAME]" at bounding box center [258, 161] width 46 height 9
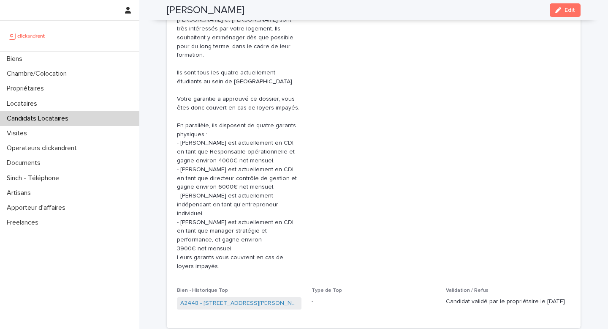
scroll to position [282, 0]
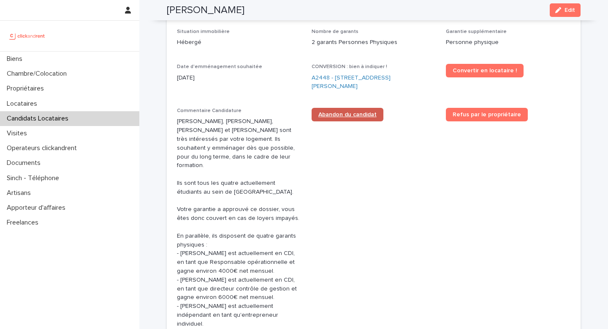
click at [346, 112] on span "Abandon du candidat" at bounding box center [347, 115] width 58 height 6
click at [347, 73] on link "A2448 - [STREET_ADDRESS][PERSON_NAME]" at bounding box center [374, 82] width 125 height 18
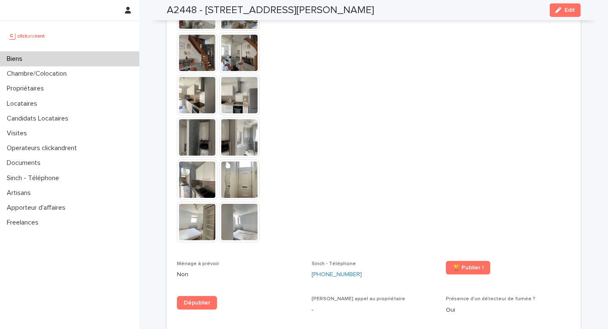
scroll to position [2607, 0]
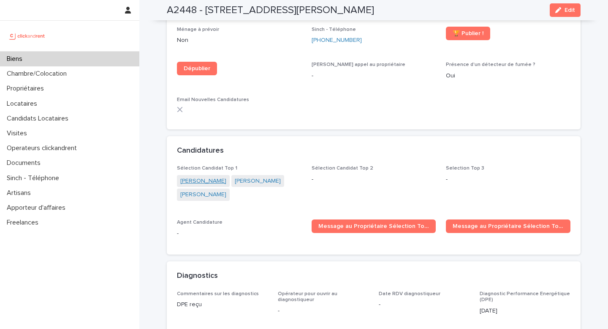
click at [210, 177] on link "[PERSON_NAME]" at bounding box center [203, 181] width 46 height 9
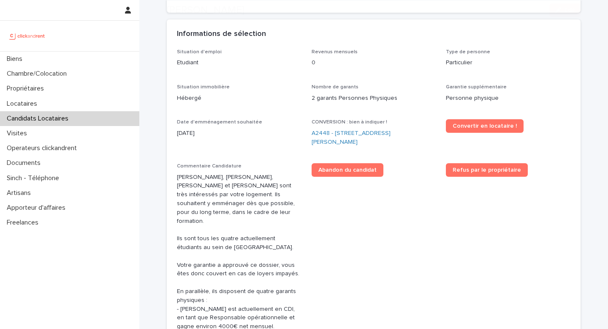
scroll to position [279, 0]
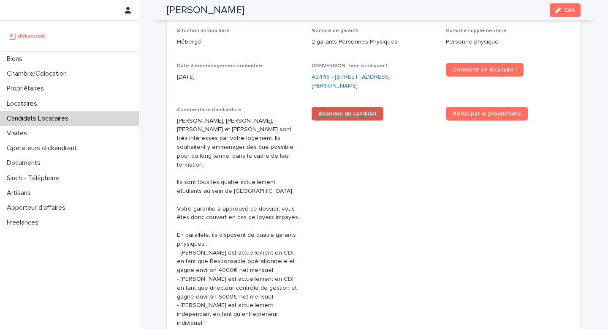
click at [340, 108] on link "Abandon du candidat" at bounding box center [348, 114] width 72 height 14
click at [329, 80] on link "A2448 - [STREET_ADDRESS][PERSON_NAME]" at bounding box center [374, 82] width 125 height 18
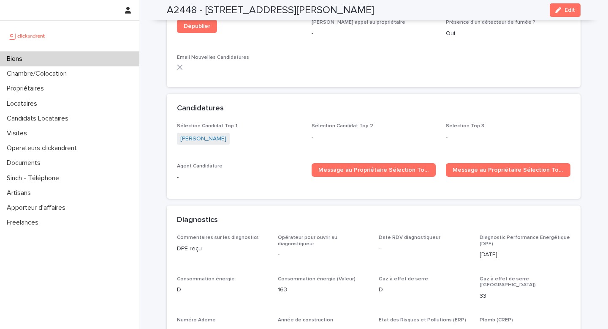
scroll to position [2633, 0]
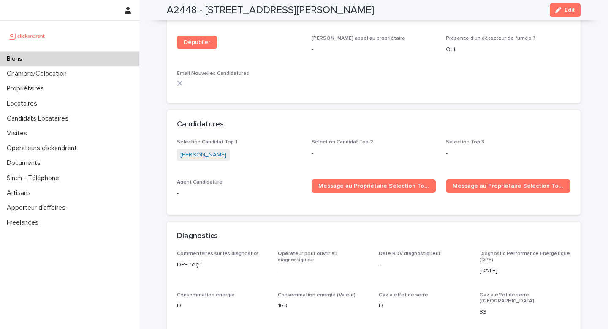
click at [220, 150] on link "[PERSON_NAME]" at bounding box center [203, 154] width 46 height 9
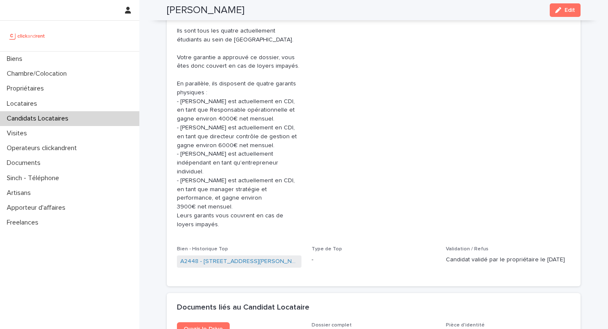
scroll to position [250, 0]
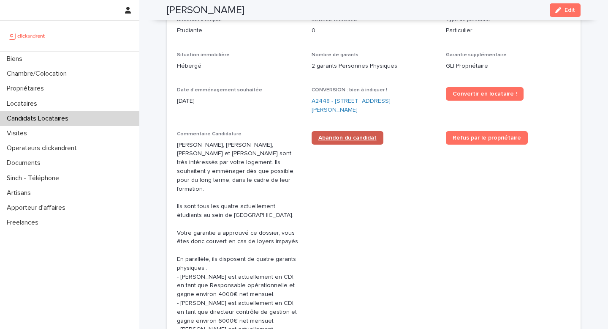
click at [358, 135] on span "Abandon du candidat" at bounding box center [347, 138] width 58 height 6
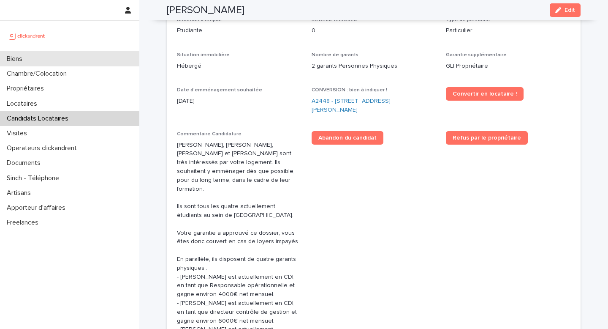
click at [116, 57] on div "Biens" at bounding box center [69, 59] width 139 height 15
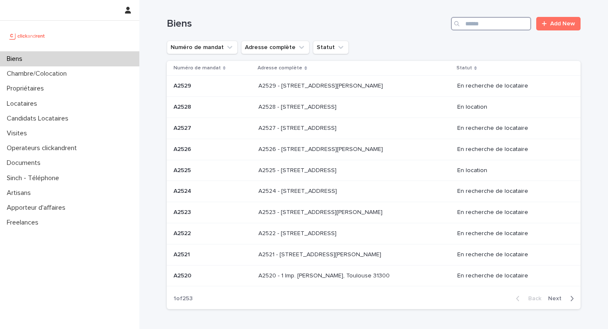
click at [489, 27] on input "Search" at bounding box center [491, 24] width 80 height 14
type input "*****"
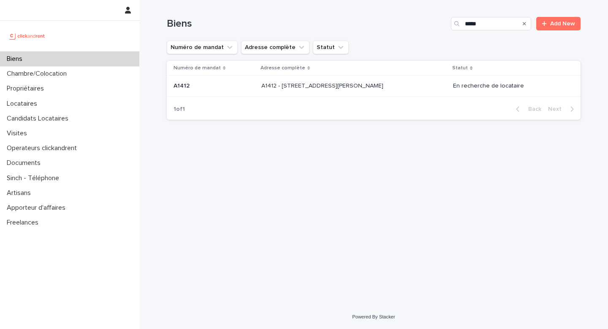
click at [376, 85] on p "A1412 - [STREET_ADDRESS][PERSON_NAME]" at bounding box center [323, 85] width 124 height 9
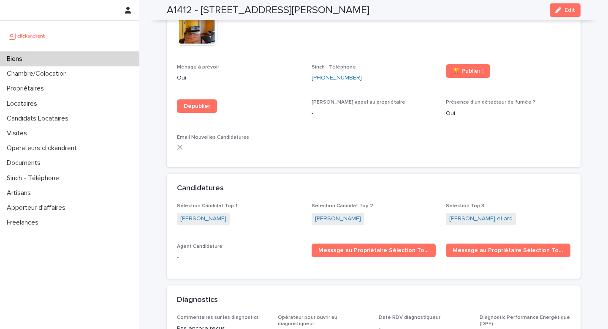
scroll to position [2493, 0]
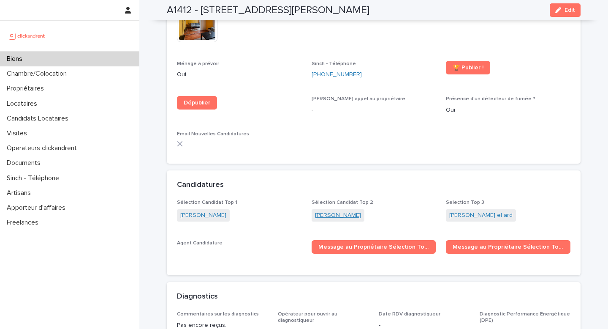
click at [335, 211] on link "[PERSON_NAME]" at bounding box center [338, 215] width 46 height 9
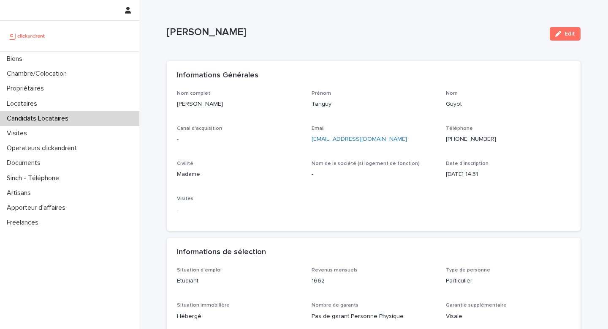
click at [481, 137] on ringoverc2c-number-84e06f14122c "[PHONE_NUMBER]" at bounding box center [471, 139] width 50 height 6
drag, startPoint x: 228, startPoint y: 101, endPoint x: 175, endPoint y: 106, distance: 52.6
click at [175, 106] on div "Nom complet [PERSON_NAME] Nom Guyot Canal d'acquisition - Email [EMAIL_ADDRESS]…" at bounding box center [374, 160] width 414 height 141
copy p "[PERSON_NAME]"
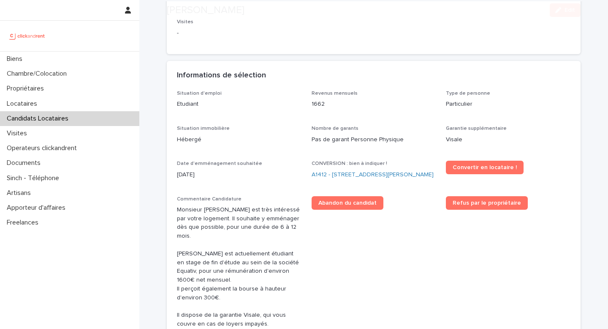
scroll to position [259, 0]
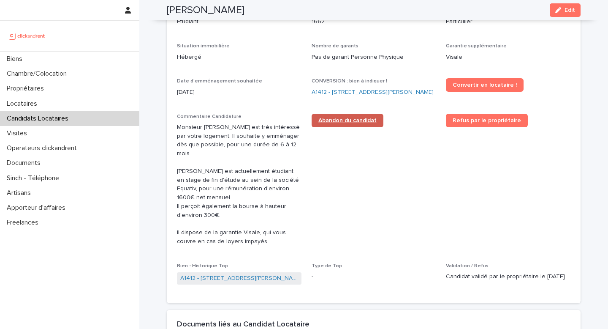
click at [335, 123] on span "Abandon du candidat" at bounding box center [347, 120] width 58 height 6
click at [314, 93] on link "A1412 - [STREET_ADDRESS][PERSON_NAME]" at bounding box center [373, 92] width 122 height 9
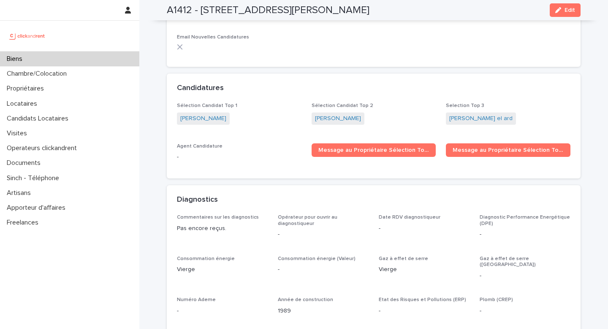
scroll to position [2604, 0]
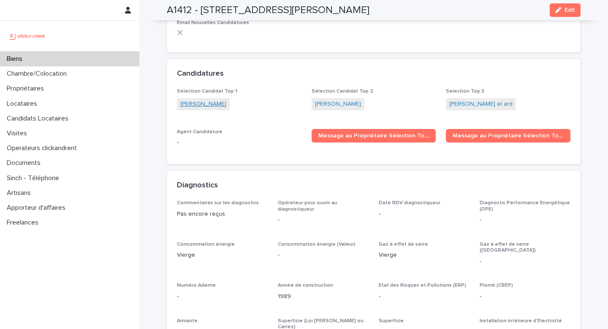
click at [210, 100] on link "[PERSON_NAME]" at bounding box center [203, 104] width 46 height 9
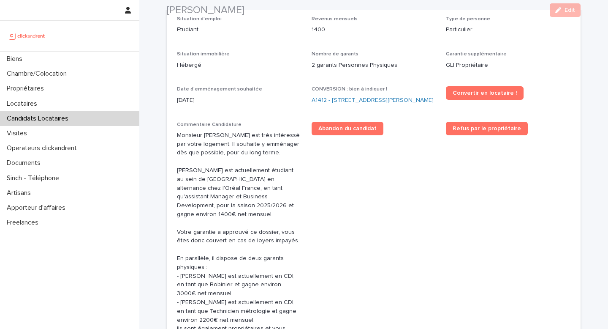
scroll to position [313, 0]
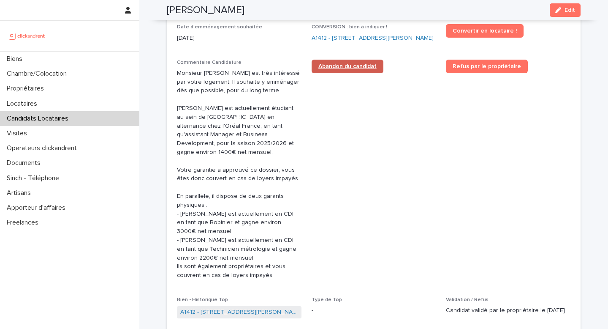
click at [351, 73] on link "Abandon du candidat" at bounding box center [348, 67] width 72 height 14
click at [335, 43] on link "A1412 - [STREET_ADDRESS][PERSON_NAME]" at bounding box center [373, 38] width 122 height 9
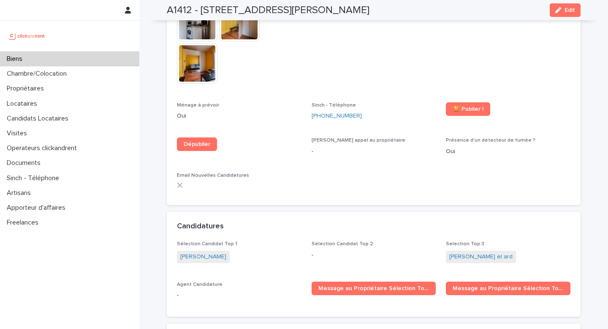
scroll to position [2487, 0]
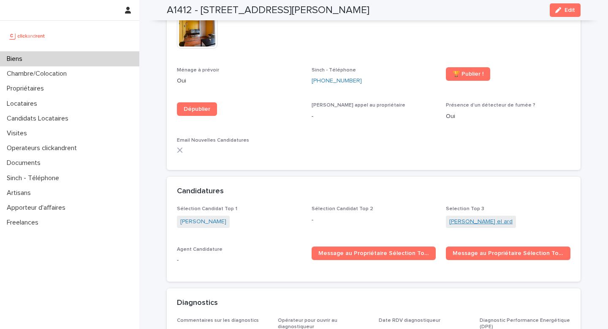
click at [463, 217] on link "[PERSON_NAME] el ard" at bounding box center [480, 221] width 63 height 9
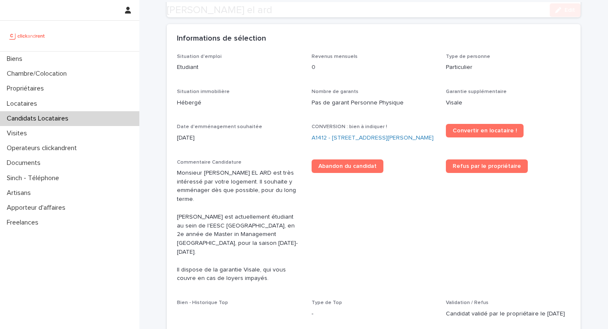
scroll to position [214, 0]
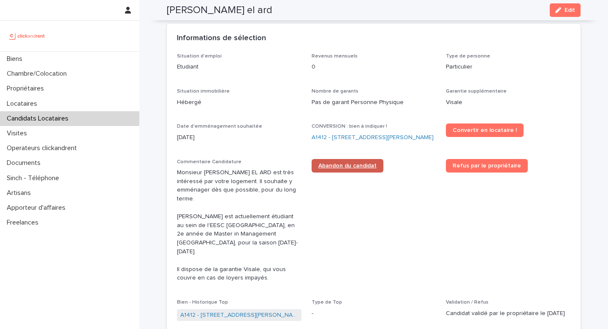
click at [346, 169] on span "Abandon du candidat" at bounding box center [347, 166] width 58 height 6
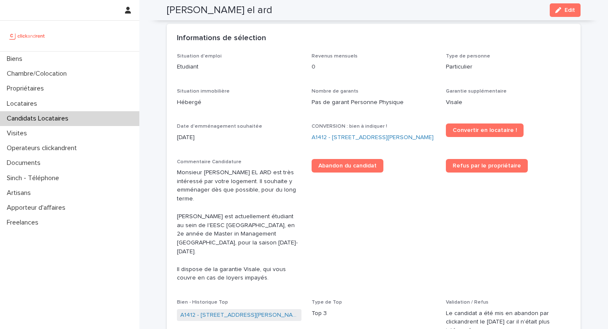
scroll to position [218, 0]
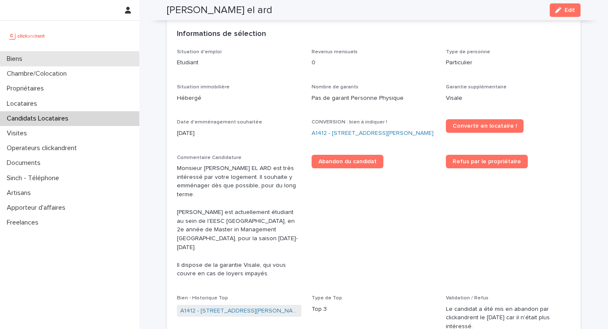
click at [84, 52] on div "Biens" at bounding box center [69, 59] width 139 height 15
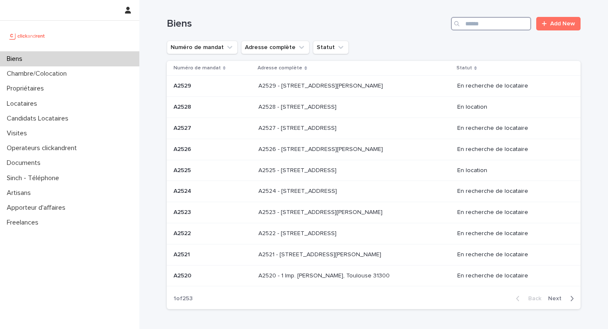
click at [473, 28] on input "Search" at bounding box center [491, 24] width 80 height 14
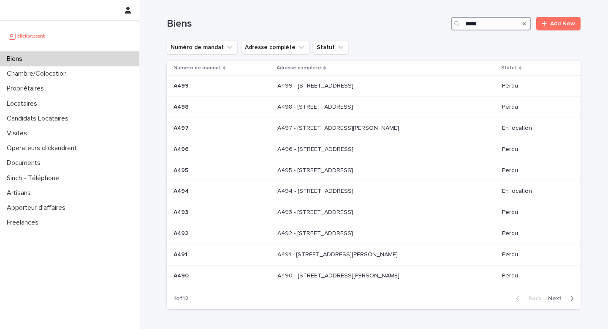
type input "****"
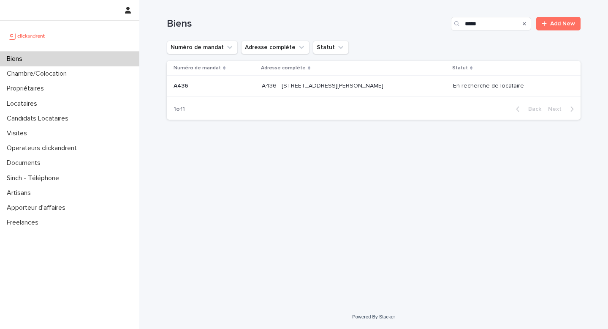
click at [341, 92] on div "A436 - [STREET_ADDRESS][PERSON_NAME] - [STREET_ADDRESS][PERSON_NAME]" at bounding box center [354, 86] width 185 height 14
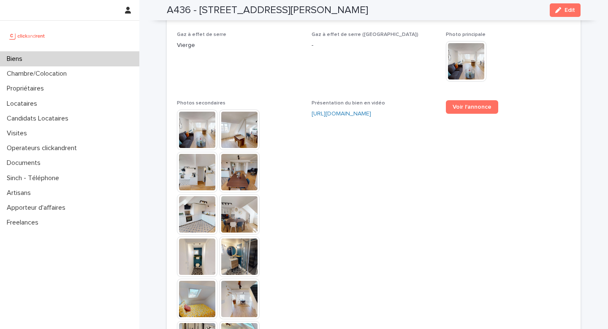
scroll to position [2763, 0]
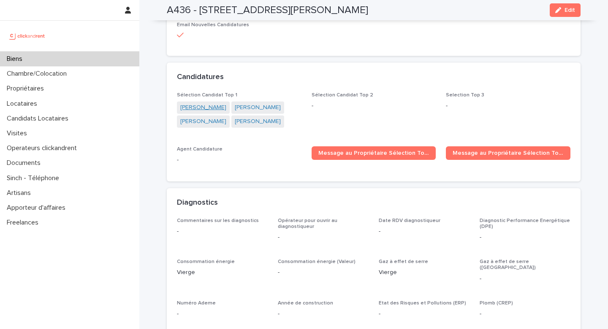
click at [195, 103] on link "[PERSON_NAME]" at bounding box center [203, 107] width 46 height 9
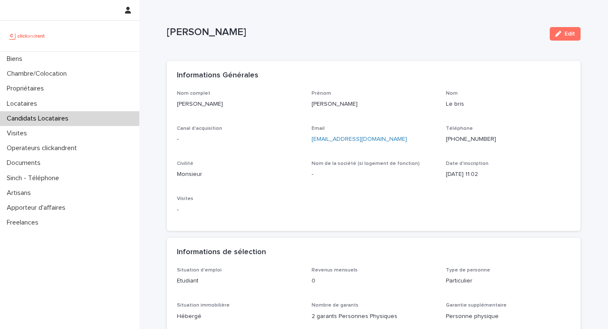
click at [481, 137] on ringoverc2c-number-84e06f14122c "[PHONE_NUMBER]" at bounding box center [471, 139] width 50 height 6
drag, startPoint x: 210, startPoint y: 101, endPoint x: 176, endPoint y: 104, distance: 34.4
click at [176, 104] on div "Nom complet Alan Le bris Prénom Alan Nom Le bris Canal d'acquisition - Email al…" at bounding box center [374, 160] width 414 height 141
copy p "Alan Le bris"
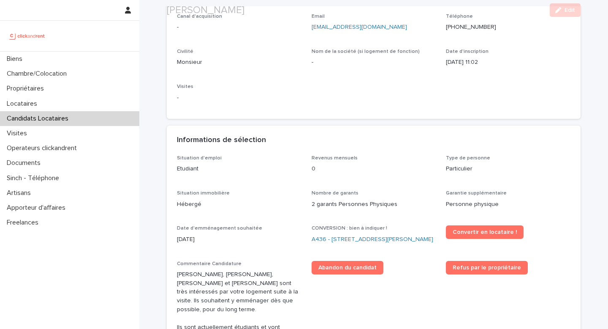
scroll to position [129, 0]
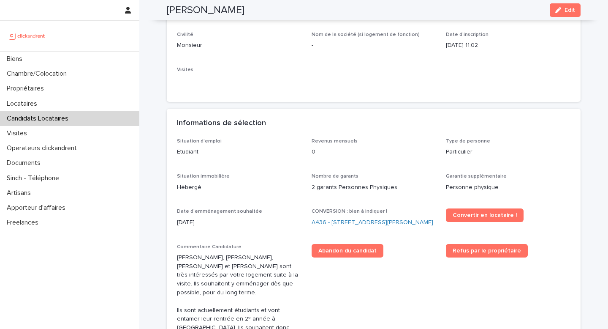
click at [342, 227] on div "CONVERSION : bien à indiquer ! A436 - 18 Rue Armand Carrel, Rouen 76000" at bounding box center [374, 220] width 125 height 25
click at [342, 226] on link "A436 - 18 Rue Armand Carrel, Rouen 76000" at bounding box center [373, 222] width 122 height 9
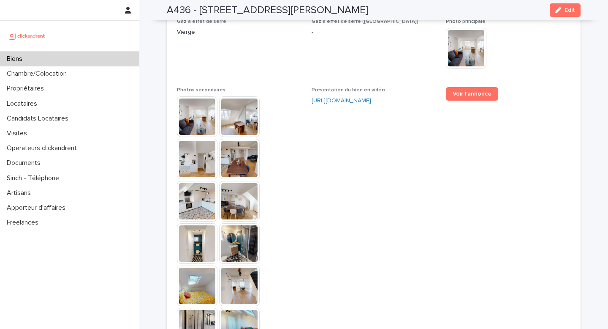
scroll to position [2563, 0]
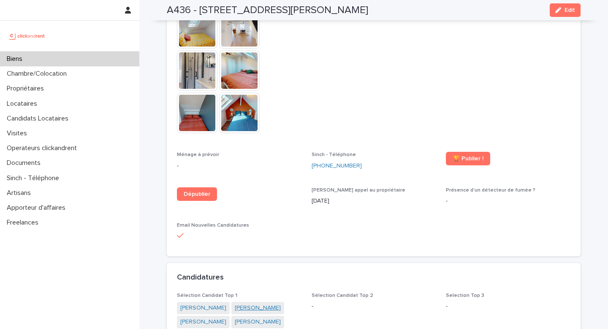
click at [248, 303] on link "William LAPEYRADE" at bounding box center [258, 307] width 46 height 9
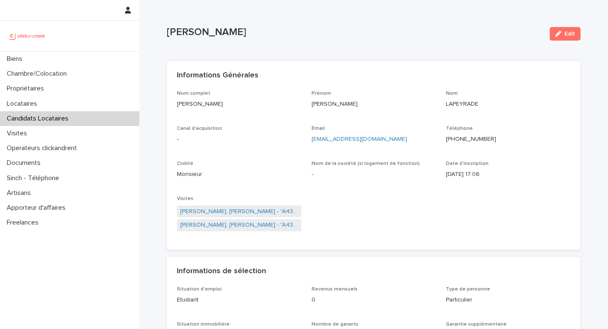
click at [478, 137] on ringoverc2c-number-84e06f14122c "+33783999469" at bounding box center [471, 139] width 50 height 6
drag, startPoint x: 244, startPoint y: 106, endPoint x: 174, endPoint y: 105, distance: 70.1
click at [174, 105] on div "Nom complet William LAPEYRADE Prénom William Nom LAPEYRADE Canal d'acquisition …" at bounding box center [374, 170] width 414 height 160
copy p "William LAPEYRADE"
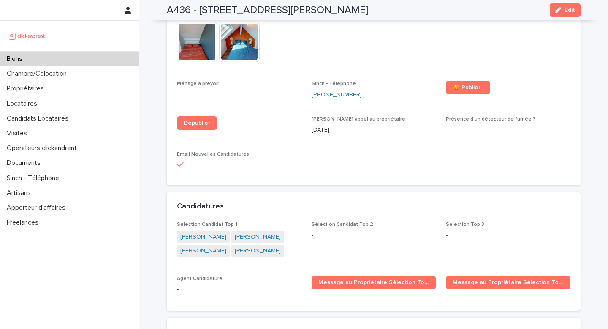
scroll to position [2634, 0]
click at [205, 246] on link "Nicolas Moreschi" at bounding box center [203, 250] width 46 height 9
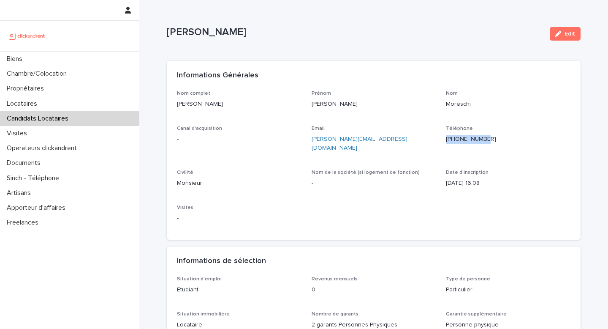
drag, startPoint x: 503, startPoint y: 143, endPoint x: 454, endPoint y: 140, distance: 49.9
click at [454, 140] on p "+33616177080" at bounding box center [508, 139] width 125 height 9
copy ringoverc2c-number-84e06f14122c "+33616177080"
drag, startPoint x: 243, startPoint y: 103, endPoint x: 173, endPoint y: 103, distance: 69.7
click at [173, 103] on div "Nom complet Nicolas Moreschi Prénom Nicolas Nom Moreschi Canal d'acquisition - …" at bounding box center [374, 165] width 414 height 150
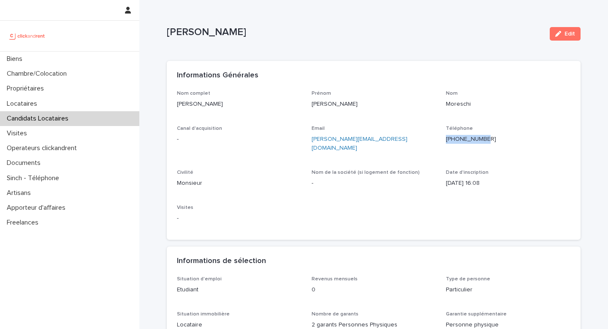
copy p "Nicolas Moreschi"
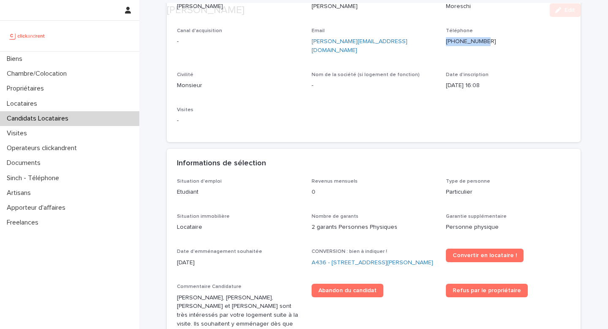
scroll to position [105, 0]
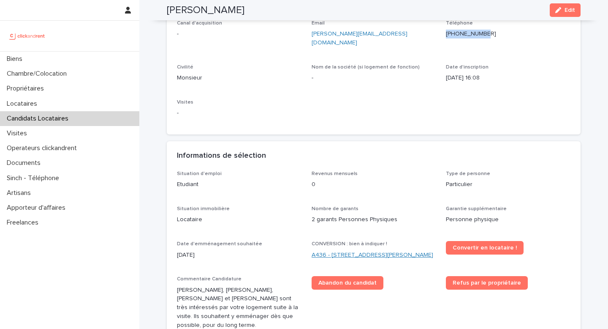
click at [351, 250] on link "A436 - 18 Rue Armand Carrel, Rouen 76000" at bounding box center [373, 254] width 122 height 9
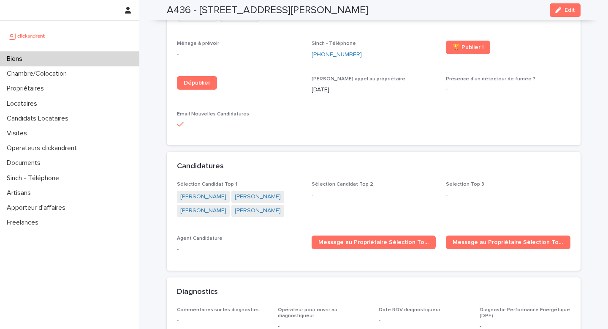
scroll to position [2741, 0]
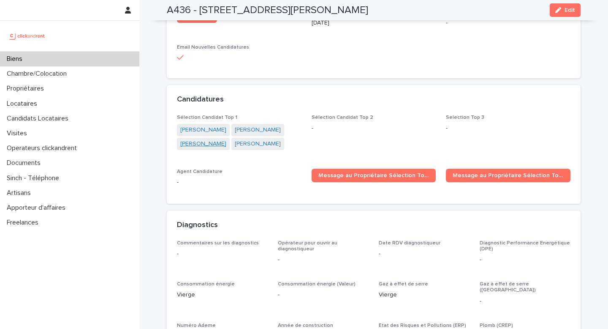
click at [213, 139] on link "François-charles De haro" at bounding box center [203, 143] width 46 height 9
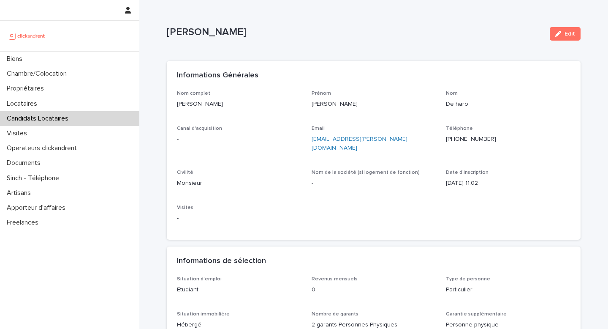
click at [483, 138] on ringoverc2c-number-84e06f14122c "+33622988318" at bounding box center [471, 139] width 50 height 6
drag, startPoint x: 261, startPoint y: 101, endPoint x: 174, endPoint y: 106, distance: 87.1
click at [174, 106] on div "Nom complet François-charles De haro Prénom François-charles Nom De haro Canal …" at bounding box center [374, 165] width 414 height 150
copy p "François-charles De haro"
click at [76, 62] on div "Biens" at bounding box center [69, 59] width 139 height 15
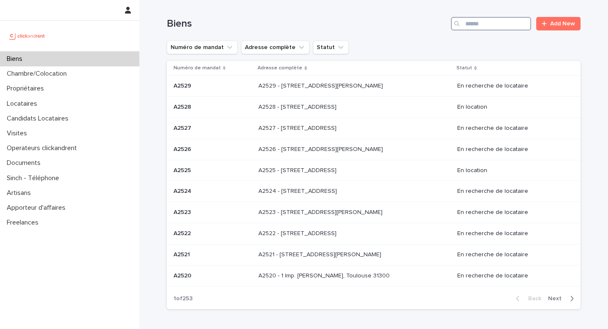
click at [477, 22] on input "Search" at bounding box center [491, 24] width 80 height 14
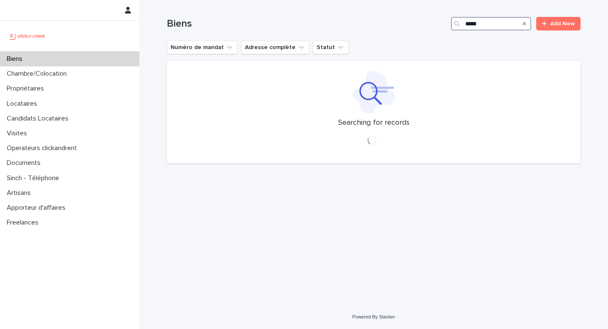
type input "*****"
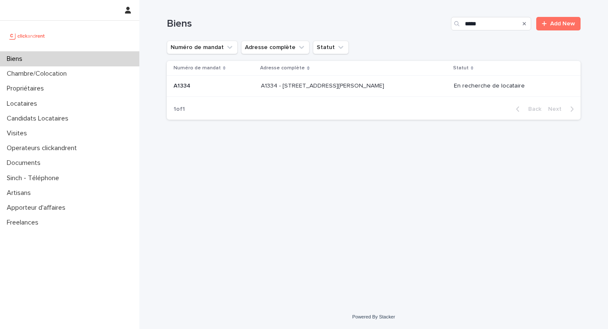
click at [373, 85] on p "A1334 - [STREET_ADDRESS][PERSON_NAME]" at bounding box center [323, 85] width 125 height 9
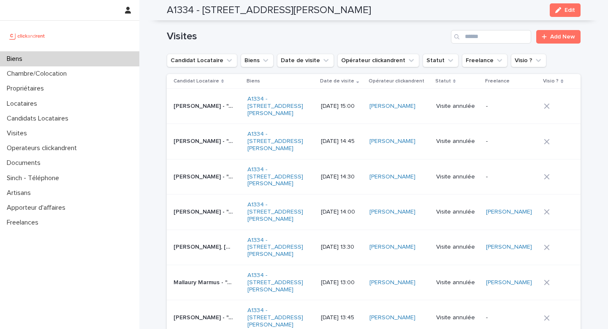
scroll to position [3294, 0]
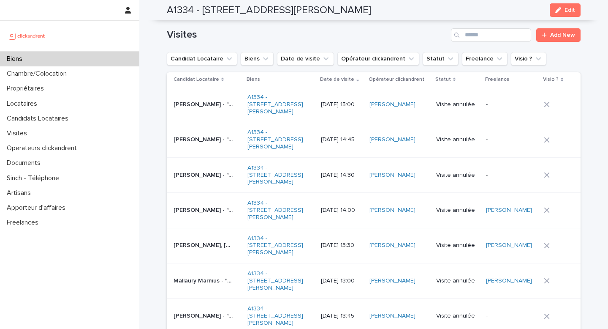
click at [201, 274] on div "Mallaury Marmus - "A1334 - 38 rue Charles Perrault, Montpellier 34000" Mallaury…" at bounding box center [207, 281] width 67 height 14
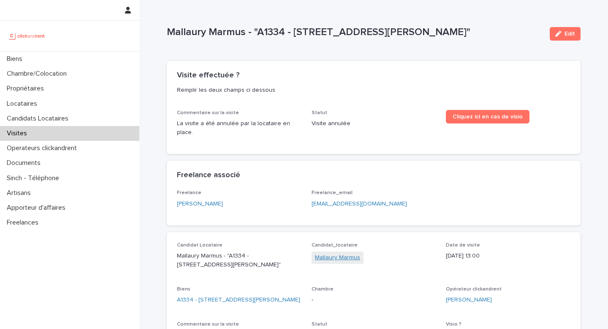
click at [339, 253] on link "Mallaury Marmus" at bounding box center [337, 257] width 45 height 9
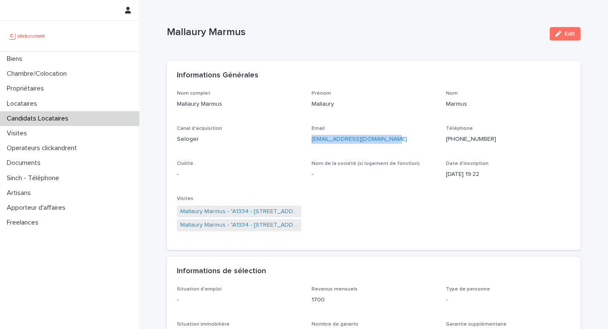
drag, startPoint x: 400, startPoint y: 143, endPoint x: 310, endPoint y: 143, distance: 90.0
click at [310, 143] on div "Nom complet Mallaury Marmus Prénom Mallaury Nom Marmus Canal d'acquisition Selo…" at bounding box center [374, 165] width 394 height 150
copy link "mallaury.marmus@icloud.com"
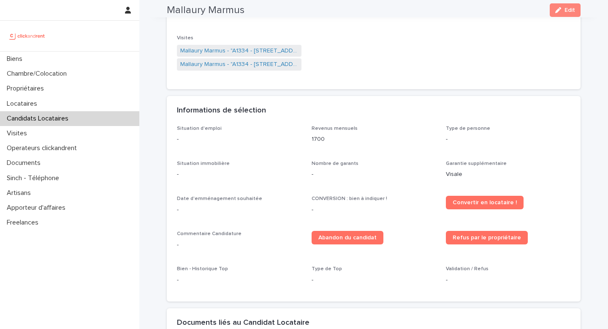
scroll to position [177, 0]
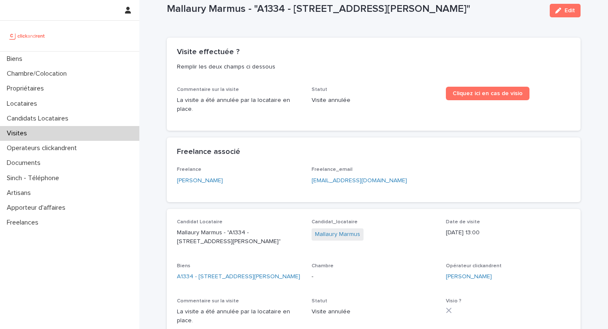
scroll to position [38, 0]
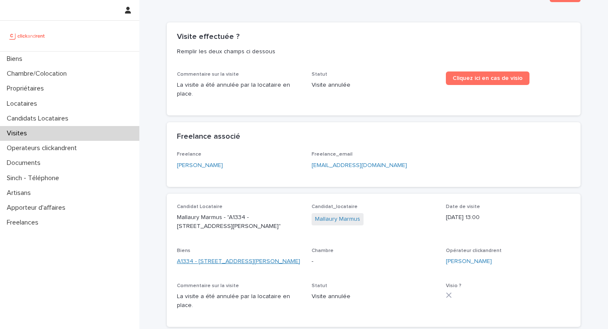
click at [248, 257] on link "A1334 - [STREET_ADDRESS][PERSON_NAME]" at bounding box center [238, 261] width 123 height 9
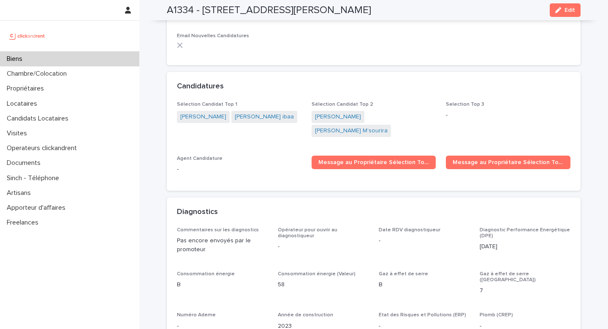
scroll to position [2531, 0]
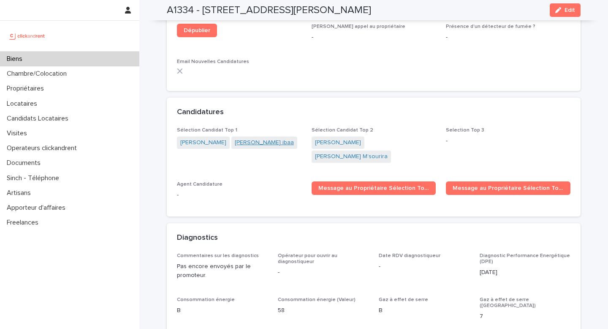
click at [237, 138] on link "Coralie Duclovel ibaa" at bounding box center [264, 142] width 59 height 9
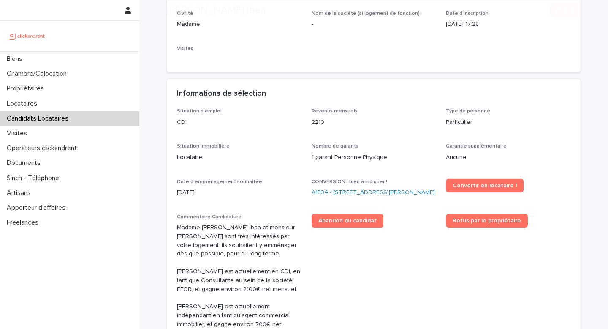
scroll to position [177, 0]
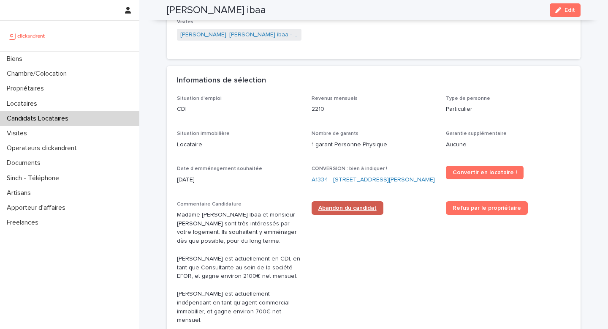
click at [360, 211] on span "Abandon du candidat" at bounding box center [347, 208] width 58 height 6
click at [340, 182] on link "A1334 - [STREET_ADDRESS][PERSON_NAME]" at bounding box center [373, 179] width 123 height 9
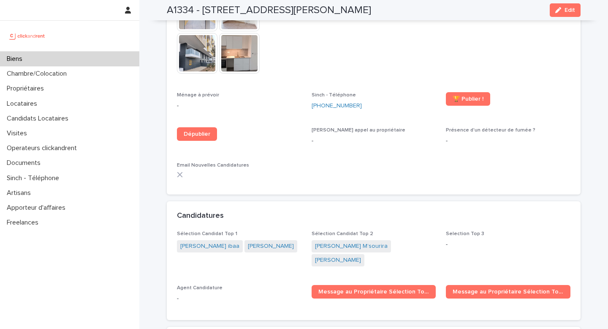
scroll to position [2451, 0]
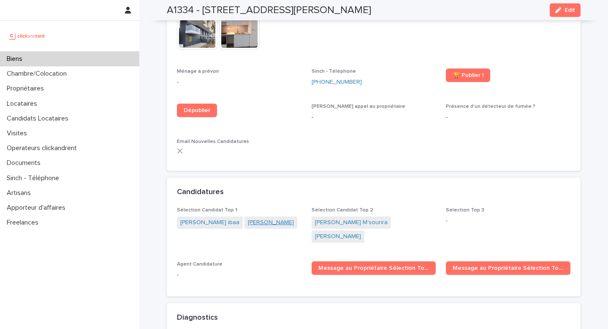
click at [250, 218] on link "Ted Ibaa" at bounding box center [271, 222] width 46 height 9
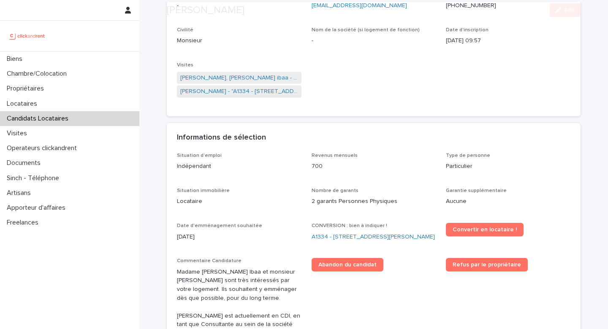
scroll to position [235, 0]
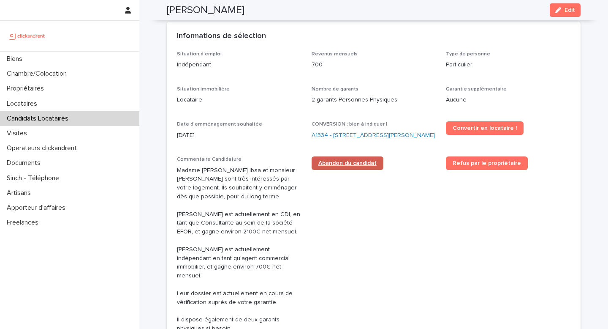
click at [339, 166] on span "Abandon du candidat" at bounding box center [347, 163] width 58 height 6
click at [332, 140] on link "A1334 - [STREET_ADDRESS][PERSON_NAME]" at bounding box center [373, 135] width 123 height 9
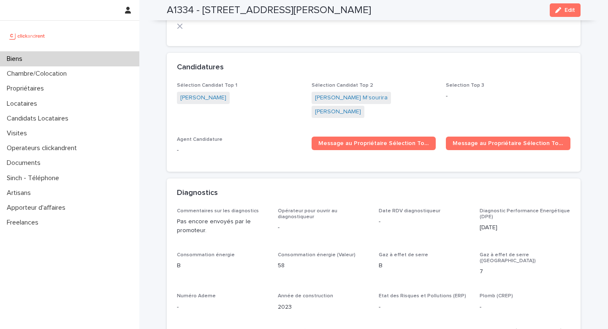
scroll to position [2533, 0]
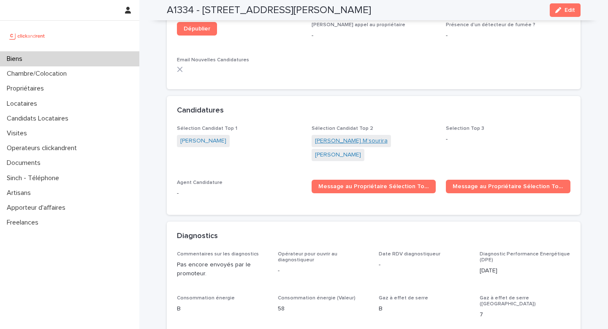
click at [341, 136] on link "Teddy M’sourira" at bounding box center [351, 140] width 73 height 9
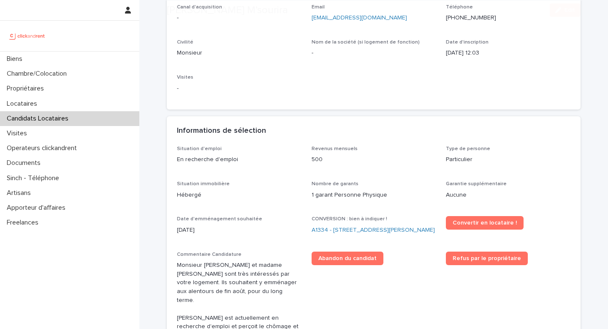
scroll to position [213, 0]
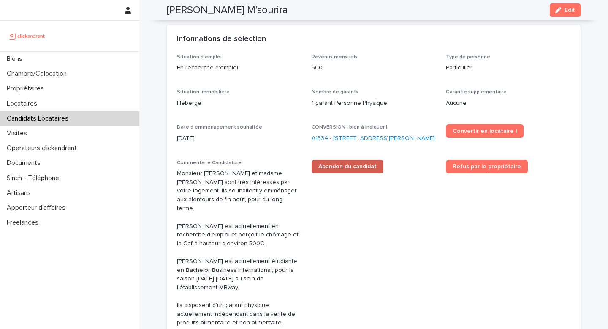
click at [335, 169] on span "Abandon du candidat" at bounding box center [347, 166] width 58 height 6
click at [317, 140] on link "A1334 - [STREET_ADDRESS][PERSON_NAME]" at bounding box center [373, 138] width 123 height 9
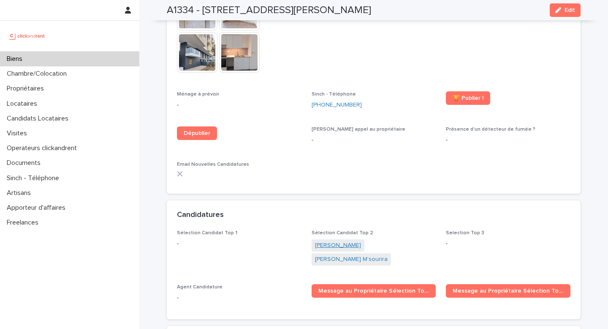
scroll to position [2441, 0]
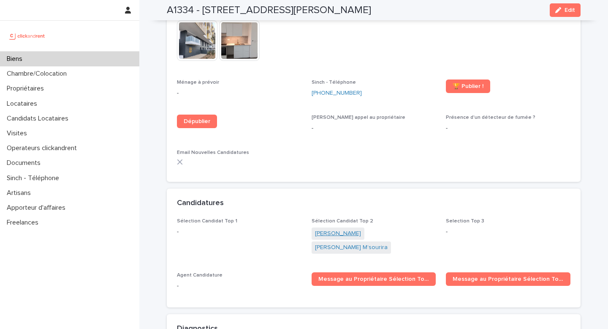
click at [330, 229] on link "[PERSON_NAME]" at bounding box center [338, 233] width 46 height 9
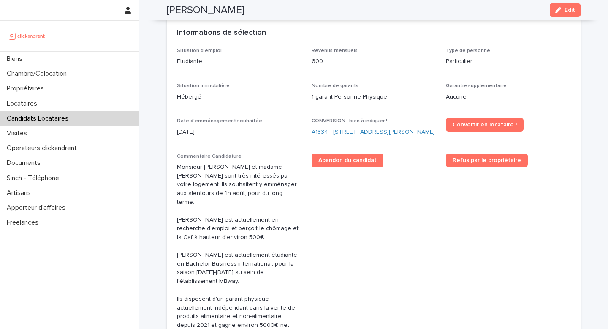
scroll to position [263, 0]
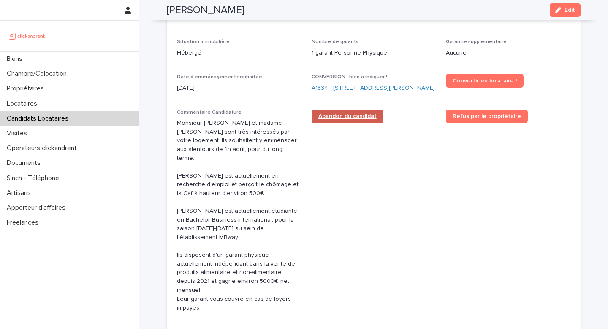
click at [333, 123] on link "Abandon du candidat" at bounding box center [348, 116] width 72 height 14
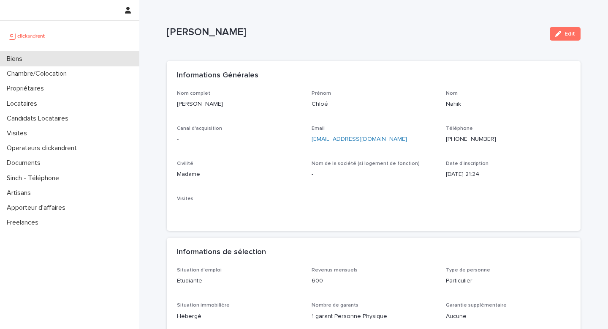
click at [82, 60] on div "Biens" at bounding box center [69, 59] width 139 height 15
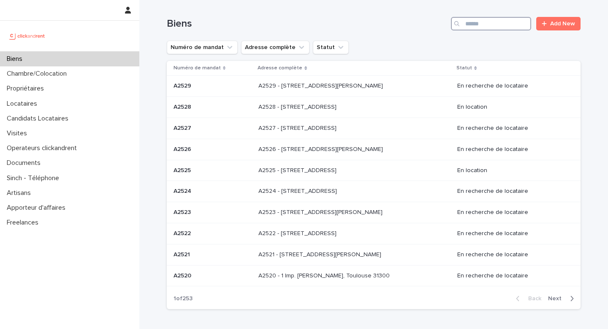
click at [492, 26] on input "Search" at bounding box center [491, 24] width 80 height 14
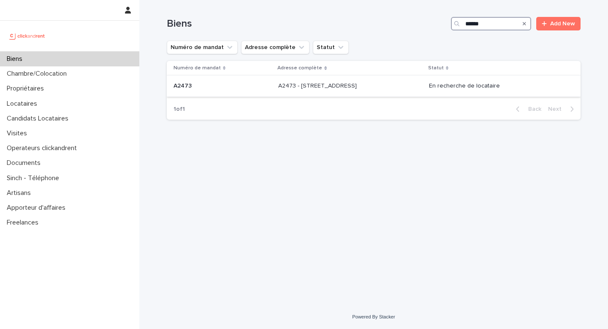
type input "*****"
click at [367, 93] on td "A2473 - [STREET_ADDRESS] - [STREET_ADDRESS]" at bounding box center [350, 86] width 151 height 21
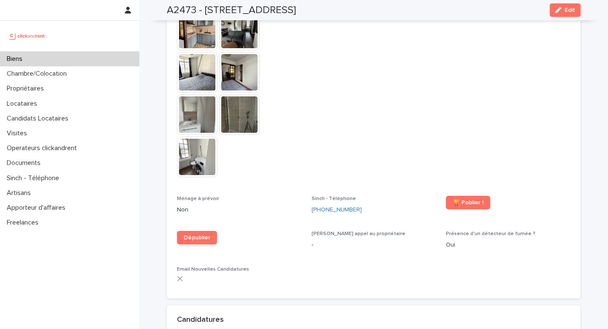
scroll to position [2471, 0]
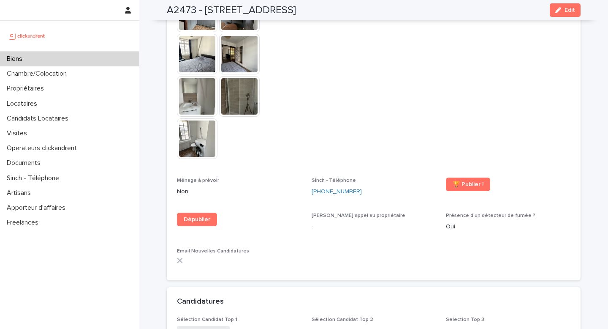
click at [205, 327] on link "[PERSON_NAME]" at bounding box center [203, 331] width 46 height 9
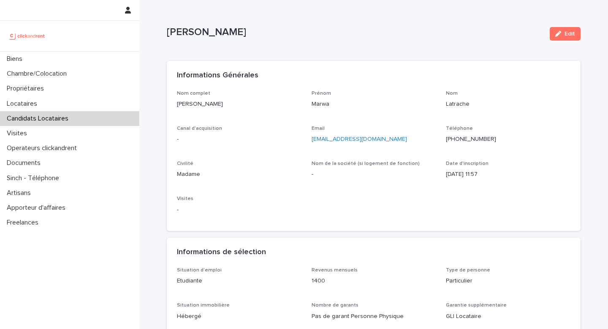
click at [473, 138] on ringoverc2c-number-84e06f14122c "[PHONE_NUMBER]" at bounding box center [471, 139] width 50 height 6
drag, startPoint x: 248, startPoint y: 116, endPoint x: 175, endPoint y: 107, distance: 73.2
click at [175, 106] on div "Nom complet [PERSON_NAME] Prénom Marwa Nom Latrache Canal d'acquisition - Email…" at bounding box center [374, 160] width 414 height 141
copy p "[PERSON_NAME]"
click at [106, 61] on div "Biens" at bounding box center [69, 59] width 139 height 15
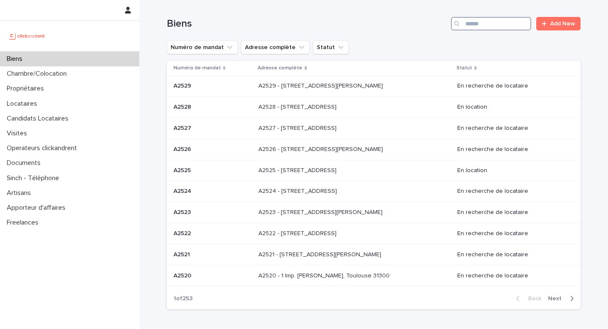
click at [485, 30] on input "Search" at bounding box center [491, 24] width 80 height 14
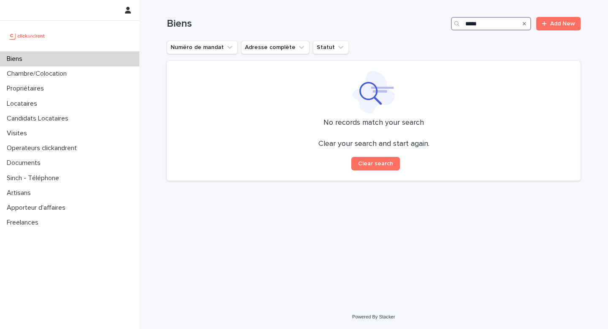
type input "*****"
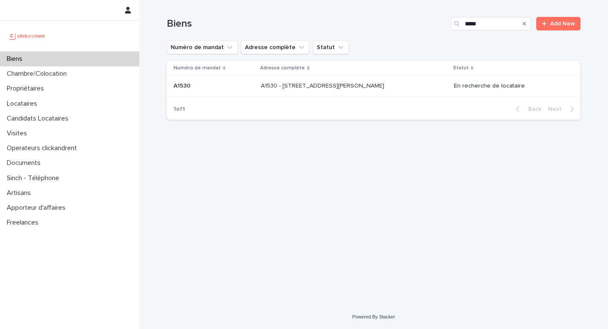
click at [388, 79] on div "A1530 - [STREET_ADDRESS][PERSON_NAME] A1530 - [STREET_ADDRESS][PERSON_NAME]" at bounding box center [354, 86] width 186 height 14
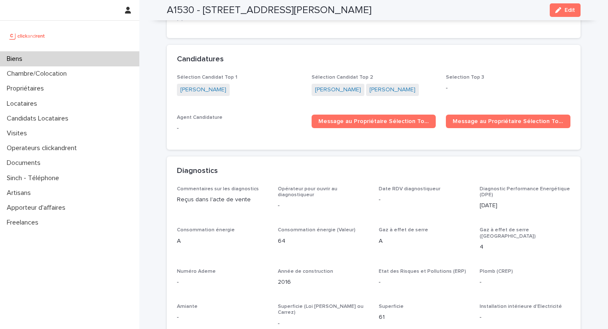
scroll to position [2602, 0]
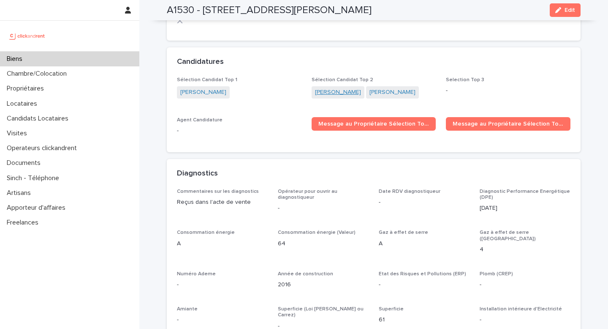
click at [361, 88] on link "[PERSON_NAME]" at bounding box center [338, 92] width 46 height 9
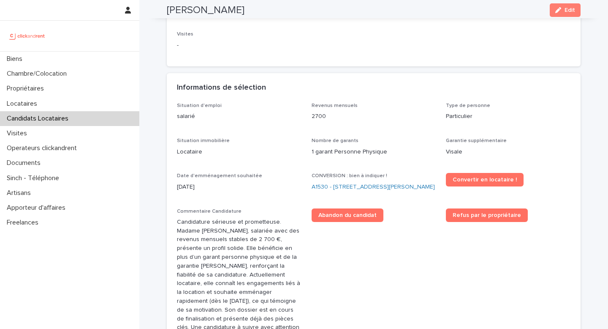
scroll to position [171, 0]
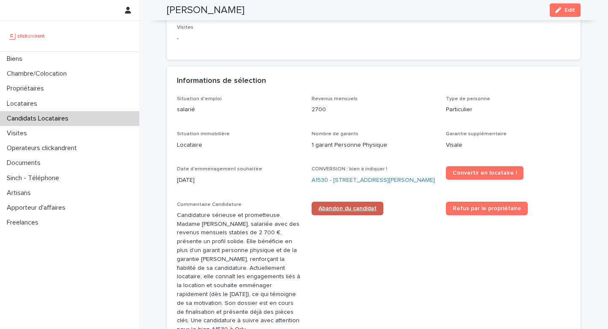
click at [353, 211] on span "Abandon du candidat" at bounding box center [347, 208] width 58 height 6
click at [332, 181] on link "A1530 - [STREET_ADDRESS][PERSON_NAME]" at bounding box center [373, 180] width 123 height 9
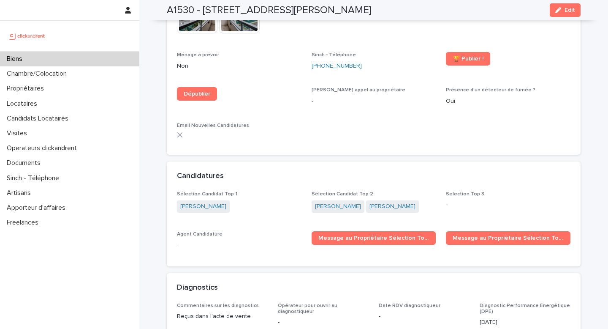
scroll to position [2494, 0]
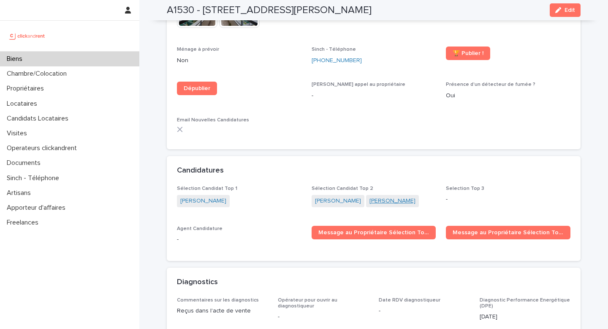
click at [370, 196] on link "[PERSON_NAME]" at bounding box center [393, 200] width 46 height 9
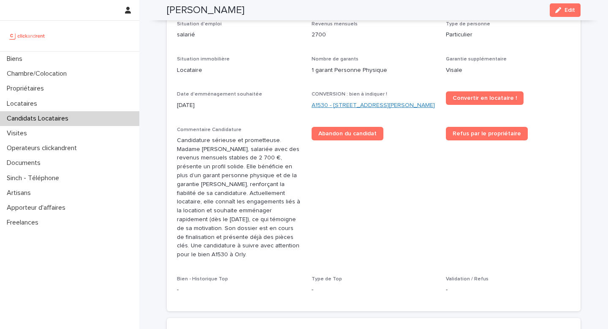
scroll to position [186, 0]
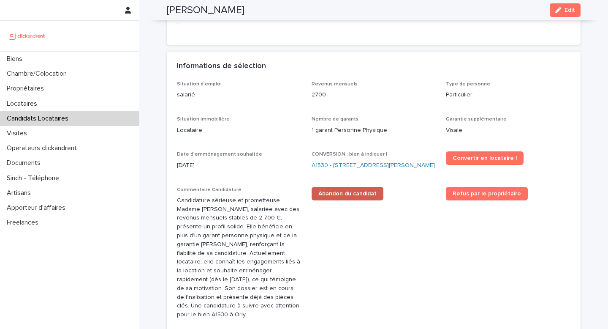
click at [348, 196] on span "Abandon du candidat" at bounding box center [347, 193] width 58 height 6
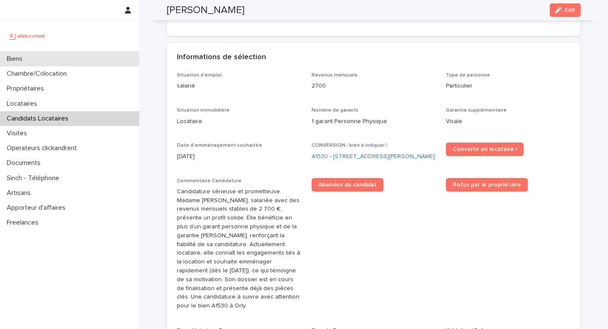
click at [117, 57] on div "Biens" at bounding box center [69, 59] width 139 height 15
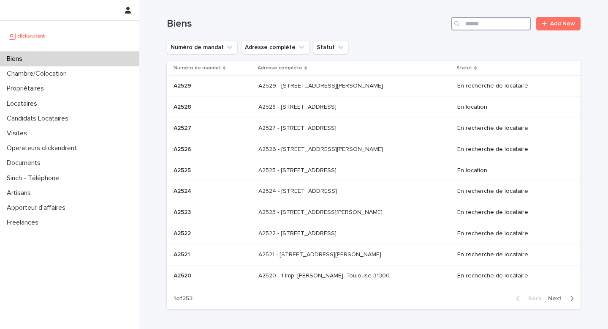
click at [476, 22] on input "Search" at bounding box center [491, 24] width 80 height 14
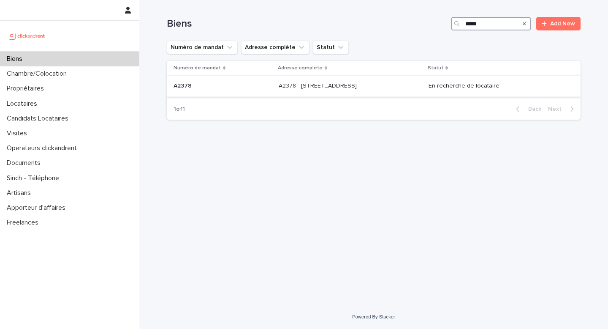
type input "*****"
click at [359, 85] on p "A2378 - [STREET_ADDRESS]" at bounding box center [319, 85] width 80 height 9
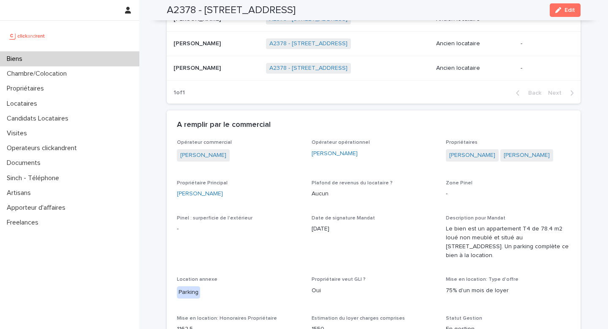
scroll to position [500, 0]
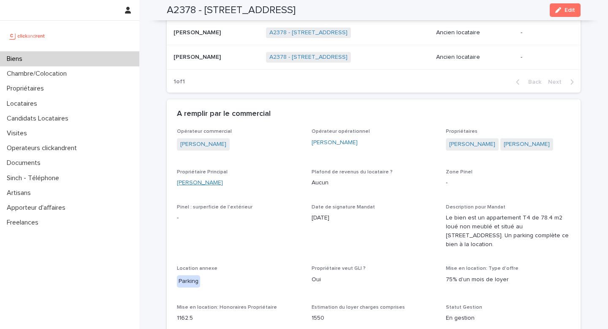
click at [220, 182] on link "[PERSON_NAME]" at bounding box center [200, 182] width 46 height 9
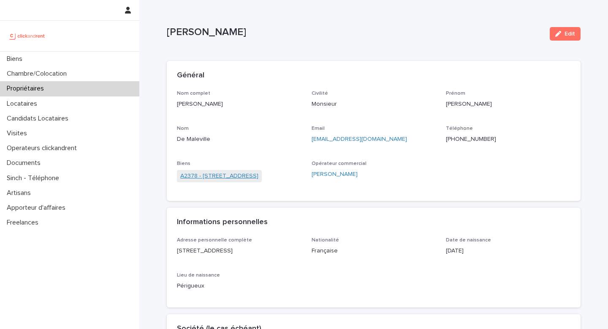
click at [257, 174] on link "A2378 - [STREET_ADDRESS]" at bounding box center [219, 175] width 78 height 9
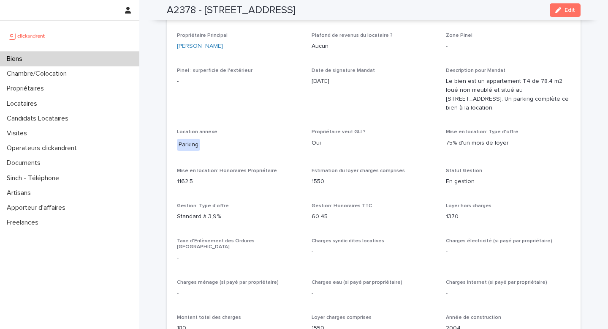
scroll to position [596, 0]
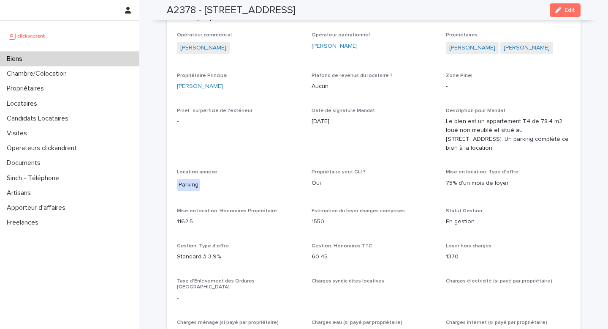
click at [104, 56] on div "Biens" at bounding box center [69, 59] width 139 height 15
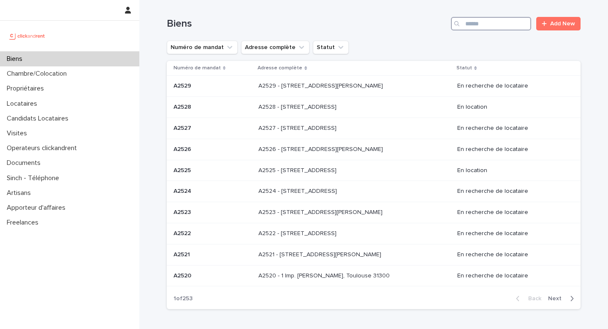
click at [513, 24] on input "Search" at bounding box center [491, 24] width 80 height 14
type input "****"
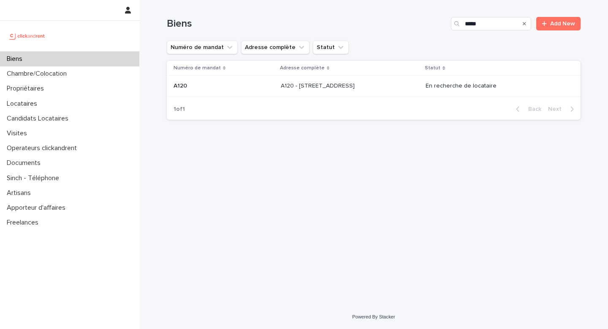
click at [356, 89] on p "A120 - [STREET_ADDRESS]" at bounding box center [319, 85] width 76 height 9
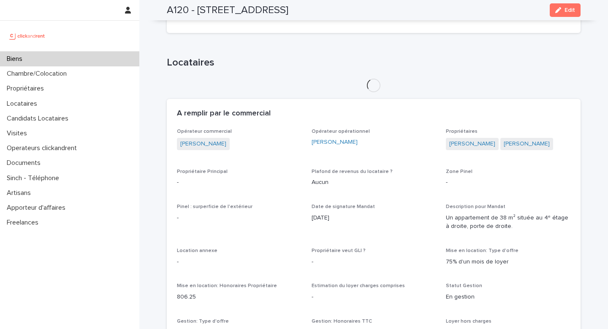
scroll to position [280, 0]
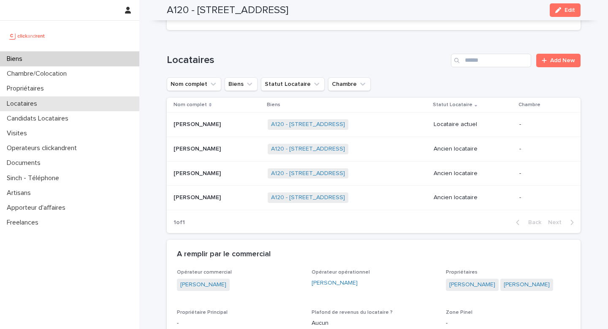
click at [38, 102] on p "Locataires" at bounding box center [23, 104] width 41 height 8
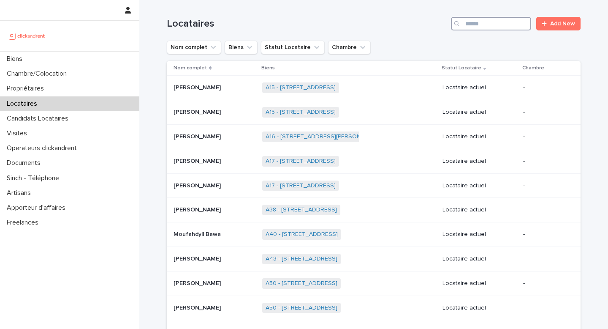
click at [476, 20] on input "Search" at bounding box center [491, 24] width 80 height 14
paste input "**********"
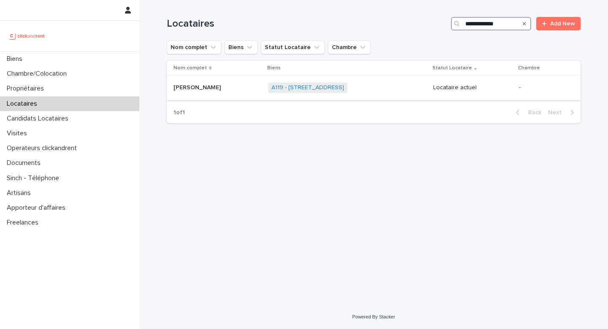
type input "**********"
click at [237, 87] on p at bounding box center [218, 87] width 88 height 7
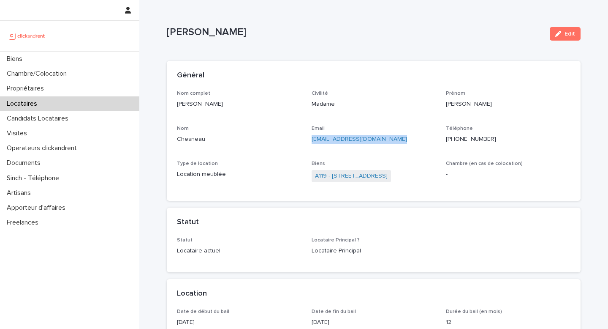
drag, startPoint x: 409, startPoint y: 140, endPoint x: 312, endPoint y: 141, distance: 97.2
click at [312, 141] on p "[EMAIL_ADDRESS][DOMAIN_NAME]" at bounding box center [374, 139] width 125 height 9
copy link "[EMAIL_ADDRESS][DOMAIN_NAME]"
click at [84, 61] on div "Biens" at bounding box center [69, 59] width 139 height 15
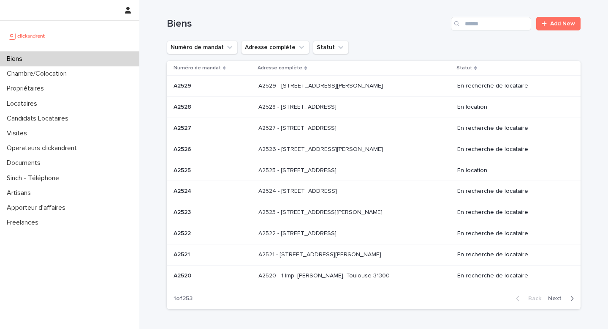
click at [485, 16] on div "Biens Add New" at bounding box center [374, 20] width 414 height 41
click at [486, 22] on input "Search" at bounding box center [491, 24] width 80 height 14
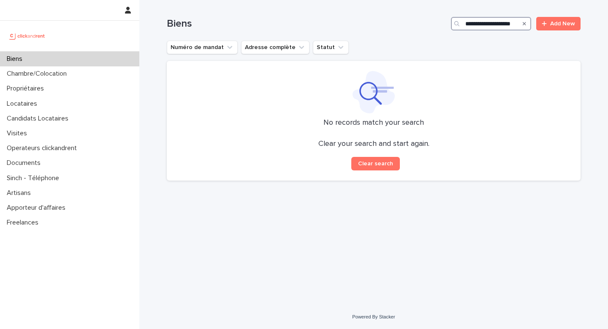
scroll to position [0, 6]
type input "*"
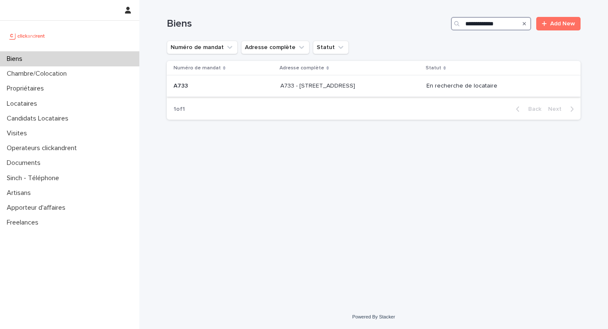
type input "**********"
click at [378, 81] on div "A733 - [STREET_ADDRESS] - [STREET_ADDRESS]" at bounding box center [349, 86] width 139 height 14
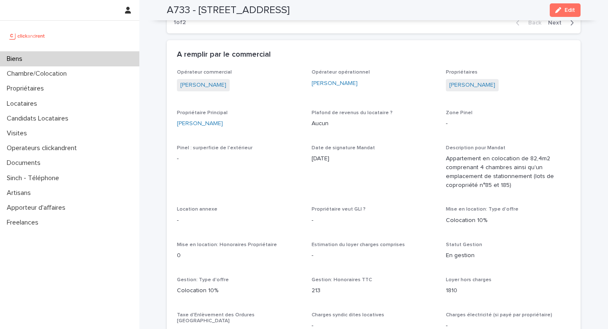
scroll to position [712, 0]
click at [106, 59] on div "Biens" at bounding box center [69, 59] width 139 height 15
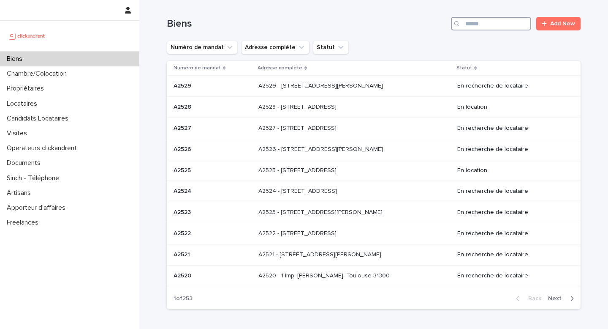
click at [500, 18] on input "Search" at bounding box center [491, 24] width 80 height 14
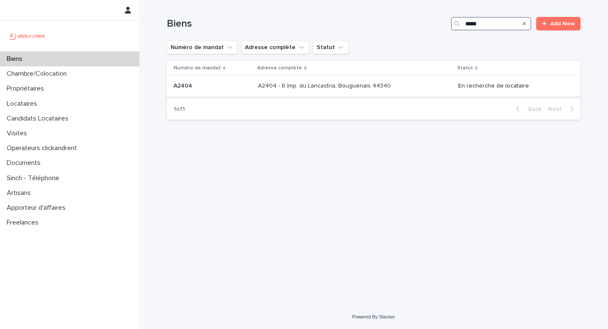
type input "*****"
click at [355, 90] on div "A2404 - 6 Imp. du Lancastria, Bouguenais 44340 A2404 - 6 Imp. du Lancastria, Bo…" at bounding box center [354, 86] width 193 height 14
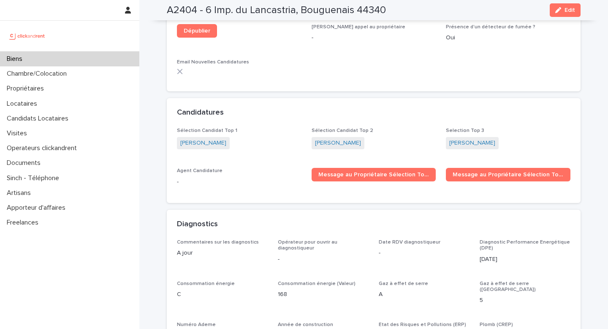
scroll to position [2474, 0]
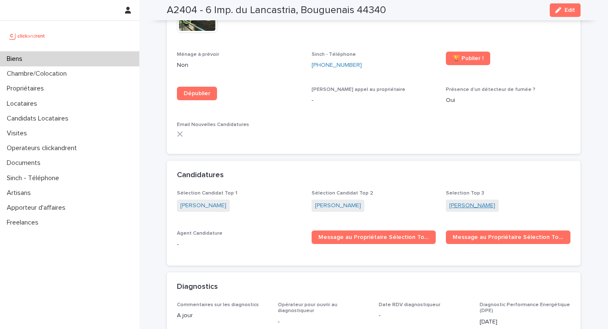
click at [474, 201] on link "[PERSON_NAME]" at bounding box center [472, 205] width 46 height 9
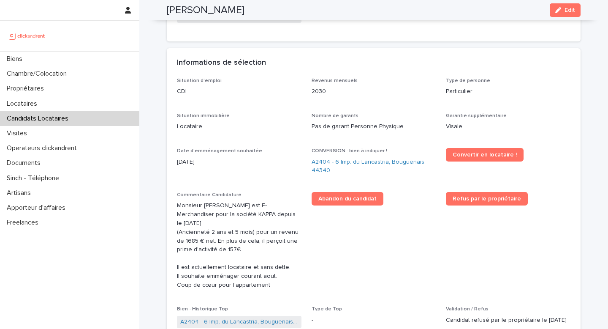
scroll to position [208, 0]
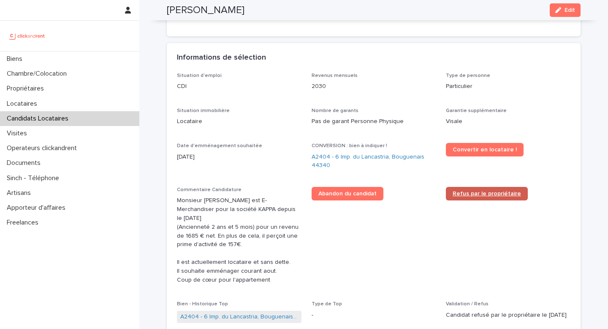
click at [466, 190] on span "Refus par le propriétaire" at bounding box center [487, 193] width 68 height 6
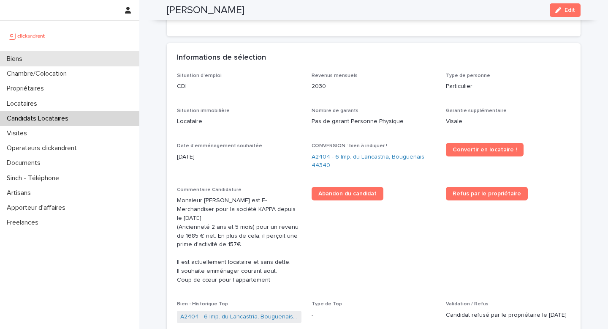
click at [103, 55] on div "Biens" at bounding box center [69, 59] width 139 height 15
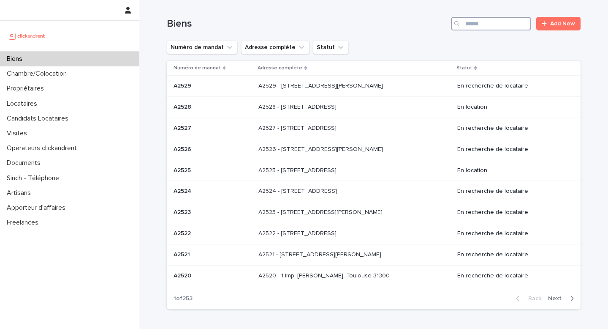
click at [475, 23] on input "Search" at bounding box center [491, 24] width 80 height 14
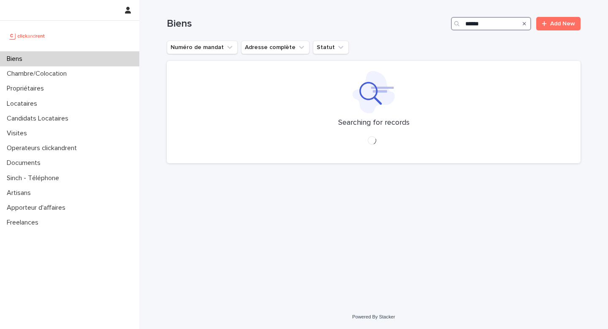
type input "*****"
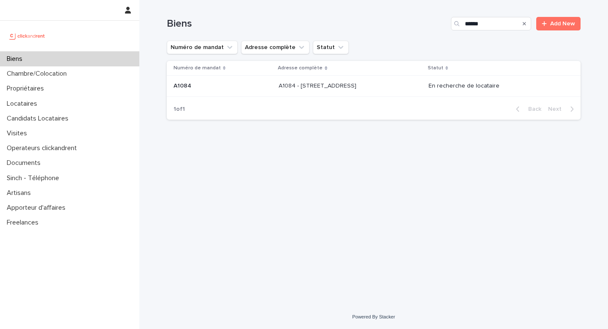
click at [309, 85] on p "A1084 - [STREET_ADDRESS]" at bounding box center [318, 85] width 79 height 9
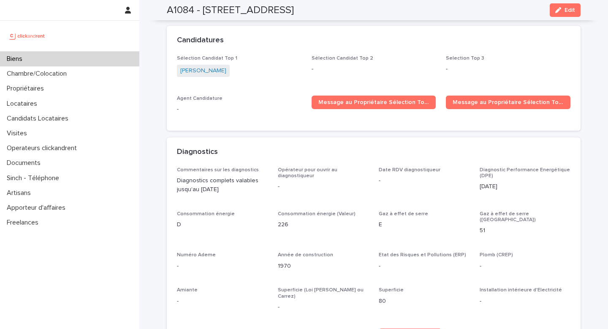
scroll to position [2683, 0]
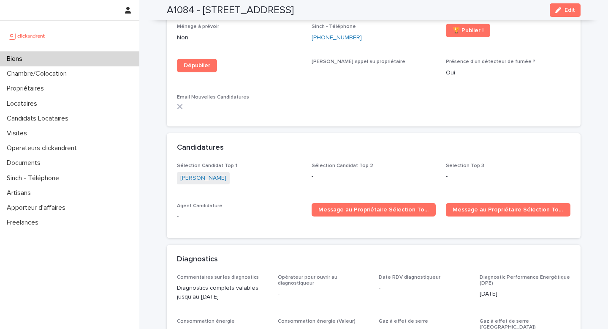
click at [212, 172] on span "[PERSON_NAME]" at bounding box center [203, 178] width 53 height 12
click at [207, 174] on link "[PERSON_NAME]" at bounding box center [203, 178] width 46 height 9
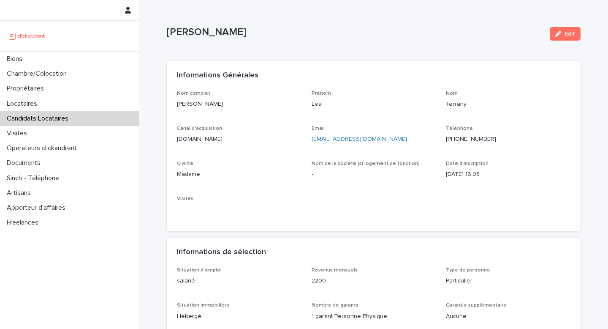
click at [478, 138] on ringoverc2c-number-84e06f14122c "[PHONE_NUMBER]" at bounding box center [471, 139] width 50 height 6
drag, startPoint x: 225, startPoint y: 105, endPoint x: 171, endPoint y: 105, distance: 53.2
click at [171, 105] on div "Nom complet Lea Terrany Prénom Lea Nom Terrany Canal d'acquisition [DOMAIN_NAME…" at bounding box center [374, 160] width 414 height 141
copy p "[PERSON_NAME]"
click at [466, 182] on div "Date d'inscription [DATE] 16:05" at bounding box center [508, 173] width 125 height 25
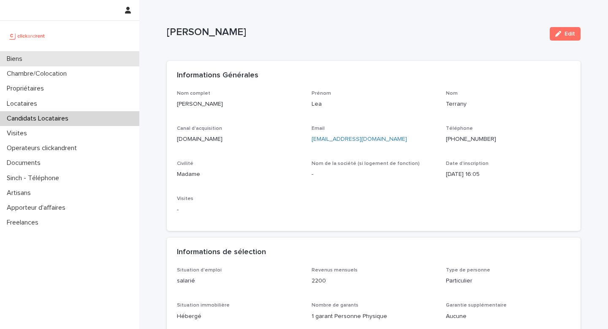
click at [116, 60] on div "Biens" at bounding box center [69, 59] width 139 height 15
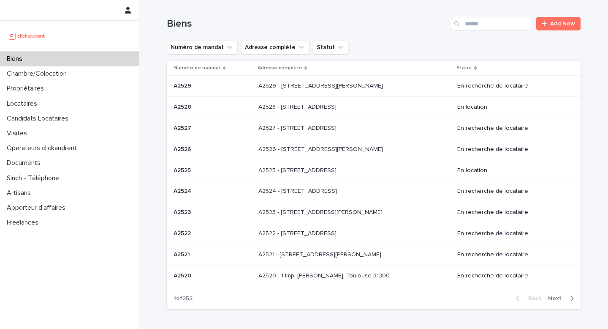
click at [495, 32] on div "Biens Add New" at bounding box center [374, 20] width 414 height 41
click at [490, 28] on input "Search" at bounding box center [491, 24] width 80 height 14
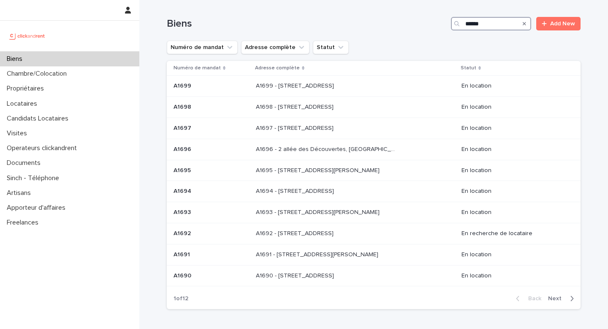
type input "*****"
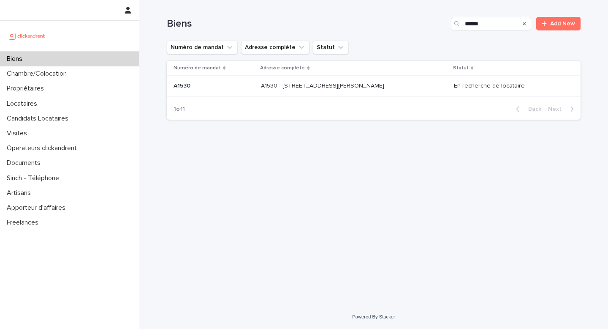
click at [359, 84] on p "A1530 - [STREET_ADDRESS][PERSON_NAME]" at bounding box center [323, 85] width 125 height 9
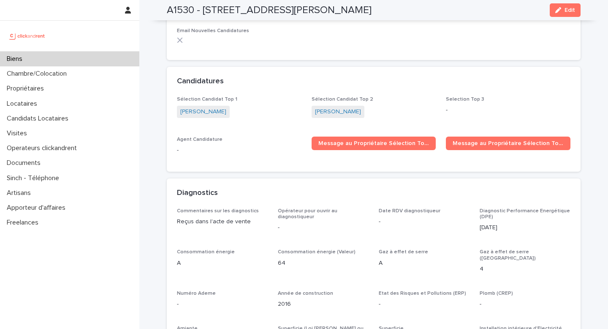
scroll to position [2556, 0]
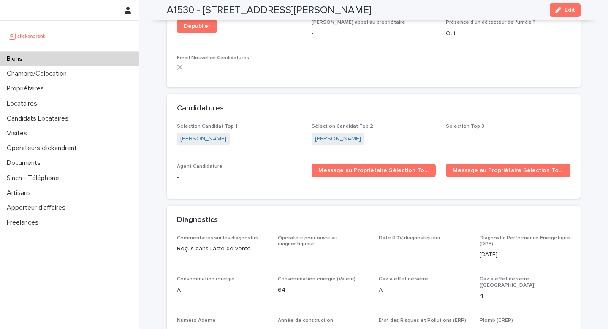
click at [347, 134] on link "Ettien cecilia Ahondjon" at bounding box center [338, 138] width 46 height 9
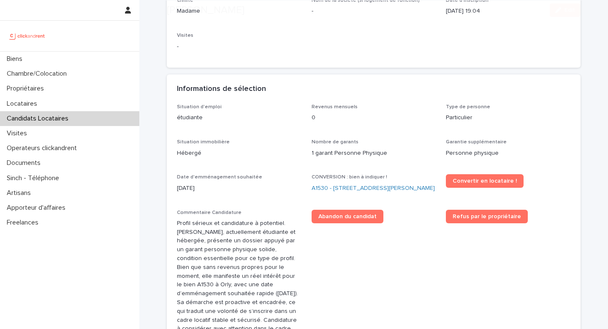
scroll to position [288, 0]
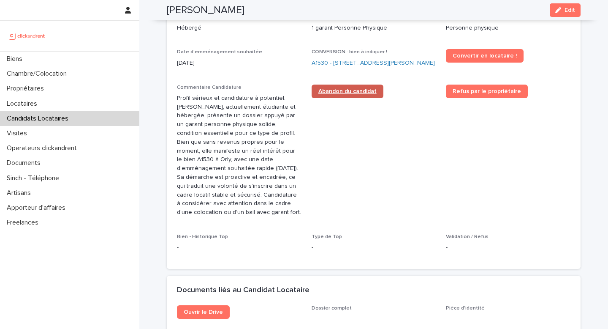
click at [349, 98] on link "Abandon du candidat" at bounding box center [348, 91] width 72 height 14
